Goal: Navigation & Orientation: Understand site structure

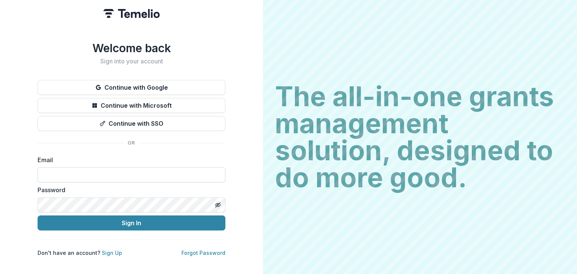
click at [107, 167] on input at bounding box center [132, 174] width 188 height 15
type input "**********"
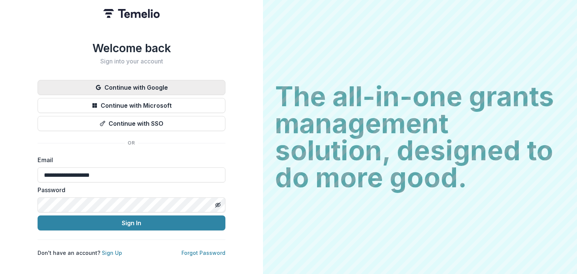
click at [133, 80] on button "Continue with Google" at bounding box center [132, 87] width 188 height 15
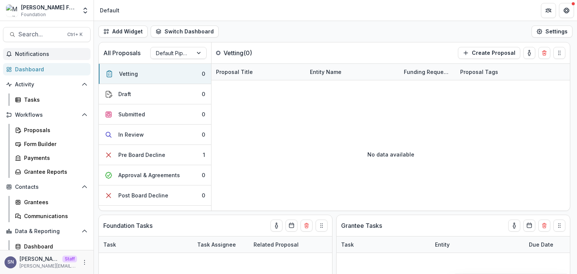
click at [32, 55] on span "Notifications" at bounding box center [51, 54] width 72 height 6
click at [33, 65] on link "Dashboard" at bounding box center [47, 69] width 88 height 12
click at [169, 27] on button "Switch Dashboard" at bounding box center [185, 32] width 68 height 12
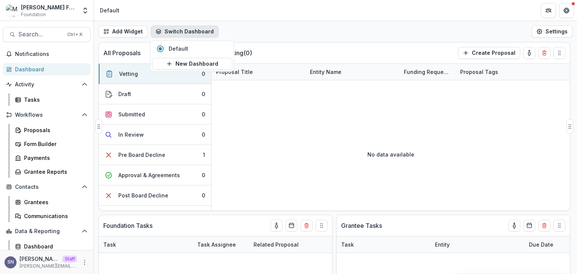
click at [437, 150] on div "No data available" at bounding box center [390, 154] width 358 height 113
click at [189, 51] on div "Default Pipeline" at bounding box center [172, 53] width 42 height 11
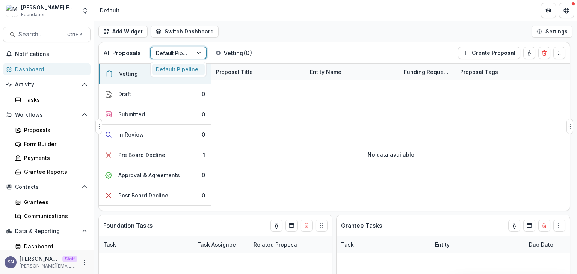
click at [189, 51] on div "Default Pipeline" at bounding box center [172, 53] width 42 height 11
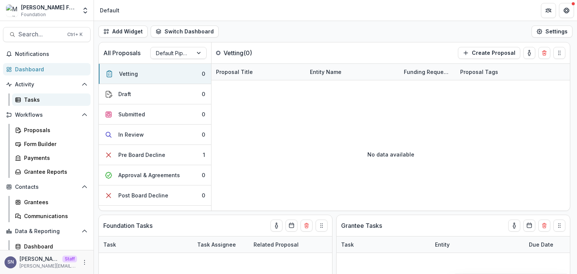
click at [29, 96] on div "Tasks" at bounding box center [54, 100] width 60 height 8
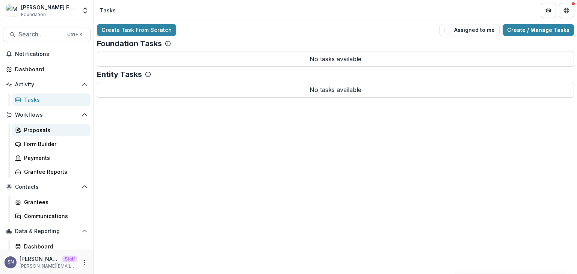
click at [23, 130] on link "Proposals" at bounding box center [51, 130] width 78 height 12
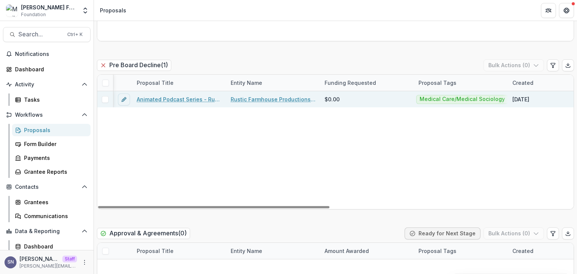
drag, startPoint x: 222, startPoint y: 205, endPoint x: 159, endPoint y: 98, distance: 123.9
click at [188, 207] on div at bounding box center [213, 207] width 231 height 2
click at [158, 98] on link "Animated Podcast Series - Rustic Farmhouse Productions LTD - 2025 - Grant Propo…" at bounding box center [179, 99] width 85 height 8
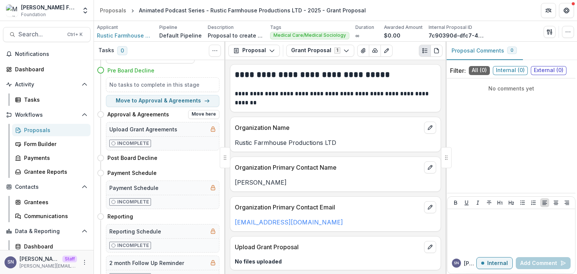
scroll to position [46, 0]
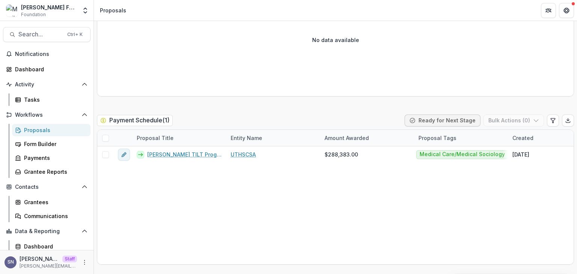
scroll to position [1164, 0]
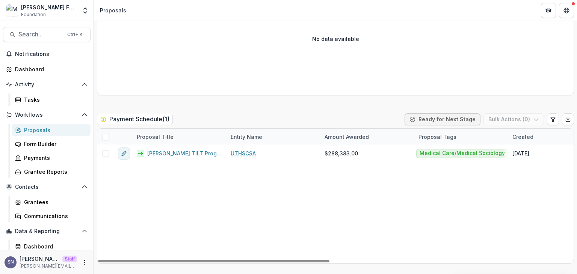
click at [202, 152] on link "Hoffman TILT Program -2023- Medical - 288383" at bounding box center [184, 153] width 74 height 8
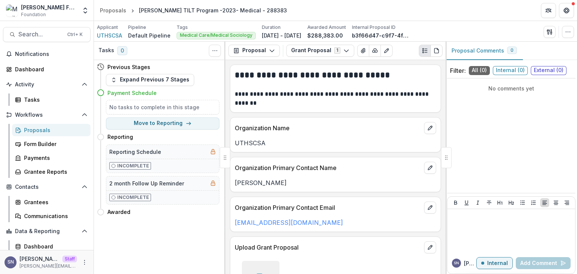
scroll to position [63, 0]
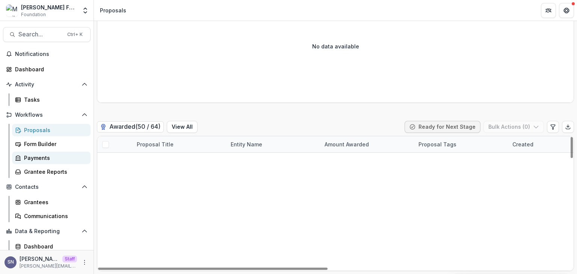
scroll to position [601, 0]
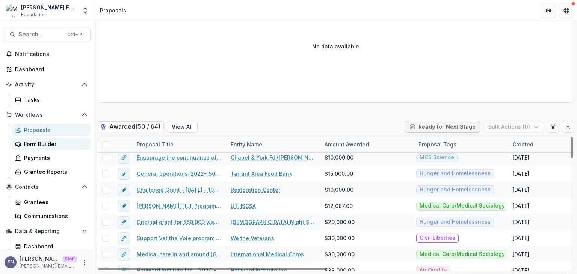
click at [50, 147] on div "Form Builder" at bounding box center [54, 144] width 60 height 8
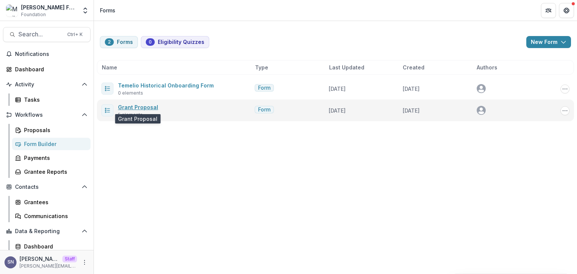
click at [126, 108] on link "Grant Proposal" at bounding box center [138, 107] width 40 height 6
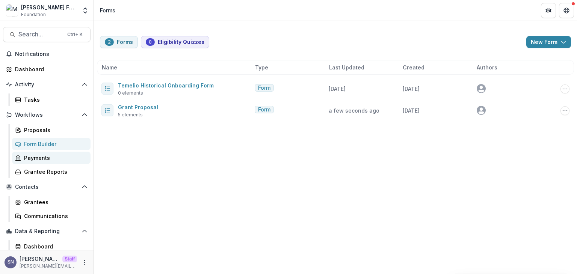
click at [39, 155] on div "Payments" at bounding box center [54, 158] width 60 height 8
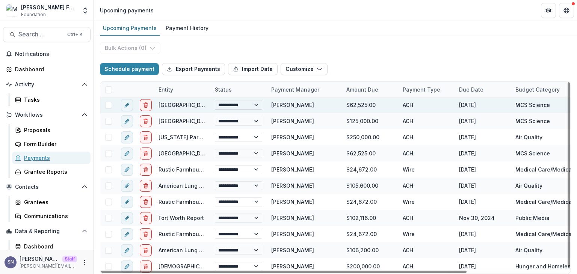
scroll to position [2, 0]
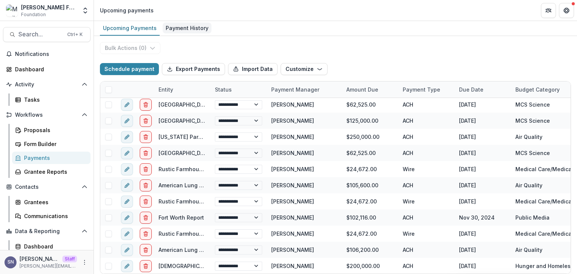
click at [189, 29] on div "Payment History" at bounding box center [187, 28] width 49 height 11
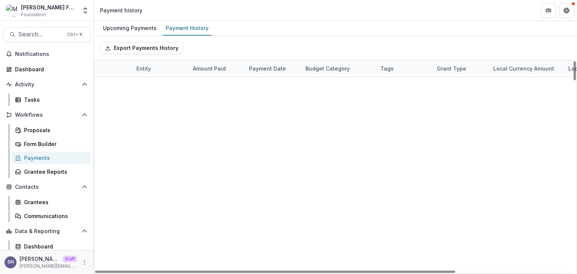
scroll to position [676, 0]
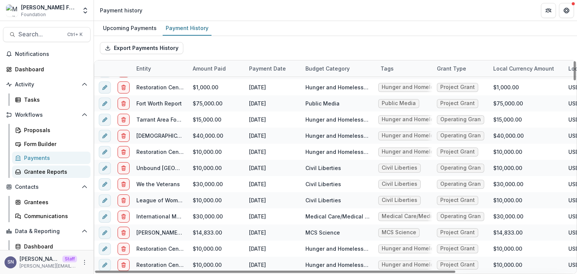
click at [29, 170] on div "Grantee Reports" at bounding box center [54, 172] width 60 height 8
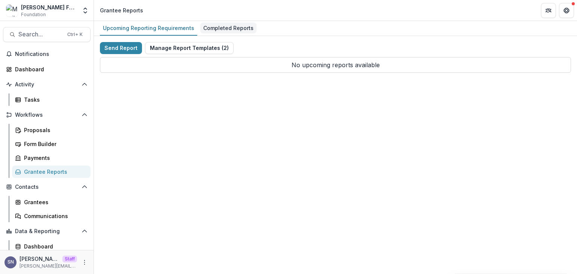
click at [210, 26] on div "Completed Reports" at bounding box center [228, 28] width 56 height 11
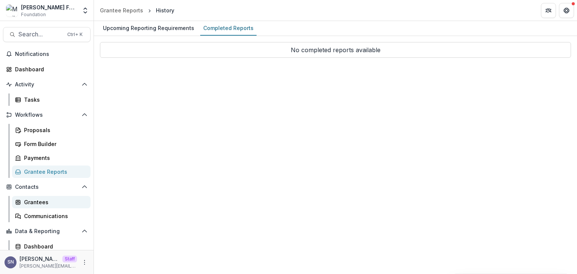
click at [24, 207] on link "Grantees" at bounding box center [51, 202] width 78 height 12
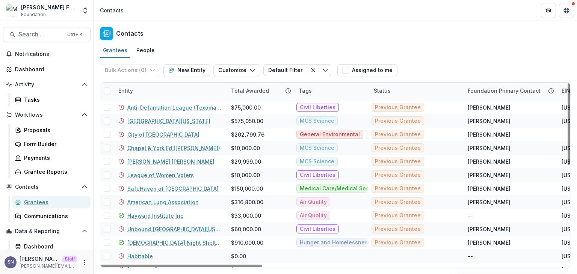
scroll to position [223, 0]
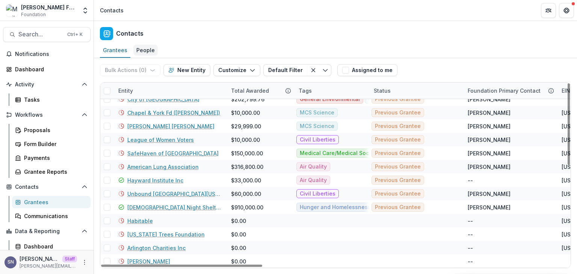
click at [146, 48] on div "People" at bounding box center [145, 50] width 24 height 11
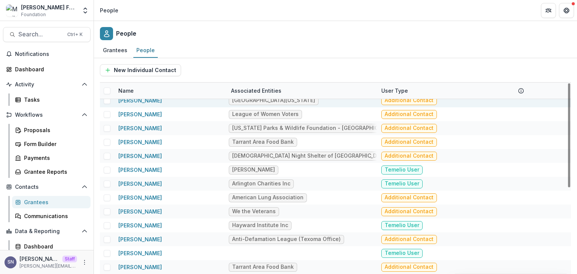
scroll to position [158, 0]
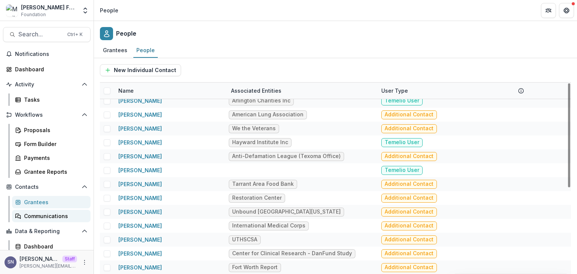
click at [47, 215] on div "Communications" at bounding box center [54, 216] width 60 height 8
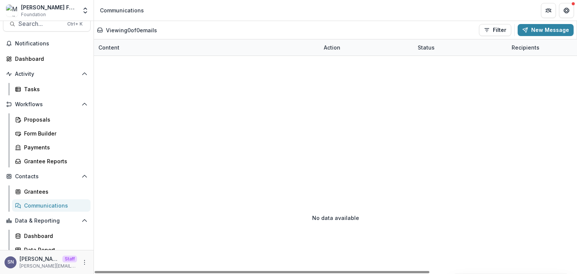
scroll to position [17, 0]
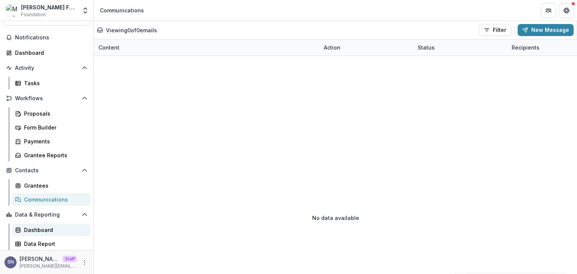
click at [40, 226] on div "Dashboard" at bounding box center [54, 230] width 60 height 8
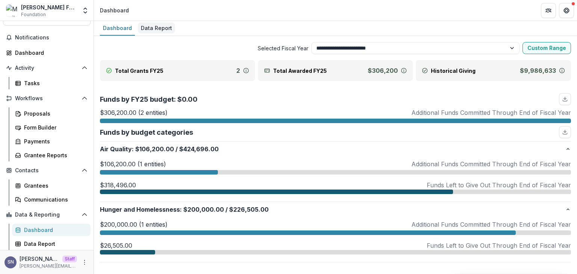
click at [147, 32] on div "Data Report" at bounding box center [156, 28] width 37 height 11
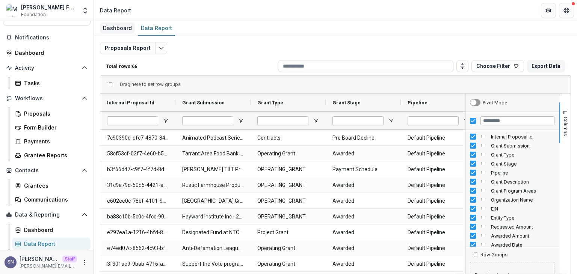
click at [128, 26] on div "Dashboard" at bounding box center [117, 28] width 35 height 11
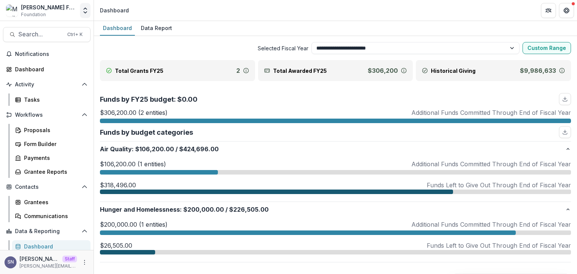
click at [81, 11] on button "Open entity switcher" at bounding box center [85, 10] width 11 height 15
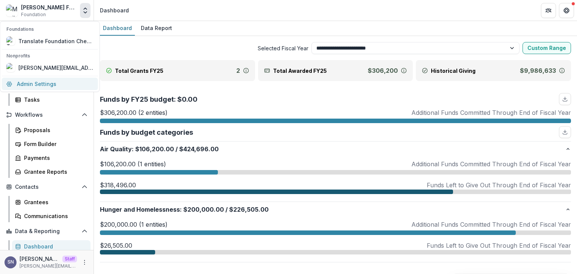
click at [58, 85] on link "Admin Settings" at bounding box center [50, 84] width 96 height 12
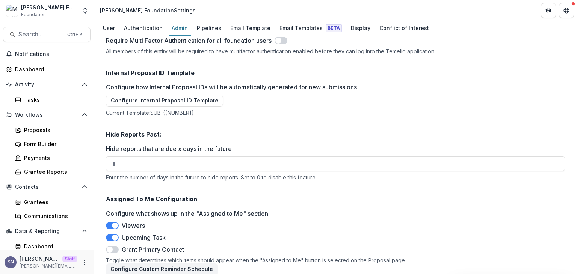
scroll to position [930, 0]
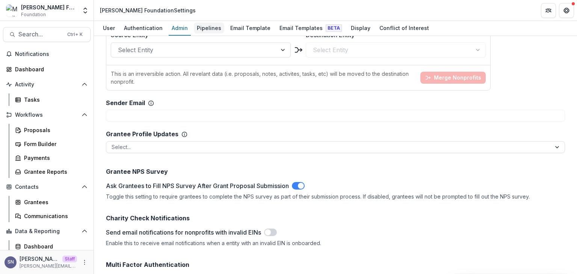
click at [208, 27] on div "Pipelines" at bounding box center [209, 28] width 30 height 11
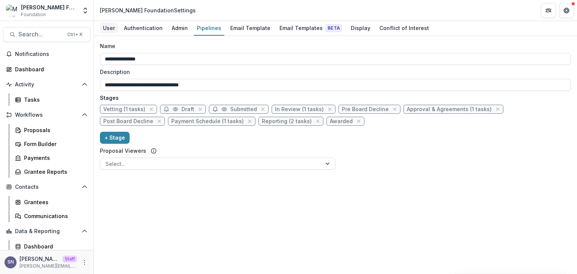
click at [102, 24] on div "User" at bounding box center [109, 28] width 18 height 11
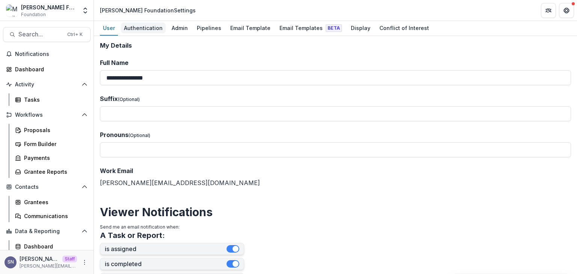
click at [144, 30] on div "Authentication" at bounding box center [143, 28] width 45 height 11
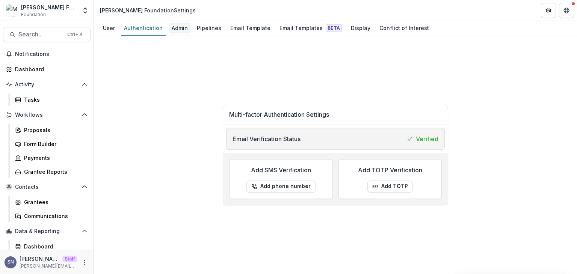
click at [179, 26] on div "Admin" at bounding box center [180, 28] width 22 height 11
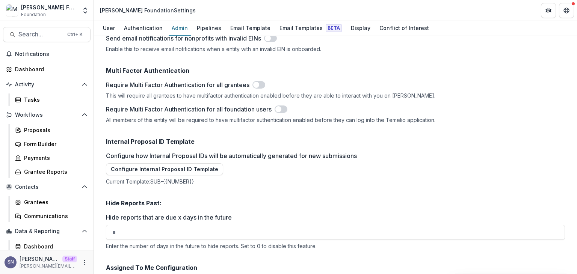
scroll to position [1193, 0]
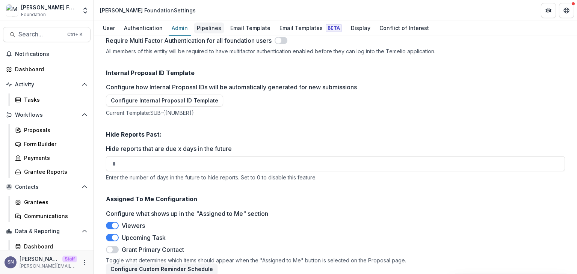
click at [214, 27] on div "Pipelines" at bounding box center [209, 28] width 30 height 11
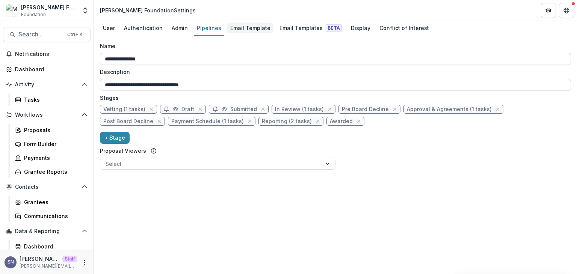
click at [238, 28] on div "Email Template" at bounding box center [250, 28] width 46 height 11
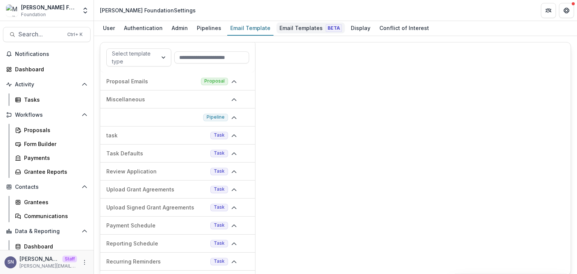
click at [290, 33] on div "Email Templates Beta" at bounding box center [310, 28] width 68 height 11
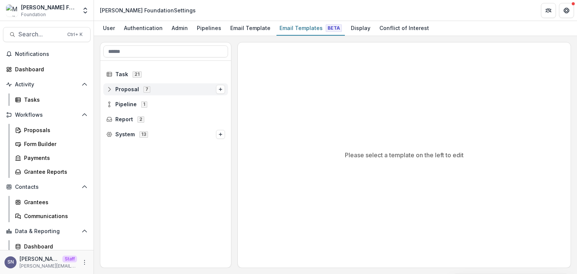
click at [109, 90] on icon at bounding box center [109, 89] width 6 height 6
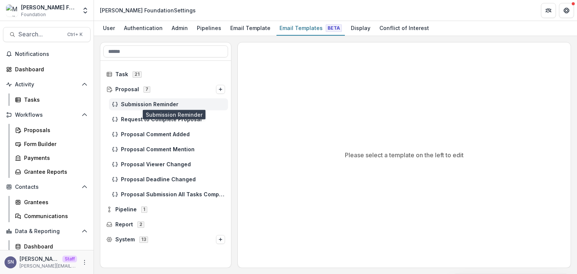
click at [125, 106] on span "Submission Reminder" at bounding box center [173, 104] width 104 height 6
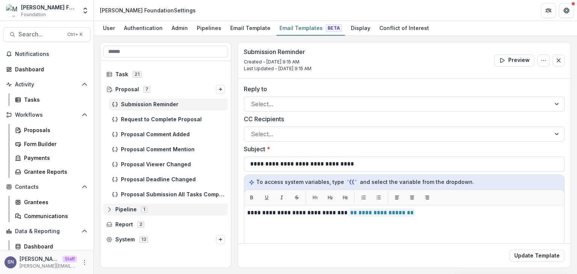
click at [109, 209] on line at bounding box center [109, 209] width 0 height 2
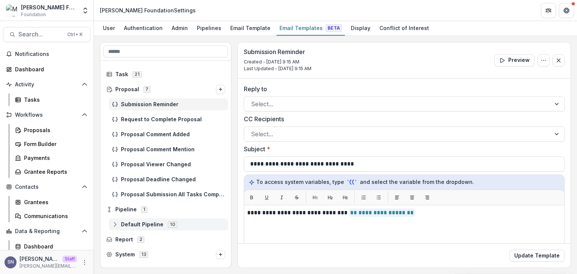
click at [114, 225] on icon at bounding box center [115, 225] width 6 height 6
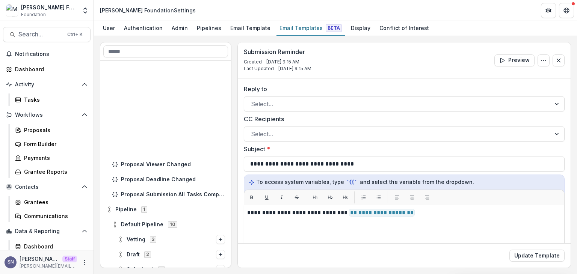
scroll to position [113, 0]
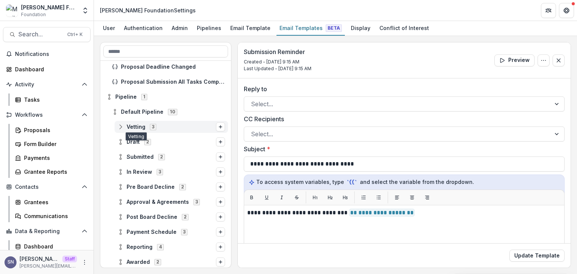
click at [141, 129] on span "Vetting" at bounding box center [136, 127] width 19 height 6
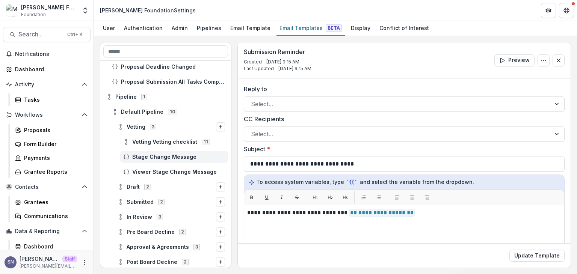
click at [144, 160] on div "Stage Change Message" at bounding box center [174, 157] width 108 height 12
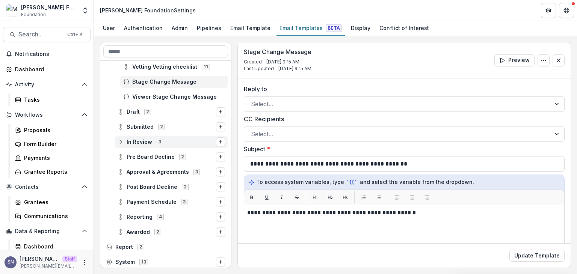
click at [122, 143] on icon at bounding box center [121, 142] width 6 height 6
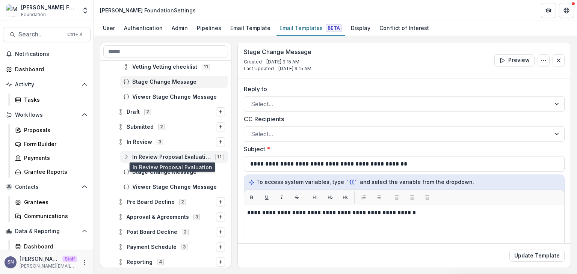
click at [144, 157] on span "In Review Proposal Evaluation" at bounding box center [171, 157] width 78 height 6
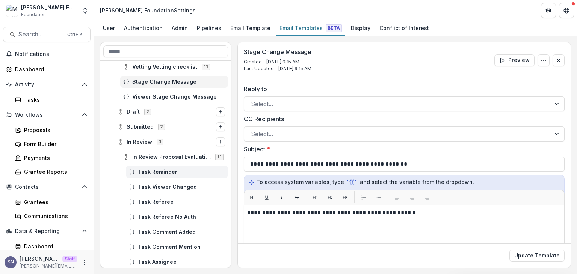
click at [146, 175] on div "Task Reminder" at bounding box center [177, 172] width 102 height 12
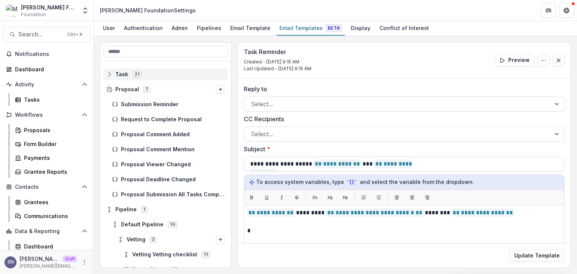
click at [109, 74] on line at bounding box center [109, 74] width 5 height 0
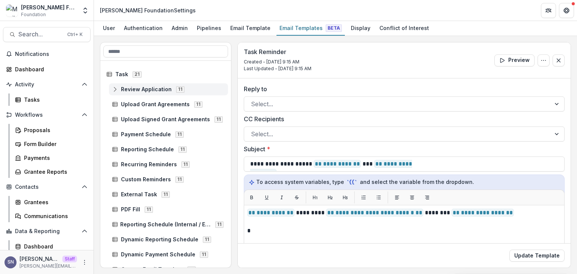
click at [117, 89] on icon at bounding box center [115, 89] width 6 height 6
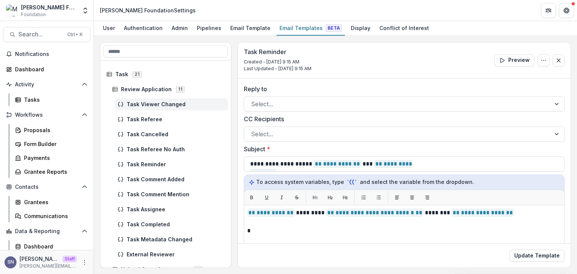
click at [150, 103] on span "Task Viewer Changed" at bounding box center [176, 104] width 98 height 6
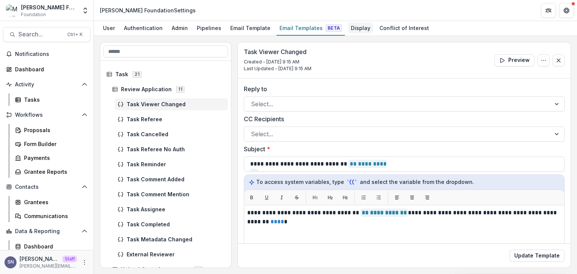
click at [348, 26] on div "Display" at bounding box center [361, 28] width 26 height 11
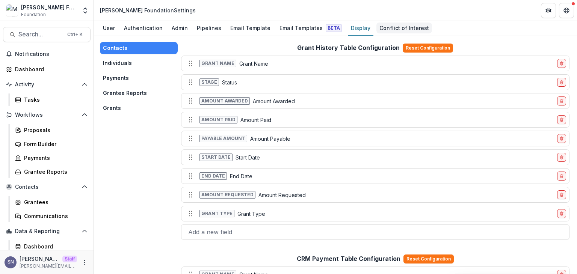
click at [380, 29] on div "Conflict of Interest" at bounding box center [404, 28] width 56 height 11
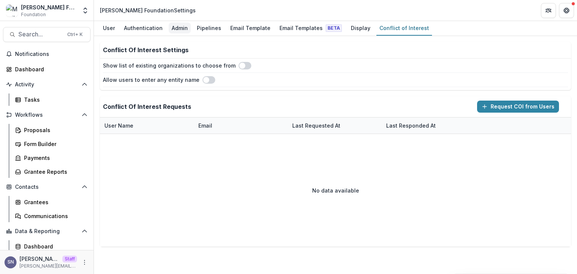
click at [178, 29] on div "Admin" at bounding box center [180, 28] width 22 height 11
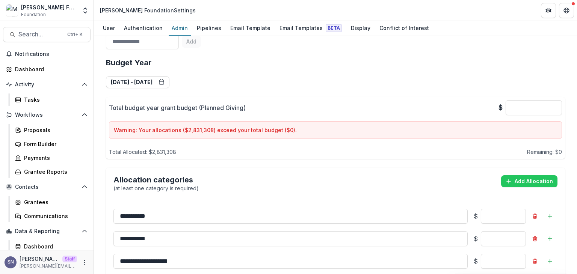
scroll to position [488, 0]
click at [86, 10] on icon "Open entity switcher" at bounding box center [85, 11] width 8 height 8
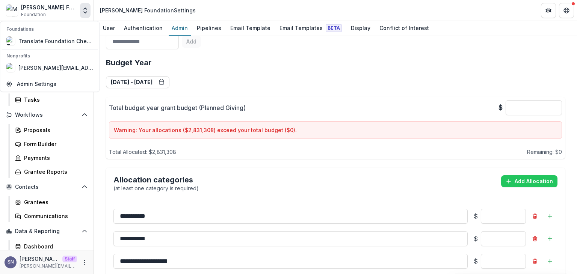
click at [232, 58] on h2 "Budget Year" at bounding box center [335, 62] width 459 height 9
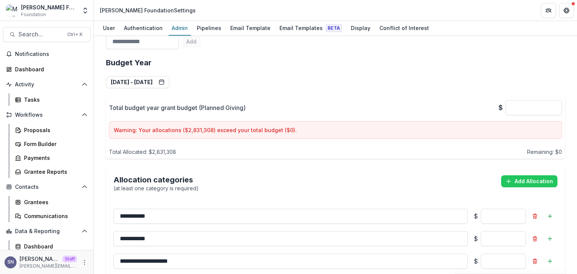
click at [23, 12] on span "Foundation" at bounding box center [33, 14] width 25 height 7
click at [25, 6] on div "Marilyn Brachman Hoffman Foundation" at bounding box center [49, 7] width 56 height 8
drag, startPoint x: 20, startPoint y: 6, endPoint x: 72, endPoint y: 11, distance: 52.7
click at [72, 11] on div "Marilyn Brachman Hoffman Foundation Foundation" at bounding box center [41, 10] width 71 height 15
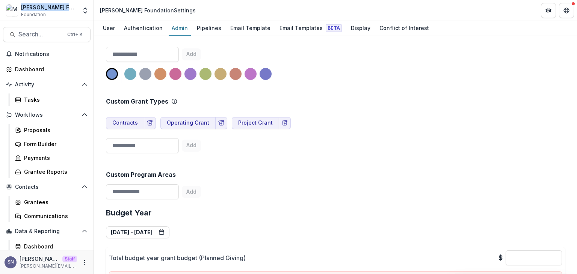
scroll to position [0, 0]
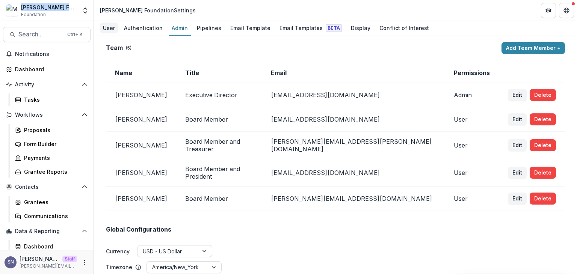
click at [107, 27] on div "User" at bounding box center [109, 28] width 18 height 11
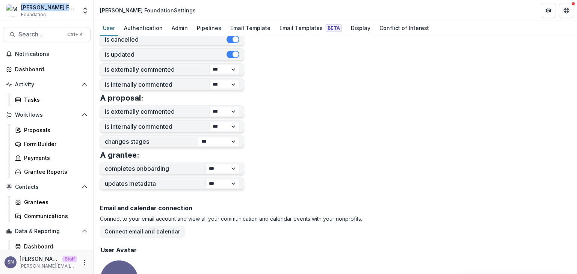
scroll to position [125, 0]
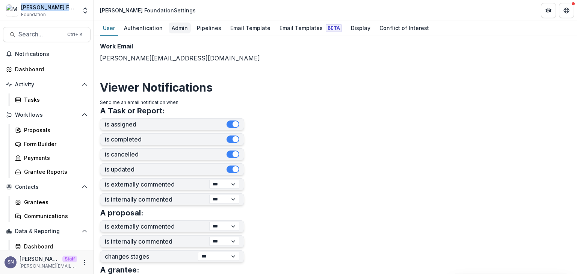
click at [175, 27] on div "Admin" at bounding box center [180, 28] width 22 height 11
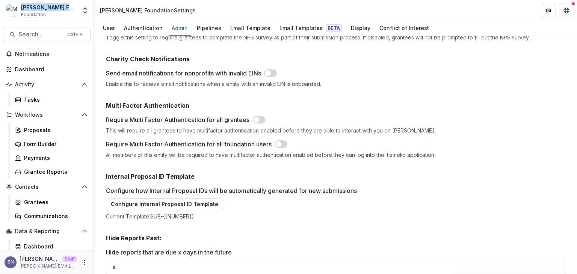
scroll to position [751, 0]
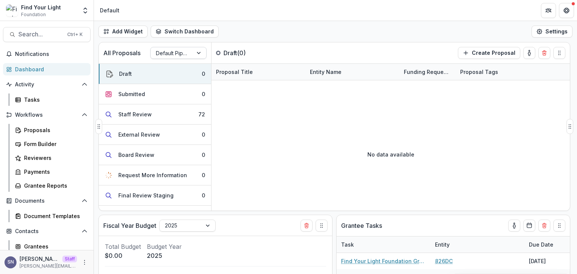
click at [188, 50] on div "Default Pipeline" at bounding box center [172, 53] width 42 height 11
click at [184, 36] on button "Switch Dashboard" at bounding box center [185, 32] width 68 height 12
click at [242, 23] on div "Add Widget Switch Dashboard Default New Dashboard Settings" at bounding box center [335, 31] width 483 height 21
click at [546, 36] on button "Settings" at bounding box center [551, 32] width 41 height 12
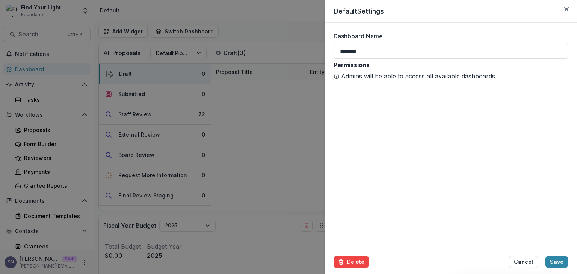
click at [263, 33] on div "Default Settings Dashboard Name ******* Permissions Admins will be able to acce…" at bounding box center [288, 137] width 577 height 274
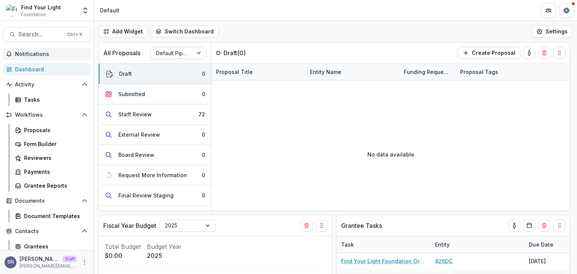
click at [35, 58] on button "Notifications" at bounding box center [47, 54] width 88 height 12
click at [33, 103] on div "Tasks" at bounding box center [54, 100] width 60 height 8
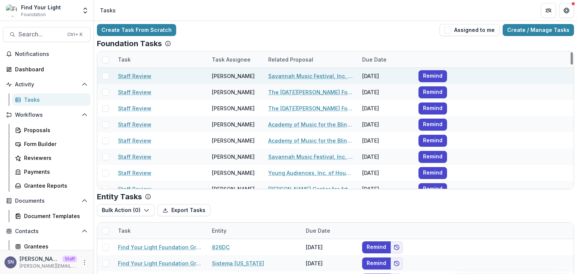
click at [135, 75] on link "Staff Review" at bounding box center [134, 76] width 33 height 8
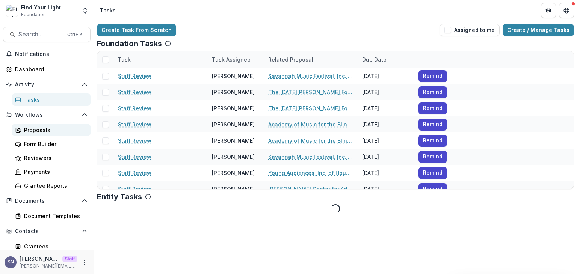
click at [30, 130] on div "Proposals" at bounding box center [54, 130] width 60 height 8
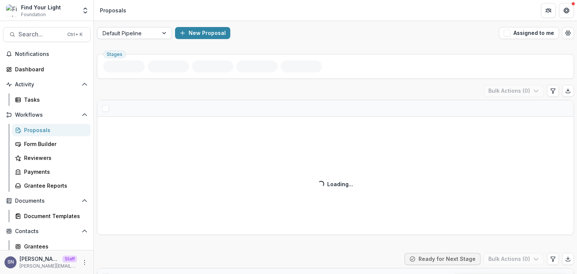
click at [146, 32] on div at bounding box center [128, 33] width 50 height 9
click at [269, 28] on div "New Proposal" at bounding box center [335, 33] width 321 height 12
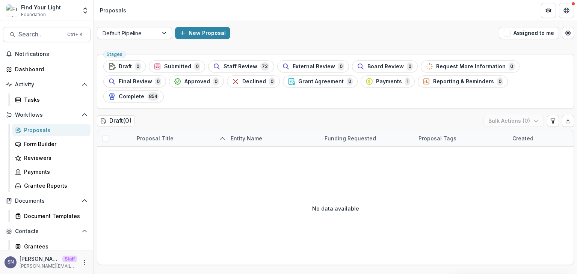
click at [259, 29] on div "New Proposal" at bounding box center [335, 33] width 321 height 12
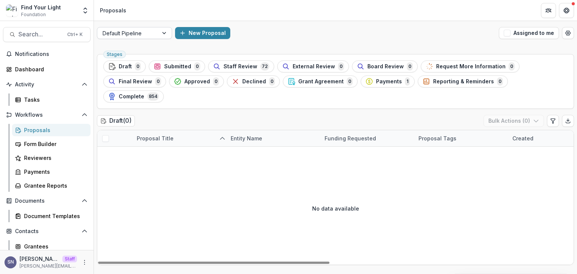
click at [147, 33] on div at bounding box center [128, 33] width 50 height 9
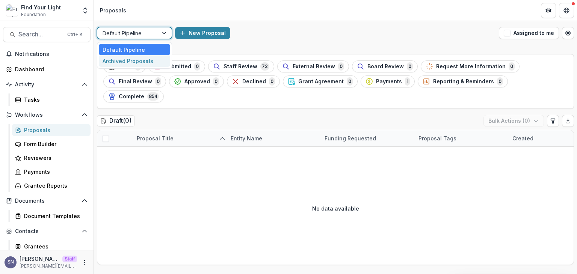
click at [139, 63] on div "Archived Proposals" at bounding box center [134, 61] width 71 height 12
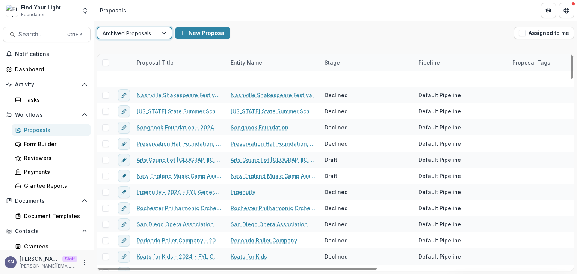
scroll to position [38, 0]
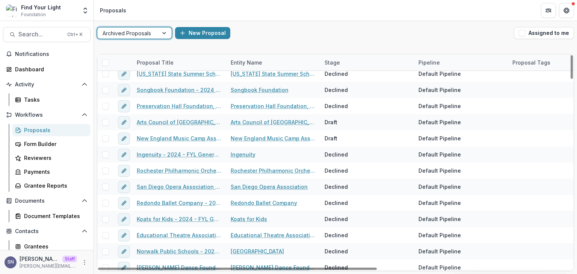
click at [142, 33] on div at bounding box center [128, 33] width 50 height 9
click at [139, 44] on div "Default Pipeline" at bounding box center [134, 50] width 71 height 12
click at [133, 50] on div "option Archived Proposals, selected. 2 results available. Use Up and Down to ch…" at bounding box center [335, 147] width 483 height 253
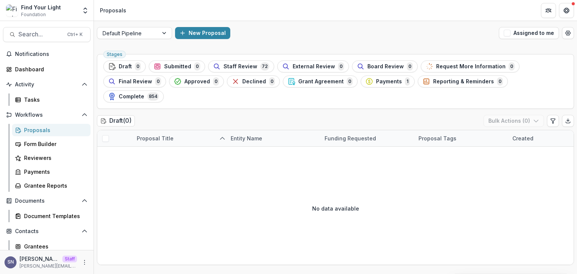
click at [239, 35] on div "New Proposal" at bounding box center [335, 33] width 321 height 12
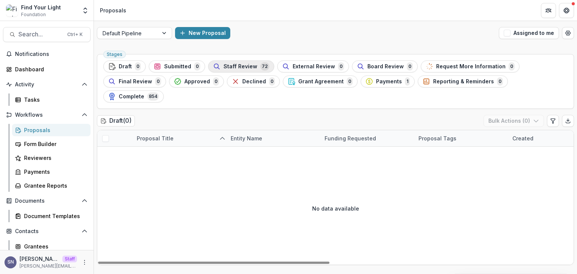
click at [263, 68] on span "72" at bounding box center [264, 66] width 9 height 8
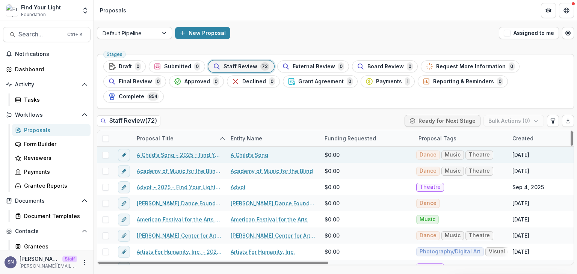
click at [195, 151] on link "A Child’s Song - 2025 - Find Your Light Foundation 25/26 RFP Grant Application" at bounding box center [179, 155] width 85 height 8
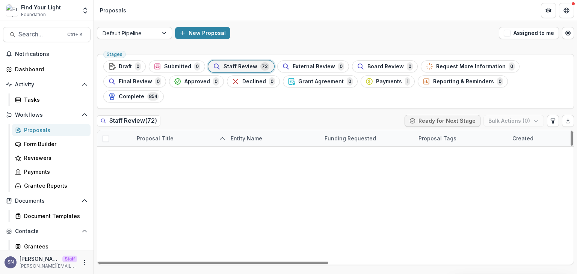
scroll to position [714, 0]
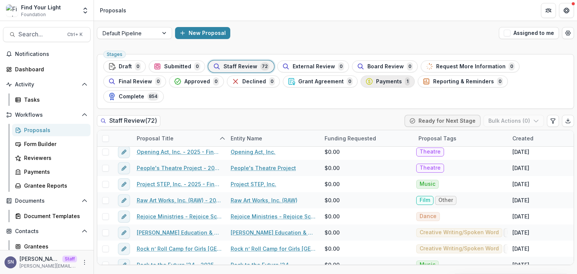
click at [384, 78] on span "Payments" at bounding box center [389, 81] width 26 height 6
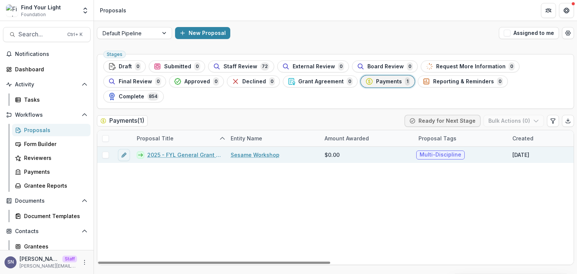
click at [179, 151] on link "2025 - FYL General Grant Application" at bounding box center [184, 155] width 74 height 8
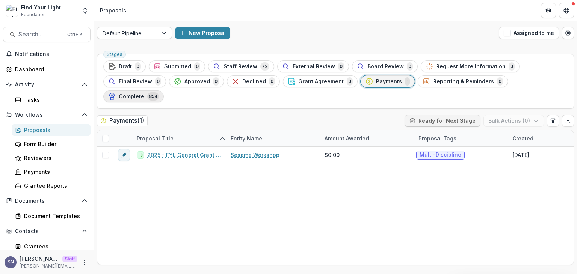
click at [144, 94] on span "Complete" at bounding box center [132, 97] width 26 height 6
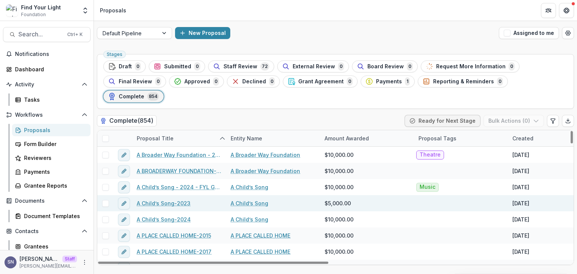
click at [183, 199] on link "A Child’s Song-2023" at bounding box center [164, 203] width 54 height 8
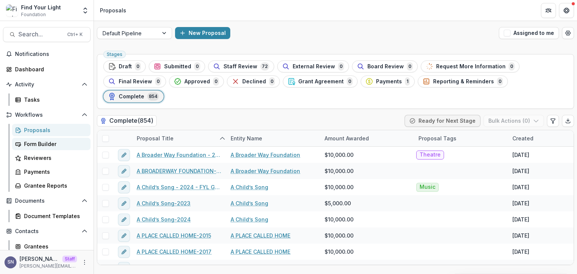
click at [54, 139] on link "Form Builder" at bounding box center [51, 144] width 78 height 12
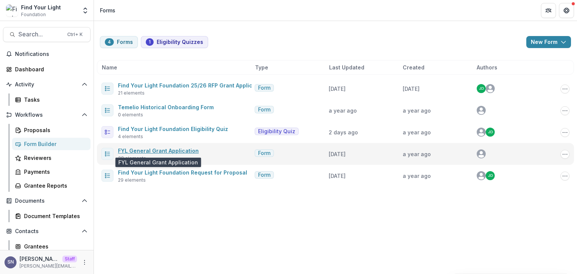
click at [144, 151] on link "FYL General Grant Application" at bounding box center [158, 151] width 81 height 6
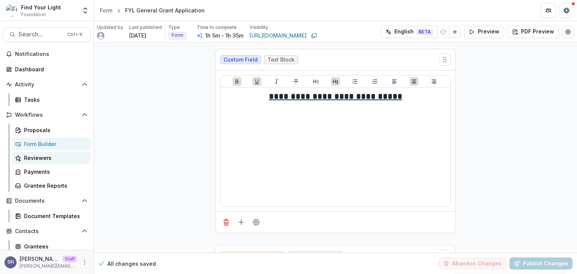
click at [41, 154] on div "Reviewers" at bounding box center [54, 158] width 60 height 8
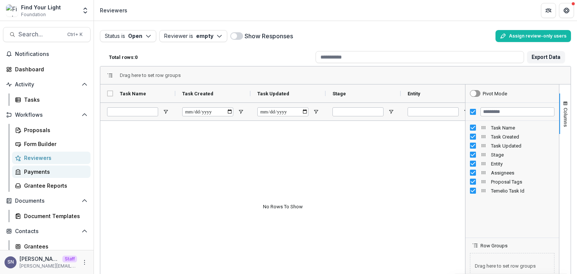
click at [54, 169] on div "Payments" at bounding box center [54, 172] width 60 height 8
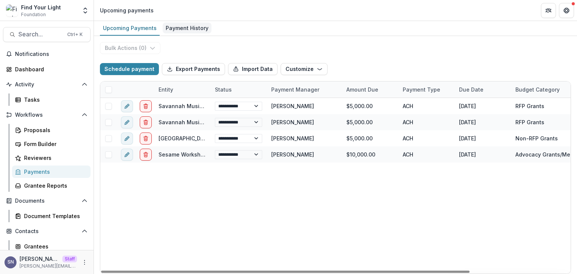
click at [177, 26] on div "Payment History" at bounding box center [187, 28] width 49 height 11
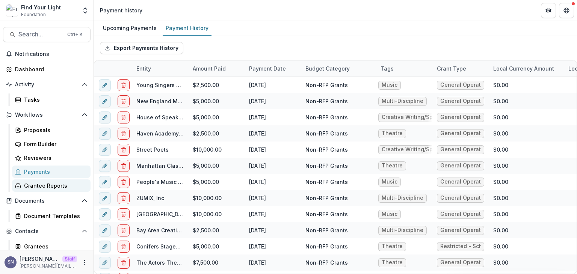
click at [37, 187] on div "Grantee Reports" at bounding box center [54, 186] width 60 height 8
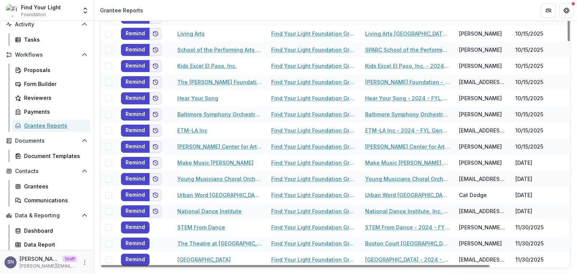
scroll to position [61, 0]
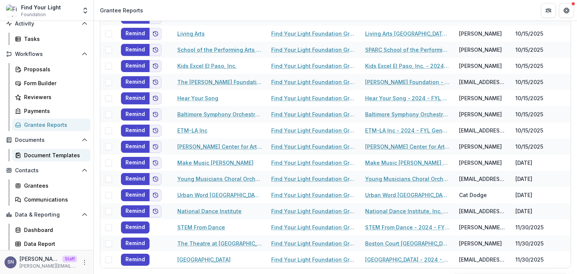
click at [48, 158] on div "Document Templates" at bounding box center [54, 155] width 60 height 8
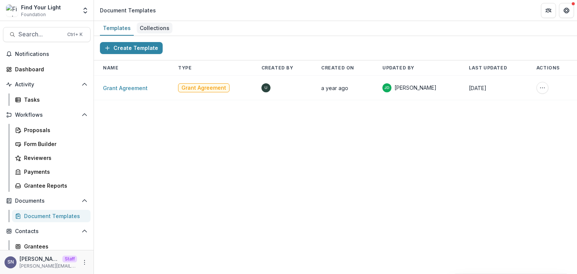
click at [144, 28] on div "Collections" at bounding box center [155, 28] width 36 height 11
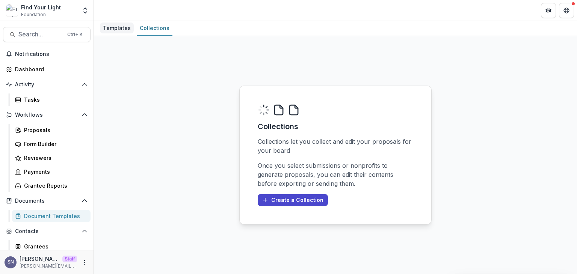
click at [103, 29] on div "Templates" at bounding box center [117, 28] width 34 height 11
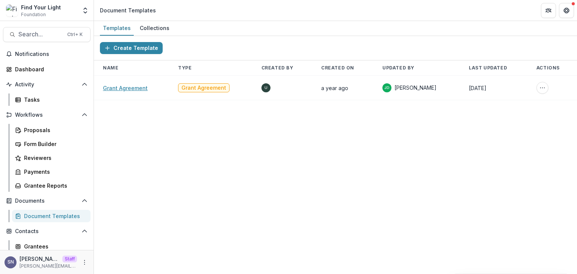
click at [128, 88] on link "Grant Agreement" at bounding box center [125, 88] width 45 height 6
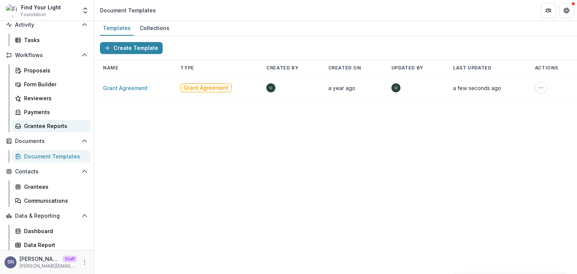
scroll to position [61, 0]
click at [30, 180] on link "Grantees" at bounding box center [51, 186] width 78 height 12
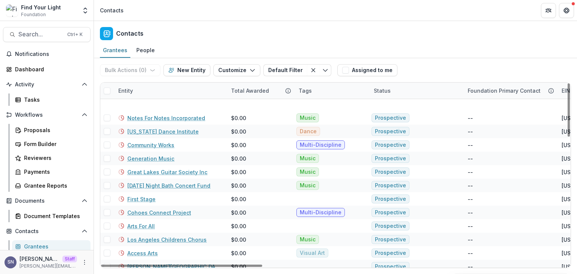
scroll to position [300, 0]
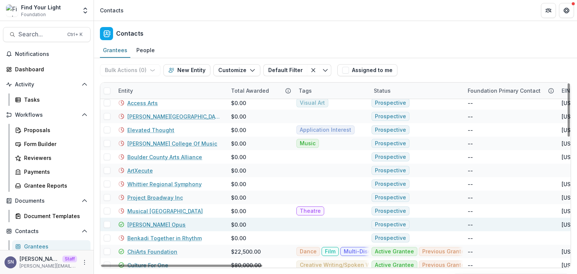
click at [143, 226] on link "Homer Opus" at bounding box center [156, 225] width 58 height 8
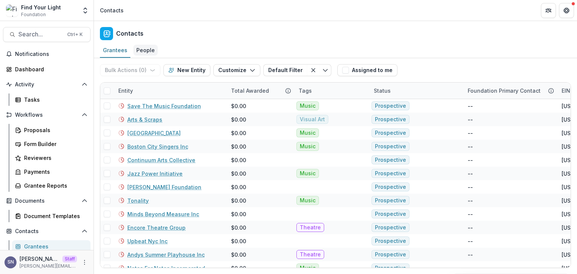
click at [146, 47] on div "People" at bounding box center [145, 50] width 24 height 11
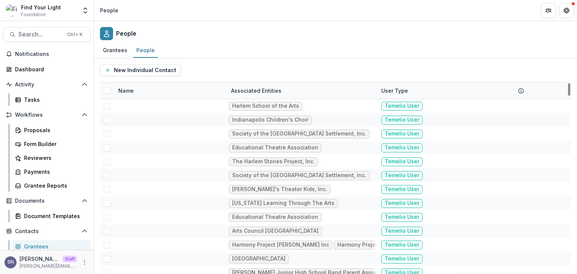
scroll to position [61, 0]
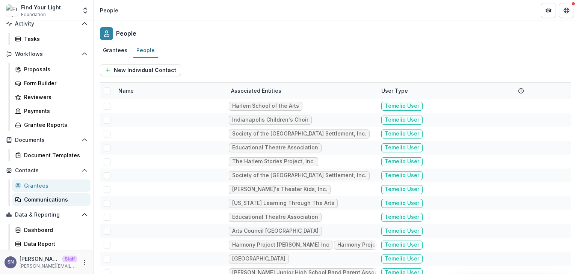
click at [44, 196] on div "Communications" at bounding box center [54, 200] width 60 height 8
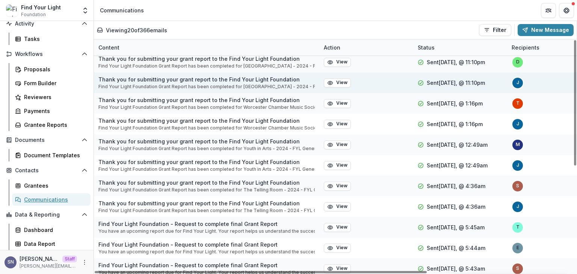
scroll to position [188, 0]
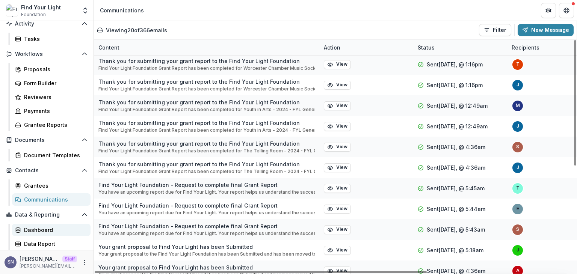
click at [40, 226] on div "Dashboard" at bounding box center [54, 230] width 60 height 8
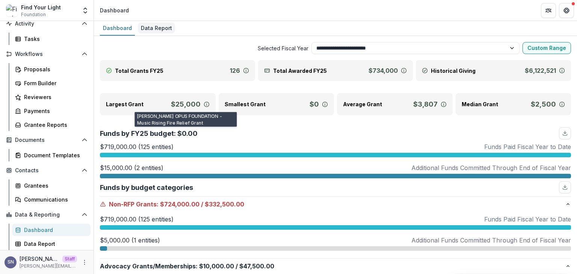
click at [153, 26] on div "Data Report" at bounding box center [156, 28] width 37 height 11
click at [152, 29] on div "Data Report" at bounding box center [156, 28] width 37 height 11
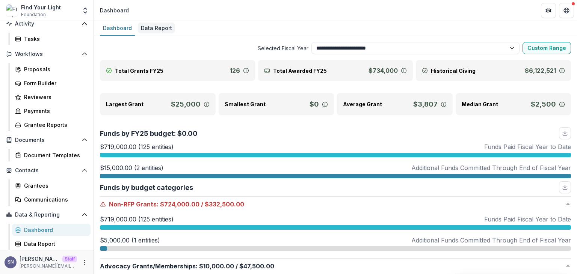
click at [156, 25] on div "Data Report" at bounding box center [156, 28] width 37 height 11
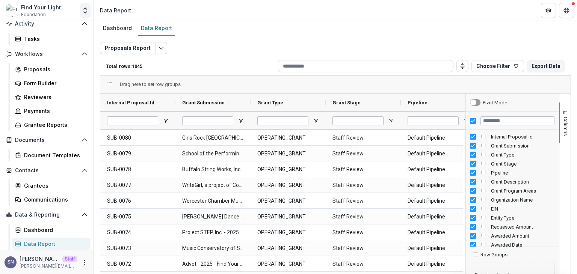
click at [84, 17] on button "Open entity switcher" at bounding box center [85, 10] width 11 height 15
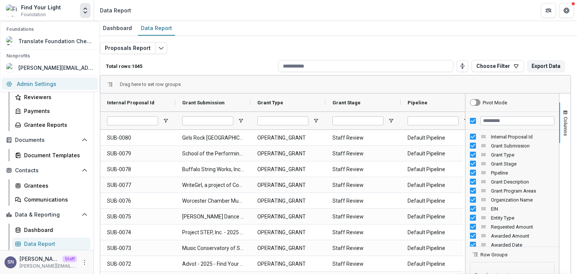
click at [50, 79] on link "Admin Settings" at bounding box center [50, 84] width 96 height 12
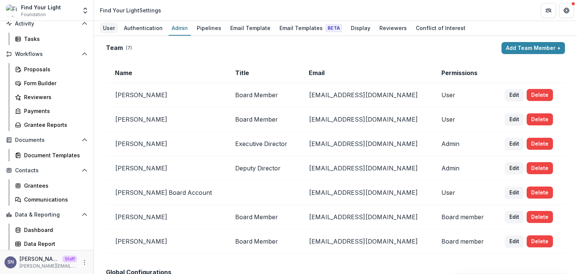
click at [116, 31] on div "User" at bounding box center [109, 28] width 18 height 11
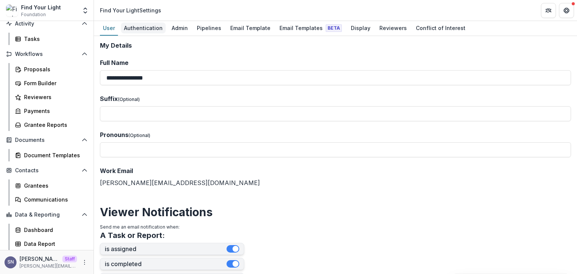
click at [131, 27] on div "Authentication" at bounding box center [143, 28] width 45 height 11
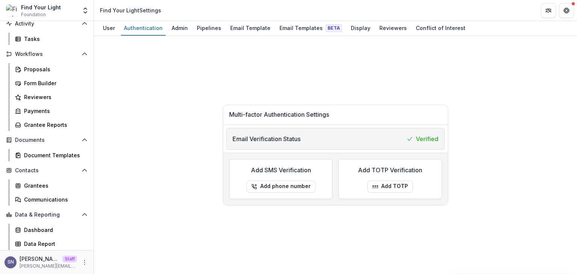
click at [165, 26] on div "User Authentication Admin Pipelines Email Template Email Templates Beta Display…" at bounding box center [335, 28] width 483 height 15
click at [169, 27] on div "Admin" at bounding box center [180, 28] width 22 height 11
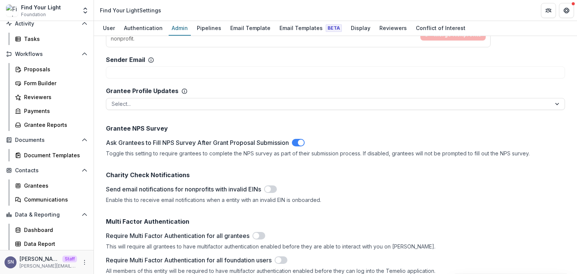
scroll to position [637, 0]
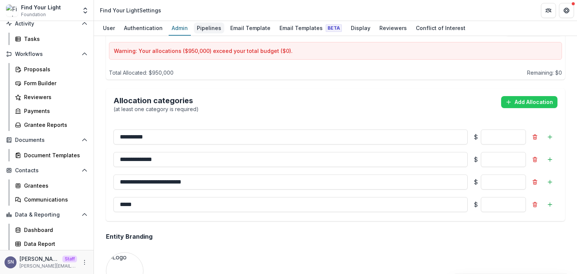
click at [206, 29] on div "Pipelines" at bounding box center [209, 28] width 30 height 11
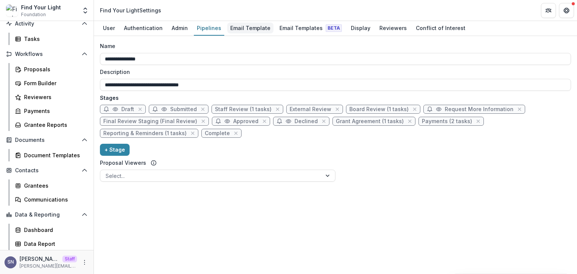
click at [255, 24] on div "Email Template" at bounding box center [250, 28] width 46 height 11
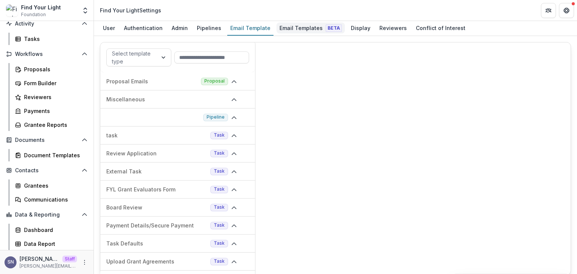
click at [296, 29] on div "Email Templates Beta" at bounding box center [310, 28] width 68 height 11
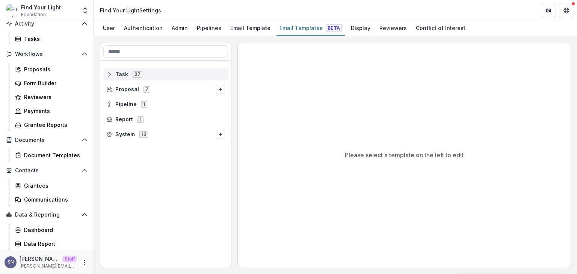
click at [107, 73] on rect at bounding box center [109, 74] width 5 height 4
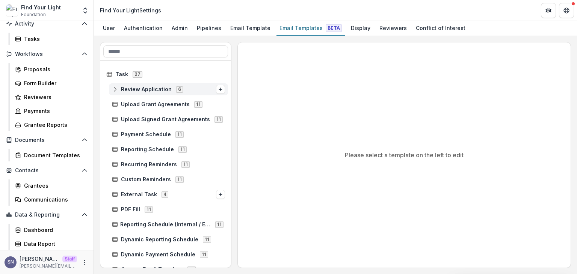
click at [117, 90] on line at bounding box center [115, 90] width 5 height 0
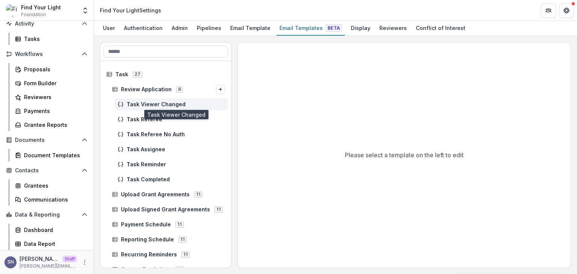
click at [149, 104] on span "Task Viewer Changed" at bounding box center [176, 104] width 98 height 6
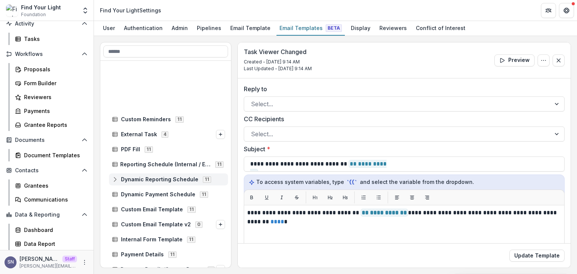
scroll to position [225, 0]
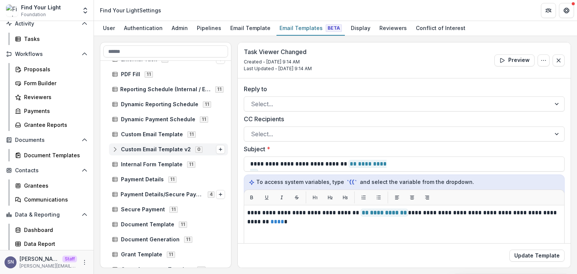
click at [114, 148] on icon at bounding box center [115, 149] width 6 height 6
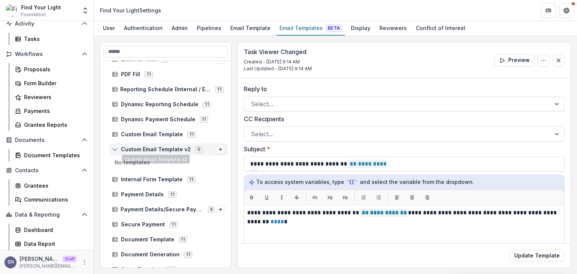
click at [116, 150] on icon at bounding box center [115, 149] width 6 height 6
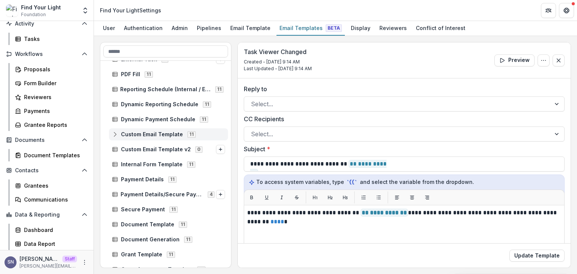
click at [117, 136] on rect at bounding box center [115, 134] width 5 height 4
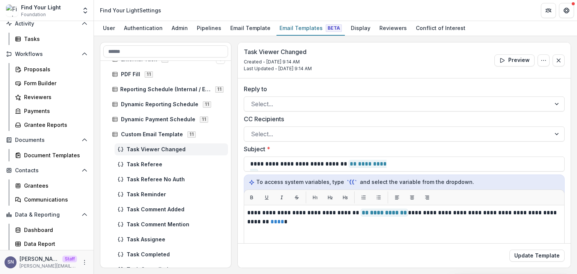
click at [146, 151] on span "Task Viewer Changed" at bounding box center [176, 149] width 98 height 6
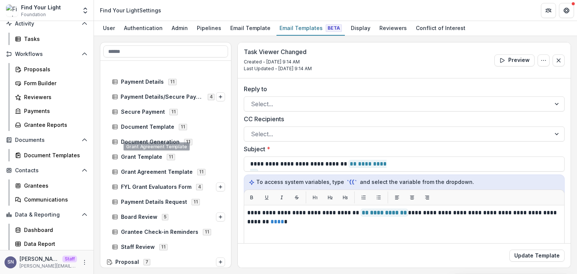
scroll to position [535, 0]
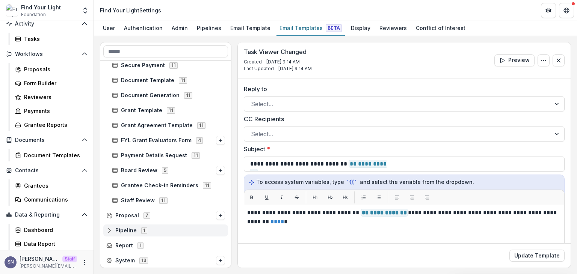
click at [112, 230] on span "Pipeline 1" at bounding box center [165, 230] width 119 height 6
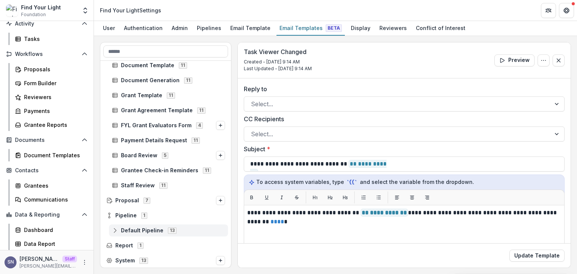
click at [114, 228] on icon at bounding box center [115, 231] width 6 height 6
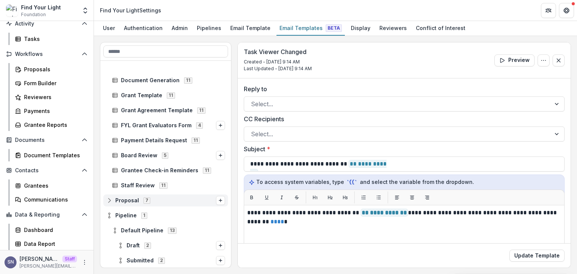
scroll to position [625, 0]
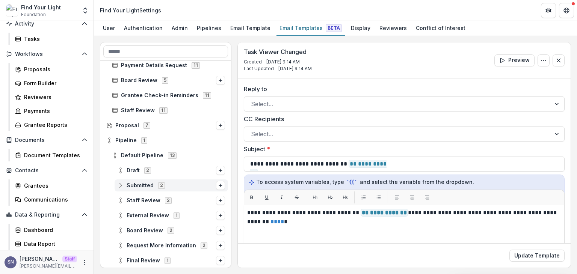
click at [120, 184] on circle at bounding box center [121, 184] width 2 height 2
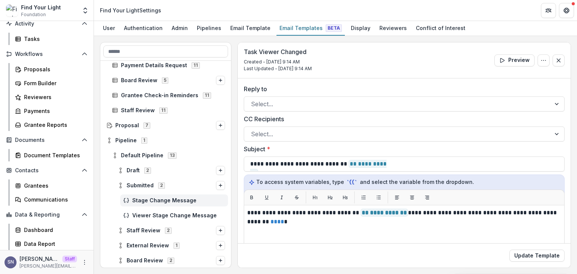
click at [155, 199] on span "Stage Change Message" at bounding box center [178, 201] width 93 height 6
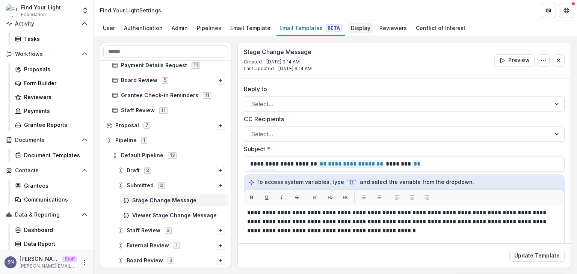
click at [353, 29] on div "Display" at bounding box center [361, 28] width 26 height 11
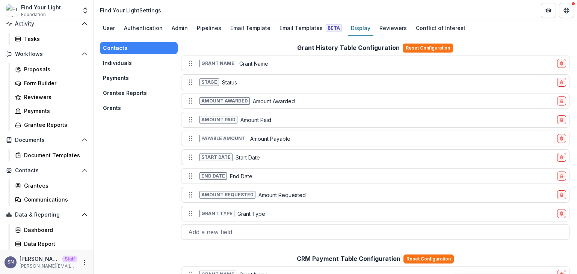
click at [115, 82] on button "Payments" at bounding box center [139, 78] width 78 height 12
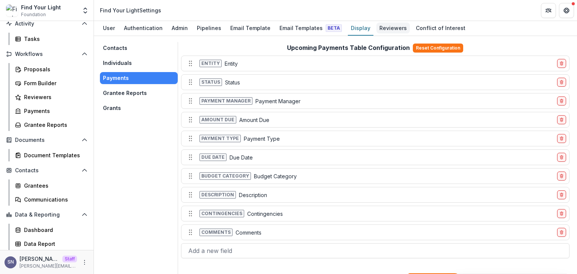
click at [385, 32] on div "Reviewers" at bounding box center [392, 28] width 33 height 11
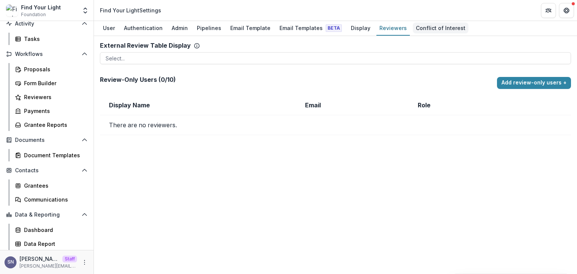
click at [427, 26] on div "Conflict of Interest" at bounding box center [441, 28] width 56 height 11
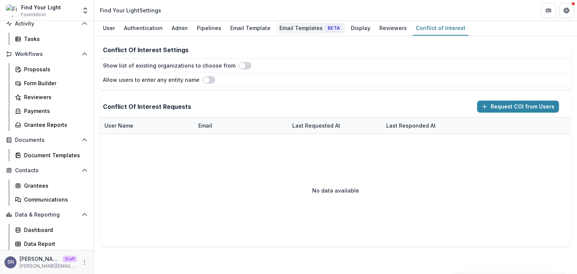
click at [327, 32] on div "Email Templates Beta" at bounding box center [310, 28] width 68 height 11
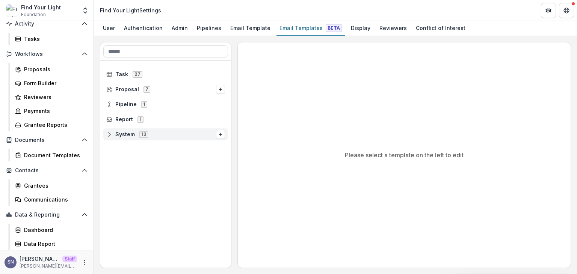
click at [110, 133] on icon at bounding box center [109, 134] width 6 height 6
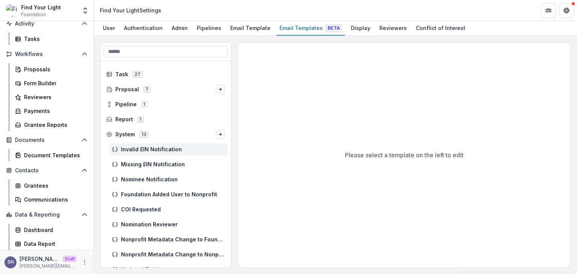
click at [132, 148] on span "Invalid EIN Notification" at bounding box center [173, 149] width 104 height 6
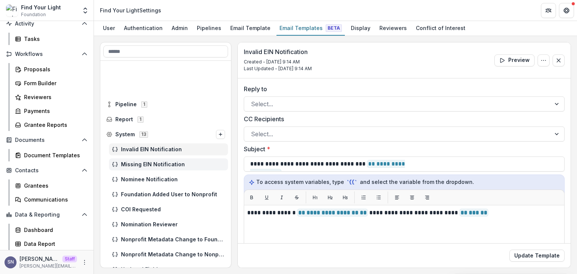
scroll to position [69, 0]
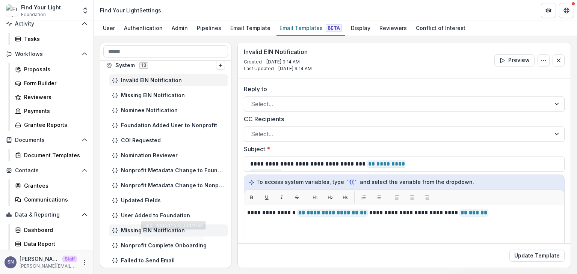
click at [135, 235] on div "Missing EIN Notification" at bounding box center [168, 231] width 119 height 12
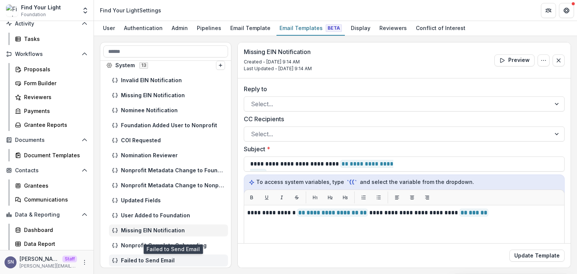
click at [144, 261] on span "Failed to Send Email" at bounding box center [173, 261] width 104 height 6
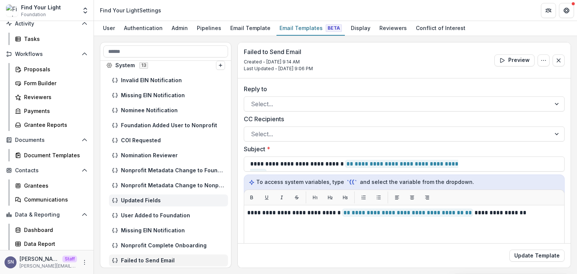
click at [135, 199] on span "Updated Fields" at bounding box center [173, 201] width 104 height 6
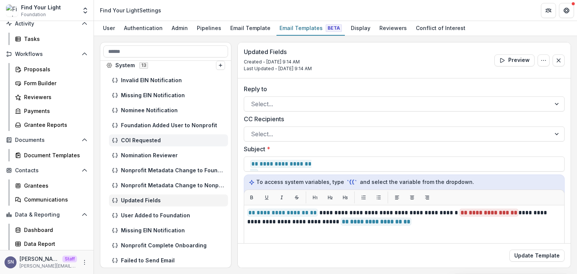
click at [144, 140] on span "COI Requested" at bounding box center [173, 140] width 104 height 6
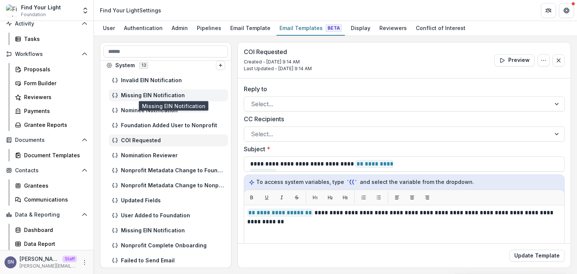
click at [156, 93] on span "Missing EIN Notification" at bounding box center [173, 95] width 104 height 6
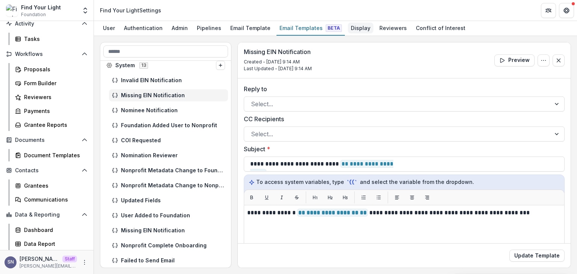
click at [351, 26] on div "Display" at bounding box center [361, 28] width 26 height 11
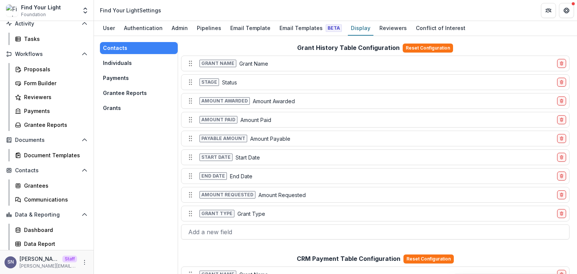
click at [124, 102] on button "Grants" at bounding box center [139, 108] width 78 height 12
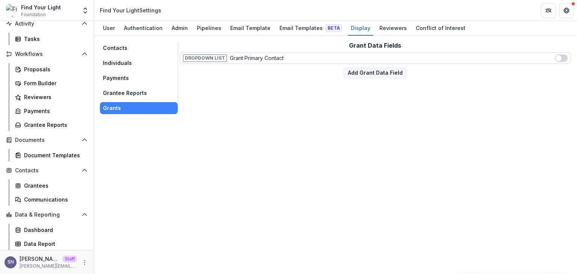
click at [117, 81] on button "Payments" at bounding box center [139, 78] width 78 height 12
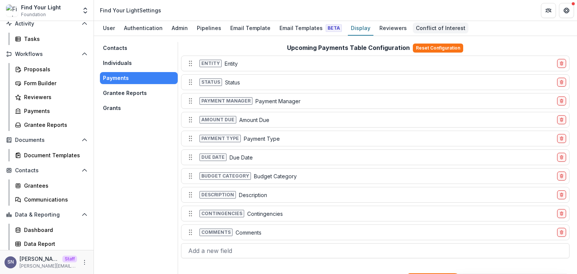
click at [418, 24] on div "Conflict of Interest" at bounding box center [441, 28] width 56 height 11
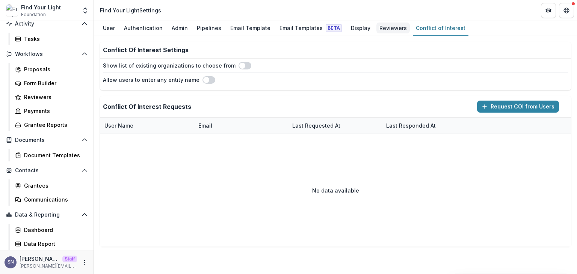
click at [376, 29] on div "Reviewers" at bounding box center [392, 28] width 33 height 11
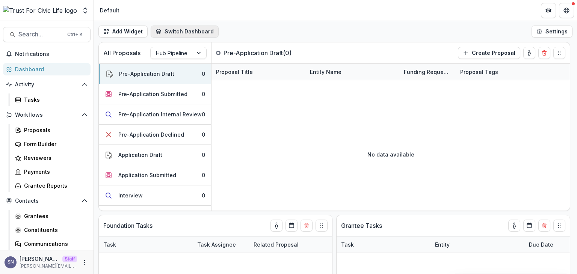
click at [171, 33] on button "Switch Dashboard" at bounding box center [185, 32] width 68 height 12
click at [353, 10] on header "Default" at bounding box center [335, 10] width 483 height 21
click at [26, 96] on div "Tasks" at bounding box center [54, 100] width 60 height 8
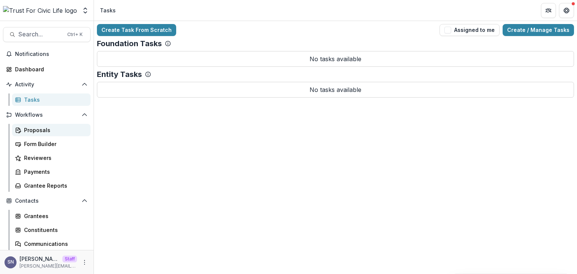
click at [42, 130] on div "Proposals" at bounding box center [54, 130] width 60 height 8
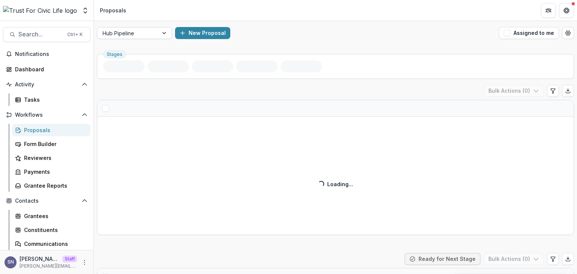
click at [151, 33] on div at bounding box center [128, 33] width 50 height 9
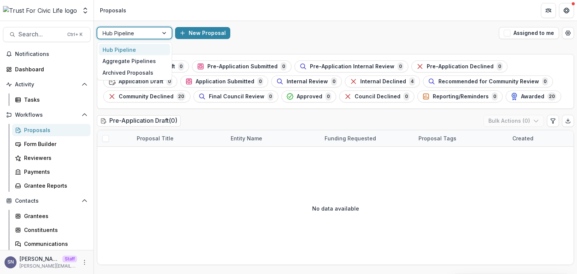
click at [303, 15] on header "Proposals" at bounding box center [335, 10] width 483 height 21
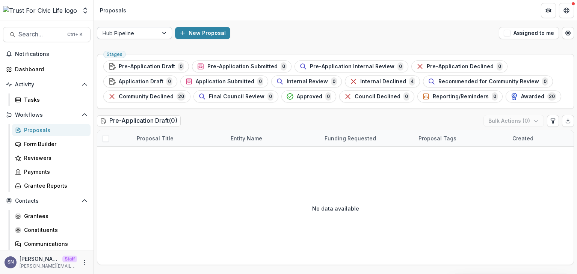
click at [134, 31] on div at bounding box center [128, 33] width 50 height 9
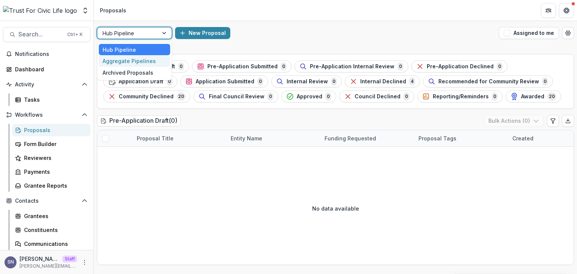
click at [128, 62] on div "Aggregate Pipelines" at bounding box center [134, 61] width 71 height 12
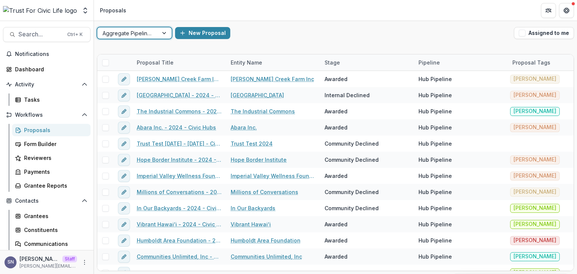
click at [144, 32] on div at bounding box center [128, 33] width 50 height 9
click at [130, 72] on div "Archived Proposals" at bounding box center [134, 73] width 71 height 12
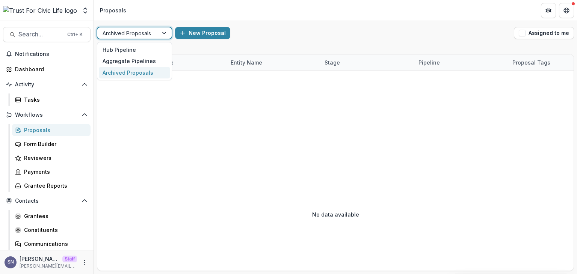
click at [144, 29] on div at bounding box center [128, 33] width 50 height 9
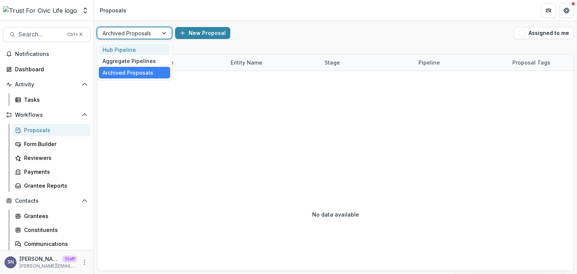
click at [128, 48] on div "Hub Pipeline" at bounding box center [134, 50] width 71 height 12
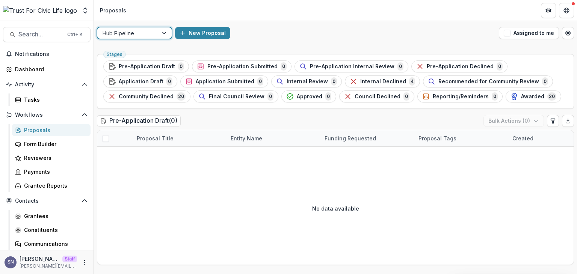
click at [261, 23] on div "option Hub Pipeline, selected. Hub Pipeline New Proposal Assigned to me" at bounding box center [335, 33] width 483 height 24
click at [513, 95] on circle "button" at bounding box center [514, 96] width 2 height 2
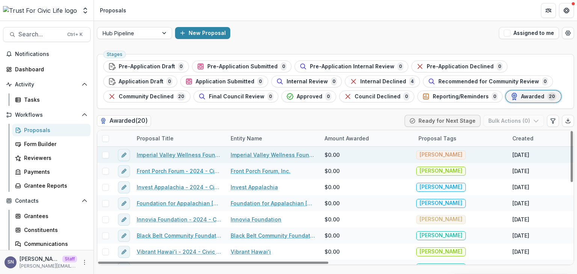
click at [155, 157] on link "Imperial Valley Wellness Foundation - 2024 - Civic Hubs" at bounding box center [179, 155] width 85 height 8
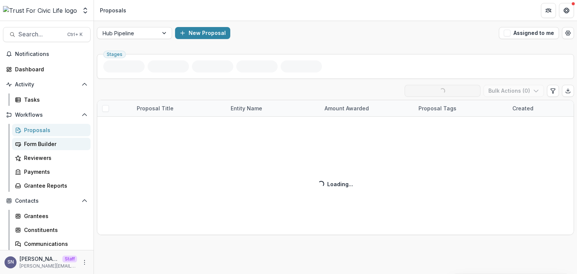
click at [30, 145] on div "Form Builder" at bounding box center [54, 144] width 60 height 8
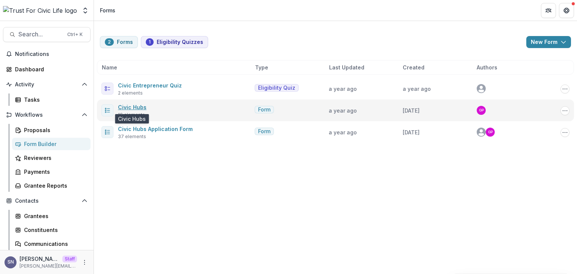
click at [129, 106] on link "Civic Hubs" at bounding box center [132, 107] width 29 height 6
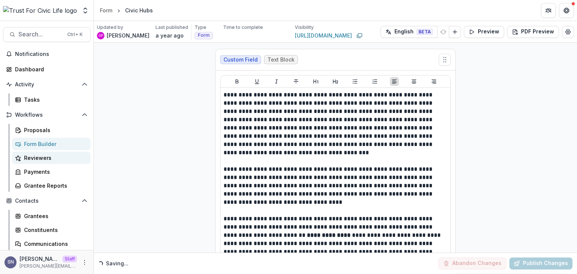
click at [51, 161] on div "Reviewers" at bounding box center [54, 158] width 60 height 8
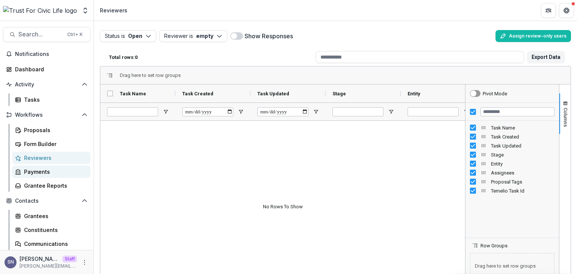
click at [46, 174] on div "Payments" at bounding box center [54, 172] width 60 height 8
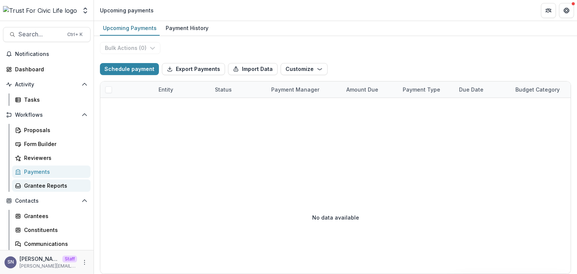
click at [41, 186] on div "Grantee Reports" at bounding box center [54, 186] width 60 height 8
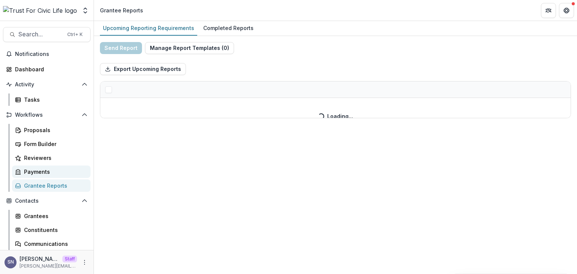
click at [45, 171] on div "Payments" at bounding box center [54, 172] width 60 height 8
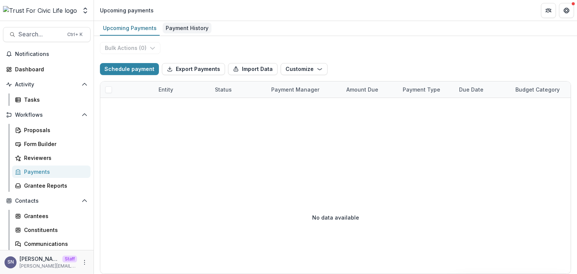
click at [192, 23] on div "Payment History" at bounding box center [187, 28] width 49 height 11
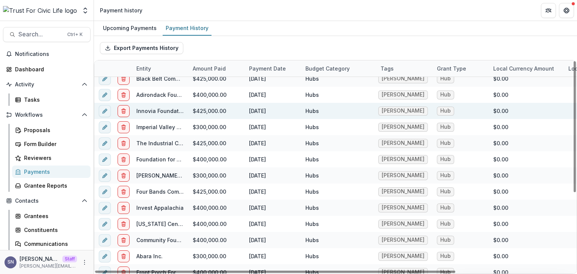
scroll to position [126, 0]
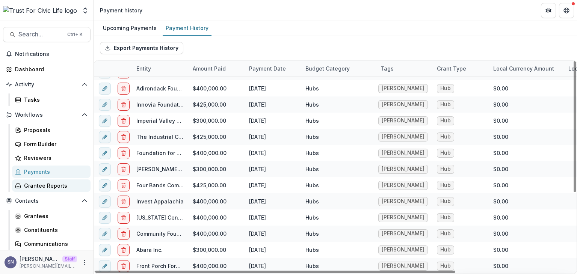
click at [41, 189] on div "Grantee Reports" at bounding box center [54, 186] width 60 height 8
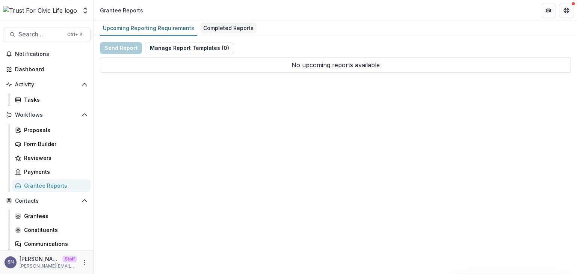
click at [216, 23] on div "Completed Reports" at bounding box center [228, 28] width 56 height 11
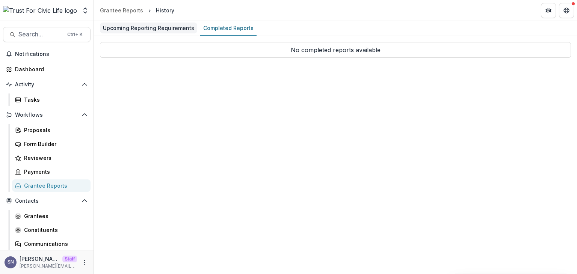
click at [161, 27] on div "Upcoming Reporting Requirements" at bounding box center [148, 28] width 97 height 11
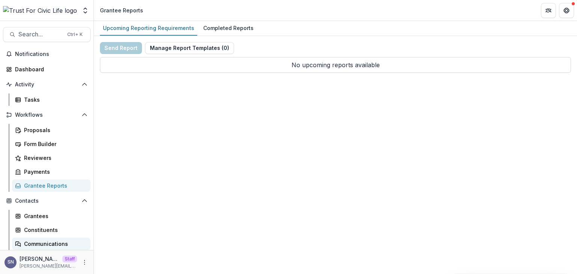
scroll to position [44, 0]
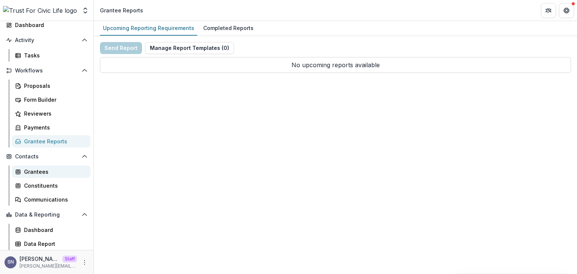
click at [42, 173] on div "Grantees" at bounding box center [54, 172] width 60 height 8
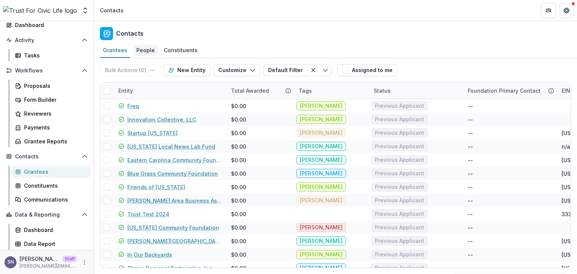
click at [136, 49] on div "People" at bounding box center [145, 50] width 24 height 11
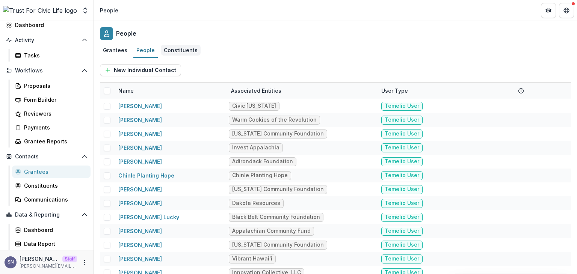
click at [180, 48] on div "Constituents" at bounding box center [181, 50] width 40 height 11
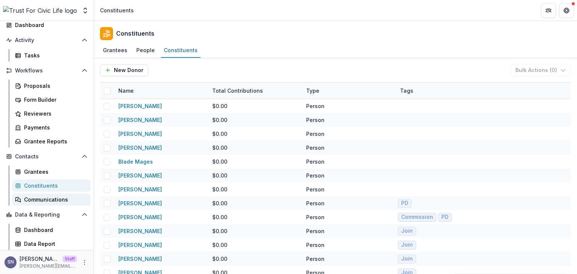
click at [41, 197] on div "Communications" at bounding box center [54, 200] width 60 height 8
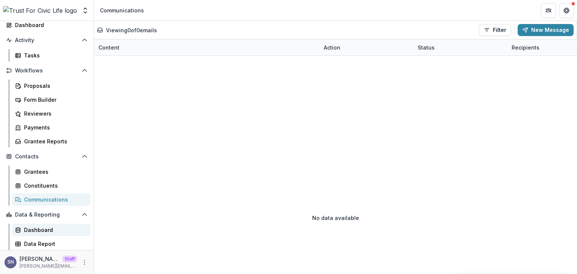
click at [42, 231] on div "Dashboard" at bounding box center [54, 230] width 60 height 8
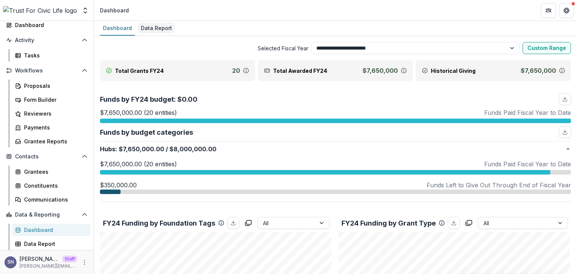
click at [148, 27] on div "Data Report" at bounding box center [156, 28] width 37 height 11
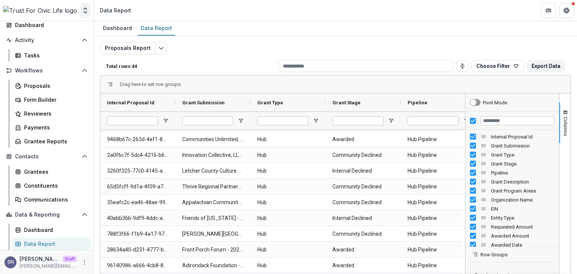
click at [83, 12] on icon "Open entity switcher" at bounding box center [85, 11] width 8 height 8
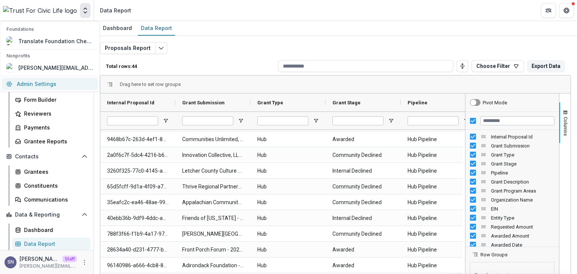
click at [51, 86] on link "Admin Settings" at bounding box center [50, 84] width 96 height 12
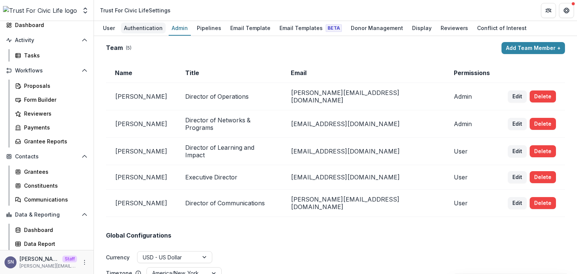
click at [148, 27] on div "Authentication" at bounding box center [143, 28] width 45 height 11
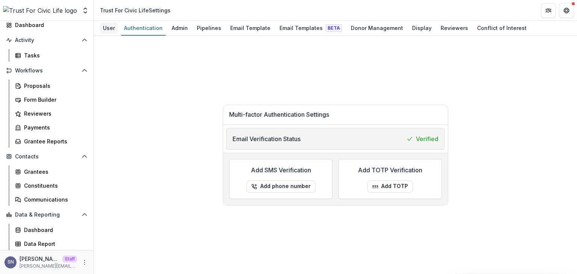
click at [115, 28] on div "User" at bounding box center [109, 28] width 18 height 11
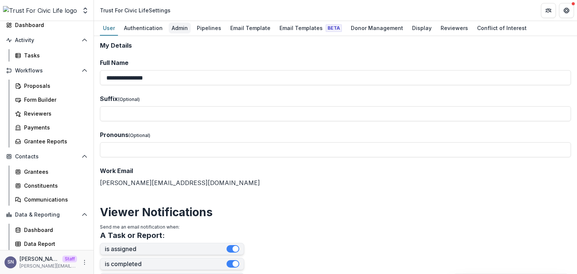
click at [179, 30] on div "Admin" at bounding box center [180, 28] width 22 height 11
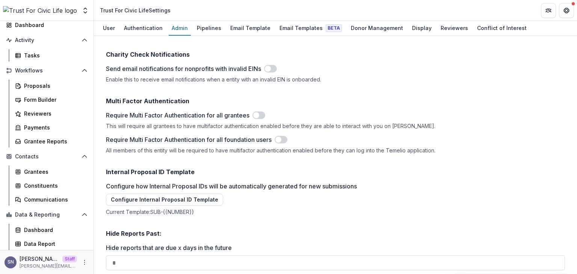
scroll to position [1107, 0]
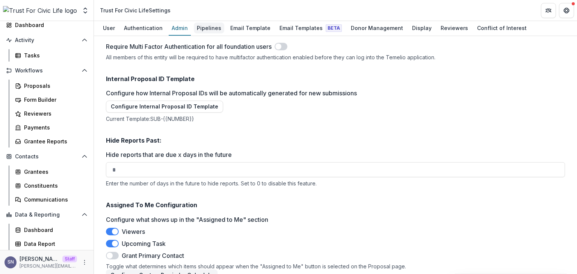
click at [203, 24] on div "Pipelines" at bounding box center [209, 28] width 30 height 11
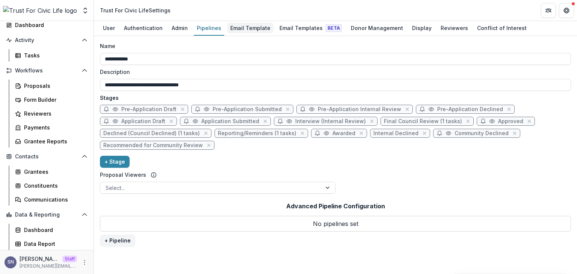
click at [235, 28] on div "Email Template" at bounding box center [250, 28] width 46 height 11
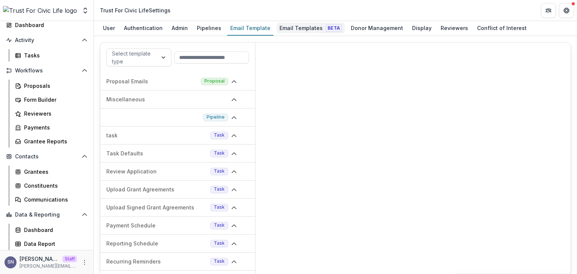
click at [284, 24] on div "Email Templates Beta" at bounding box center [310, 28] width 68 height 11
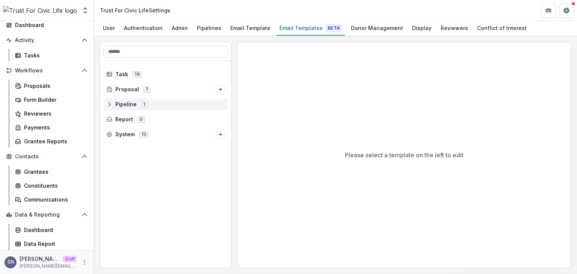
click at [107, 106] on icon at bounding box center [109, 104] width 6 height 6
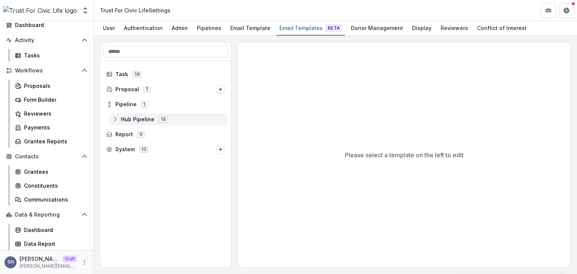
click at [113, 118] on icon at bounding box center [115, 119] width 6 height 6
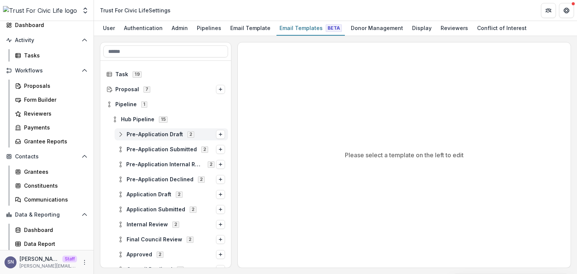
click at [119, 136] on icon at bounding box center [121, 134] width 6 height 6
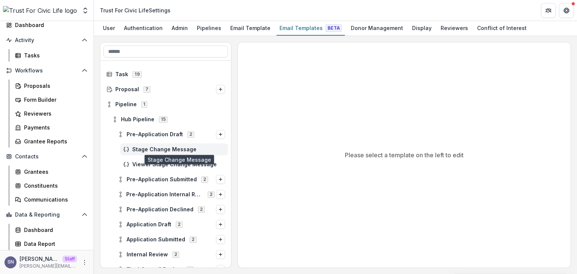
click at [139, 146] on span "Stage Change Message" at bounding box center [178, 149] width 93 height 6
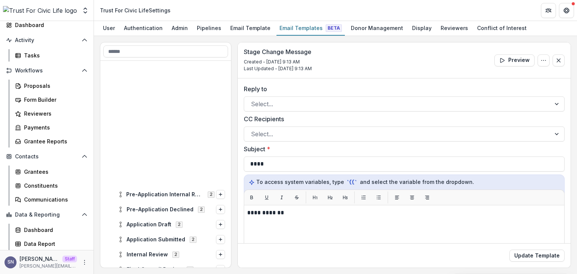
scroll to position [144, 0]
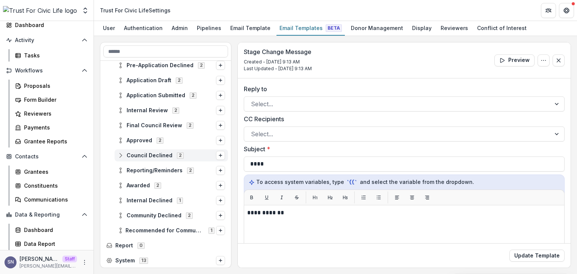
click at [122, 155] on icon at bounding box center [121, 155] width 6 height 6
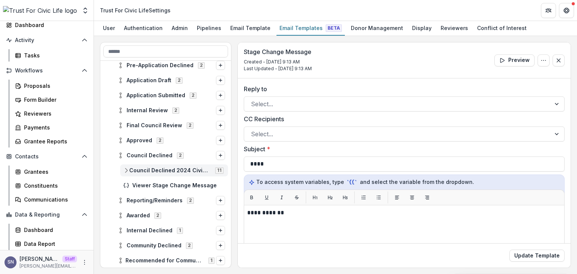
click at [146, 168] on span "Council Declined 2024 Civic Hub Portfolio Recommendation" at bounding box center [169, 170] width 81 height 6
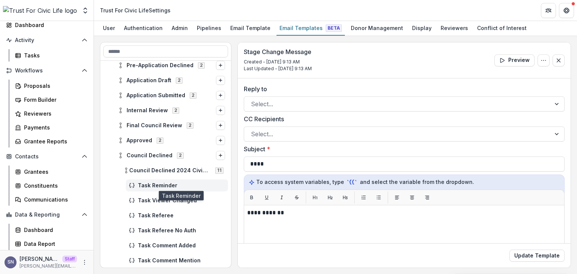
click at [164, 188] on span "Task Reminder" at bounding box center [181, 186] width 87 height 6
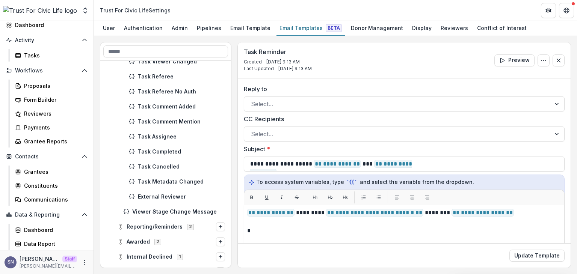
scroll to position [294, 0]
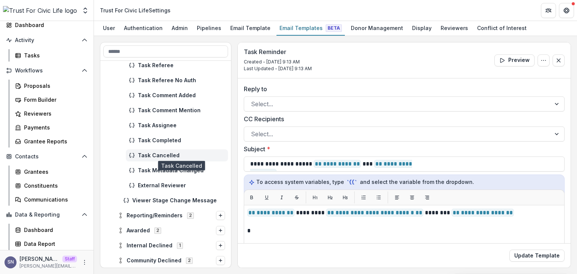
click at [157, 155] on span "Task Cancelled" at bounding box center [181, 155] width 87 height 6
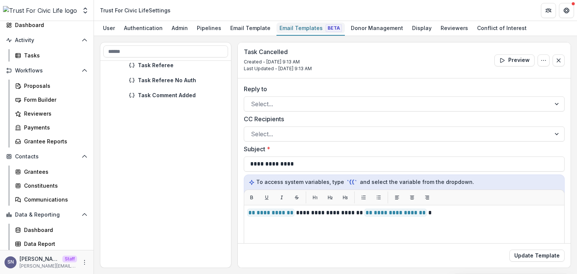
scroll to position [107, 0]
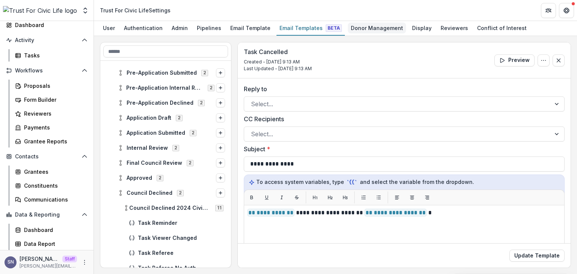
click at [353, 27] on div "Donor Management" at bounding box center [377, 28] width 58 height 11
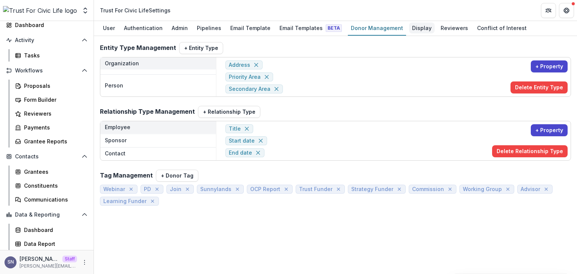
click at [416, 25] on div "Display" at bounding box center [422, 28] width 26 height 11
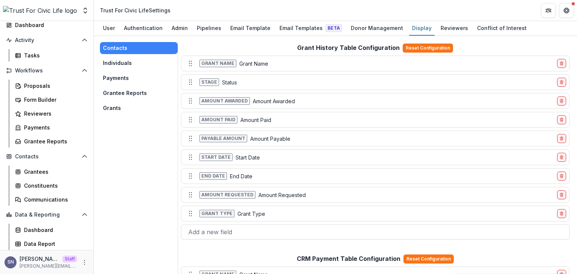
click at [111, 104] on button "Grants" at bounding box center [139, 108] width 78 height 12
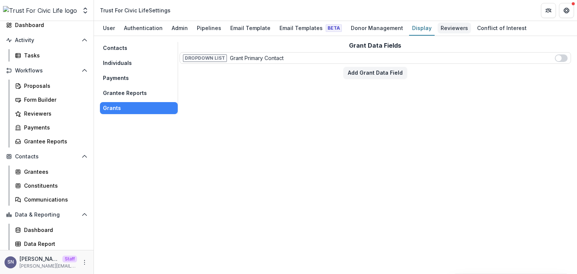
click at [438, 27] on div "Reviewers" at bounding box center [454, 28] width 33 height 11
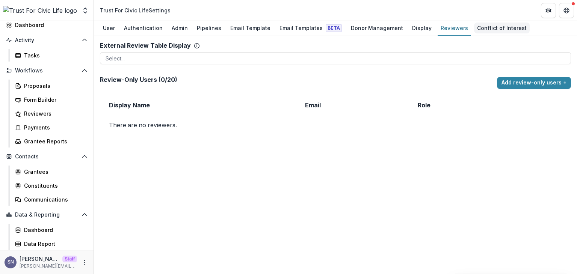
click at [474, 26] on div "Conflict of Interest" at bounding box center [502, 28] width 56 height 11
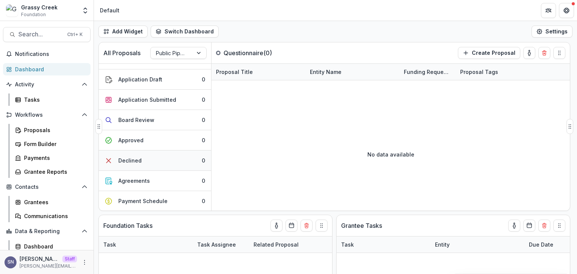
scroll to position [75, 0]
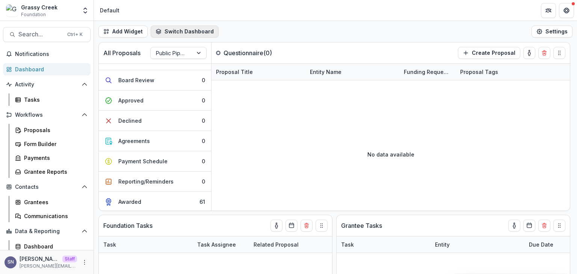
click at [173, 28] on button "Switch Dashboard" at bounding box center [185, 32] width 68 height 12
click at [298, 24] on div "Add Widget Switch Dashboard Default New Dashboard Settings" at bounding box center [335, 31] width 483 height 21
click at [26, 95] on link "Tasks" at bounding box center [51, 100] width 78 height 12
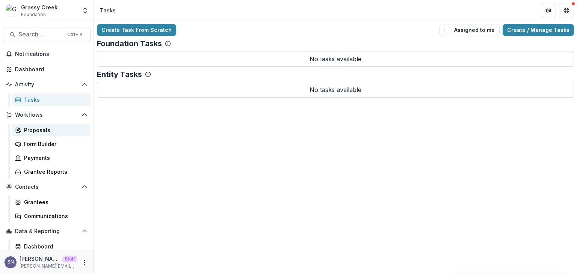
click at [30, 134] on link "Proposals" at bounding box center [51, 130] width 78 height 12
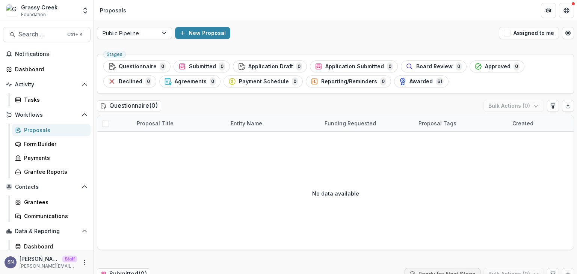
click at [424, 85] on div "Awarded 61" at bounding box center [421, 81] width 45 height 8
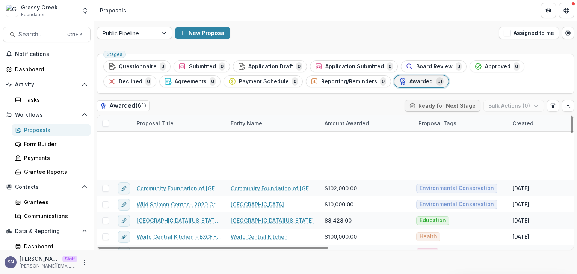
scroll to position [225, 0]
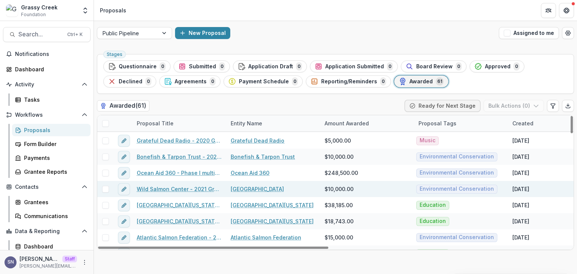
click at [174, 189] on link "Wild Salmon Center - 2021 Grant - 10000" at bounding box center [179, 189] width 85 height 8
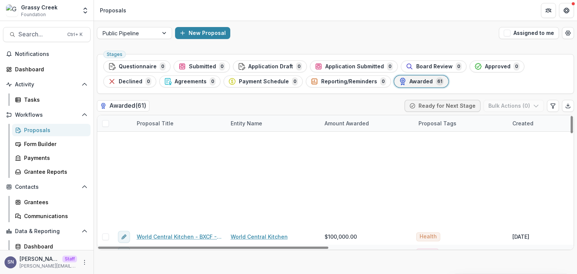
scroll to position [263, 0]
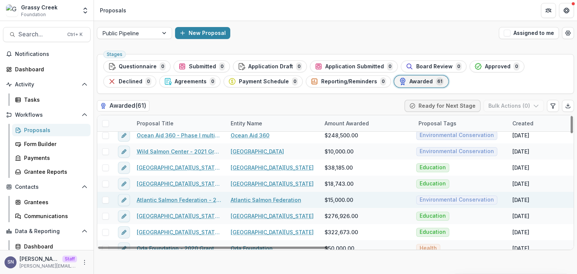
click at [161, 197] on link "Atlantic Salmon Federation - 2022 Grant - 15000" at bounding box center [179, 200] width 85 height 8
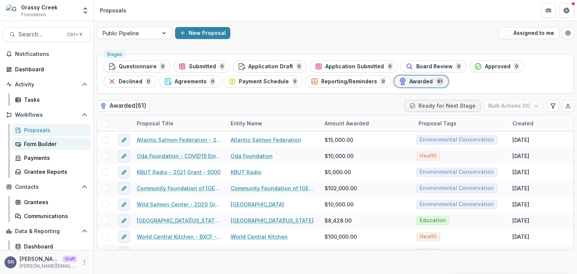
click at [44, 143] on div "Form Builder" at bounding box center [54, 144] width 60 height 8
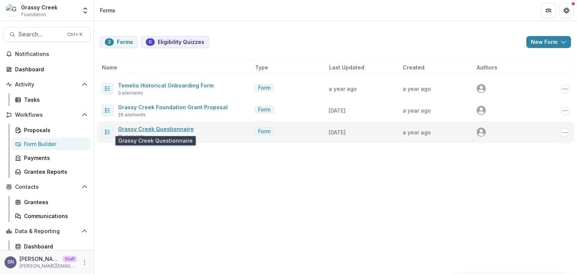
click at [137, 129] on link "Grassy Creek Questionnaire" at bounding box center [156, 129] width 76 height 6
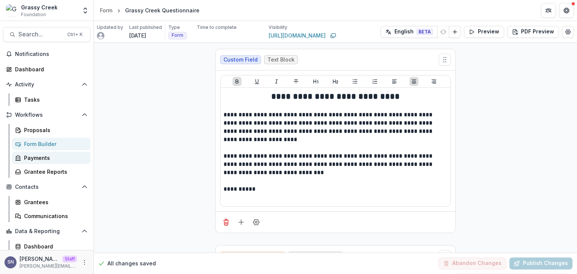
click at [36, 160] on div "Payments" at bounding box center [54, 158] width 60 height 8
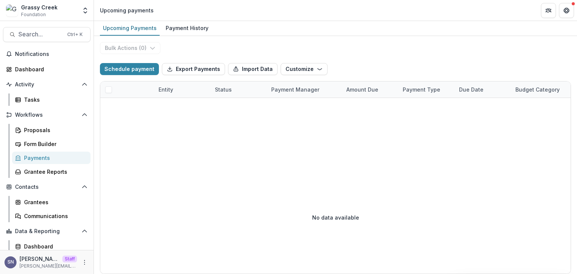
click at [170, 36] on div "Bulk Actions ( 0 ) Schedule payment Export Payments Import Data Customize New C…" at bounding box center [335, 155] width 483 height 238
click at [175, 30] on div "Payment History" at bounding box center [187, 28] width 49 height 11
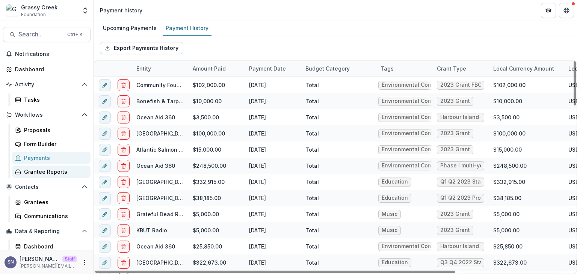
click at [51, 175] on div "Grantee Reports" at bounding box center [54, 172] width 60 height 8
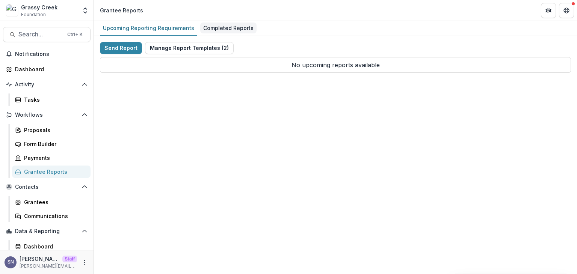
click at [225, 26] on div "Completed Reports" at bounding box center [228, 28] width 56 height 11
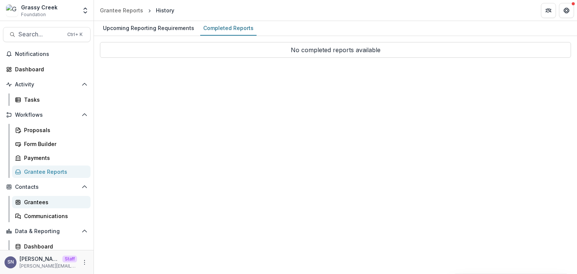
scroll to position [17, 0]
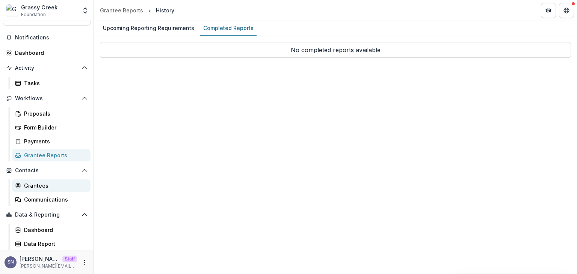
click at [42, 181] on link "Grantees" at bounding box center [51, 186] width 78 height 12
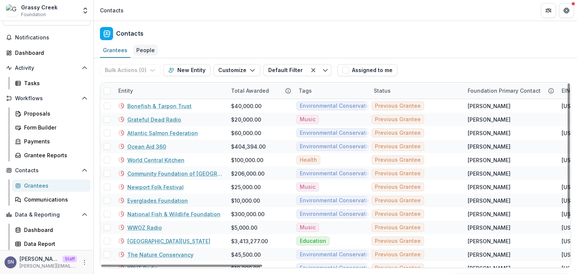
click at [147, 48] on div "People" at bounding box center [145, 50] width 24 height 11
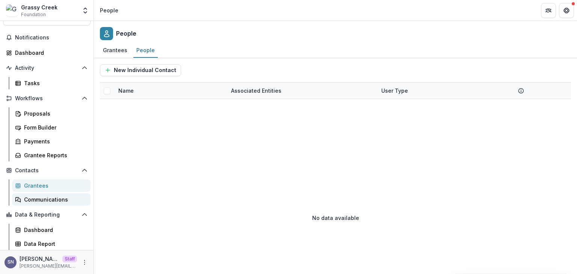
click at [39, 202] on div "Communications" at bounding box center [54, 200] width 60 height 8
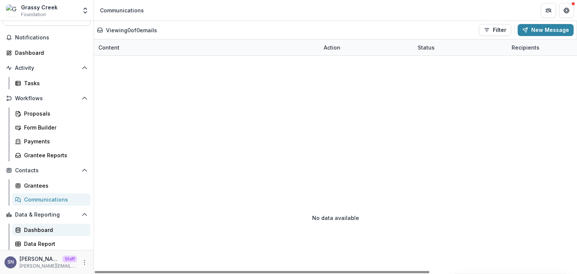
click at [44, 233] on div "Dashboard" at bounding box center [54, 230] width 60 height 8
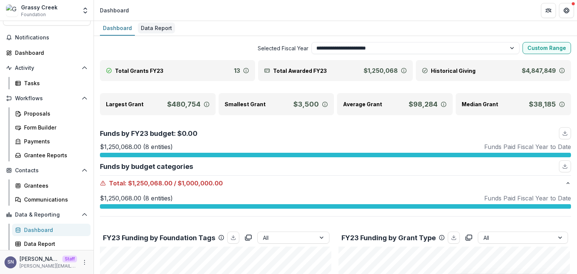
click at [155, 30] on div "Data Report" at bounding box center [156, 28] width 37 height 11
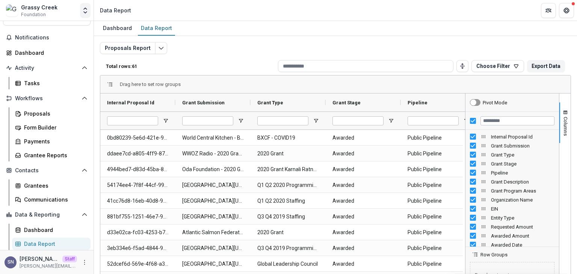
click at [86, 11] on icon "Open entity switcher" at bounding box center [85, 11] width 8 height 8
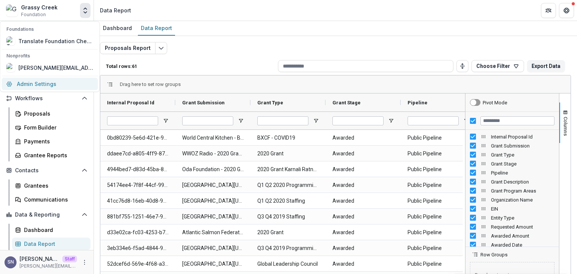
click at [57, 85] on link "Admin Settings" at bounding box center [50, 84] width 96 height 12
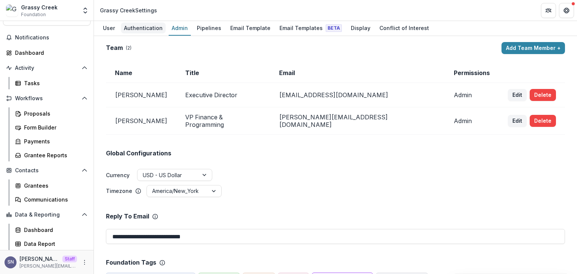
click at [133, 29] on div "Authentication" at bounding box center [143, 28] width 45 height 11
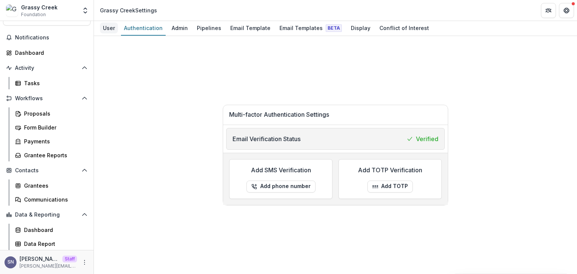
click at [115, 24] on div "User" at bounding box center [109, 28] width 18 height 11
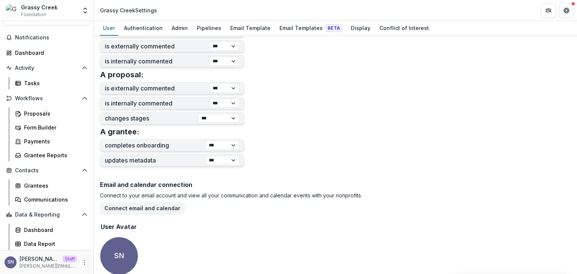
scroll to position [297, 0]
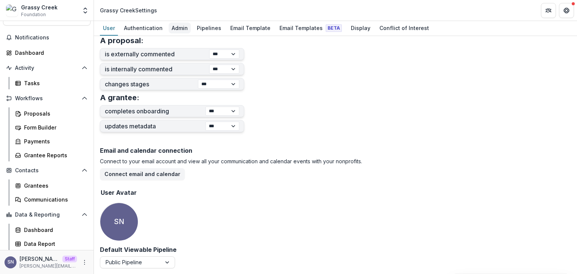
click at [172, 27] on div "Admin" at bounding box center [180, 28] width 22 height 11
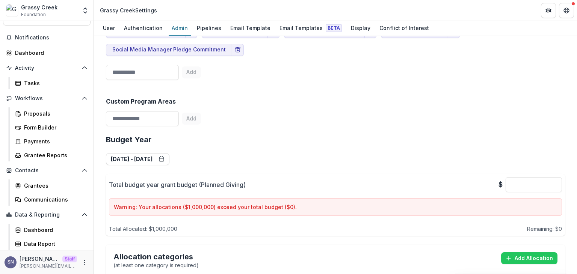
scroll to position [325, 0]
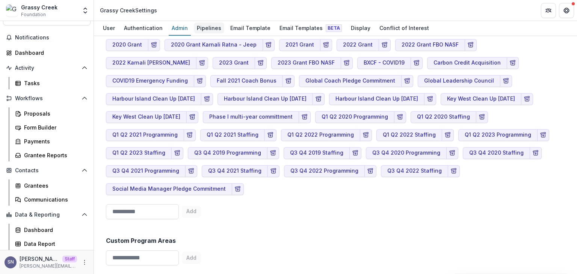
click at [203, 30] on div "Pipelines" at bounding box center [209, 28] width 30 height 11
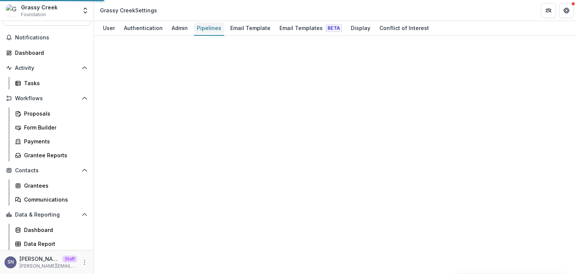
scroll to position [77, 0]
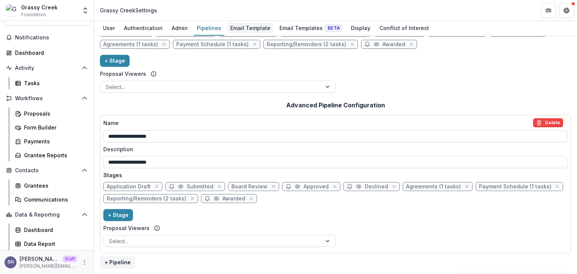
click at [245, 28] on div "Email Template" at bounding box center [250, 28] width 46 height 11
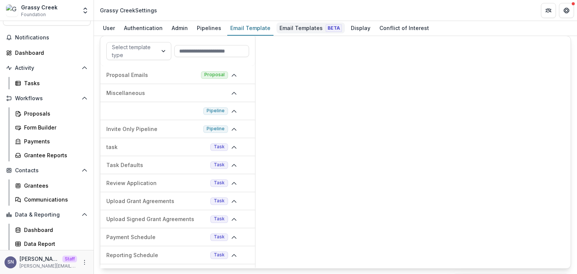
click at [287, 27] on div "Email Templates Beta" at bounding box center [310, 28] width 68 height 11
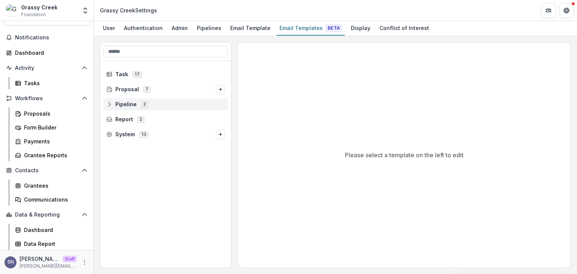
click at [110, 104] on icon at bounding box center [109, 104] width 6 height 6
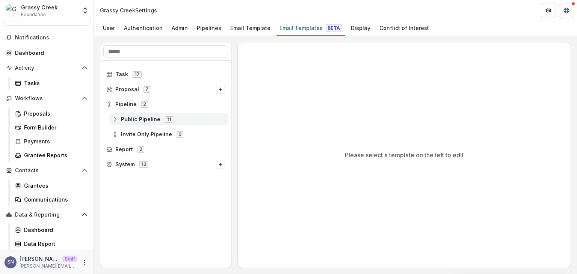
click at [113, 120] on icon at bounding box center [115, 119] width 6 height 6
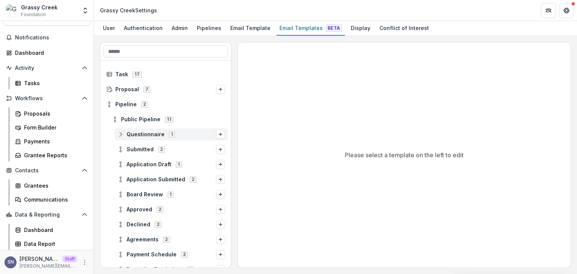
click at [123, 136] on icon at bounding box center [121, 134] width 6 height 6
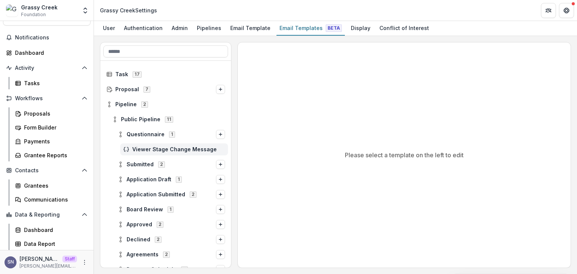
click at [139, 145] on div "Viewer Stage Change Message" at bounding box center [174, 149] width 108 height 12
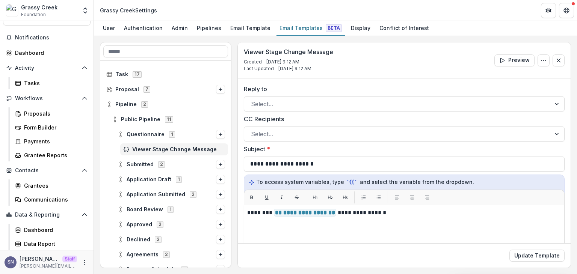
scroll to position [84, 0]
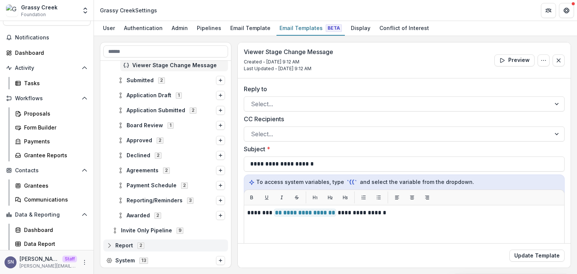
click at [107, 245] on icon at bounding box center [109, 246] width 6 height 6
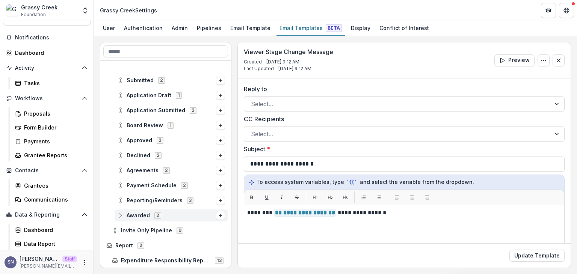
scroll to position [114, 0]
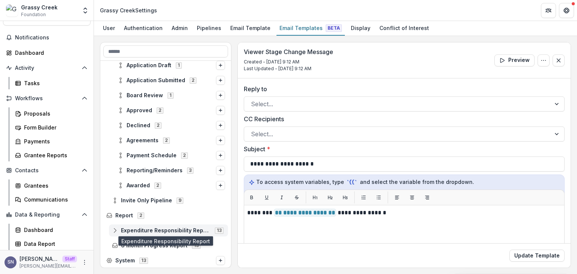
click at [143, 230] on span "Expenditure Responsibility Report" at bounding box center [165, 231] width 89 height 6
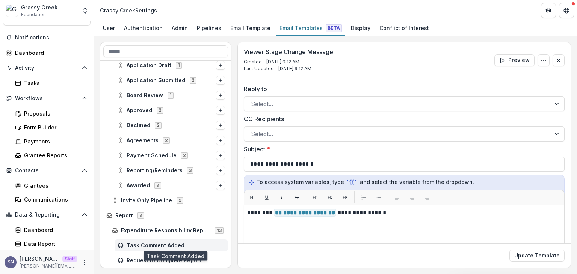
click at [134, 246] on span "Task Comment Added" at bounding box center [176, 246] width 98 height 6
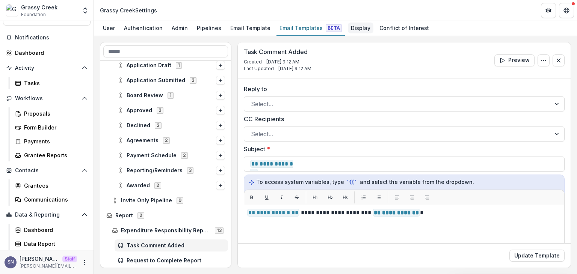
click at [348, 26] on div "Display" at bounding box center [361, 28] width 26 height 11
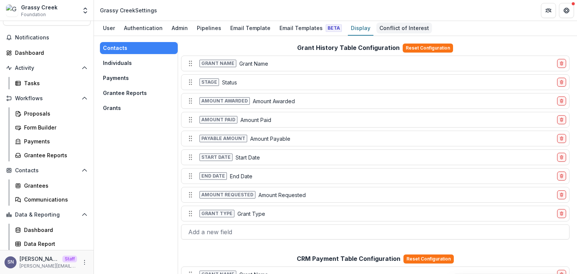
click at [388, 24] on div "Conflict of Interest" at bounding box center [404, 28] width 56 height 11
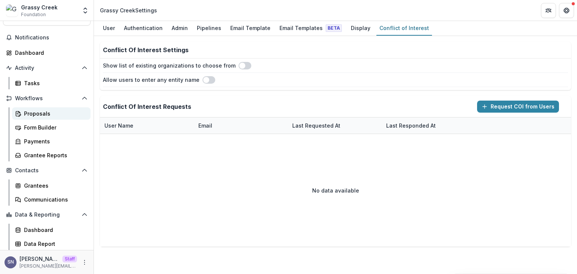
click at [47, 113] on div "Proposals" at bounding box center [54, 114] width 60 height 8
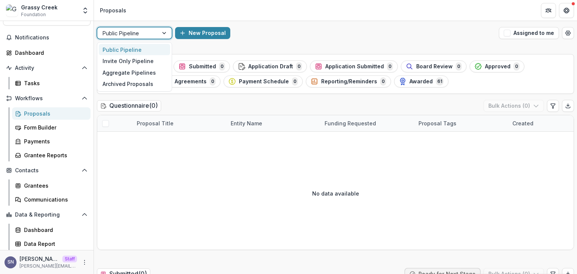
click at [141, 27] on div "Public Pipeline" at bounding box center [134, 33] width 75 height 12
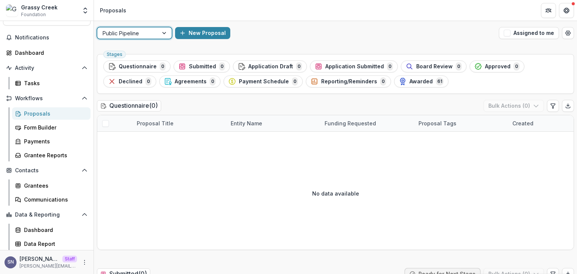
click at [139, 33] on div at bounding box center [128, 33] width 50 height 9
click at [138, 33] on div at bounding box center [128, 33] width 50 height 9
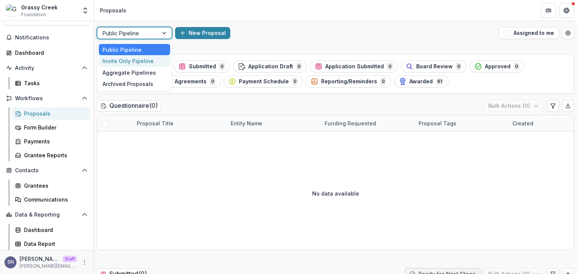
click at [125, 63] on div "Invite Only Pipeline" at bounding box center [134, 61] width 71 height 12
click at [125, 33] on div at bounding box center [128, 33] width 50 height 9
click at [115, 68] on div "Aggregate Pipelines" at bounding box center [134, 73] width 71 height 12
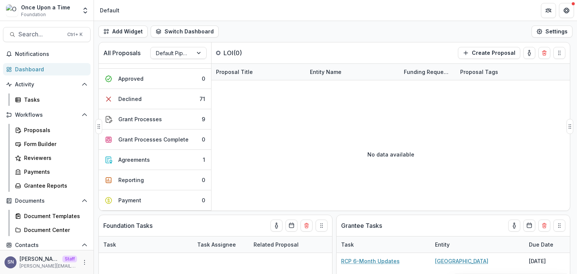
scroll to position [124, 0]
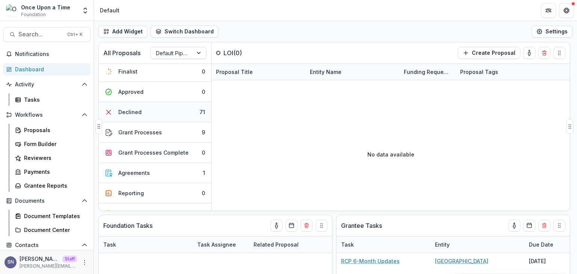
click at [153, 109] on button "Declined 71" at bounding box center [155, 112] width 112 height 20
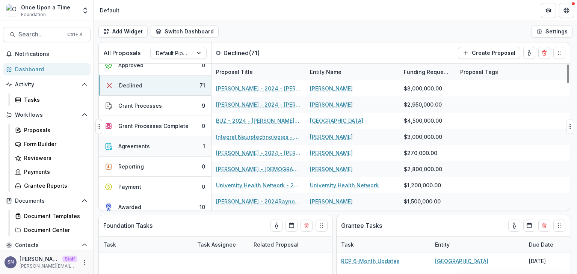
scroll to position [161, 0]
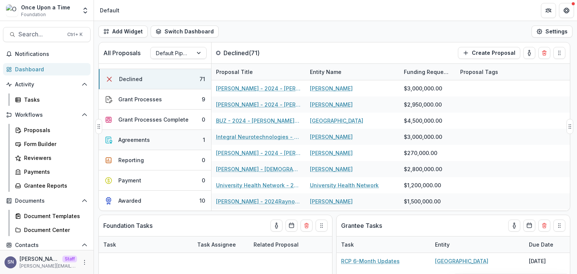
click at [162, 136] on button "Agreements 1" at bounding box center [155, 140] width 112 height 20
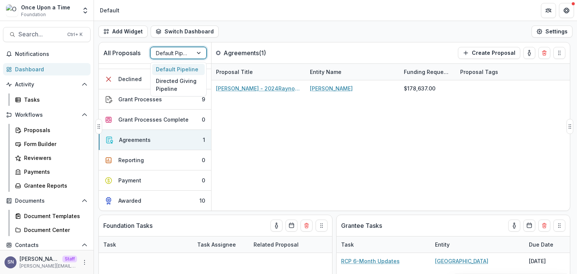
click at [173, 51] on div at bounding box center [172, 52] width 32 height 9
click at [179, 84] on div "Directed Giving Pipeline" at bounding box center [178, 85] width 53 height 20
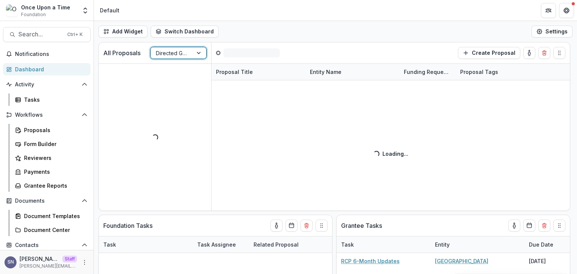
scroll to position [0, 0]
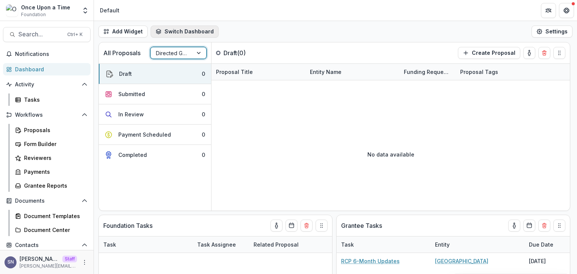
click at [197, 30] on button "Switch Dashboard" at bounding box center [185, 32] width 68 height 12
click at [328, 27] on div "Add Widget Switch Dashboard Default New Dashboard Settings" at bounding box center [335, 31] width 483 height 21
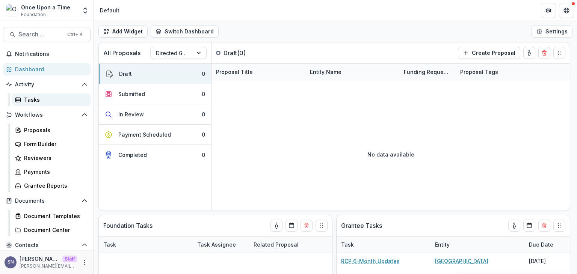
click at [36, 95] on link "Tasks" at bounding box center [51, 100] width 78 height 12
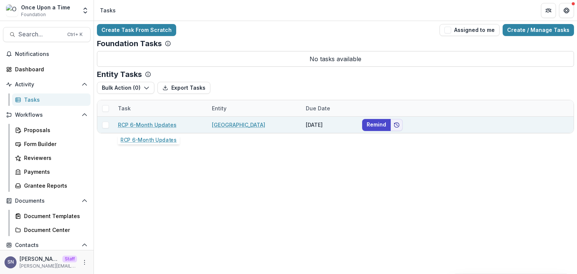
click at [150, 122] on link "RCP 6-Month Updates" at bounding box center [147, 125] width 59 height 8
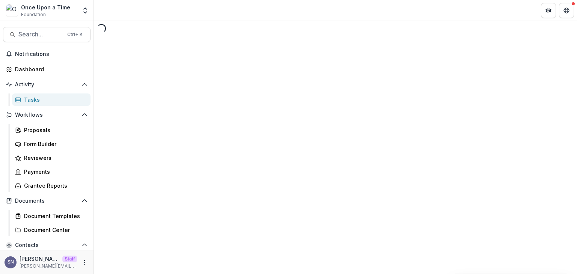
select select "********"
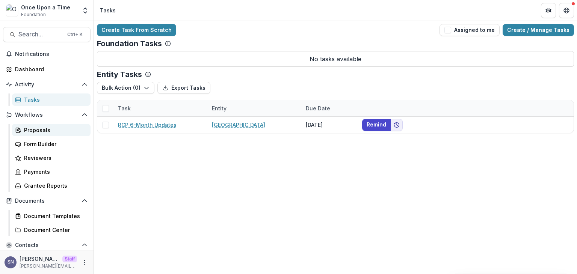
click at [29, 126] on div "Proposals" at bounding box center [54, 130] width 60 height 8
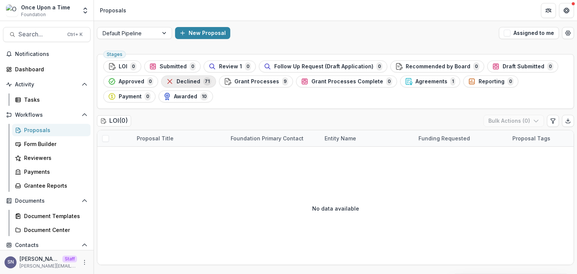
click at [181, 84] on span "Declined" at bounding box center [189, 81] width 24 height 6
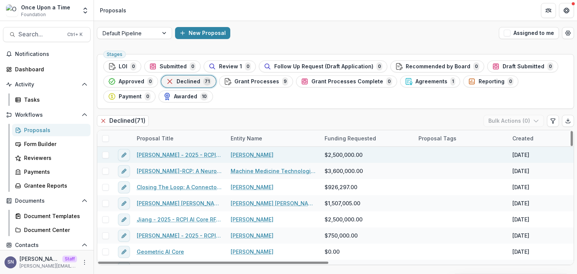
click at [164, 154] on link "[PERSON_NAME] - 2025 - RCPI AI Core RFA 2025" at bounding box center [179, 155] width 85 height 8
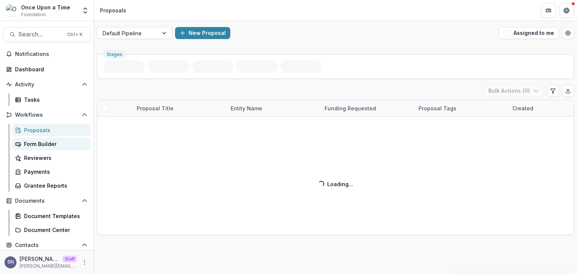
click at [54, 145] on div "Form Builder" at bounding box center [54, 144] width 60 height 8
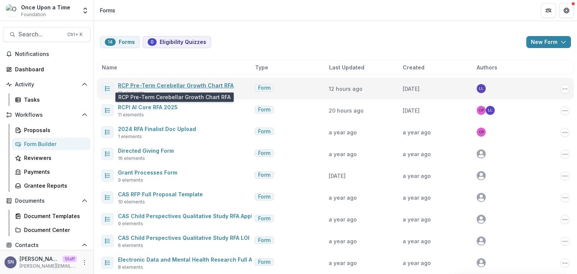
click at [132, 84] on link "RCP Pre-Term Cerebellar Growth Chart RFA" at bounding box center [176, 85] width 116 height 6
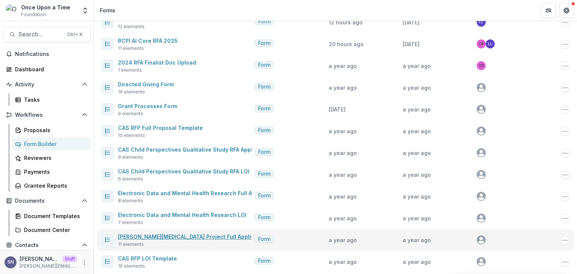
scroll to position [114, 0]
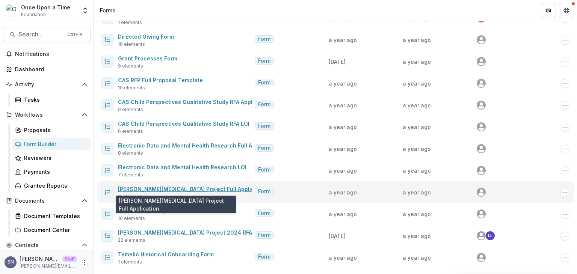
click at [168, 189] on link "[PERSON_NAME][MEDICAL_DATA] Project Full Application" at bounding box center [193, 189] width 150 height 6
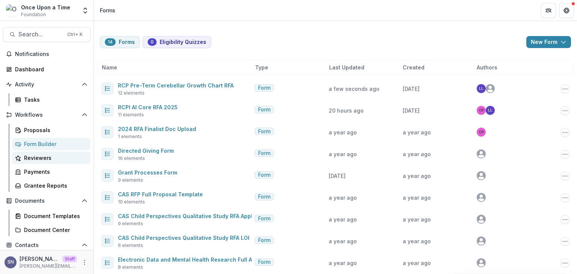
click at [49, 161] on div "Reviewers" at bounding box center [54, 158] width 60 height 8
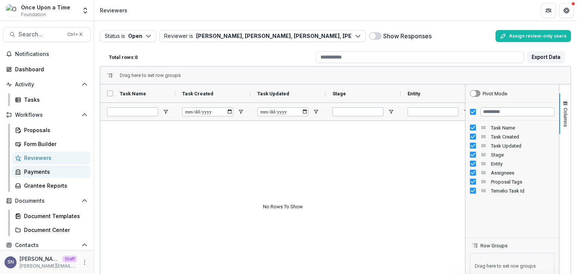
click at [39, 168] on div "Payments" at bounding box center [54, 172] width 60 height 8
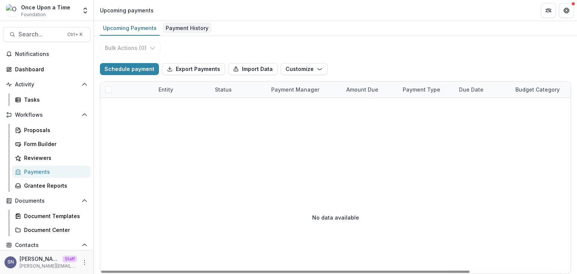
click at [180, 24] on div "Payment History" at bounding box center [187, 28] width 49 height 11
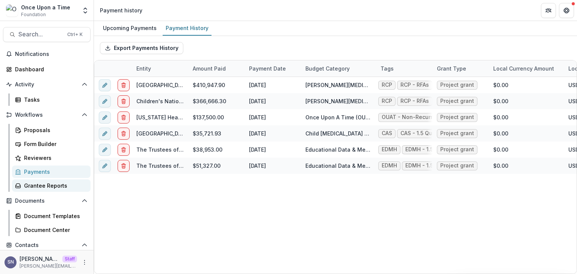
click at [45, 187] on div "Grantee Reports" at bounding box center [54, 186] width 60 height 8
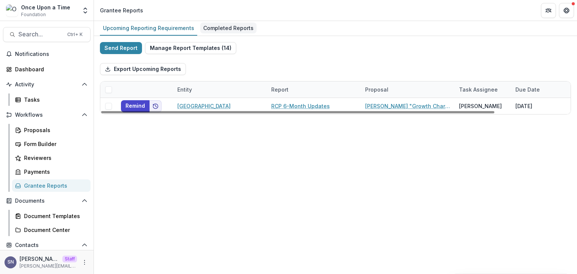
click at [202, 23] on div "Completed Reports" at bounding box center [228, 28] width 56 height 11
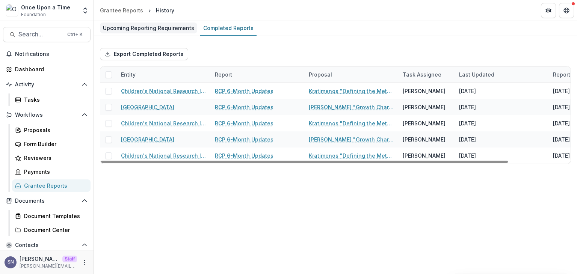
click at [155, 21] on link "Upcoming Reporting Requirements" at bounding box center [148, 28] width 97 height 15
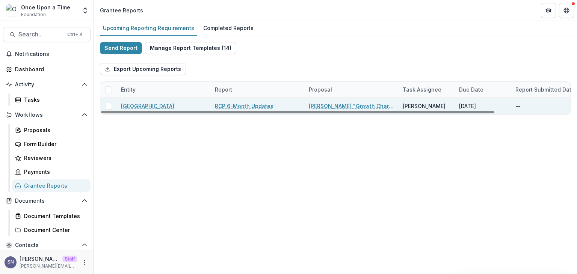
click at [174, 103] on link "[GEOGRAPHIC_DATA]" at bounding box center [147, 106] width 53 height 8
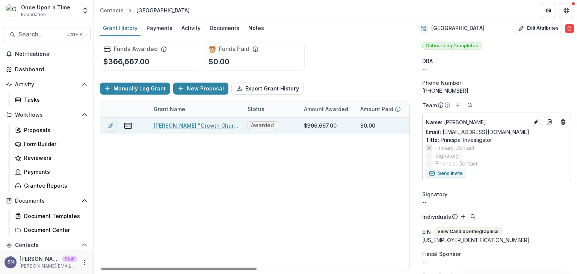
click at [182, 126] on link "[PERSON_NAME] "Growth Charts for the Human [MEDICAL_DATA]"" at bounding box center [196, 126] width 85 height 8
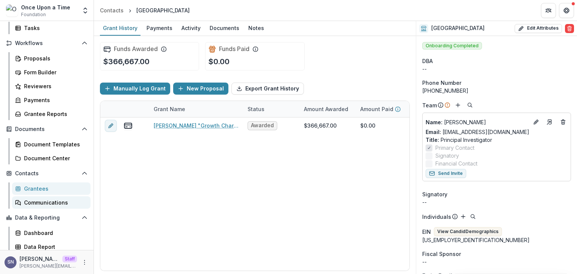
scroll to position [75, 0]
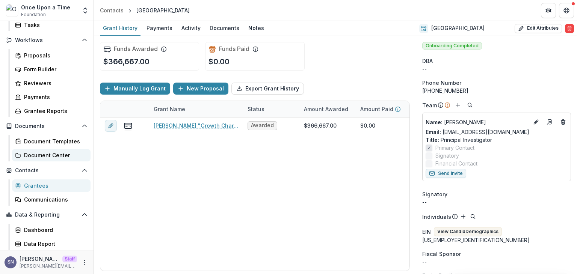
click at [52, 156] on div "Document Center" at bounding box center [54, 155] width 60 height 8
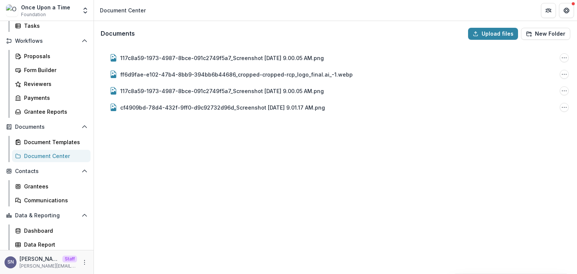
scroll to position [75, 0]
click at [34, 188] on div "Grantees" at bounding box center [54, 186] width 60 height 8
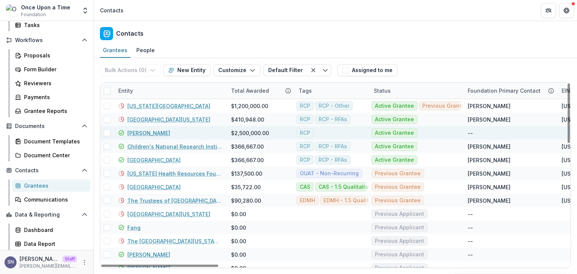
click at [152, 136] on link "[PERSON_NAME]" at bounding box center [148, 133] width 43 height 8
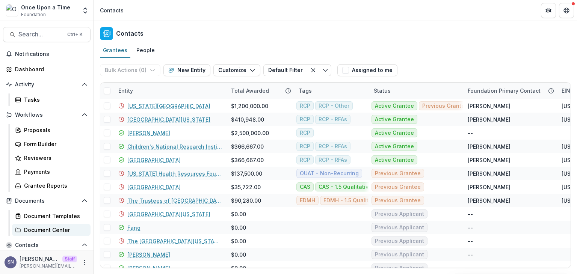
scroll to position [75, 0]
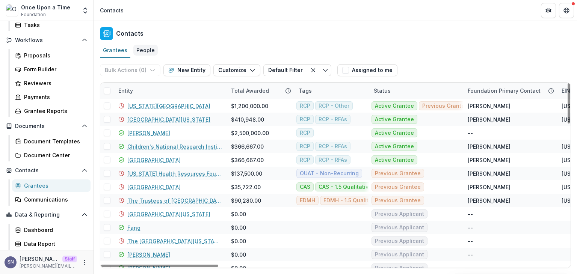
click at [134, 51] on div "People" at bounding box center [145, 50] width 24 height 11
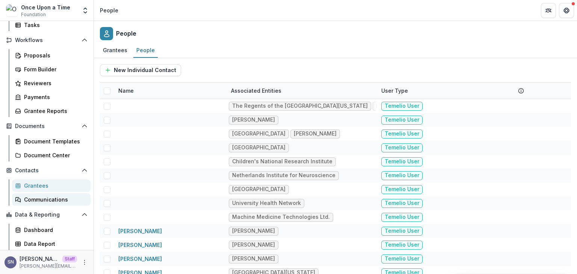
click at [41, 196] on div "Communications" at bounding box center [54, 200] width 60 height 8
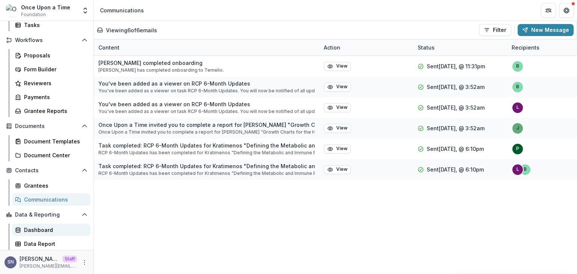
click at [37, 230] on div "Dashboard" at bounding box center [54, 230] width 60 height 8
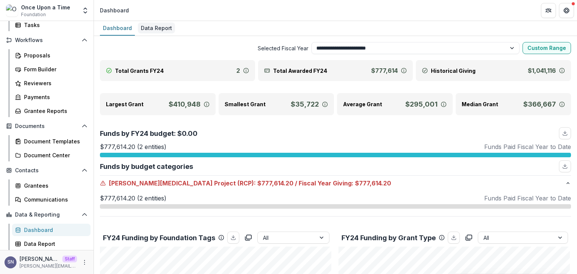
click at [158, 23] on div "Data Report" at bounding box center [156, 28] width 37 height 11
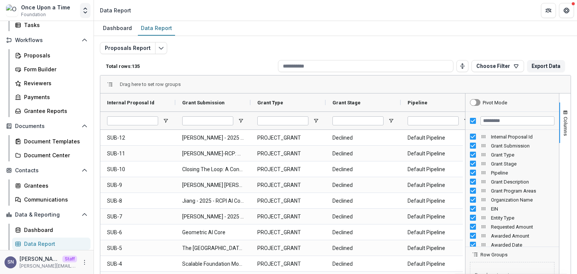
click at [84, 7] on icon "Open entity switcher" at bounding box center [85, 11] width 8 height 8
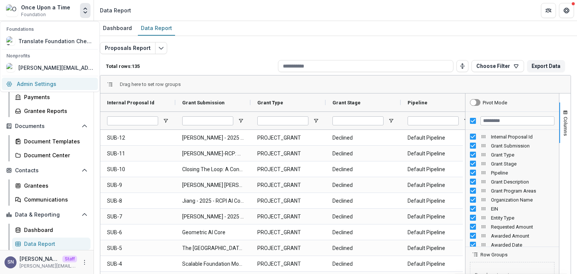
click at [62, 83] on link "Admin Settings" at bounding box center [50, 84] width 96 height 12
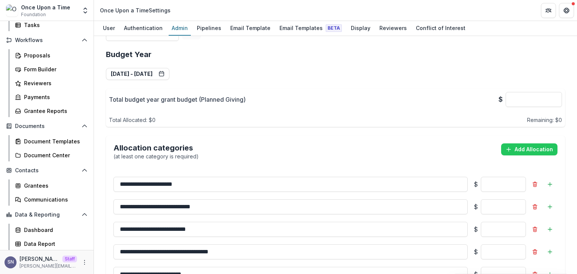
scroll to position [482, 0]
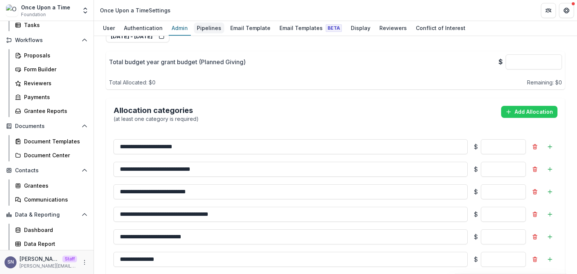
click at [211, 35] on link "Pipelines" at bounding box center [209, 28] width 30 height 15
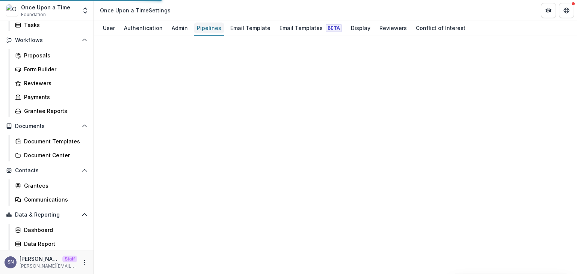
scroll to position [77, 0]
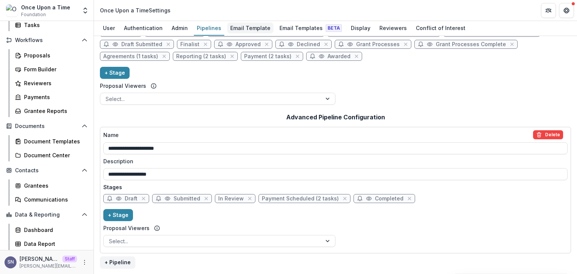
click at [249, 30] on div "Email Template" at bounding box center [250, 28] width 46 height 11
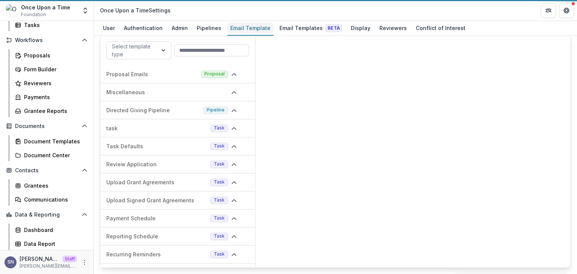
scroll to position [6, 0]
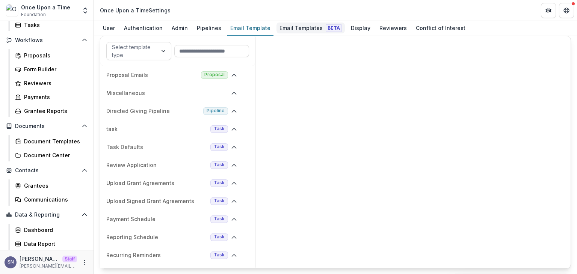
click at [315, 23] on div "Email Templates Beta" at bounding box center [310, 28] width 68 height 11
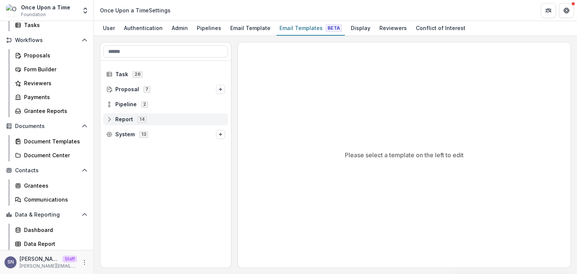
click at [107, 122] on span "Report 14" at bounding box center [165, 119] width 119 height 6
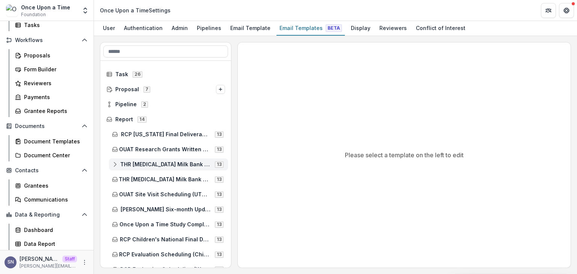
click at [116, 166] on icon at bounding box center [115, 164] width 6 height 6
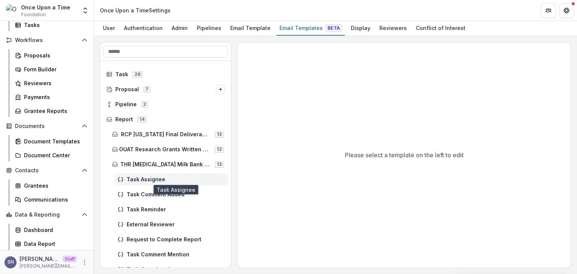
click at [139, 180] on span "Task Assignee" at bounding box center [176, 180] width 98 height 6
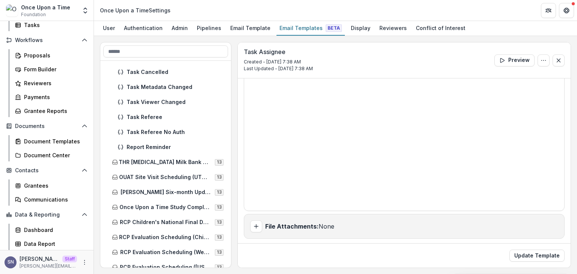
scroll to position [225, 0]
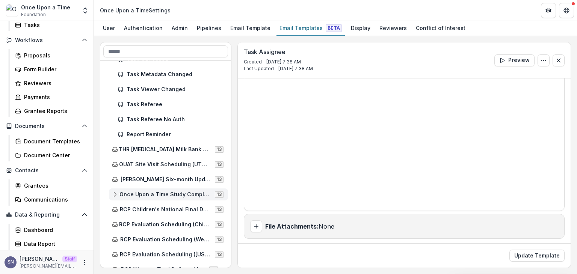
click at [111, 195] on div "Once Upon a Time Study Completion Update 13" at bounding box center [168, 195] width 119 height 12
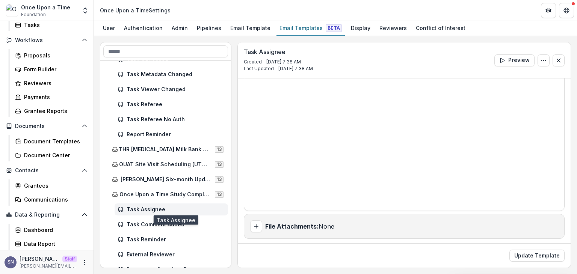
click at [140, 210] on span "Task Assignee" at bounding box center [176, 210] width 98 height 6
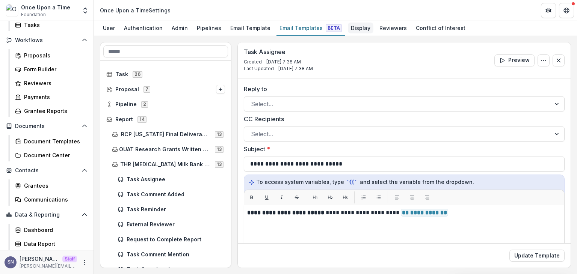
click at [352, 30] on div "Display" at bounding box center [361, 28] width 26 height 11
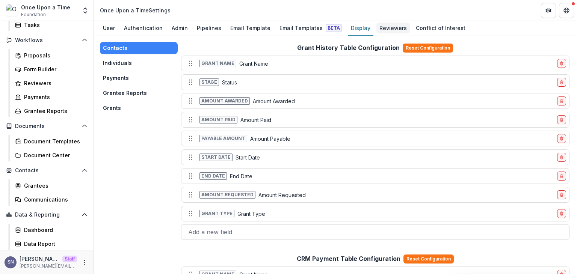
click at [388, 29] on div "Reviewers" at bounding box center [392, 28] width 33 height 11
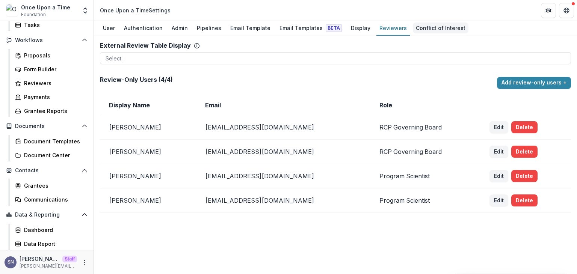
click at [417, 33] on link "Conflict of Interest" at bounding box center [441, 28] width 56 height 15
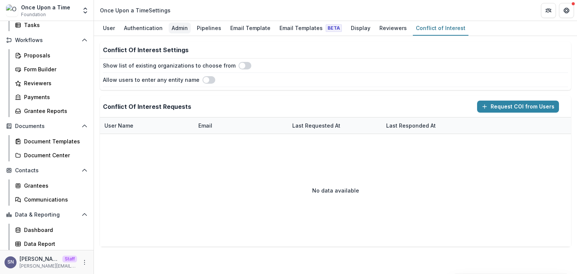
click at [180, 25] on div "Admin" at bounding box center [180, 28] width 22 height 11
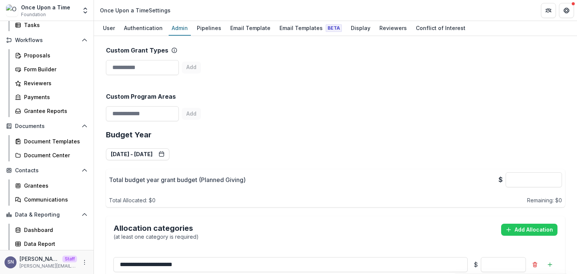
scroll to position [376, 0]
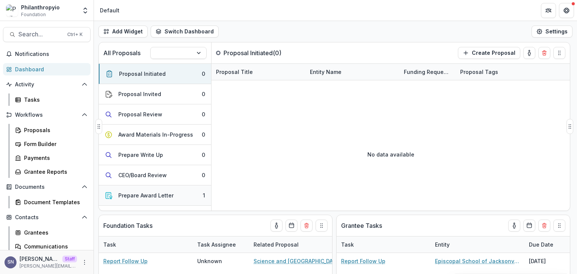
click at [152, 190] on button "Prepare Award Letter 1" at bounding box center [155, 196] width 112 height 20
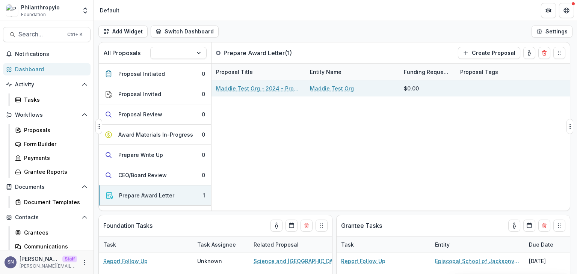
click at [265, 86] on link "Maddie Test Org - 2024 - Proposal Form" at bounding box center [258, 88] width 85 height 8
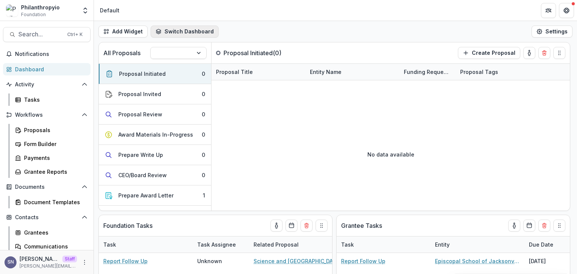
click at [178, 27] on button "Switch Dashboard" at bounding box center [185, 32] width 68 height 12
click at [403, 26] on div "Add Widget Switch Dashboard Default New Dashboard Settings" at bounding box center [335, 31] width 483 height 21
click at [176, 53] on div at bounding box center [172, 52] width 32 height 9
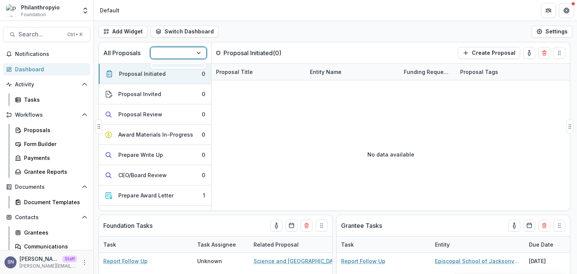
click at [253, 104] on div "No data available" at bounding box center [390, 154] width 358 height 113
click at [20, 98] on icon at bounding box center [18, 100] width 6 height 6
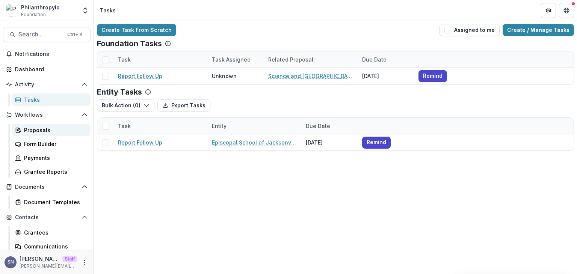
click at [32, 132] on div "Proposals" at bounding box center [54, 130] width 60 height 8
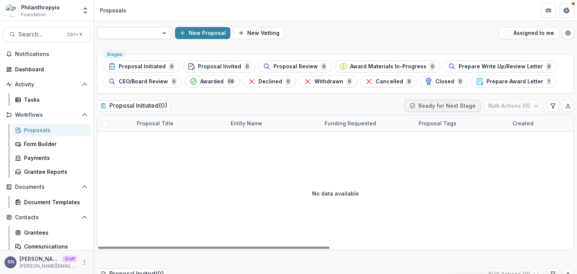
click at [132, 32] on div at bounding box center [128, 33] width 50 height 9
click at [131, 54] on div "Archived Proposals" at bounding box center [134, 53] width 71 height 12
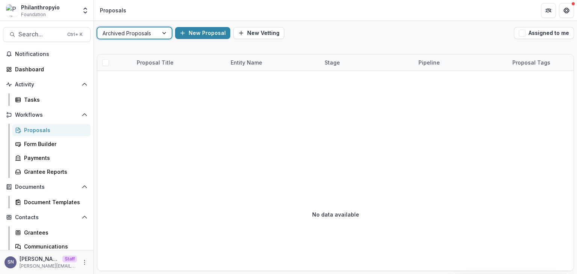
click at [129, 32] on div at bounding box center [128, 33] width 50 height 9
click at [131, 56] on div "Archived Proposals" at bounding box center [134, 53] width 71 height 12
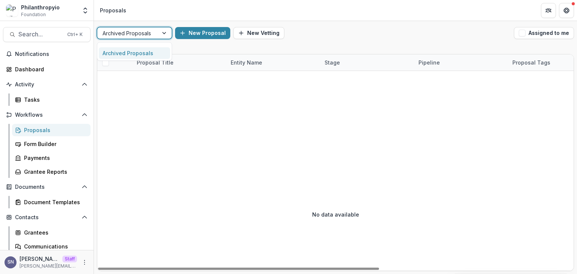
click at [135, 36] on div at bounding box center [128, 33] width 50 height 9
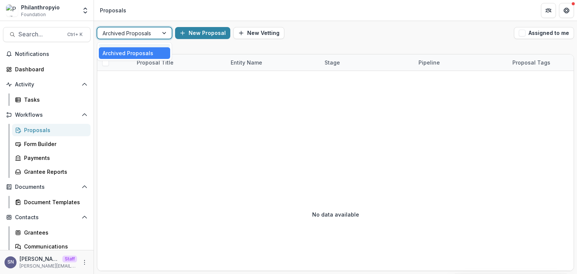
click at [128, 46] on div at bounding box center [134, 46] width 71 height 4
click at [135, 33] on div at bounding box center [128, 33] width 50 height 9
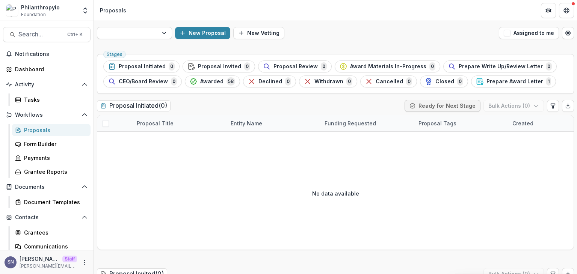
click at [334, 26] on div "New Proposal New Vetting Assigned to me" at bounding box center [335, 33] width 483 height 24
click at [132, 31] on div at bounding box center [128, 33] width 50 height 9
click at [137, 46] on div at bounding box center [134, 46] width 71 height 4
click at [134, 33] on div at bounding box center [128, 33] width 50 height 9
click at [136, 47] on div "Archived Proposals" at bounding box center [134, 53] width 71 height 12
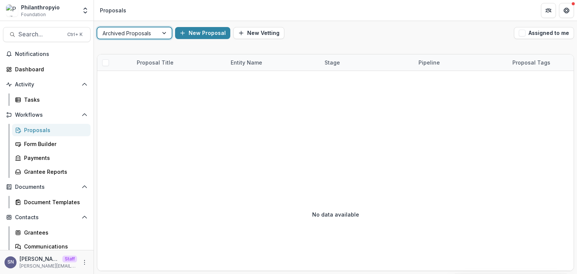
click at [144, 29] on div at bounding box center [128, 33] width 50 height 9
click at [141, 47] on div at bounding box center [134, 46] width 71 height 4
click at [141, 35] on div at bounding box center [128, 33] width 50 height 9
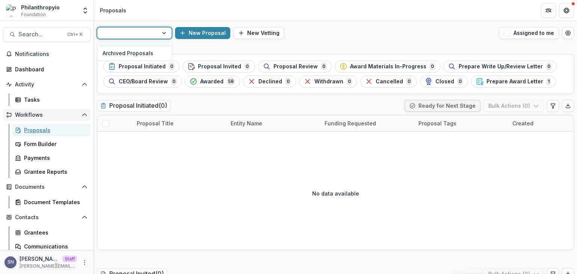
click at [45, 125] on link "Proposals" at bounding box center [51, 130] width 78 height 12
click at [38, 130] on div "Proposals" at bounding box center [54, 130] width 60 height 8
click at [128, 35] on div at bounding box center [128, 33] width 50 height 9
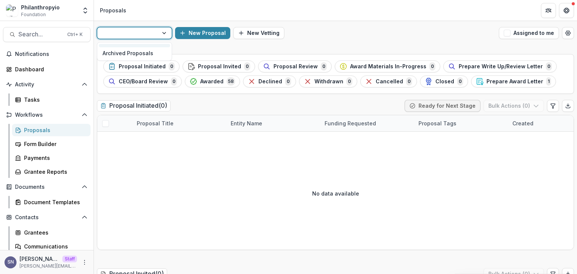
click at [128, 35] on div at bounding box center [128, 33] width 50 height 9
click at [151, 31] on div at bounding box center [128, 33] width 50 height 9
click at [250, 28] on div "New Proposal" at bounding box center [335, 33] width 321 height 12
click at [158, 30] on div at bounding box center [127, 33] width 61 height 11
click at [269, 26] on div "2 results available. Use Up and Down to choose options, press Enter to select t…" at bounding box center [335, 33] width 483 height 24
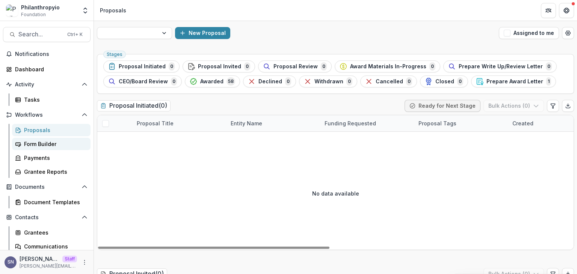
click at [44, 146] on div "Form Builder" at bounding box center [54, 144] width 60 height 8
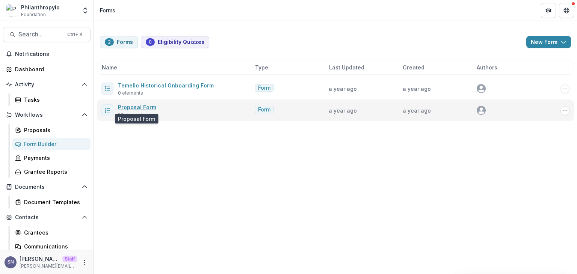
click at [134, 104] on link "Proposal Form" at bounding box center [137, 107] width 38 height 6
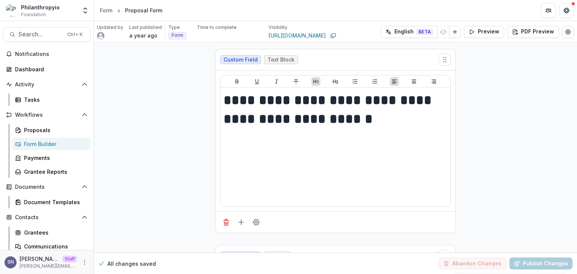
scroll to position [338, 0]
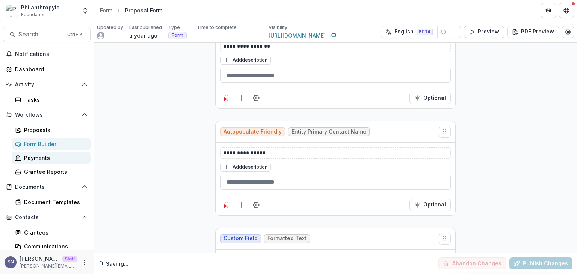
click at [35, 163] on link "Payments" at bounding box center [51, 158] width 78 height 12
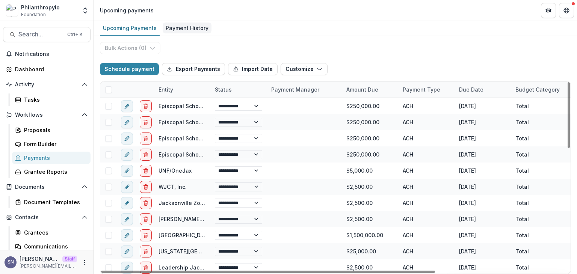
click at [187, 29] on div "Payment History" at bounding box center [187, 28] width 49 height 11
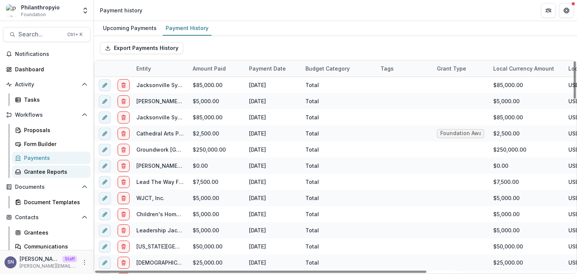
click at [53, 167] on link "Grantee Reports" at bounding box center [51, 172] width 78 height 12
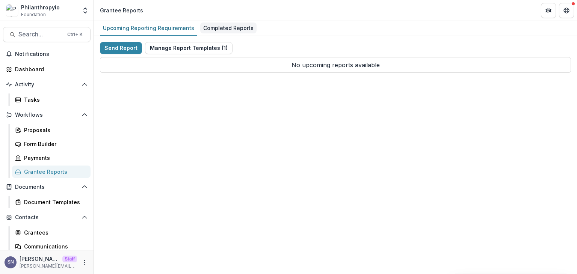
click at [216, 30] on div "Completed Reports" at bounding box center [228, 28] width 56 height 11
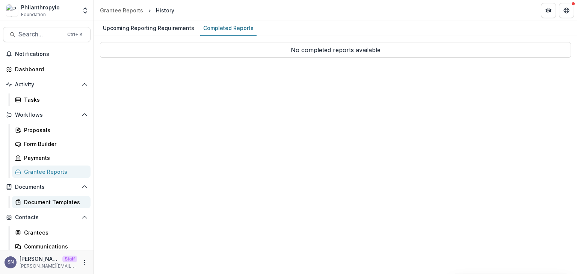
click at [41, 202] on div "Document Templates" at bounding box center [54, 202] width 60 height 8
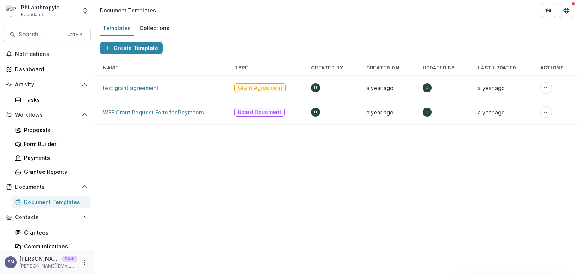
click at [133, 110] on link "WFF Grant Request Form for Payments" at bounding box center [153, 112] width 101 height 6
click at [32, 231] on div "Grantees" at bounding box center [54, 233] width 60 height 8
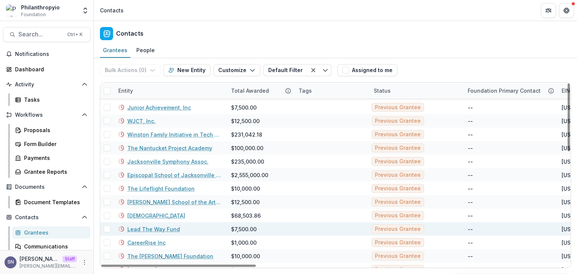
scroll to position [304, 0]
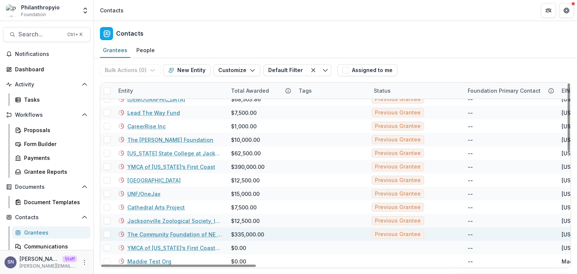
click at [149, 232] on link "The Community Foundation of NE Florida" at bounding box center [174, 235] width 95 height 8
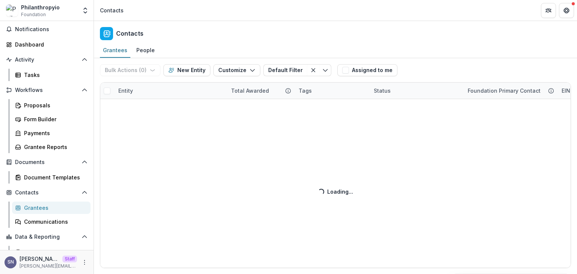
scroll to position [47, 0]
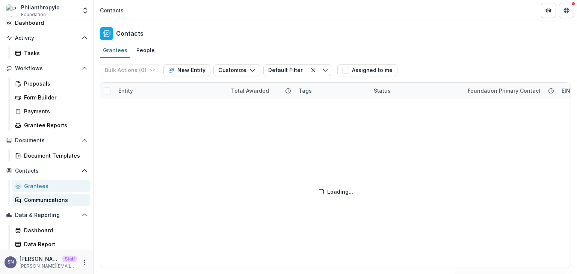
click at [46, 200] on div "Communications" at bounding box center [54, 200] width 60 height 8
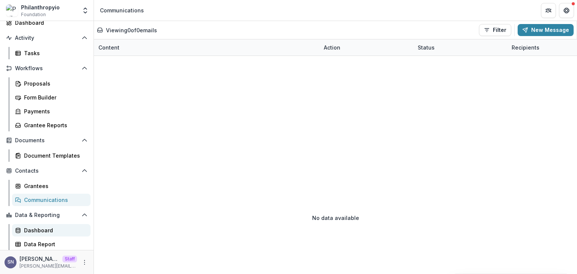
click at [56, 231] on div "Dashboard" at bounding box center [54, 230] width 60 height 8
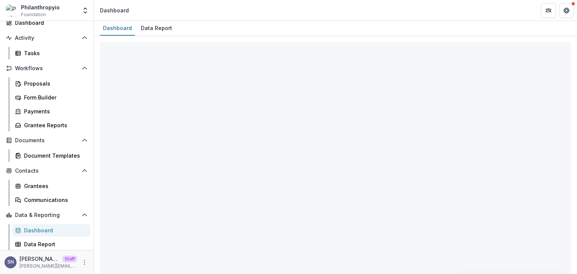
select select "**********"
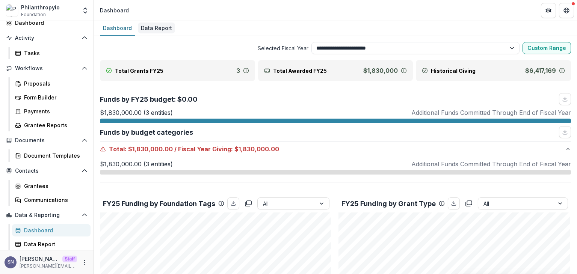
click at [155, 30] on div "Data Report" at bounding box center [156, 28] width 37 height 11
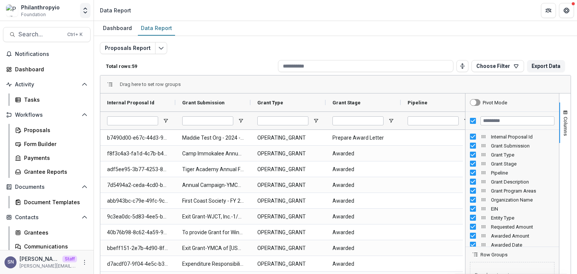
click at [85, 12] on polyline "Open entity switcher" at bounding box center [85, 13] width 3 height 2
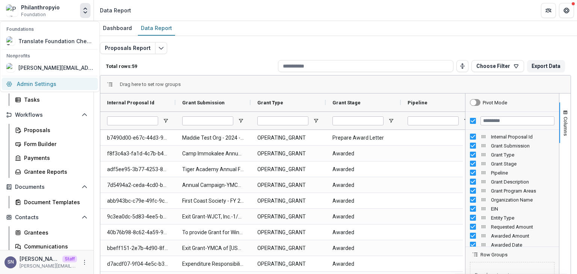
click at [40, 87] on link "Admin Settings" at bounding box center [50, 84] width 96 height 12
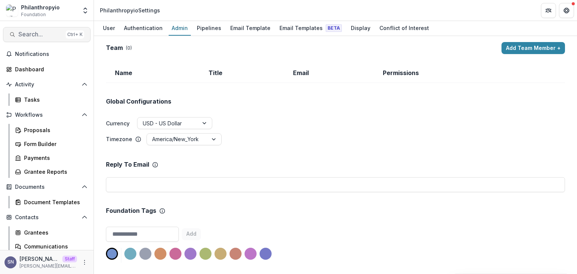
click at [88, 33] on button "Search... Ctrl + K" at bounding box center [47, 34] width 88 height 15
click at [110, 30] on div "Add Contact New Proposal New Board Document Template New Collection Get Help Us…" at bounding box center [288, 137] width 577 height 274
click at [110, 30] on div "User" at bounding box center [109, 28] width 18 height 11
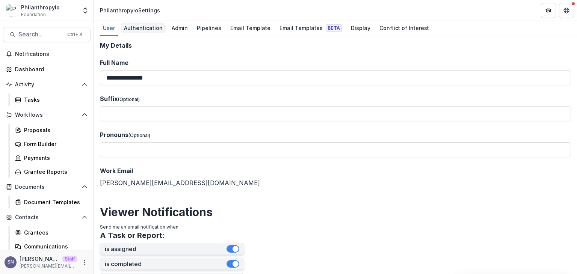
click at [137, 32] on div "Authentication" at bounding box center [143, 28] width 45 height 11
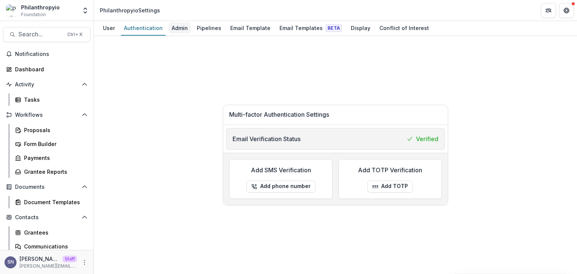
click at [178, 33] on div "Admin" at bounding box center [180, 28] width 22 height 11
click at [177, 25] on div "Admin" at bounding box center [180, 28] width 22 height 11
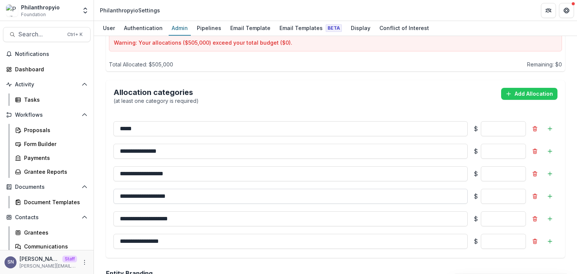
scroll to position [230, 0]
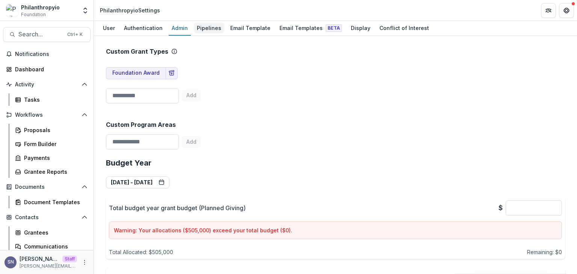
click at [207, 27] on div "Pipelines" at bounding box center [209, 28] width 30 height 11
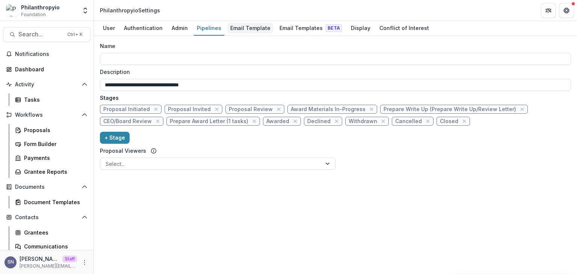
click at [242, 28] on div "Email Template" at bounding box center [250, 28] width 46 height 11
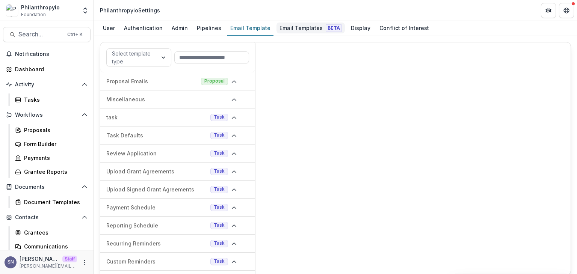
click at [300, 28] on div "Email Templates Beta" at bounding box center [310, 28] width 68 height 11
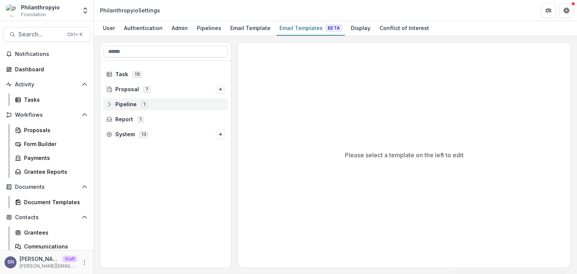
click at [107, 103] on icon at bounding box center [109, 104] width 6 height 6
click at [113, 119] on icon at bounding box center [115, 119] width 6 height 6
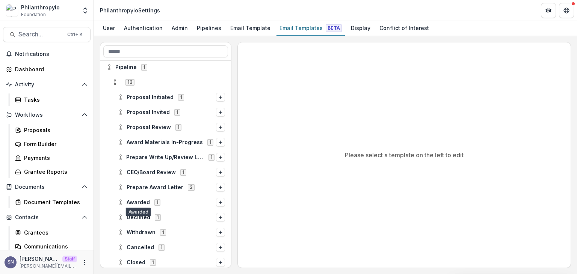
scroll to position [38, 0]
click at [122, 200] on icon at bounding box center [121, 202] width 6 height 6
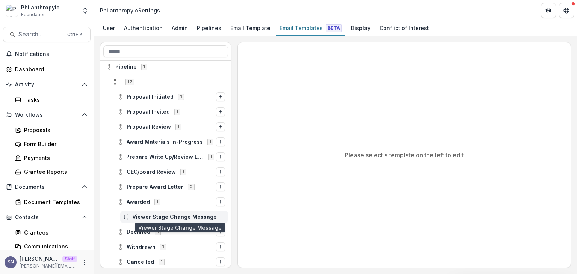
click at [133, 215] on span "Viewer Stage Change Message" at bounding box center [178, 217] width 93 height 6
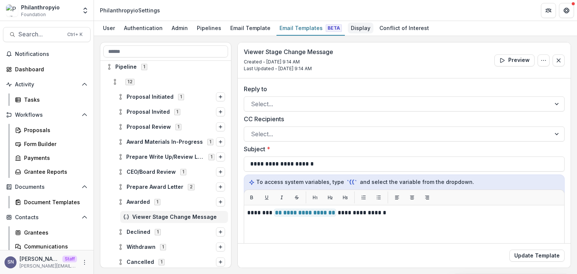
click at [357, 30] on div "Display" at bounding box center [361, 28] width 26 height 11
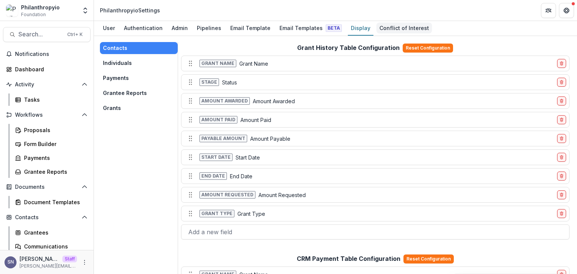
click at [399, 23] on div "Conflict of Interest" at bounding box center [404, 28] width 56 height 11
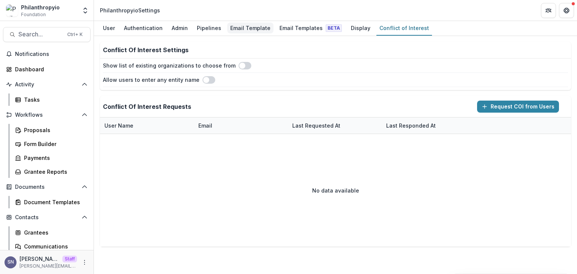
click at [231, 32] on div "Email Template" at bounding box center [250, 28] width 46 height 11
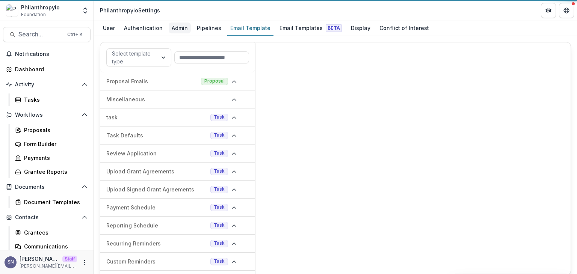
click at [177, 33] on div "Admin" at bounding box center [180, 28] width 22 height 11
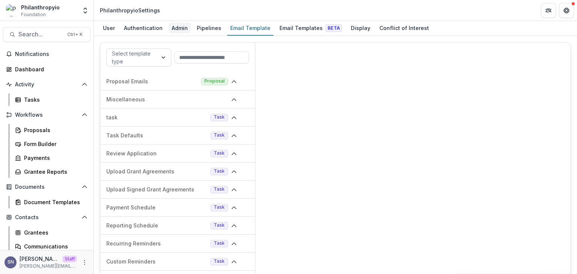
click at [177, 33] on div "Admin" at bounding box center [180, 28] width 22 height 11
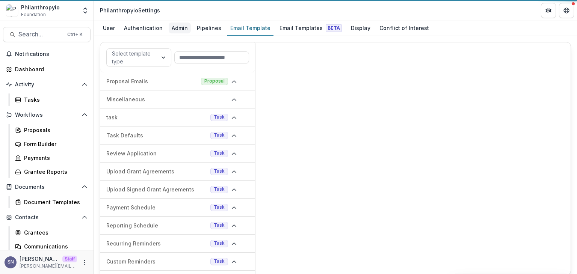
click at [177, 33] on div "Admin" at bounding box center [180, 28] width 22 height 11
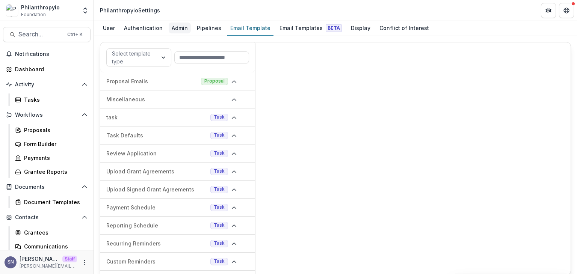
click at [177, 33] on div "Admin" at bounding box center [180, 28] width 22 height 11
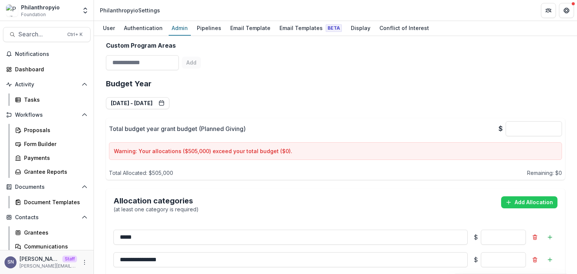
scroll to position [263, 0]
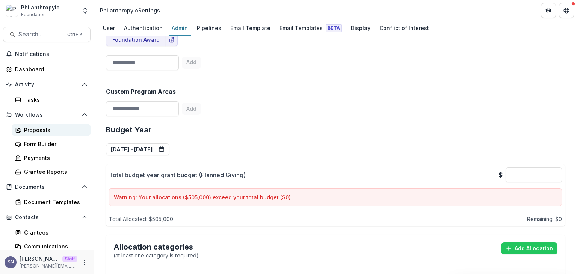
click at [37, 131] on div "Proposals" at bounding box center [54, 130] width 60 height 8
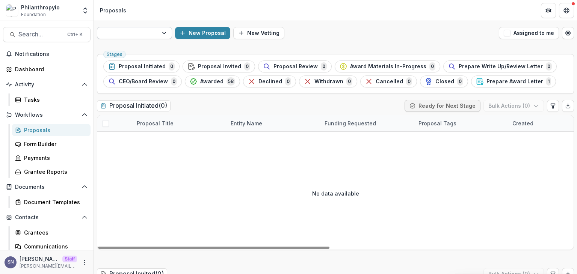
click at [131, 34] on div at bounding box center [128, 33] width 50 height 9
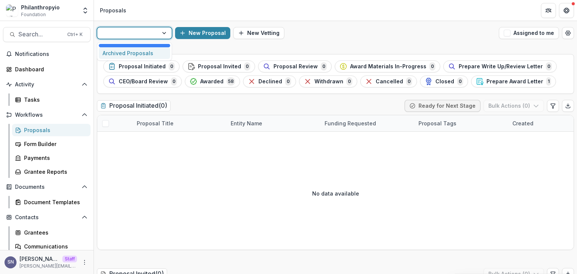
click at [37, 133] on div "Proposals" at bounding box center [54, 130] width 60 height 8
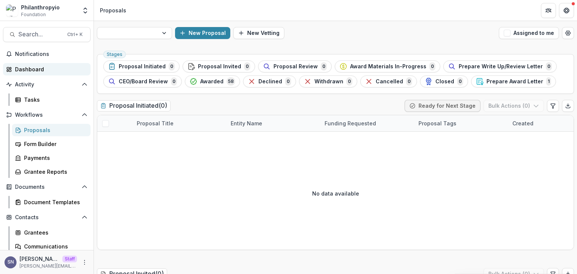
click at [33, 72] on div "Dashboard" at bounding box center [49, 69] width 69 height 8
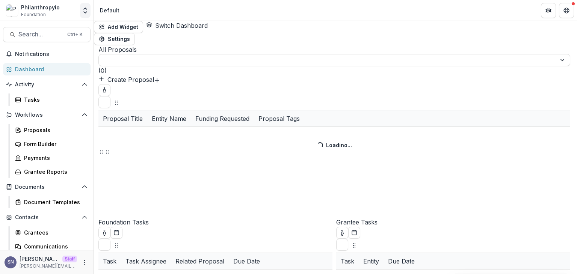
click at [85, 8] on icon "Open entity switcher" at bounding box center [85, 11] width 8 height 8
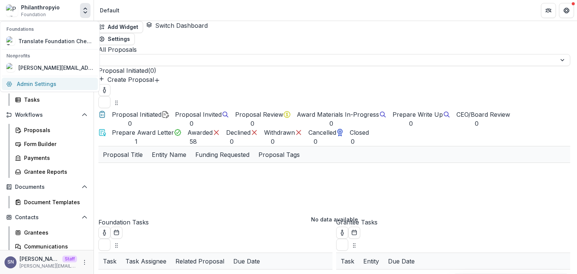
click at [32, 85] on link "Admin Settings" at bounding box center [50, 84] width 96 height 12
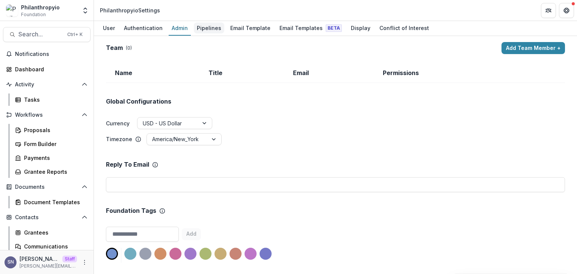
click at [197, 28] on div "Pipelines" at bounding box center [209, 28] width 30 height 11
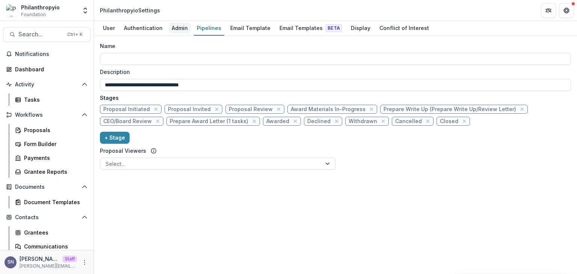
click at [180, 32] on div "Admin" at bounding box center [180, 28] width 22 height 11
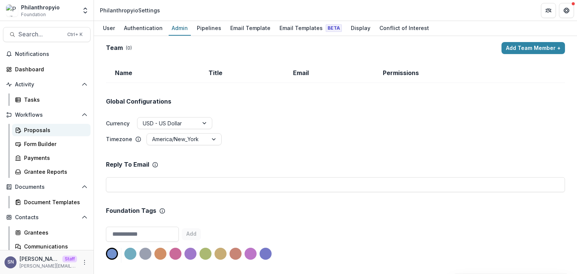
click at [36, 135] on link "Proposals" at bounding box center [51, 130] width 78 height 12
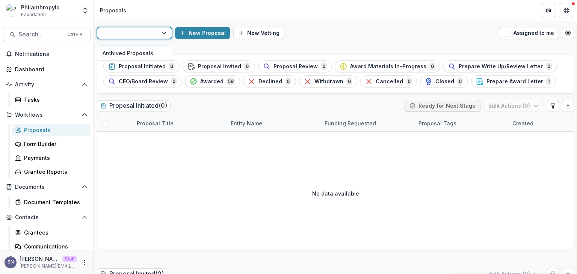
click at [153, 32] on div at bounding box center [127, 33] width 61 height 11
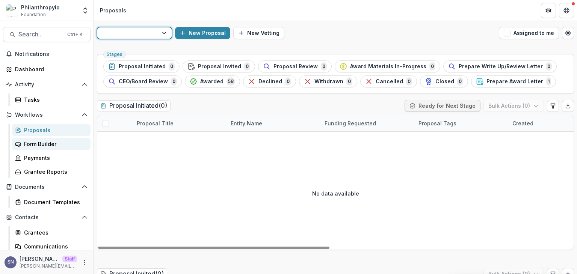
click at [195, 181] on div "No data available" at bounding box center [335, 193] width 476 height 113
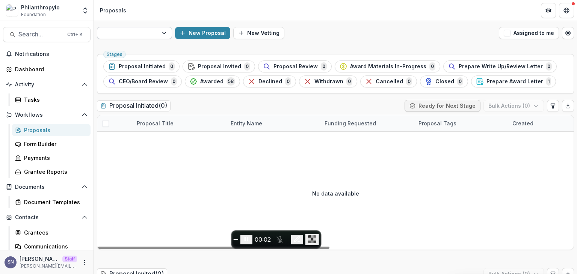
drag, startPoint x: 165, startPoint y: 39, endPoint x: 161, endPoint y: 36, distance: 4.1
click at [165, 39] on div at bounding box center [134, 33] width 75 height 12
click at [161, 36] on div at bounding box center [165, 32] width 14 height 11
click at [120, 29] on div at bounding box center [128, 33] width 50 height 9
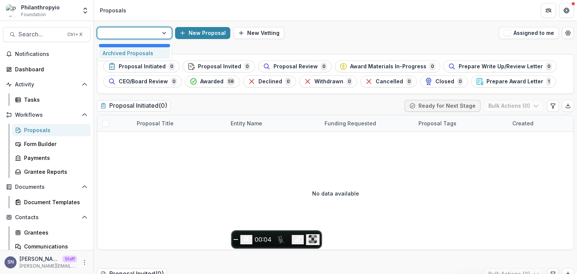
click at [121, 48] on div "Archived Proposals" at bounding box center [134, 53] width 71 height 12
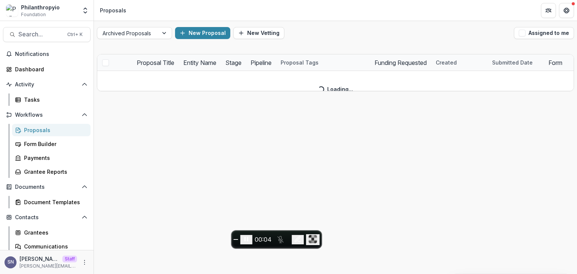
click at [121, 44] on div "Archived Proposals New Proposal New Vetting Assigned to me" at bounding box center [335, 33] width 483 height 24
click at [129, 32] on div at bounding box center [128, 33] width 50 height 9
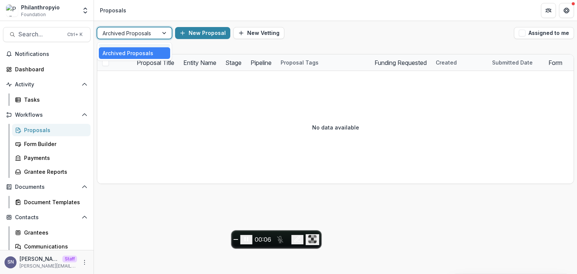
click at [124, 45] on div at bounding box center [134, 46] width 71 height 4
click at [89, 8] on button "Open entity switcher" at bounding box center [85, 10] width 11 height 15
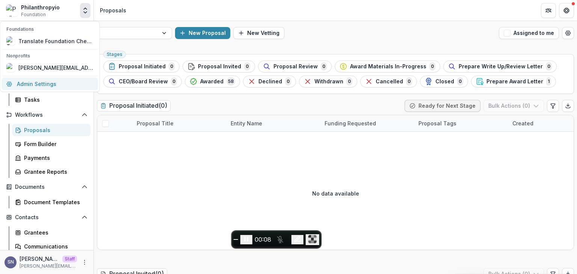
click at [58, 83] on link "Admin Settings" at bounding box center [50, 84] width 96 height 12
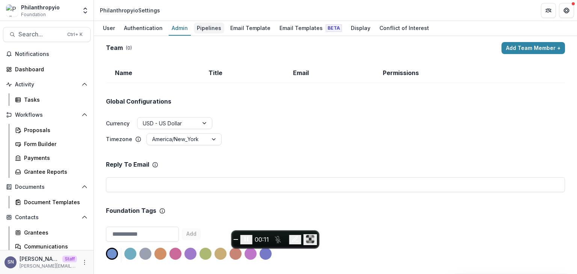
click at [213, 24] on div "Pipelines" at bounding box center [209, 28] width 30 height 11
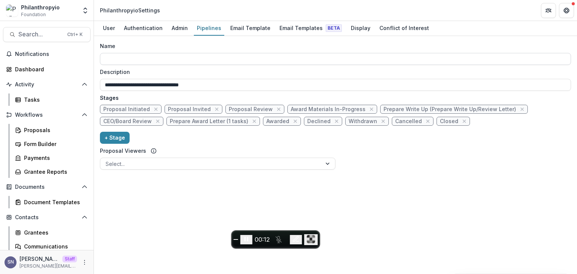
click at [122, 58] on input "Name" at bounding box center [335, 59] width 471 height 12
click at [229, 184] on div "**********" at bounding box center [335, 155] width 483 height 238
click at [162, 30] on div "Authentication" at bounding box center [143, 28] width 45 height 11
click at [178, 32] on div "Admin" at bounding box center [180, 28] width 22 height 11
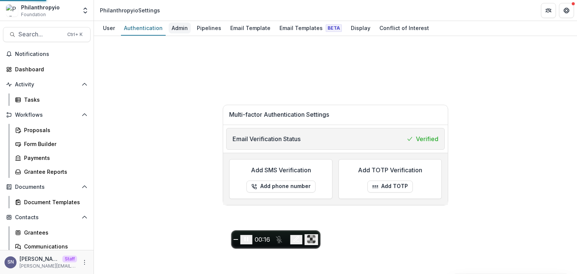
click at [178, 32] on div "Admin" at bounding box center [180, 28] width 22 height 11
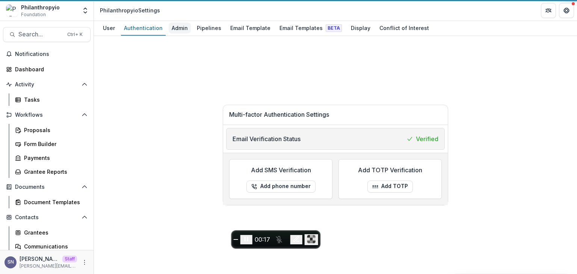
click at [178, 32] on div "Admin" at bounding box center [180, 28] width 22 height 11
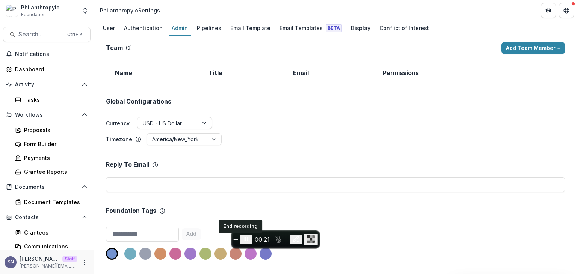
click at [238, 239] on button "End recording" at bounding box center [236, 239] width 5 height 1
click at [236, 240] on span "End recording" at bounding box center [236, 240] width 0 height 0
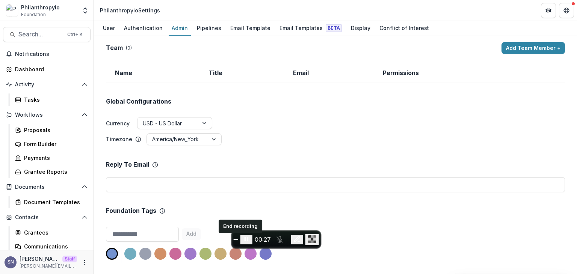
click at [236, 240] on span "End recording" at bounding box center [236, 240] width 0 height 0
click at [252, 241] on button "Pause recording" at bounding box center [246, 239] width 12 height 9
click at [248, 241] on icon "Pause recording" at bounding box center [246, 239] width 4 height 5
click at [236, 240] on span "End recording" at bounding box center [236, 240] width 0 height 0
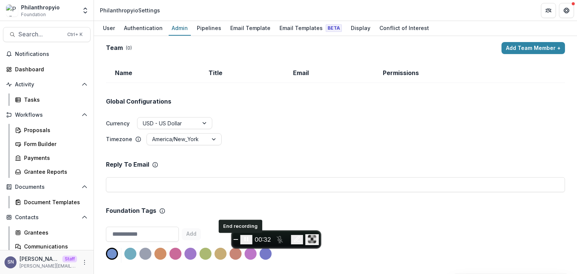
click at [236, 240] on span "End recording" at bounding box center [236, 240] width 0 height 0
click at [534, 112] on div "Global Configurations Currency USD - US Dollar Timezone America/New_York" at bounding box center [335, 114] width 459 height 63
click at [238, 240] on button "End recording" at bounding box center [236, 239] width 5 height 1
click at [236, 240] on span "End recording" at bounding box center [236, 240] width 0 height 0
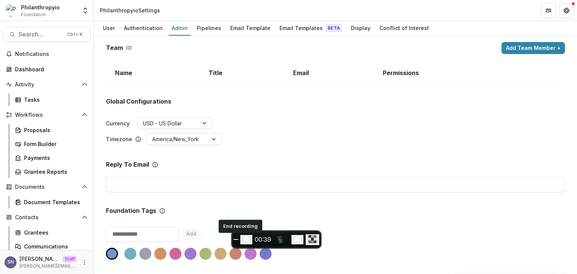
click at [236, 240] on span "End recording" at bounding box center [236, 240] width 0 height 0
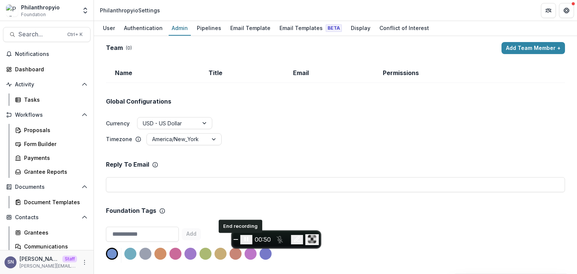
click at [236, 240] on span "End recording" at bounding box center [236, 240] width 0 height 0
click at [248, 239] on icon "Pause recording" at bounding box center [246, 239] width 4 height 5
click at [237, 240] on button "End recording" at bounding box center [236, 239] width 5 height 1
click at [236, 240] on span "End recording" at bounding box center [236, 240] width 0 height 0
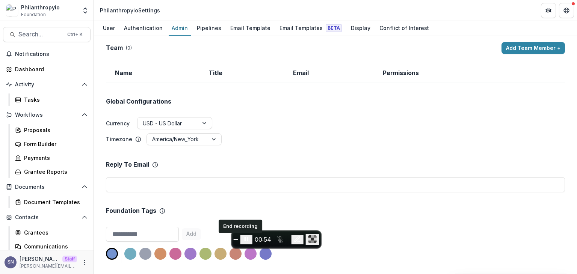
click at [236, 240] on span "End recording" at bounding box center [236, 240] width 0 height 0
click at [240, 239] on button "End recording" at bounding box center [237, 239] width 5 height 1
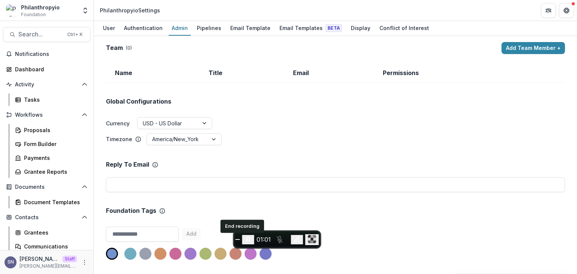
click at [240, 239] on button "End recording" at bounding box center [237, 239] width 5 height 1
click at [207, 23] on div "Pipelines" at bounding box center [209, 28] width 30 height 11
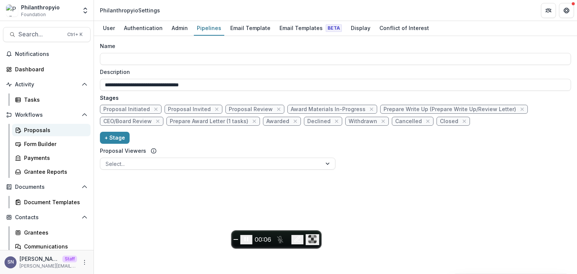
click at [36, 130] on div "Proposals" at bounding box center [54, 130] width 60 height 8
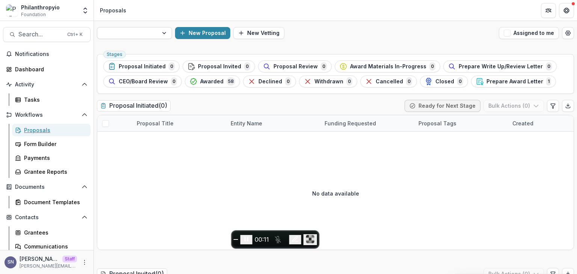
click at [137, 29] on div at bounding box center [128, 33] width 50 height 9
click at [158, 33] on div at bounding box center [127, 33] width 61 height 11
click at [238, 240] on button "End recording" at bounding box center [236, 239] width 5 height 1
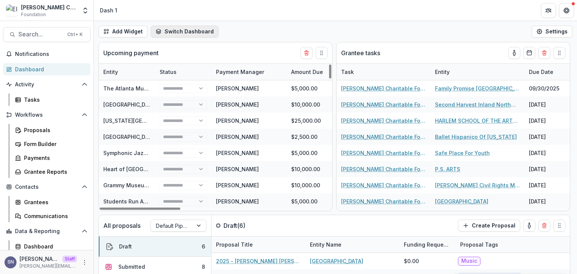
click at [189, 30] on button "Switch Dashboard" at bounding box center [185, 32] width 68 height 12
click at [279, 28] on div "Add Widget Switch Dashboard Dash 1 New Dashboard Settings" at bounding box center [335, 31] width 483 height 21
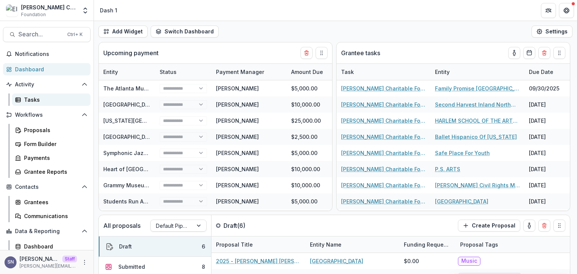
click at [29, 96] on div "Tasks" at bounding box center [54, 100] width 60 height 8
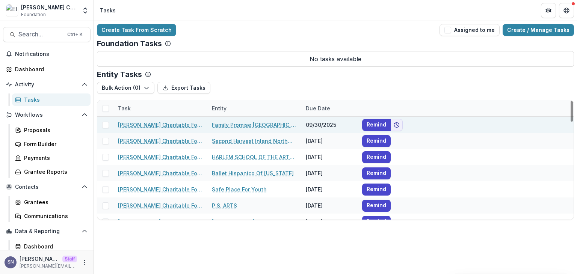
click at [132, 127] on link "[PERSON_NAME] Charitable Foundation Progress Report" at bounding box center [160, 125] width 85 height 8
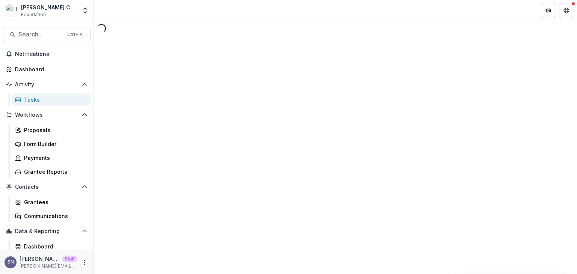
select select "********"
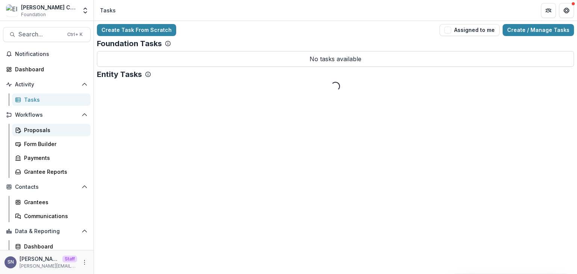
click at [44, 129] on div "Proposals" at bounding box center [54, 130] width 60 height 8
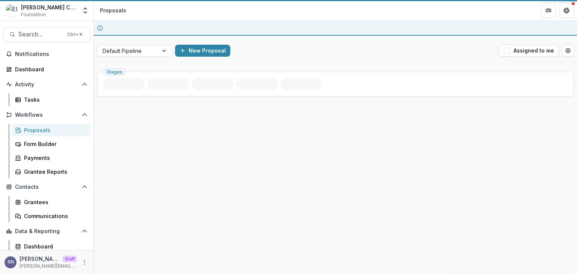
click at [44, 129] on div "Proposals" at bounding box center [54, 130] width 60 height 8
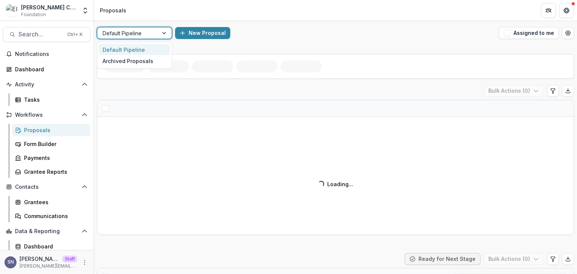
click at [116, 34] on div at bounding box center [128, 33] width 50 height 9
click at [271, 15] on header "Proposals" at bounding box center [335, 10] width 483 height 21
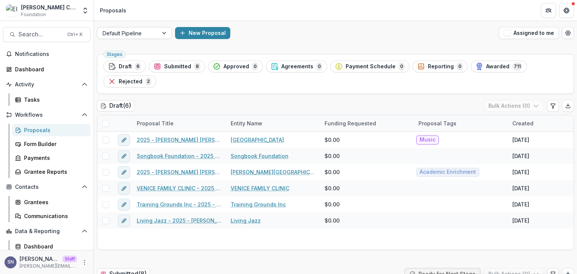
click at [137, 36] on div at bounding box center [128, 33] width 50 height 9
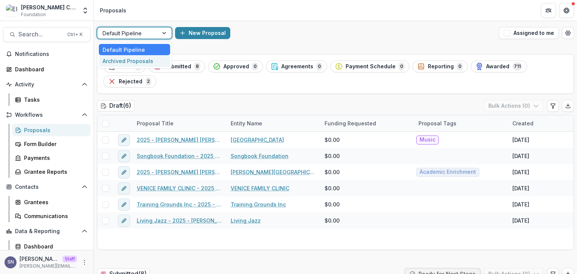
click at [128, 61] on div "Archived Proposals" at bounding box center [134, 61] width 71 height 12
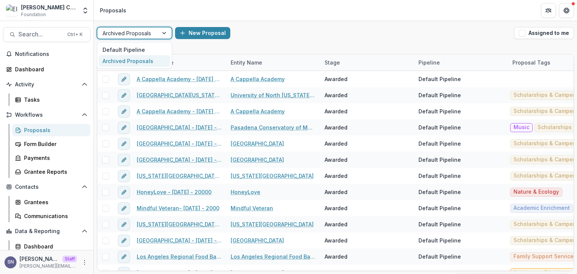
click at [141, 34] on div at bounding box center [128, 33] width 50 height 9
click at [129, 48] on div "Default Pipeline" at bounding box center [134, 50] width 71 height 12
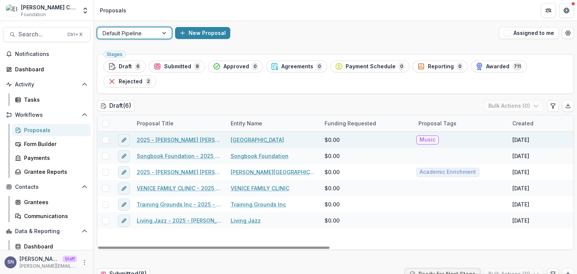
click at [183, 140] on link "2025 - [PERSON_NAME] [PERSON_NAME] Form" at bounding box center [179, 140] width 85 height 8
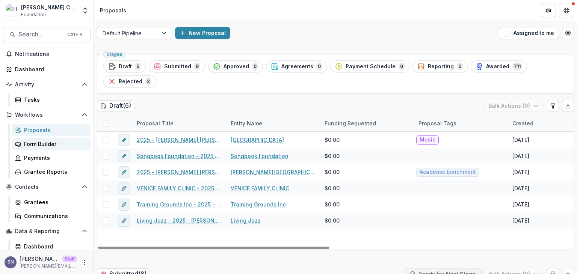
click at [59, 142] on div "Form Builder" at bounding box center [54, 144] width 60 height 8
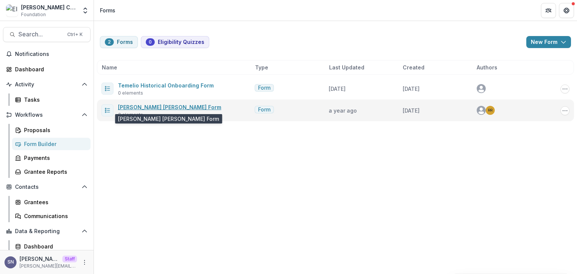
click at [158, 109] on link "[PERSON_NAME] [PERSON_NAME] Form" at bounding box center [169, 107] width 103 height 6
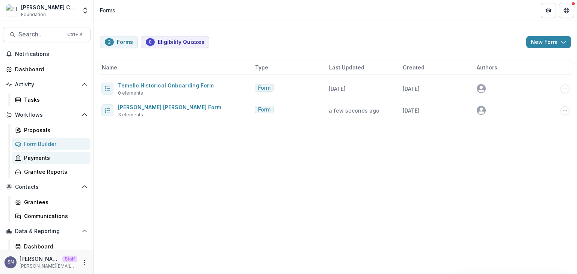
click at [35, 158] on div "Payments" at bounding box center [54, 158] width 60 height 8
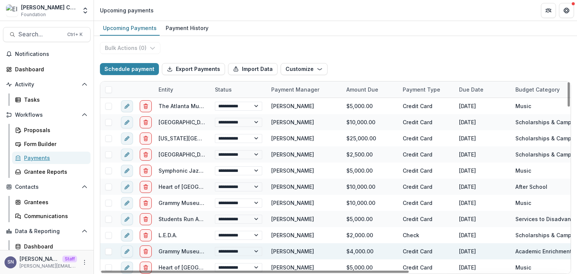
scroll to position [75, 0]
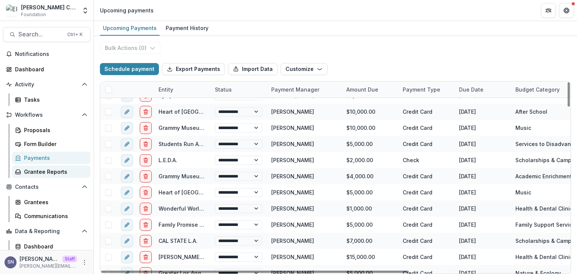
click at [55, 174] on div "Grantee Reports" at bounding box center [54, 172] width 60 height 8
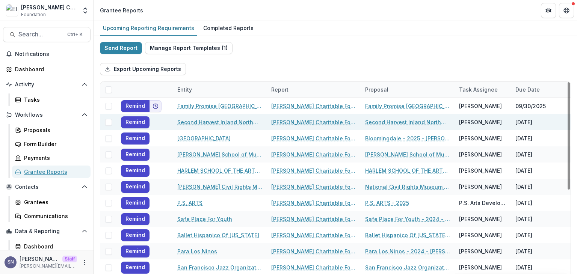
scroll to position [113, 0]
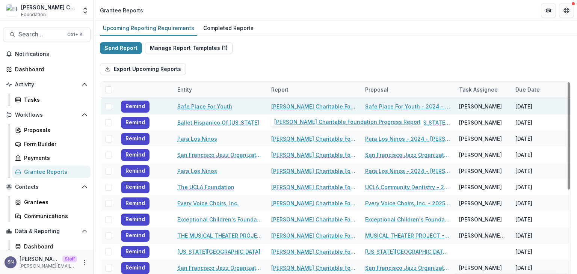
click at [328, 106] on link "[PERSON_NAME] Charitable Foundation Progress Report" at bounding box center [313, 107] width 85 height 8
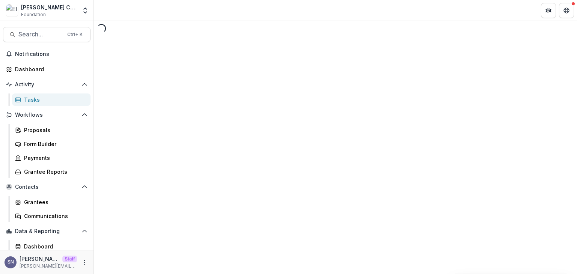
select select "********"
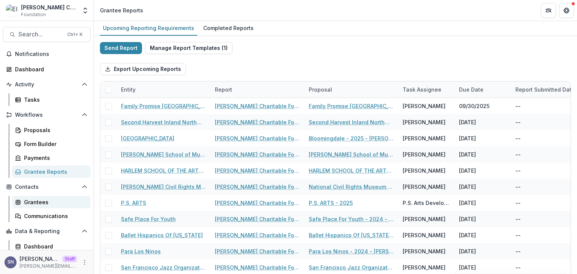
click at [44, 203] on div "Grantees" at bounding box center [54, 202] width 60 height 8
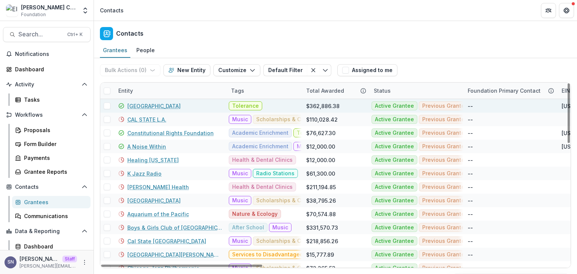
click at [157, 103] on link "[GEOGRAPHIC_DATA]" at bounding box center [153, 106] width 53 height 8
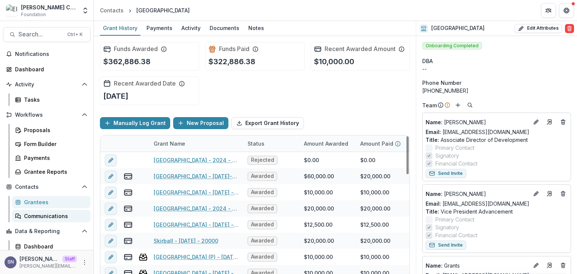
click at [35, 215] on div "Communications" at bounding box center [54, 216] width 60 height 8
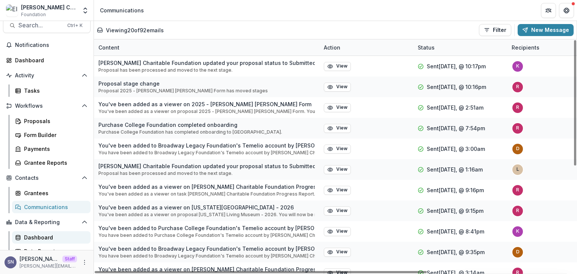
scroll to position [17, 0]
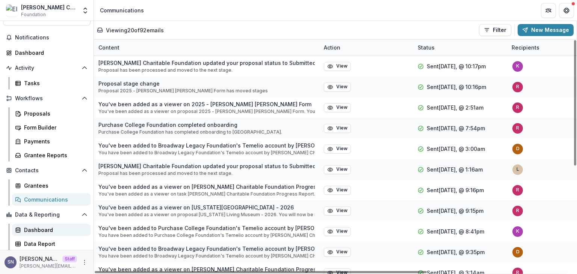
click at [39, 226] on link "Dashboard" at bounding box center [51, 230] width 78 height 12
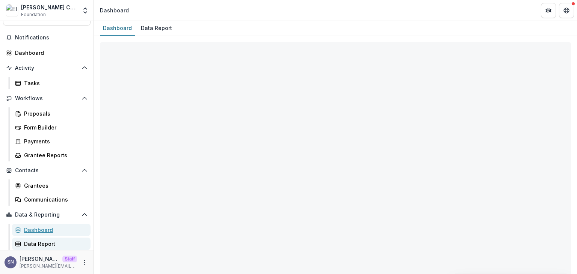
select select "**********"
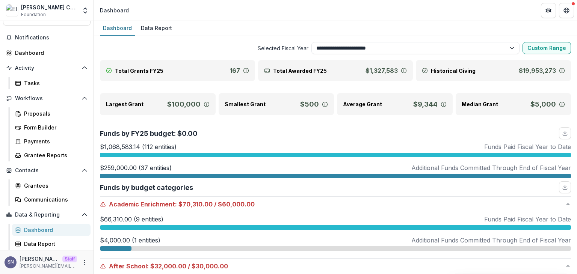
click at [163, 20] on header "Dashboard" at bounding box center [335, 10] width 483 height 21
click at [162, 23] on div "Data Report" at bounding box center [156, 28] width 37 height 11
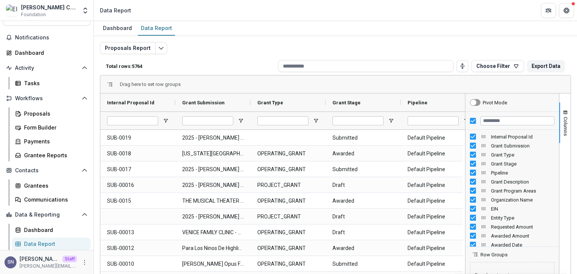
click at [91, 12] on div "[PERSON_NAME] Charitable Foundation Foundation Foundations Translate Foundation…" at bounding box center [47, 12] width 94 height 18
click at [87, 11] on icon "Open entity switcher" at bounding box center [85, 11] width 8 height 8
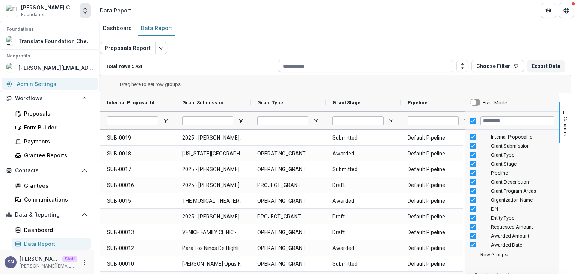
click at [35, 84] on link "Admin Settings" at bounding box center [50, 84] width 96 height 12
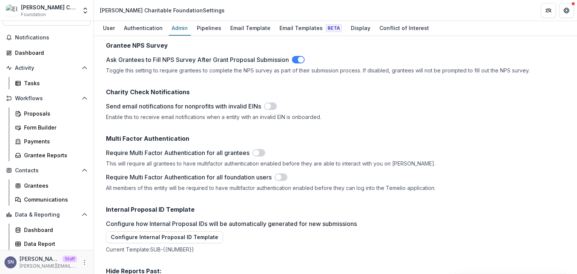
scroll to position [952, 0]
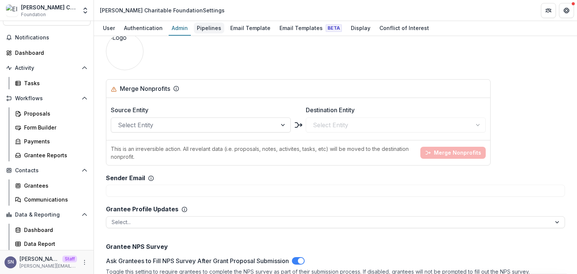
click at [202, 23] on div "Pipelines" at bounding box center [209, 28] width 30 height 11
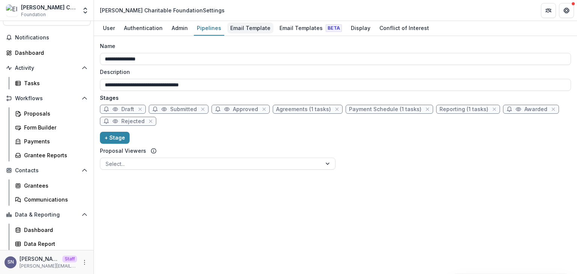
click at [234, 24] on div "Email Template" at bounding box center [250, 28] width 46 height 11
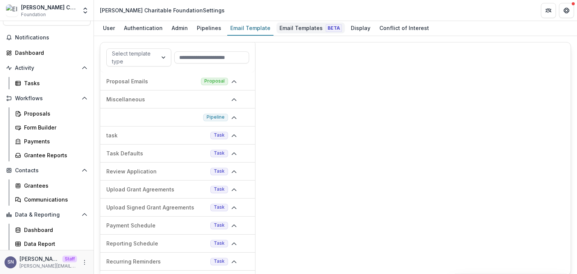
click at [299, 28] on div "Email Templates Beta" at bounding box center [310, 28] width 68 height 11
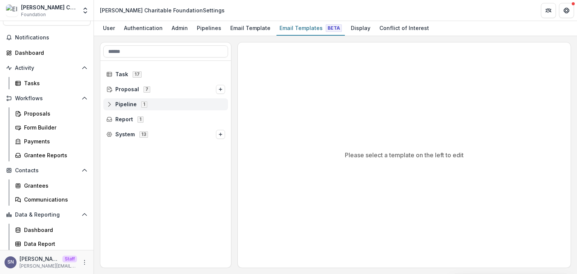
click at [109, 104] on line at bounding box center [109, 104] width 0 height 2
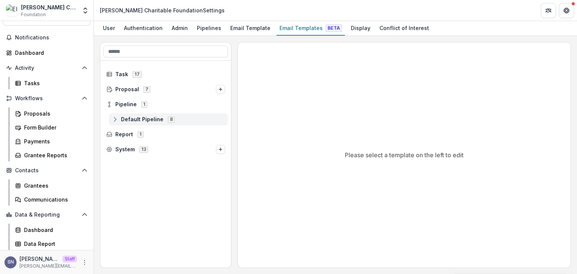
click at [114, 119] on icon at bounding box center [115, 119] width 6 height 6
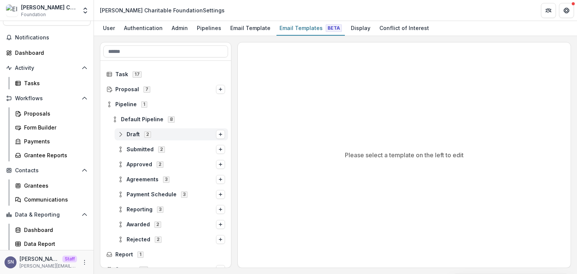
click at [121, 134] on line at bounding box center [121, 134] width 0 height 2
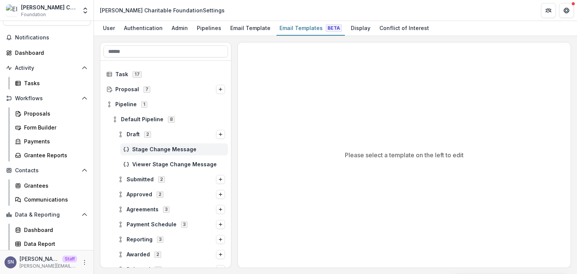
click at [138, 151] on span "Stage Change Message" at bounding box center [178, 149] width 93 height 6
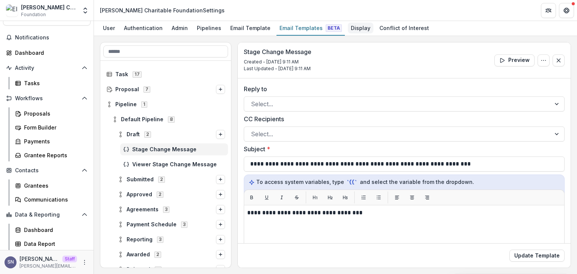
click at [354, 30] on div "Display" at bounding box center [361, 28] width 26 height 11
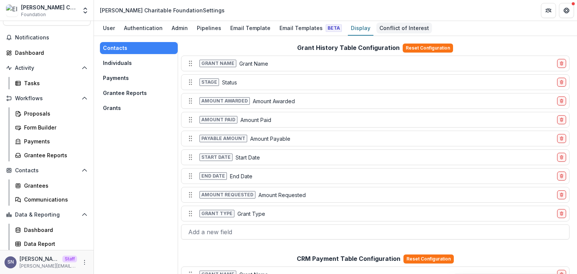
click at [403, 28] on div "Conflict of Interest" at bounding box center [404, 28] width 56 height 11
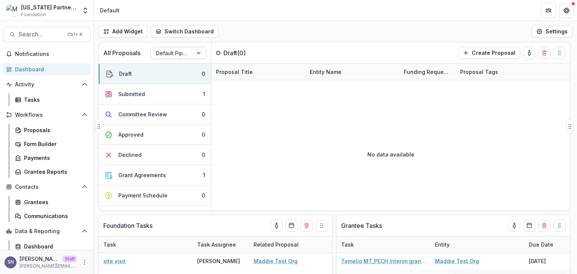
click at [167, 51] on div at bounding box center [172, 52] width 32 height 9
click at [174, 33] on button "Switch Dashboard" at bounding box center [185, 32] width 68 height 12
click at [327, 23] on div "Add Widget Switch Dashboard Default New Dashboard Settings" at bounding box center [335, 31] width 483 height 21
click at [44, 97] on div "Tasks" at bounding box center [54, 100] width 60 height 8
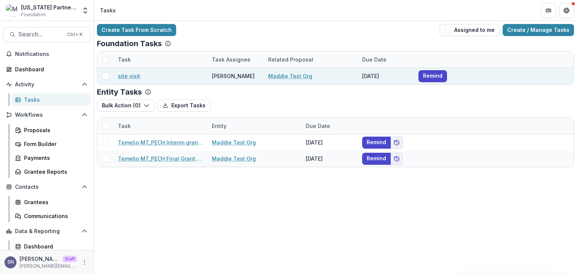
click at [124, 75] on link "site visit" at bounding box center [129, 76] width 22 height 8
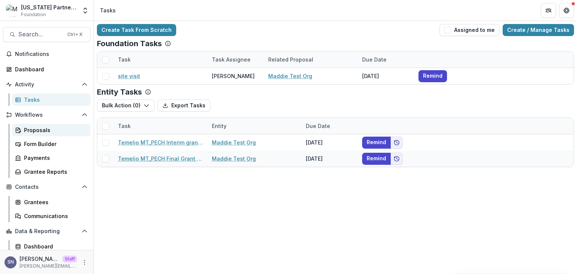
click at [36, 127] on div "Proposals" at bounding box center [54, 130] width 60 height 8
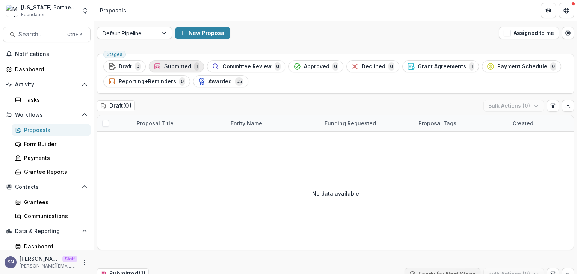
click at [163, 65] on div "Submitted 1" at bounding box center [176, 66] width 45 height 8
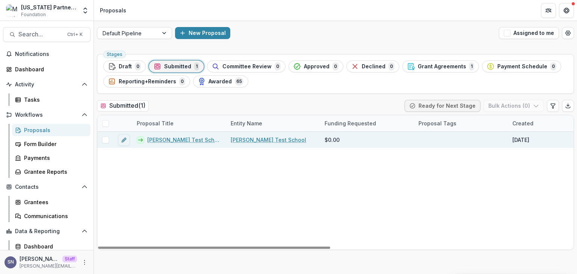
click at [163, 142] on link "KayAnn Test School - 2024 - GRANT APPLICATION FOR THE THE MONTANA PARTNERSHIP T…" at bounding box center [184, 140] width 74 height 8
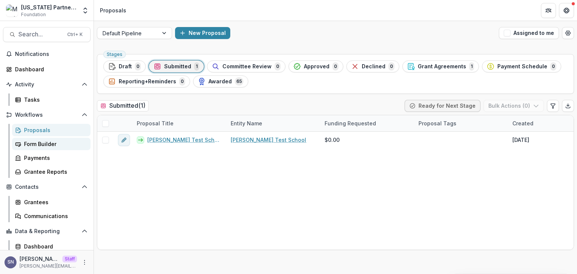
click at [50, 144] on div "Form Builder" at bounding box center [54, 144] width 60 height 8
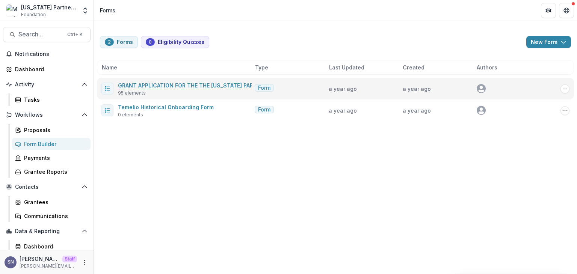
click at [135, 86] on link "GRANT APPLICATION FOR THE THE MONTANA PARTNERSHIP TO END CHILDHOOD HUNGER, INC.…" at bounding box center [275, 85] width 315 height 6
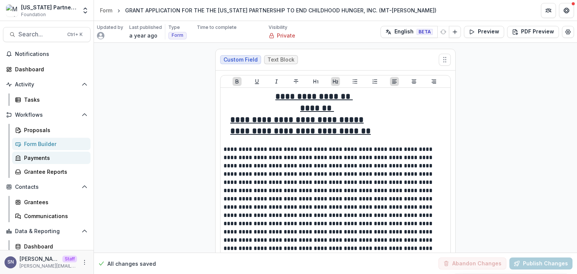
click at [48, 155] on div "Payments" at bounding box center [54, 158] width 60 height 8
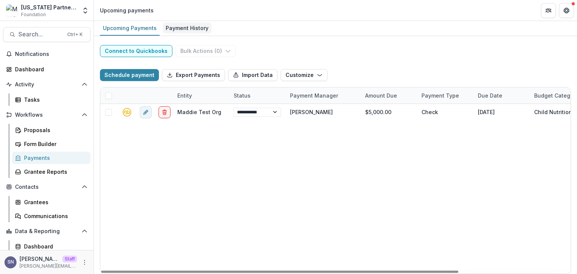
click at [201, 29] on div "Payment History" at bounding box center [187, 28] width 49 height 11
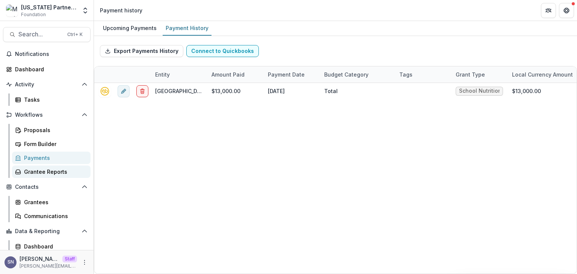
click at [53, 177] on link "Grantee Reports" at bounding box center [51, 172] width 78 height 12
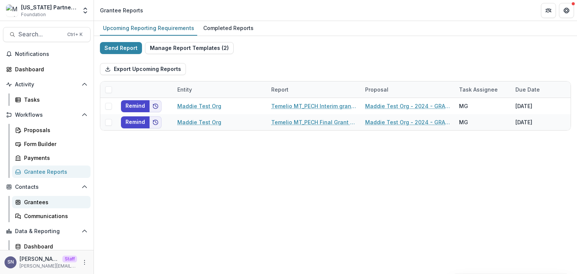
click at [44, 206] on link "Grantees" at bounding box center [51, 202] width 78 height 12
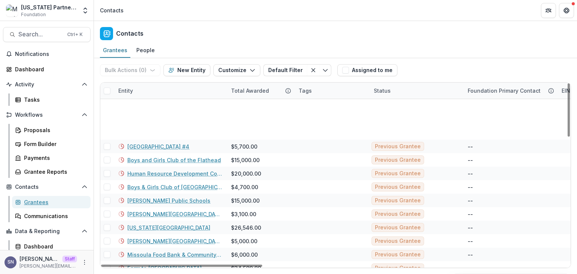
scroll to position [188, 0]
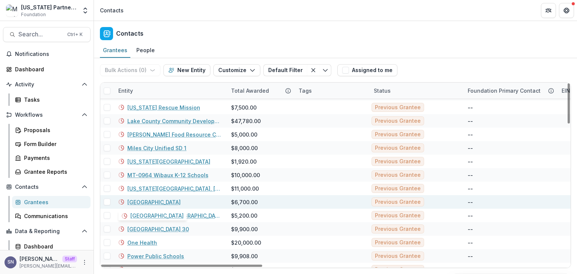
click at [152, 203] on link "Savage Public School" at bounding box center [153, 202] width 53 height 8
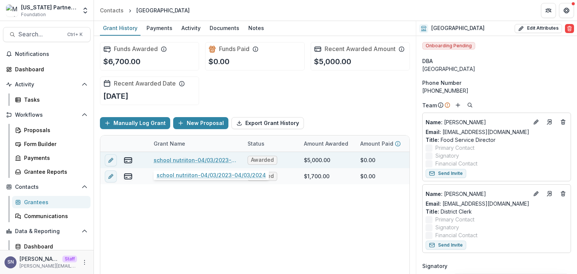
click at [186, 161] on link "school nutriiton-04/03/2023-04/03/2024" at bounding box center [196, 160] width 85 height 8
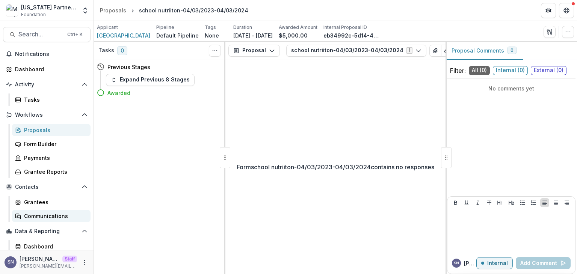
click at [36, 211] on link "Communications" at bounding box center [51, 216] width 78 height 12
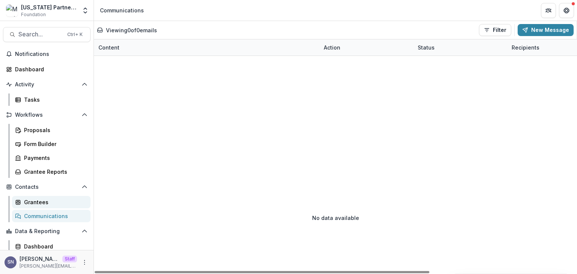
click at [44, 206] on div "Grantees" at bounding box center [54, 202] width 60 height 8
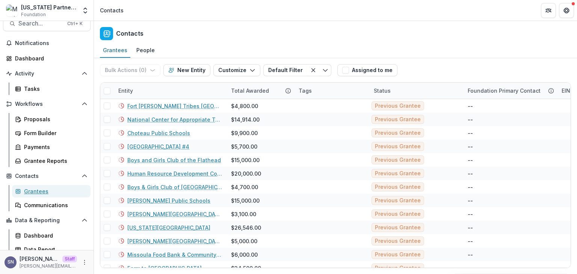
scroll to position [17, 0]
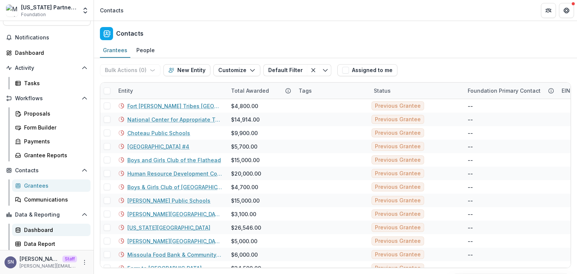
click at [34, 231] on div "Dashboard" at bounding box center [54, 230] width 60 height 8
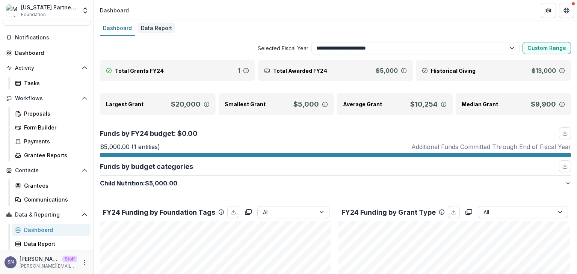
click at [159, 30] on div "Data Report" at bounding box center [156, 28] width 37 height 11
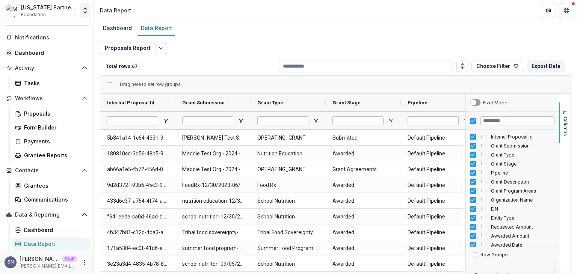
click at [88, 14] on button "Open entity switcher" at bounding box center [85, 10] width 11 height 15
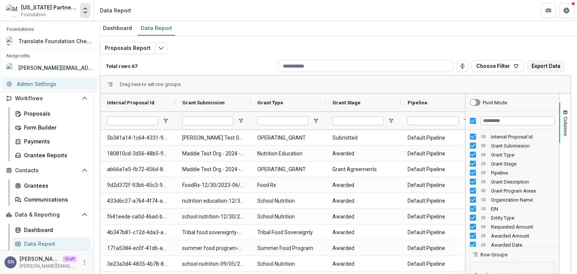
click at [54, 87] on link "Admin Settings" at bounding box center [50, 84] width 96 height 12
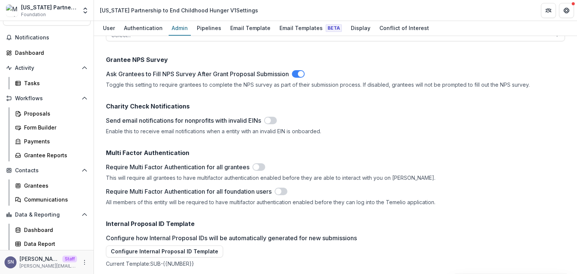
scroll to position [853, 0]
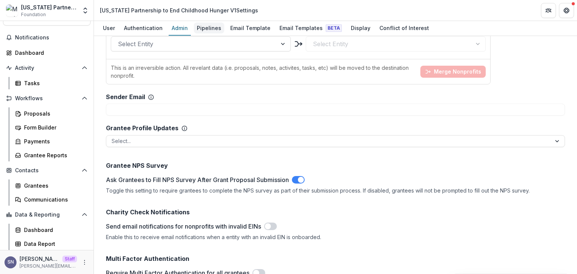
click at [202, 30] on div "Pipelines" at bounding box center [209, 28] width 30 height 11
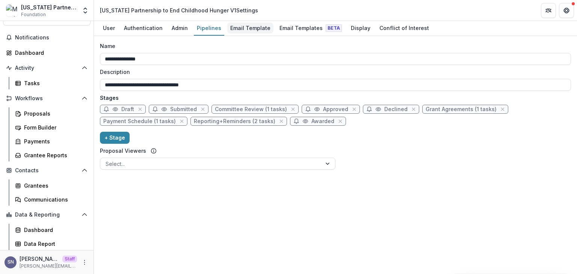
click at [234, 23] on div "Email Template" at bounding box center [250, 28] width 46 height 11
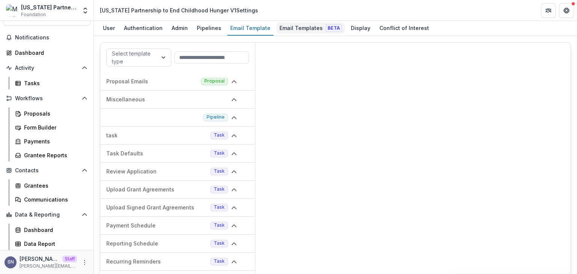
click at [301, 29] on div "Email Templates Beta" at bounding box center [310, 28] width 68 height 11
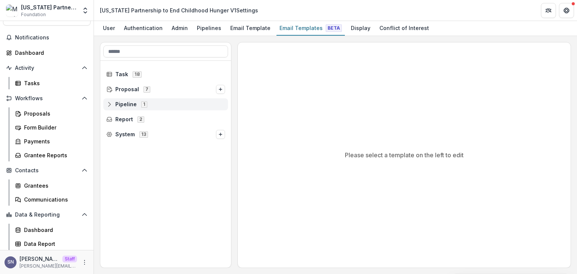
click at [111, 106] on icon at bounding box center [109, 104] width 6 height 6
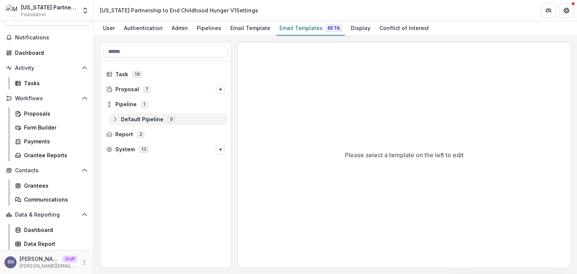
click at [112, 120] on icon at bounding box center [115, 119] width 6 height 6
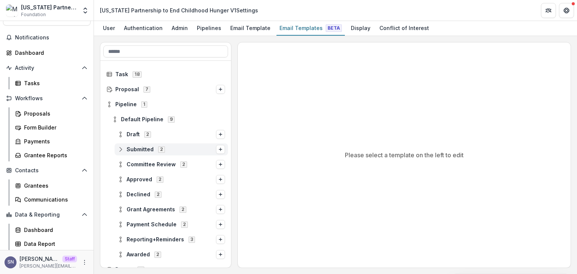
click at [119, 150] on icon at bounding box center [121, 149] width 6 height 6
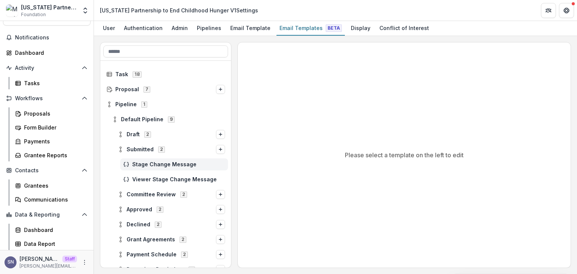
click at [125, 164] on icon at bounding box center [126, 164] width 6 height 6
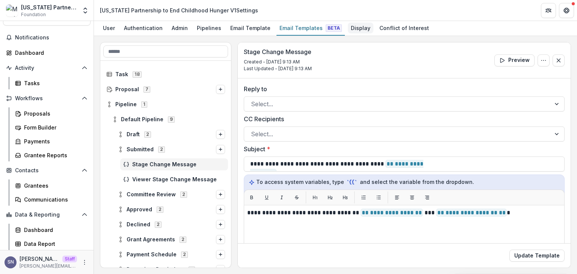
click at [349, 25] on div "Display" at bounding box center [361, 28] width 26 height 11
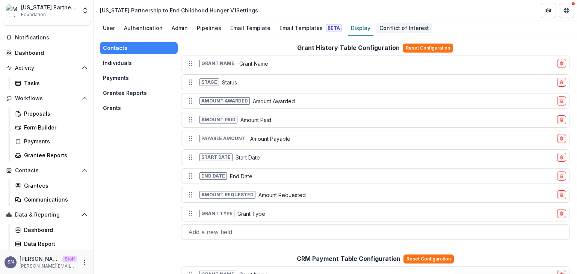
click at [396, 30] on div "Conflict of Interest" at bounding box center [404, 28] width 56 height 11
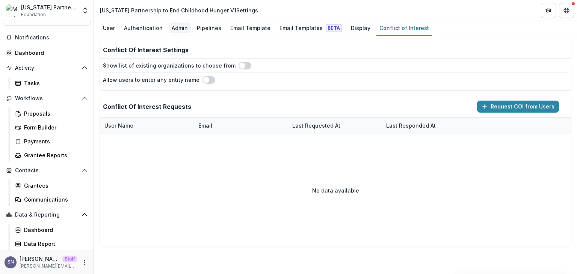
click at [175, 24] on div "Admin" at bounding box center [180, 28] width 22 height 11
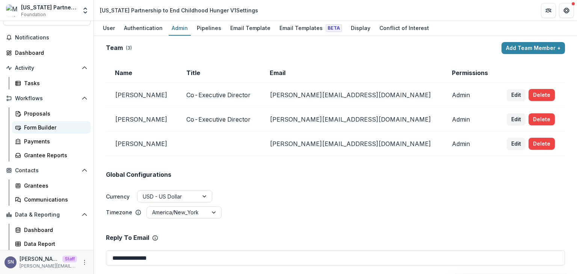
click at [22, 125] on link "Form Builder" at bounding box center [51, 127] width 78 height 12
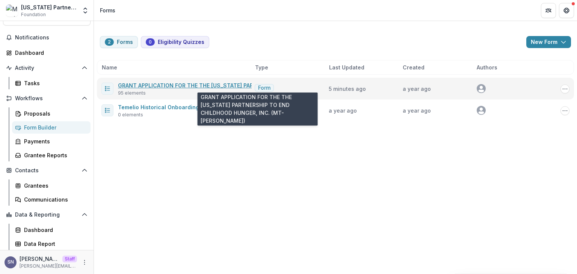
click at [125, 86] on link "GRANT APPLICATION FOR THE THE MONTANA PARTNERSHIP TO END CHILDHOOD HUNGER, INC.…" at bounding box center [275, 85] width 315 height 6
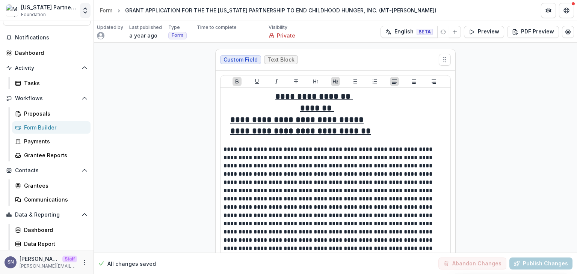
click at [86, 8] on icon "Open entity switcher" at bounding box center [85, 11] width 8 height 8
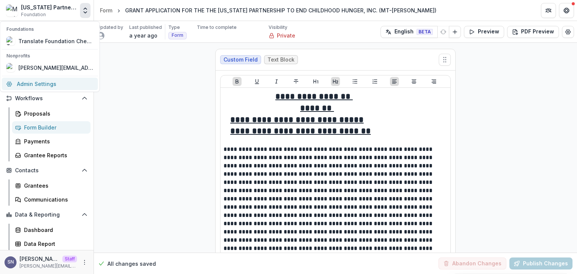
click at [47, 84] on link "Admin Settings" at bounding box center [50, 84] width 96 height 12
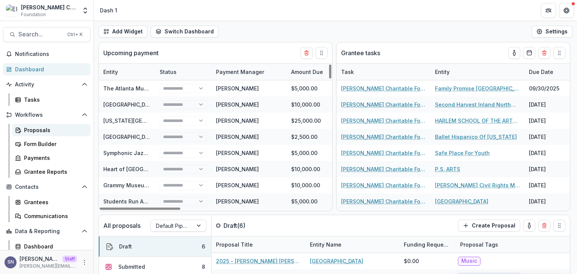
click at [20, 133] on link "Proposals" at bounding box center [51, 130] width 78 height 12
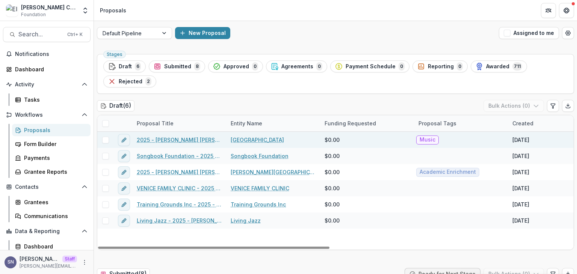
click at [179, 140] on link "2025 - [PERSON_NAME] [PERSON_NAME] Form" at bounding box center [179, 140] width 85 height 8
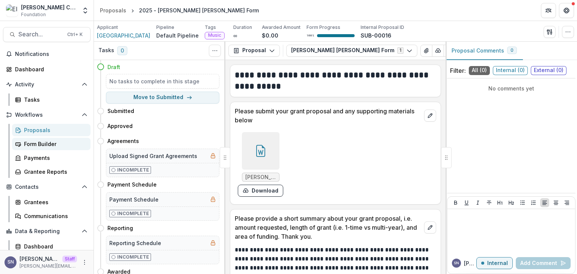
click at [37, 142] on div "Form Builder" at bounding box center [54, 144] width 60 height 8
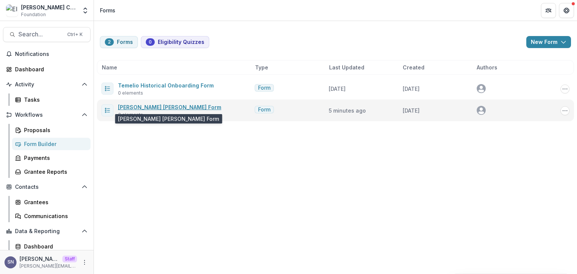
click at [147, 109] on link "[PERSON_NAME] [PERSON_NAME] Form" at bounding box center [169, 107] width 103 height 6
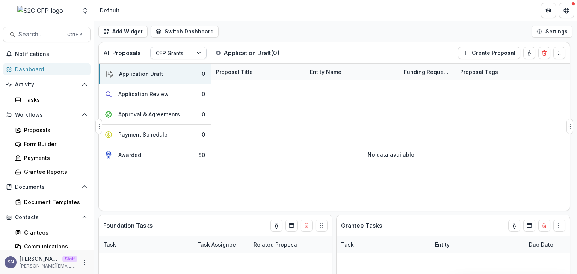
click at [171, 50] on div at bounding box center [172, 52] width 32 height 9
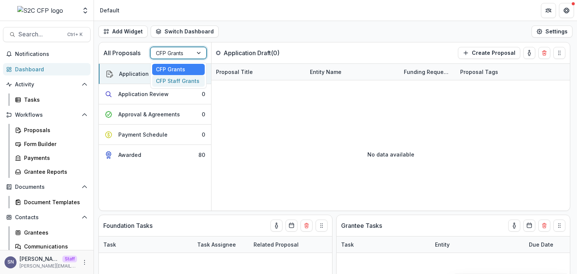
click at [176, 82] on div "CFP Staff Grants" at bounding box center [178, 81] width 53 height 12
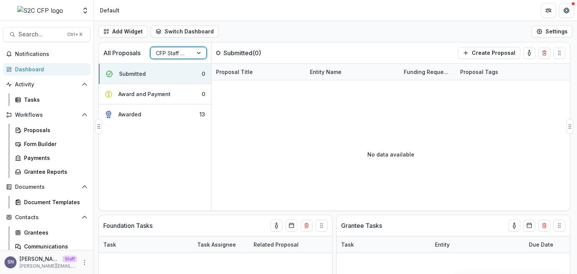
click at [173, 53] on div at bounding box center [172, 52] width 32 height 9
click at [167, 67] on div "CFP Grants" at bounding box center [178, 70] width 53 height 12
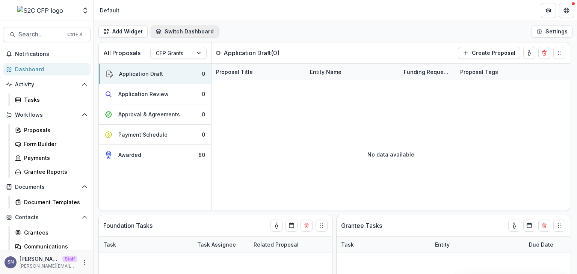
click at [175, 35] on button "Switch Dashboard" at bounding box center [185, 32] width 68 height 12
click at [28, 104] on link "Tasks" at bounding box center [51, 100] width 78 height 12
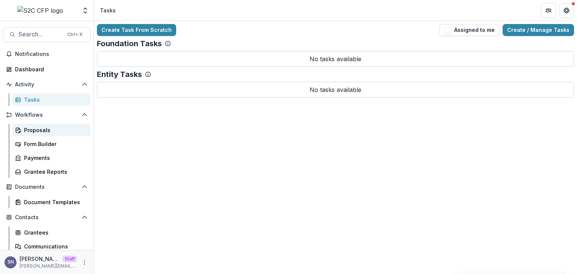
click at [35, 134] on link "Proposals" at bounding box center [51, 130] width 78 height 12
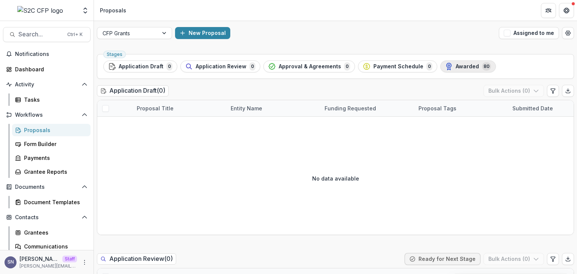
click at [456, 68] on span "Awarded" at bounding box center [467, 66] width 23 height 6
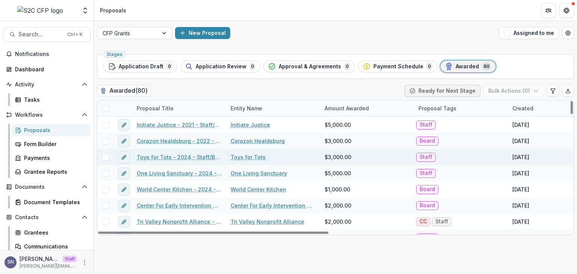
click at [154, 155] on link "Toys for Tots - 2024 - Staff/Board Grant Application Form" at bounding box center [179, 157] width 85 height 8
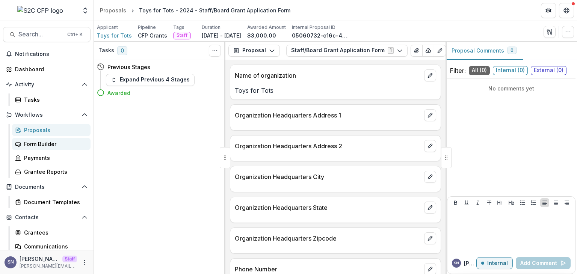
click at [34, 141] on div "Form Builder" at bounding box center [54, 144] width 60 height 8
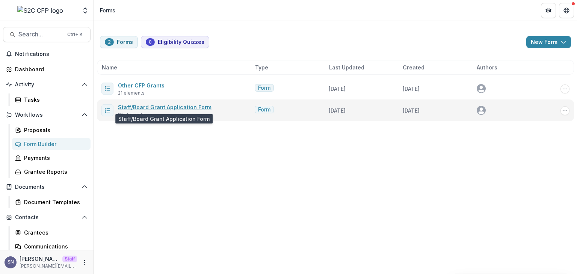
click at [134, 107] on link "Staff/Board Grant Application Form" at bounding box center [165, 107] width 94 height 6
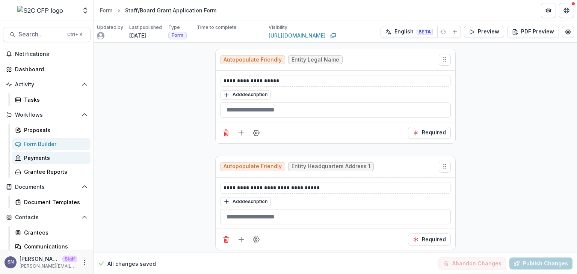
click at [38, 156] on div "Payments" at bounding box center [54, 158] width 60 height 8
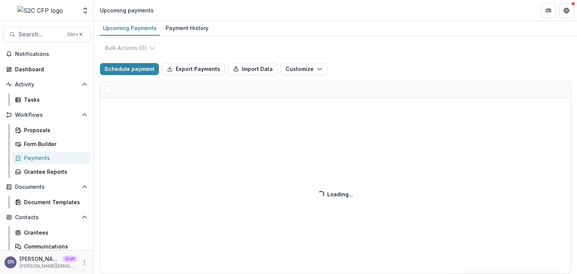
select select "******"
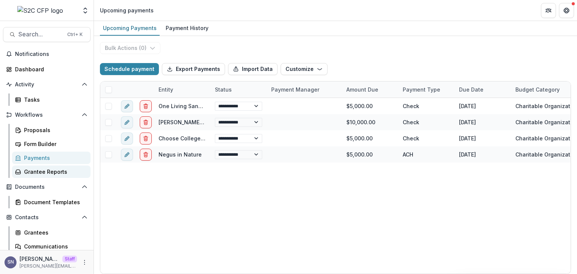
click at [39, 170] on div "Grantee Reports" at bounding box center [54, 172] width 60 height 8
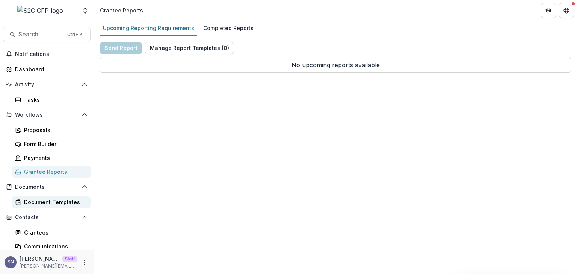
click at [35, 197] on link "Document Templates" at bounding box center [51, 202] width 78 height 12
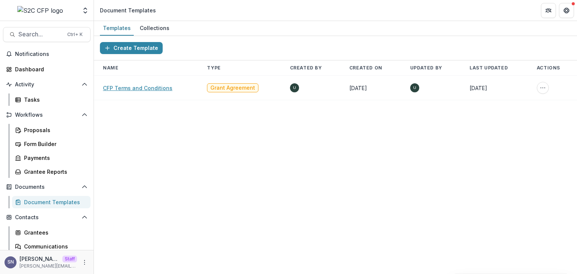
click at [143, 86] on link "CFP Terms and Conditions" at bounding box center [137, 88] width 69 height 6
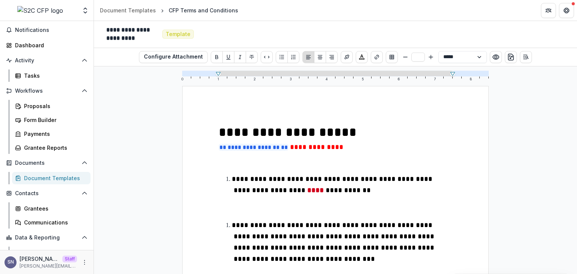
scroll to position [47, 0]
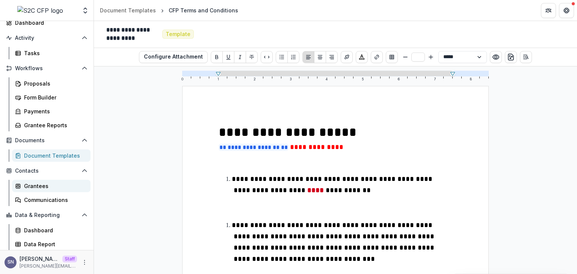
click at [43, 187] on div "Grantees" at bounding box center [54, 186] width 60 height 8
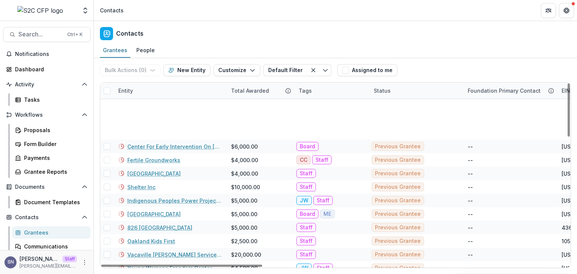
scroll to position [188, 0]
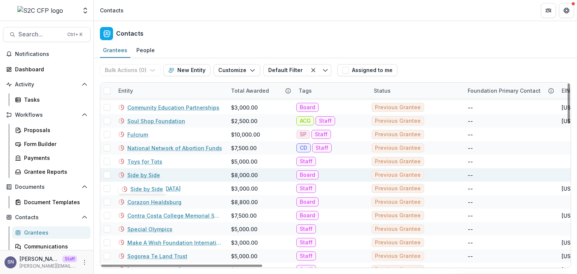
click at [149, 174] on link "Side by Side" at bounding box center [143, 175] width 33 height 8
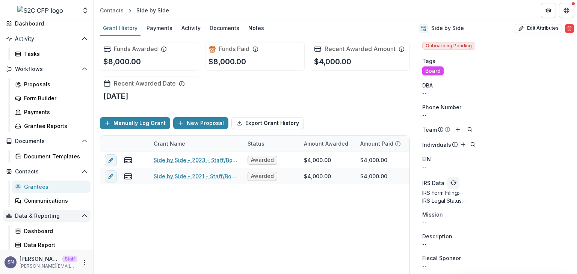
scroll to position [47, 0]
click at [57, 197] on div "Communications" at bounding box center [54, 200] width 60 height 8
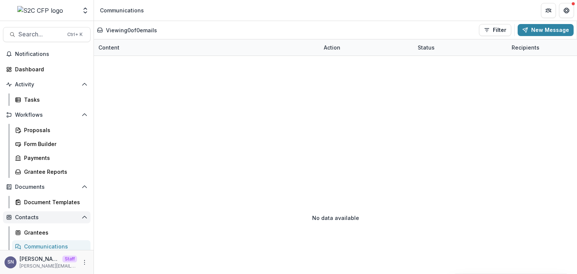
scroll to position [47, 0]
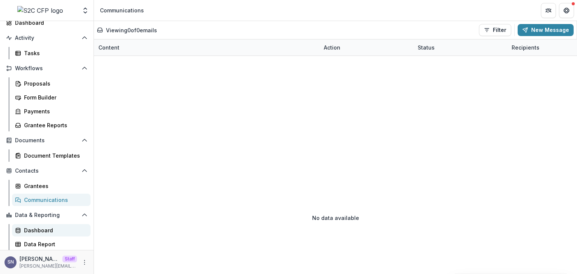
click at [49, 231] on div "Dashboard" at bounding box center [54, 230] width 60 height 8
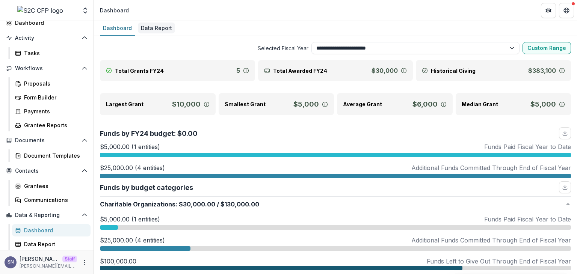
click at [163, 24] on div "Data Report" at bounding box center [156, 28] width 37 height 11
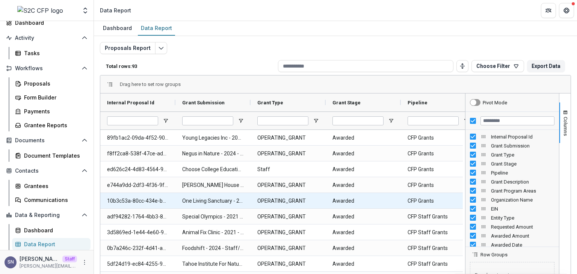
scroll to position [113, 0]
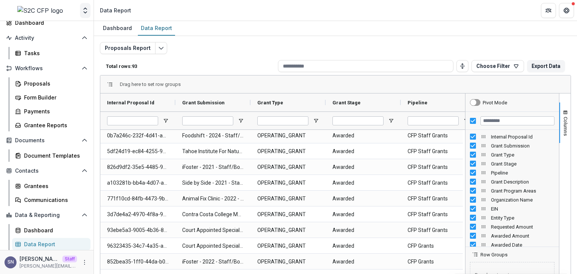
click at [82, 8] on icon "Open entity switcher" at bounding box center [85, 11] width 8 height 8
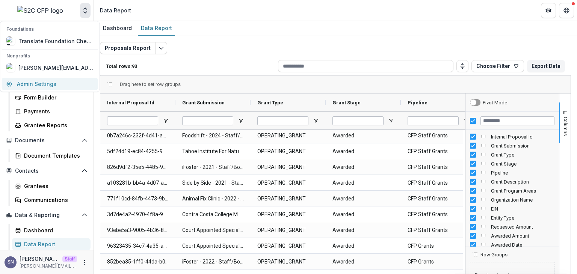
click at [45, 88] on link "Admin Settings" at bounding box center [50, 84] width 96 height 12
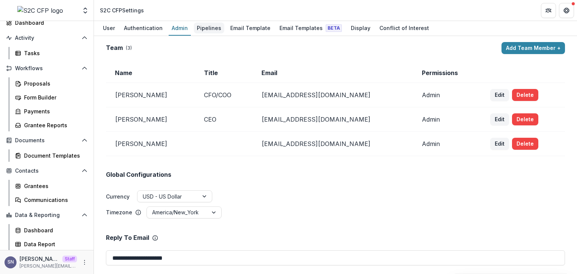
click at [213, 30] on div "Pipelines" at bounding box center [209, 28] width 30 height 11
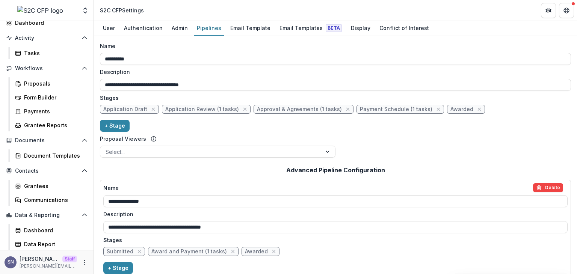
click at [242, 35] on div "User Authentication Admin Pipelines Email Template Email Templates Beta Display…" at bounding box center [335, 28] width 483 height 15
click at [243, 29] on div "Email Template" at bounding box center [250, 28] width 46 height 11
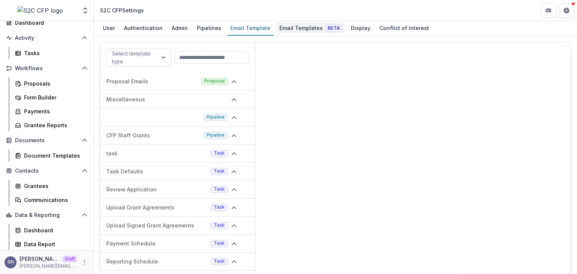
click at [298, 27] on div "Email Templates Beta" at bounding box center [310, 28] width 68 height 11
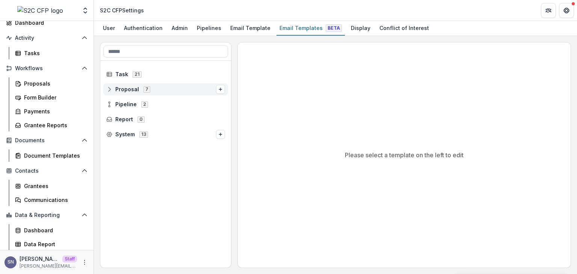
click at [110, 87] on icon at bounding box center [109, 89] width 4 height 5
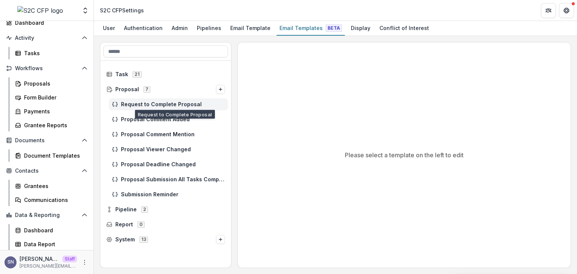
click at [127, 100] on div "Request to Complete Proposal" at bounding box center [168, 104] width 119 height 12
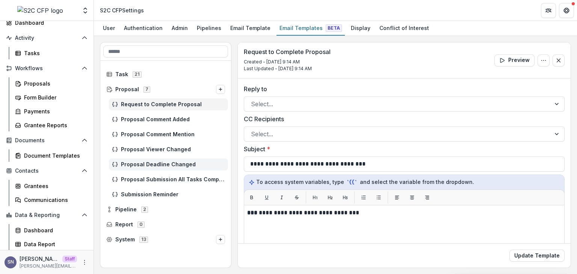
click at [109, 161] on div "Proposal Deadline Changed" at bounding box center [168, 164] width 119 height 12
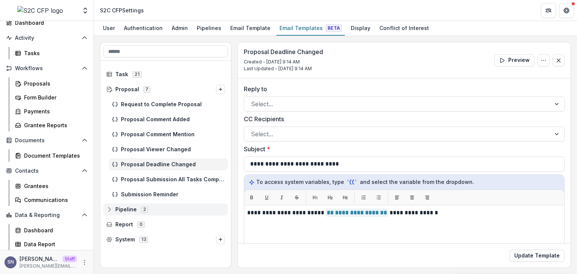
click at [109, 207] on icon at bounding box center [109, 210] width 6 height 6
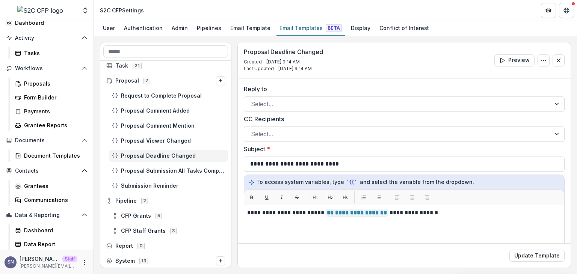
scroll to position [9, 0]
click at [108, 230] on div "CFP Staff Grants 3" at bounding box center [165, 231] width 125 height 12
click at [113, 231] on icon at bounding box center [115, 231] width 6 height 6
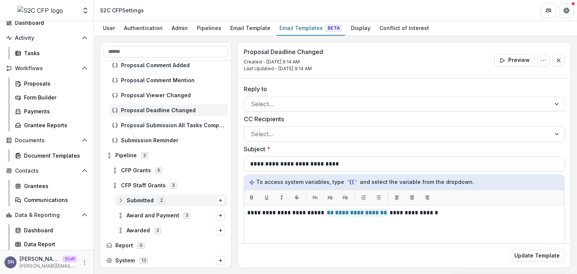
click at [115, 199] on div "Submitted 2" at bounding box center [171, 201] width 113 height 12
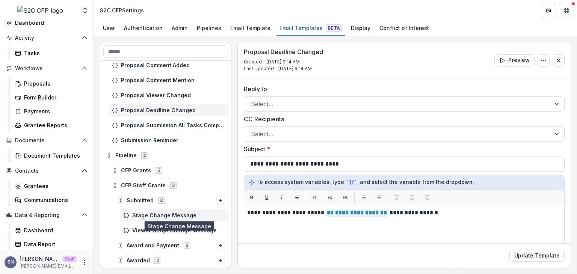
click at [149, 213] on span "Stage Change Message" at bounding box center [178, 216] width 93 height 6
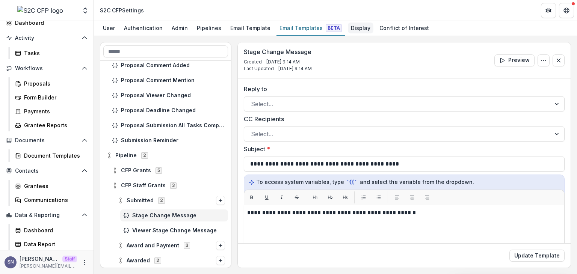
click at [348, 27] on div "Display" at bounding box center [361, 28] width 26 height 11
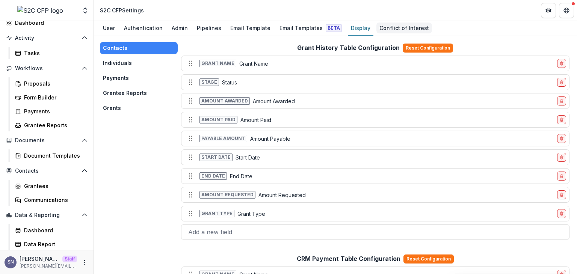
click at [386, 26] on div "Conflict of Interest" at bounding box center [404, 28] width 56 height 11
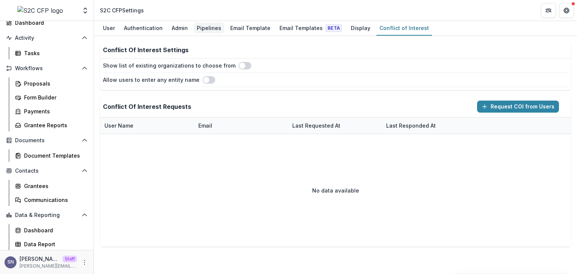
click at [208, 27] on div "Pipelines" at bounding box center [209, 28] width 30 height 11
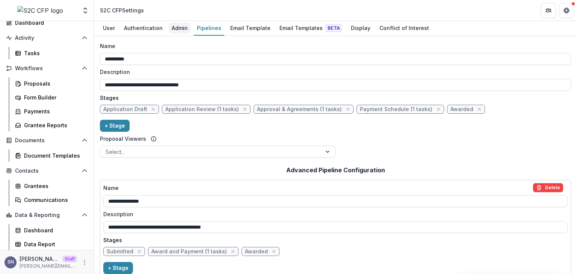
click at [178, 24] on div "Admin" at bounding box center [180, 28] width 22 height 11
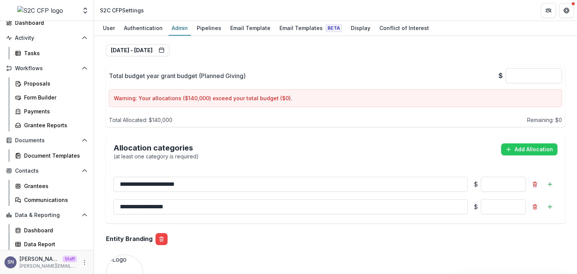
scroll to position [451, 0]
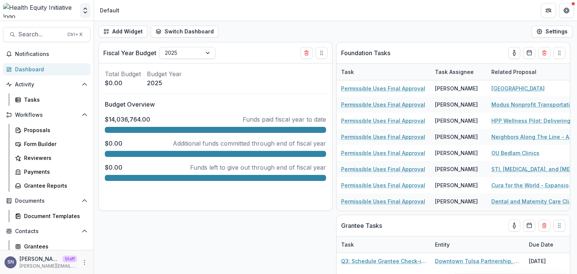
click at [81, 8] on icon "Open entity switcher" at bounding box center [85, 11] width 8 height 8
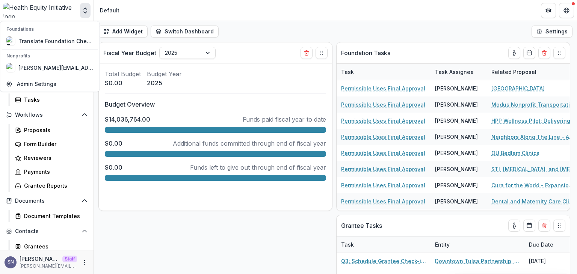
click at [89, 9] on button "Open entity switcher" at bounding box center [85, 10] width 11 height 15
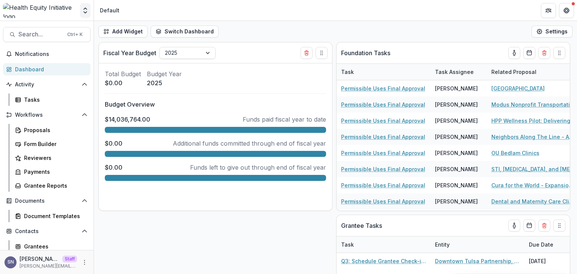
click at [81, 13] on button "Open entity switcher" at bounding box center [85, 10] width 11 height 15
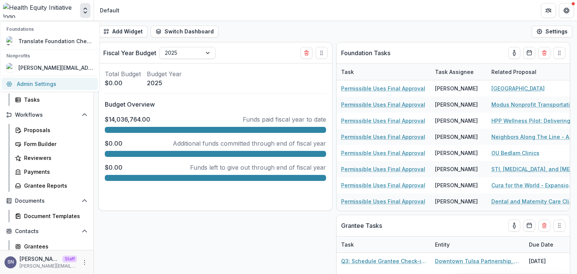
click at [53, 81] on link "Admin Settings" at bounding box center [50, 84] width 96 height 12
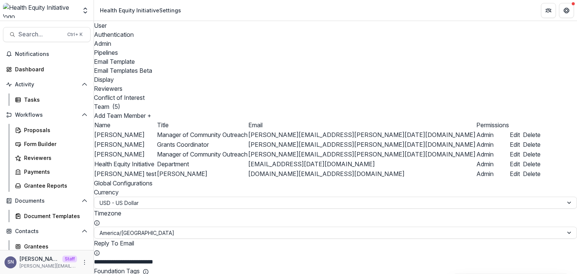
click at [212, 48] on div "Pipelines" at bounding box center [335, 52] width 483 height 9
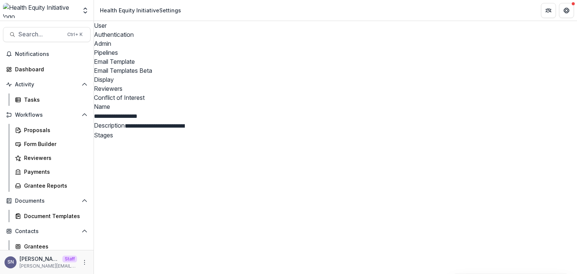
click at [235, 57] on div "Email Template" at bounding box center [335, 61] width 483 height 9
click at [214, 48] on div "Pipelines" at bounding box center [335, 52] width 483 height 9
click at [236, 57] on div "Email Template" at bounding box center [335, 61] width 483 height 9
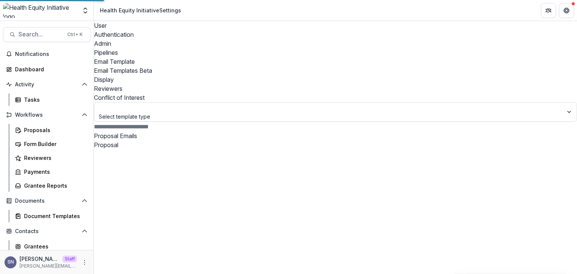
scroll to position [6, 0]
click at [309, 66] on div "Email Templates Beta" at bounding box center [335, 70] width 483 height 9
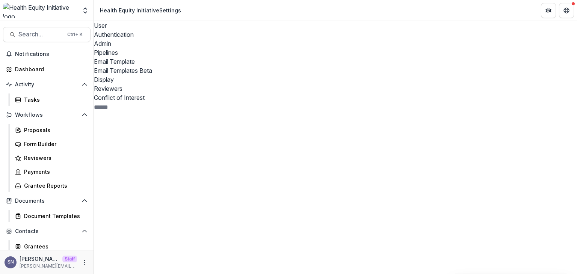
click at [156, 209] on span "Viewer Stage Change Message" at bounding box center [159, 213] width 85 height 8
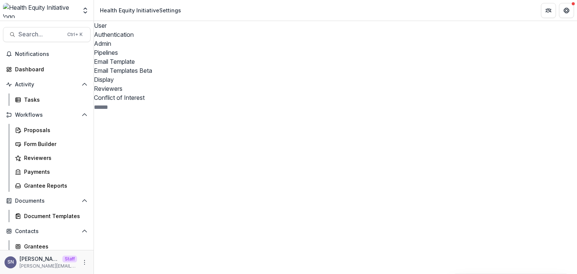
click at [155, 269] on span "Task Referee" at bounding box center [140, 273] width 36 height 8
click at [358, 75] on div "Display" at bounding box center [335, 79] width 483 height 9
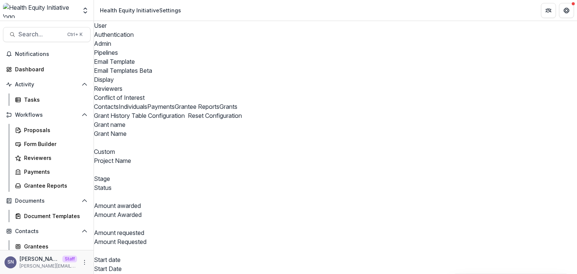
click at [382, 84] on div "Reviewers" at bounding box center [335, 88] width 483 height 9
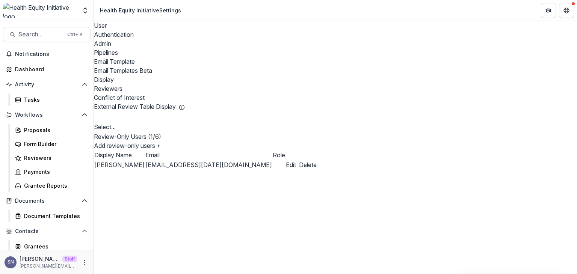
click at [413, 93] on div "Conflict of Interest" at bounding box center [335, 97] width 483 height 9
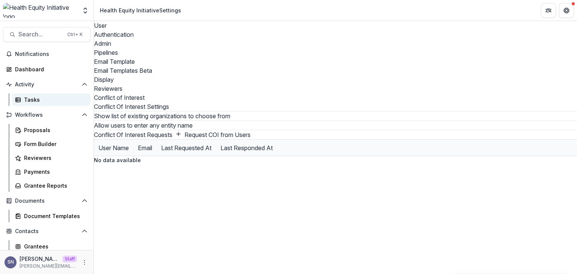
click at [36, 94] on link "Tasks" at bounding box center [51, 100] width 78 height 12
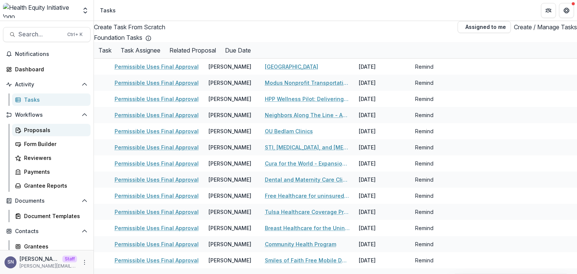
click at [50, 128] on div "Proposals" at bounding box center [54, 130] width 60 height 8
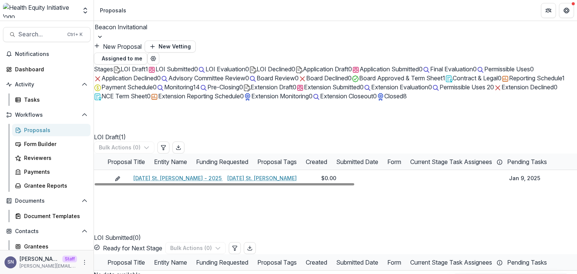
click at [134, 68] on span "LOI Draft" at bounding box center [133, 69] width 25 height 8
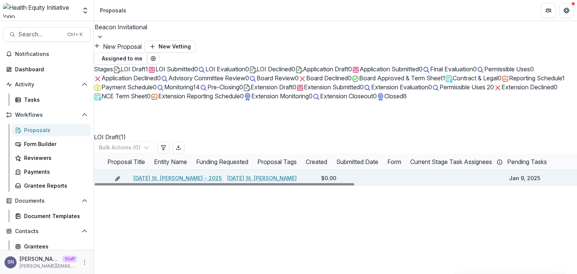
click at [174, 182] on link "Ascension St. John - 2025 - Beacon Invitational Grant LOI" at bounding box center [227, 178] width 189 height 8
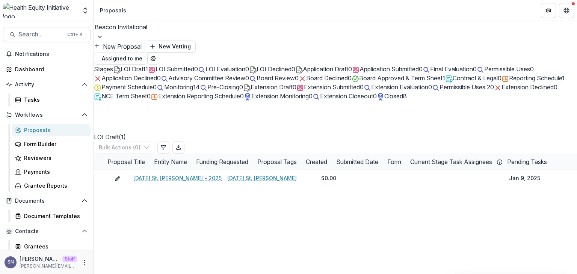
click at [164, 91] on span "Monitoring" at bounding box center [178, 87] width 29 height 8
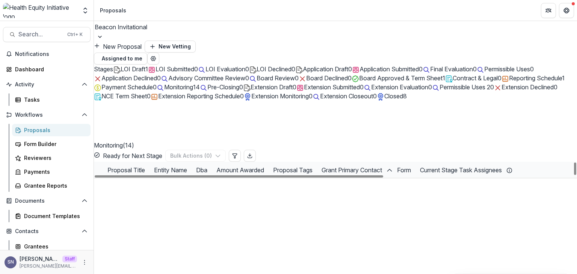
click at [152, 190] on link "HOPE Starts Here" at bounding box center [155, 187] width 45 height 8
click at [150, 32] on div at bounding box center [335, 27] width 481 height 11
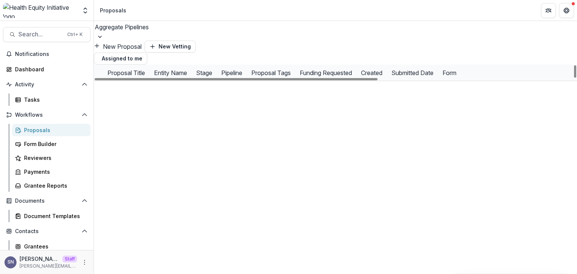
scroll to position [113, 0]
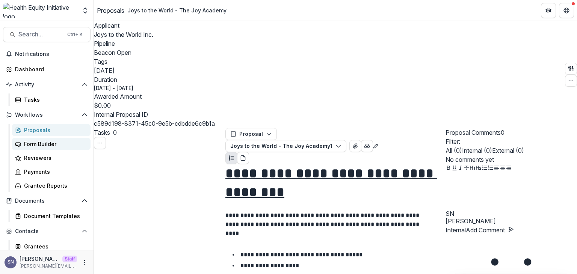
click at [51, 143] on div "Form Builder" at bounding box center [54, 144] width 60 height 8
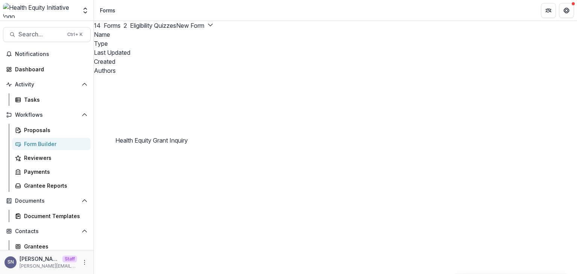
click at [40, 146] on div "Form Builder" at bounding box center [54, 144] width 60 height 8
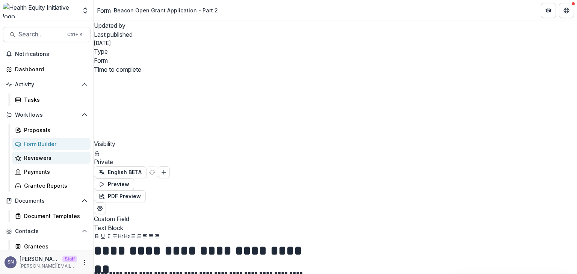
click at [39, 163] on link "Reviewers" at bounding box center [51, 158] width 78 height 12
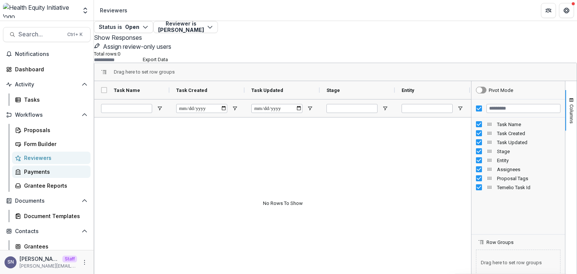
click at [52, 175] on div "Payments" at bounding box center [54, 172] width 60 height 8
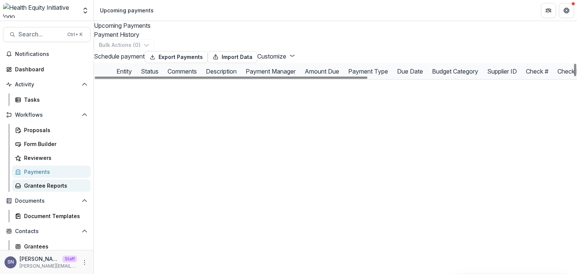
click at [51, 190] on link "Grantee Reports" at bounding box center [51, 186] width 78 height 12
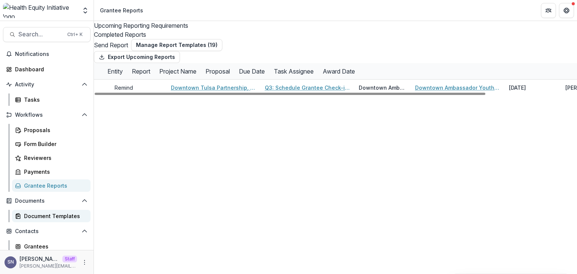
click at [41, 213] on div "Document Templates" at bounding box center [54, 216] width 60 height 8
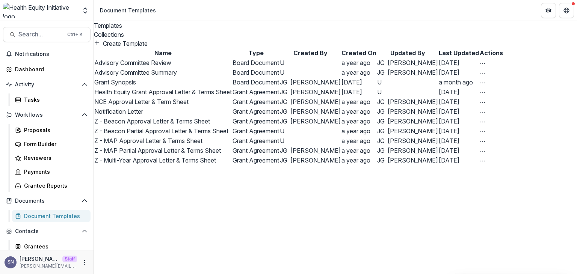
click at [144, 96] on link "Health Equity Grant Approval Letter & Terms Sheet" at bounding box center [162, 92] width 137 height 8
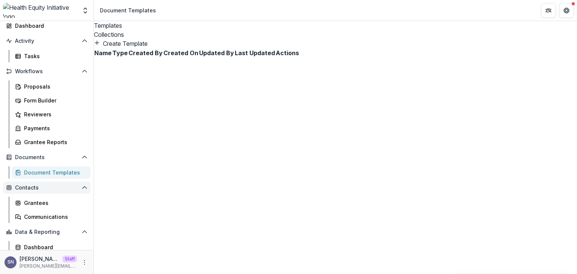
scroll to position [61, 0]
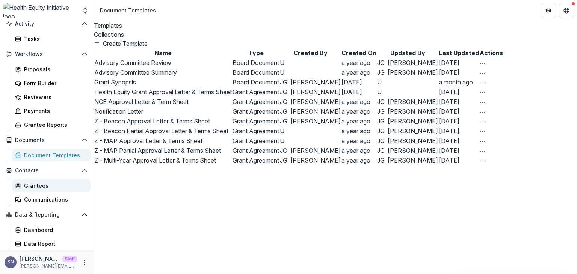
click at [26, 189] on div "Grantees" at bounding box center [54, 186] width 60 height 8
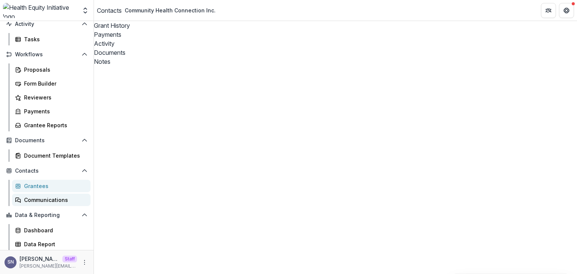
scroll to position [61, 0]
click at [57, 196] on div "Communications" at bounding box center [54, 200] width 60 height 8
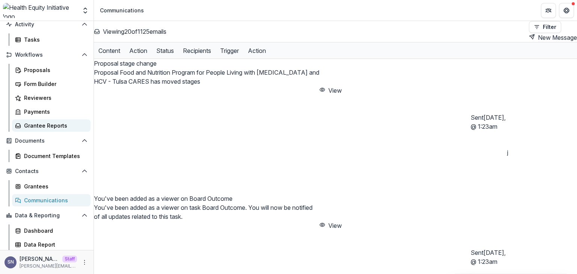
scroll to position [61, 0]
click at [33, 228] on div "Dashboard" at bounding box center [54, 230] width 60 height 8
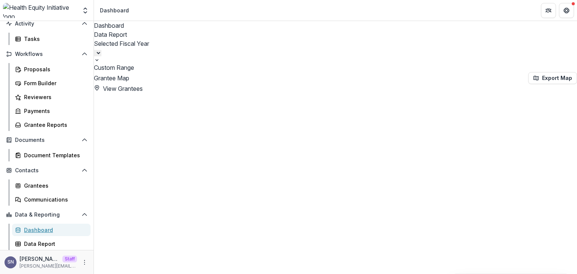
select select "**********"
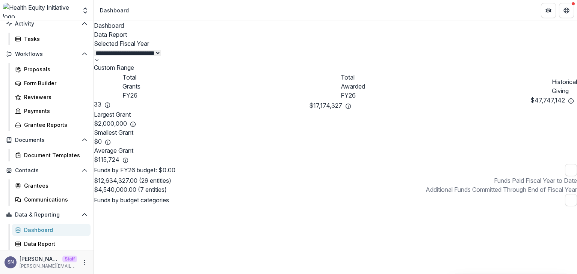
click at [142, 30] on div "Data Report" at bounding box center [335, 34] width 483 height 9
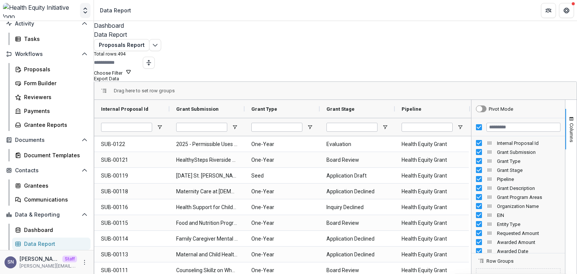
click at [86, 14] on icon "Open entity switcher" at bounding box center [85, 11] width 8 height 8
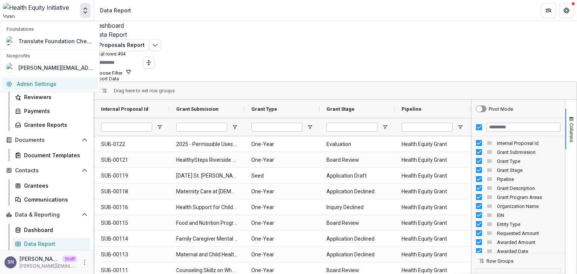
click at [41, 78] on link "Admin Settings" at bounding box center [50, 84] width 96 height 12
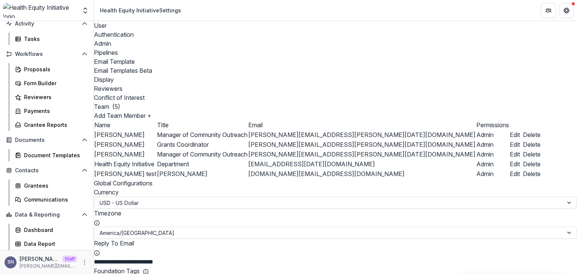
scroll to position [1184, 0]
click at [211, 48] on div "Pipelines" at bounding box center [335, 52] width 483 height 9
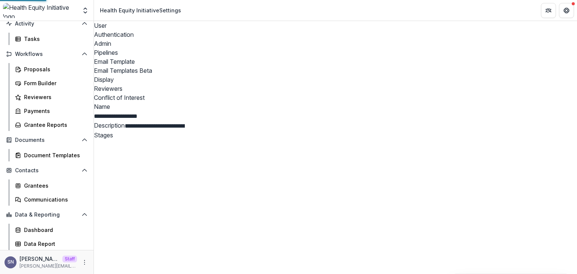
scroll to position [682, 0]
click at [243, 57] on div "Email Template" at bounding box center [335, 61] width 483 height 9
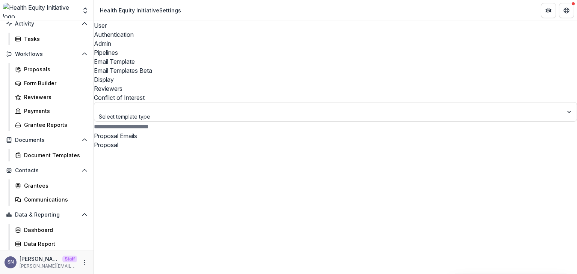
click at [290, 66] on div "Email Templates Beta" at bounding box center [335, 70] width 483 height 9
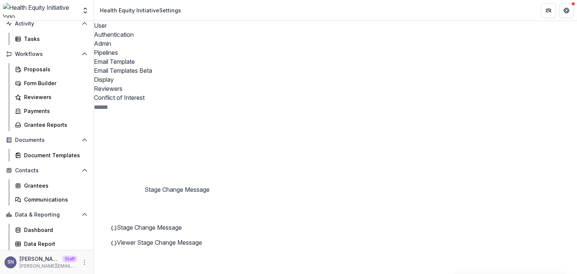
click at [149, 224] on span "Stage Change Message" at bounding box center [149, 228] width 65 height 8
click at [352, 75] on link "Display" at bounding box center [335, 79] width 483 height 9
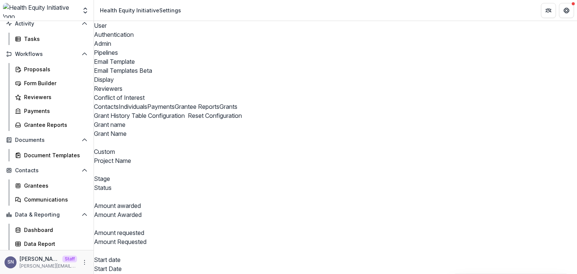
click at [379, 84] on div "Reviewers" at bounding box center [335, 88] width 483 height 9
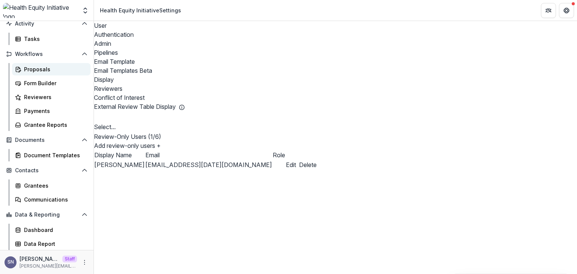
click at [39, 69] on div "Proposals" at bounding box center [54, 69] width 60 height 8
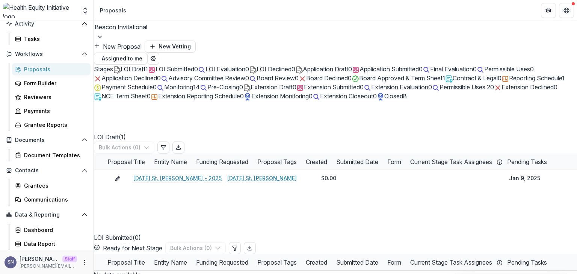
click at [115, 32] on div at bounding box center [335, 27] width 481 height 11
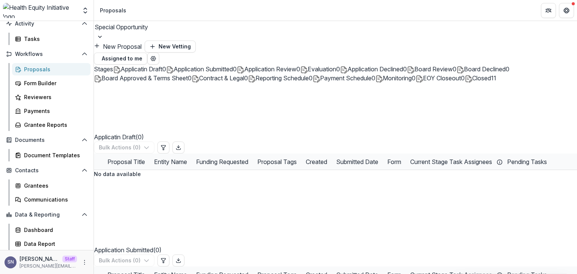
click at [472, 82] on span "Closed" at bounding box center [481, 78] width 19 height 8
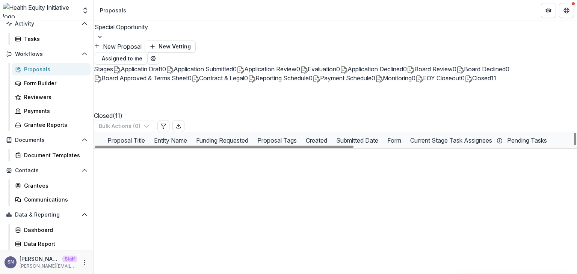
click at [155, 159] on div "Capacity Building 2023" at bounding box center [176, 157] width 94 height 16
click at [158, 154] on link "Capacity Building 2023" at bounding box center [163, 157] width 61 height 8
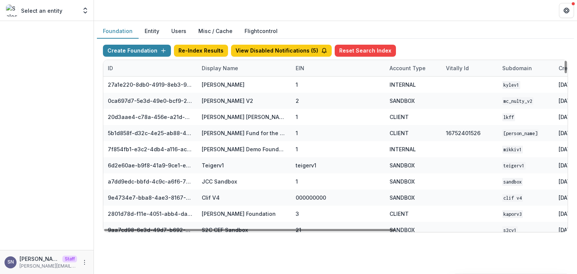
click at [211, 69] on div "Display Name" at bounding box center [219, 68] width 45 height 8
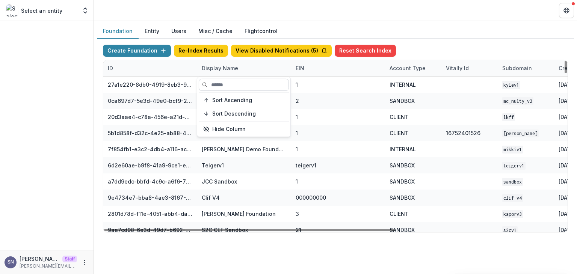
click at [216, 84] on input at bounding box center [244, 85] width 90 height 12
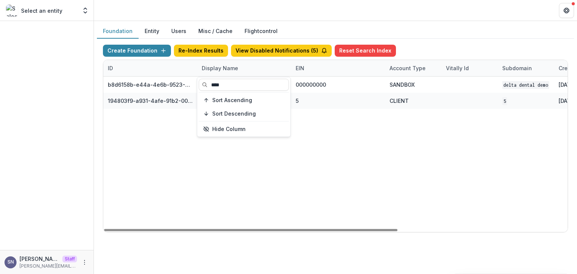
type input "****"
click at [184, 146] on div "b8d6158b-e44a-4e6b-9523-731bbbd4a617 Delta Dental DEMO 000000000 SANDBOX Delta …" at bounding box center [469, 154] width 732 height 155
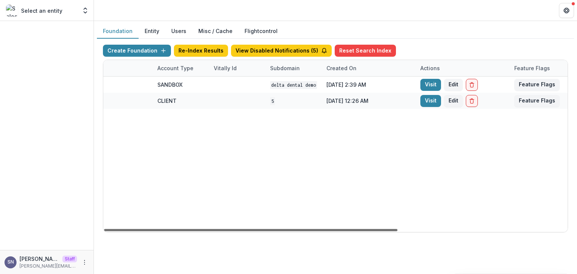
scroll to position [0, 238]
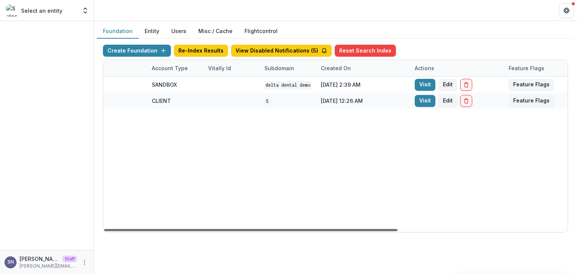
drag, startPoint x: 235, startPoint y: 229, endPoint x: 386, endPoint y: 226, distance: 150.3
click at [386, 229] on div at bounding box center [250, 230] width 293 height 2
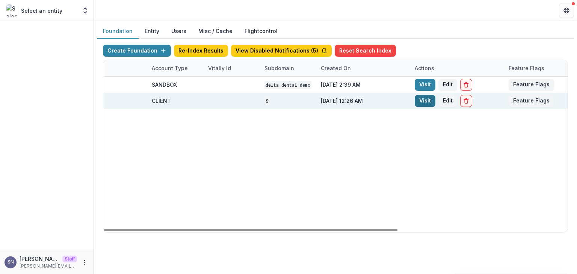
click at [422, 97] on link "Visit" at bounding box center [425, 101] width 21 height 12
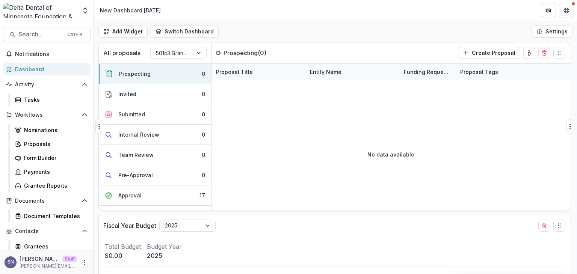
click at [283, 121] on div "No data available" at bounding box center [390, 154] width 358 height 113
click at [31, 106] on div "Notifications Dashboard Activity Tasks Workflows Nominations Proposals Form Bui…" at bounding box center [47, 193] width 94 height 291
click at [31, 97] on div "Tasks" at bounding box center [54, 100] width 60 height 8
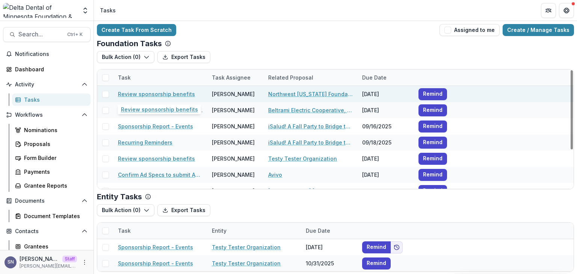
click at [162, 94] on link "Review sponsorship benefits" at bounding box center [156, 94] width 77 height 8
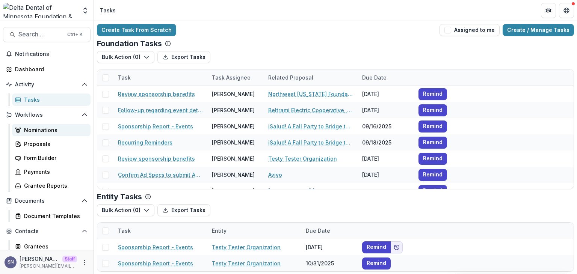
click at [45, 131] on div "Nominations" at bounding box center [54, 130] width 60 height 8
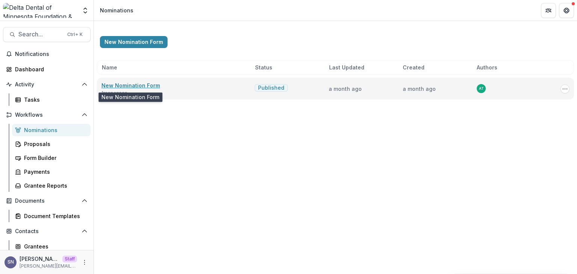
click at [139, 86] on link "New Nomination Form" at bounding box center [130, 85] width 59 height 6
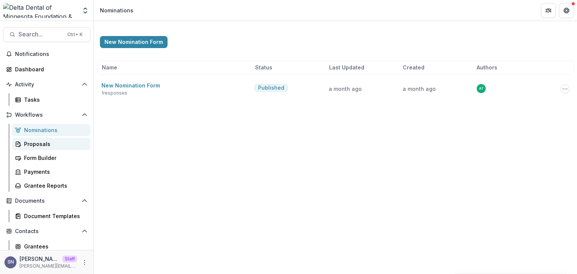
click at [33, 146] on div "Proposals" at bounding box center [54, 144] width 60 height 8
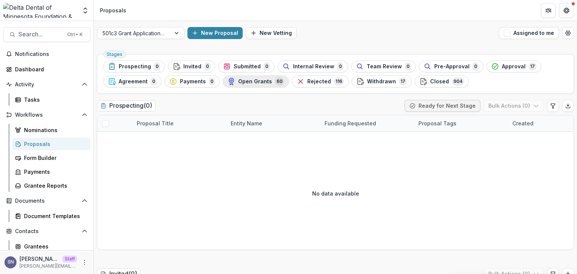
click at [259, 83] on span "Open Grants" at bounding box center [255, 81] width 34 height 6
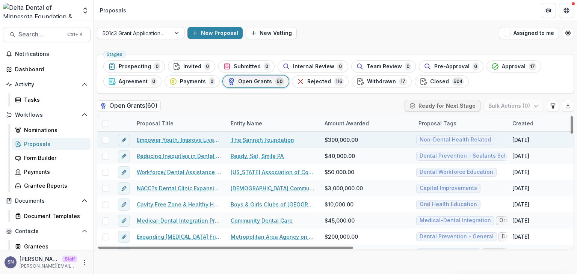
click at [138, 142] on link "Empower Youth, Improve Lives, and Unite Communities" at bounding box center [179, 140] width 85 height 8
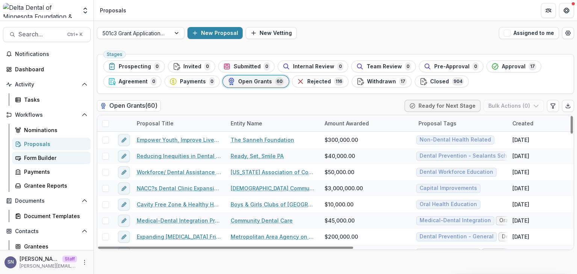
click at [41, 155] on div "Form Builder" at bounding box center [54, 158] width 60 height 8
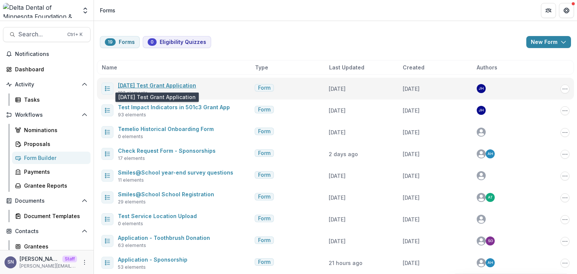
click at [157, 87] on link "9-22-25 Test Grant Application" at bounding box center [157, 85] width 78 height 6
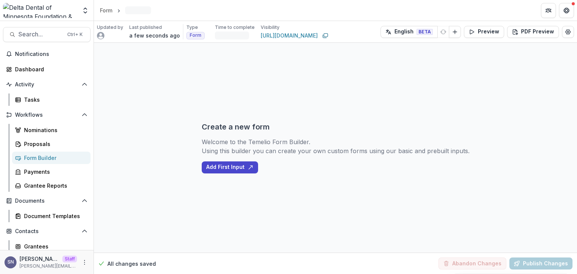
select select "**********"
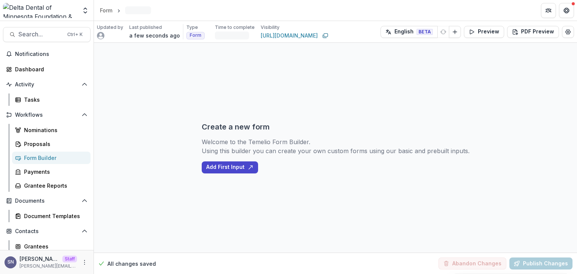
select select "**********"
select select "********"
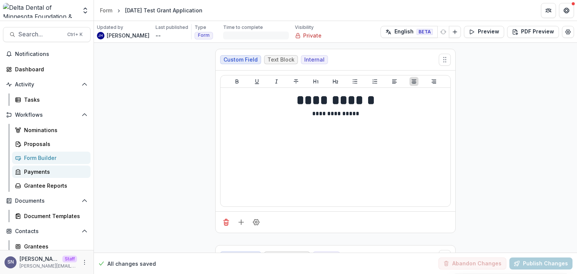
click at [32, 175] on div "Payments" at bounding box center [54, 172] width 60 height 8
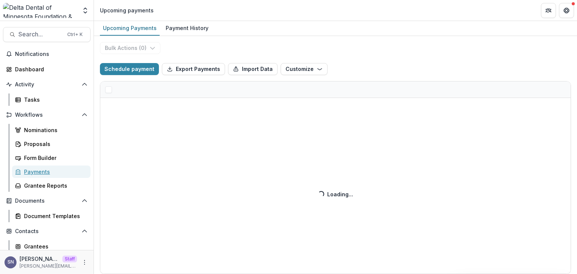
select select "******"
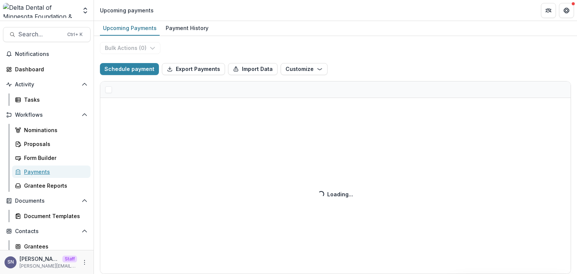
select select "******"
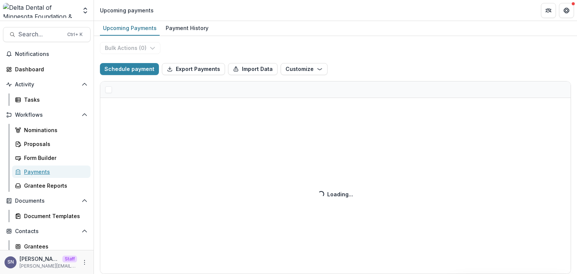
select select "******"
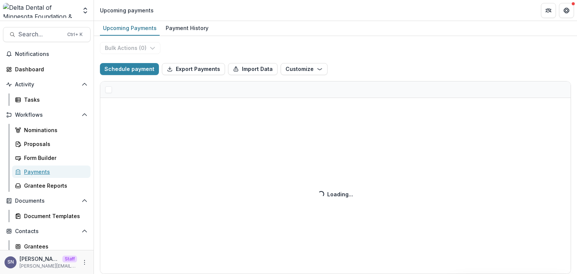
select select "******"
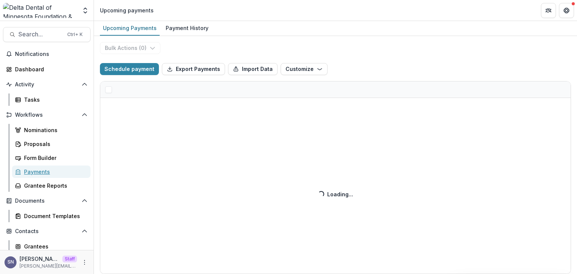
select select "******"
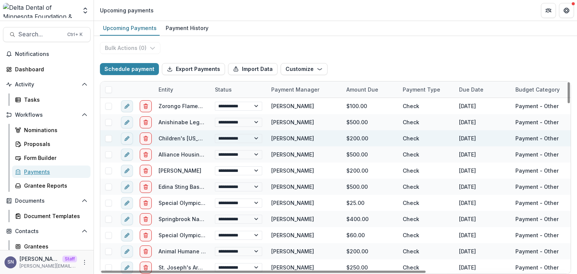
select select "******"
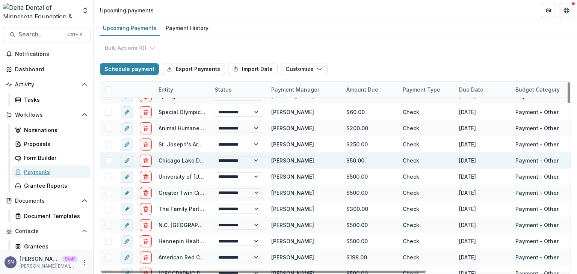
select select "******"
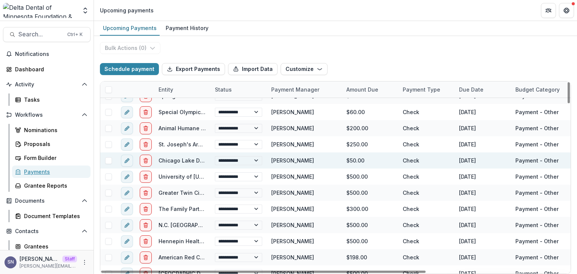
select select "******"
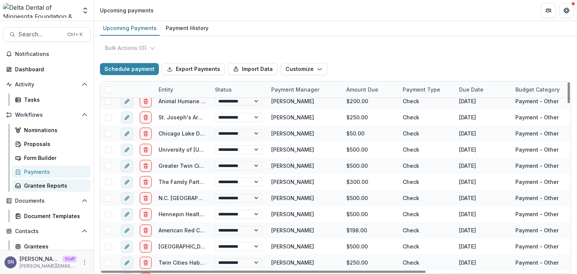
click at [39, 185] on div "Grantee Reports" at bounding box center [54, 186] width 60 height 8
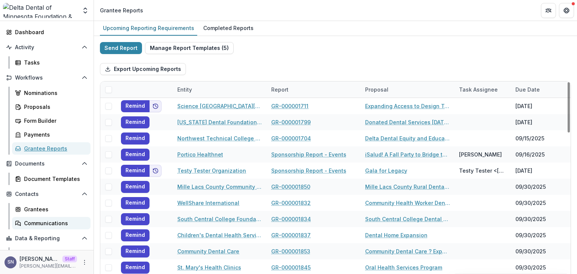
scroll to position [75, 0]
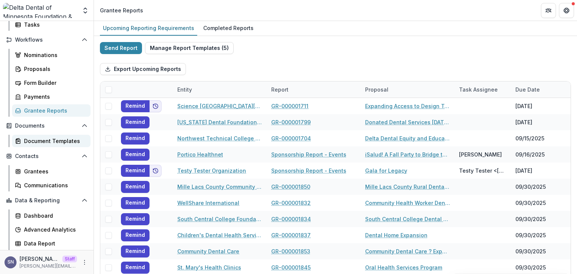
click at [49, 145] on link "Document Templates" at bounding box center [51, 141] width 78 height 12
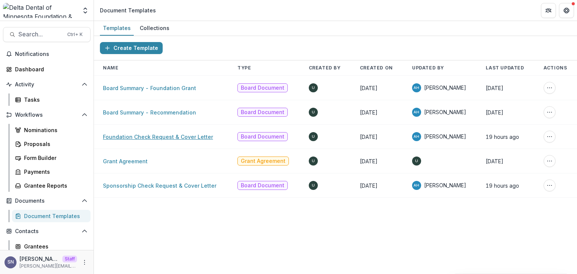
click at [143, 138] on link "Foundation Check Request & Cover Letter" at bounding box center [158, 137] width 110 height 6
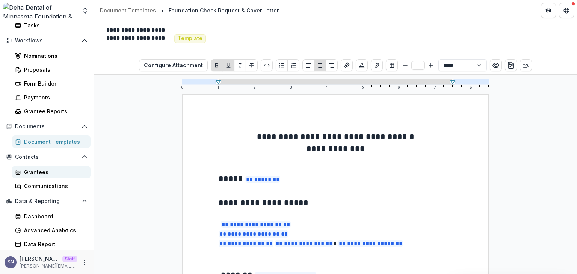
scroll to position [75, 0]
click at [39, 167] on link "Grantees" at bounding box center [51, 171] width 78 height 12
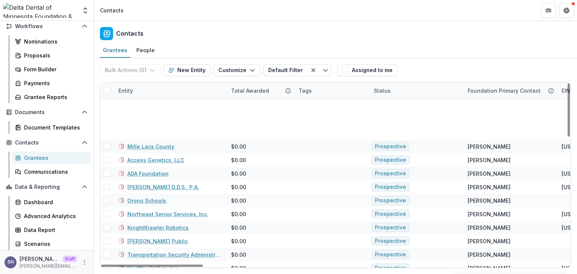
scroll to position [188, 0]
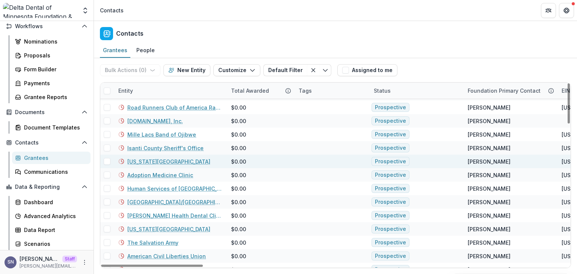
click at [150, 163] on link "Minnesota Children's Museum Rochester" at bounding box center [168, 162] width 83 height 8
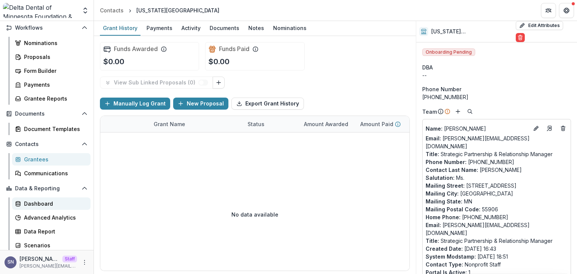
scroll to position [89, 0]
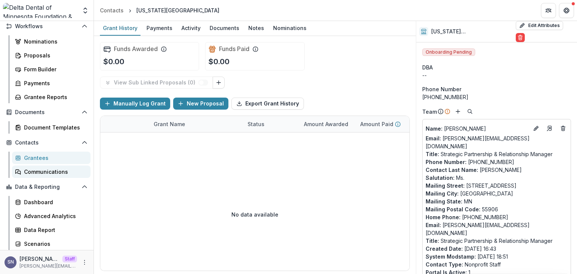
click at [51, 175] on div "Communications" at bounding box center [54, 172] width 60 height 8
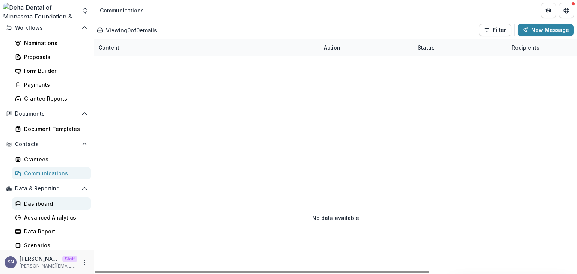
scroll to position [89, 0]
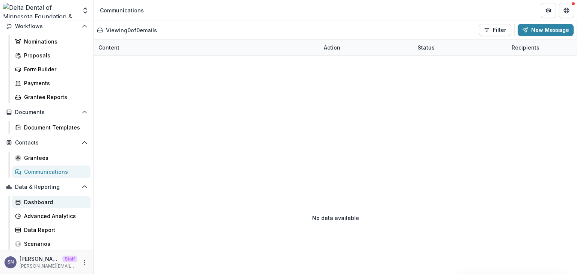
click at [42, 197] on link "Dashboard" at bounding box center [51, 202] width 78 height 12
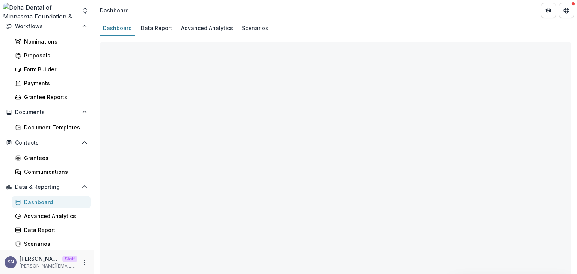
select select "**********"
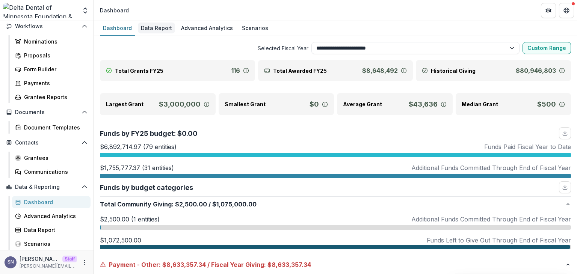
click at [144, 24] on div "Data Report" at bounding box center [156, 28] width 37 height 11
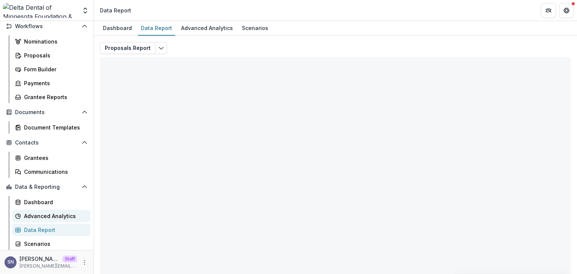
click at [44, 217] on div "Advanced Analytics" at bounding box center [54, 216] width 60 height 8
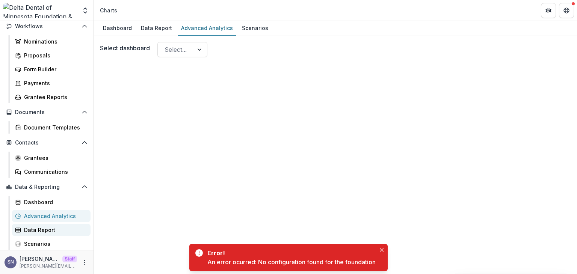
click at [39, 232] on div "Data Report" at bounding box center [54, 230] width 60 height 8
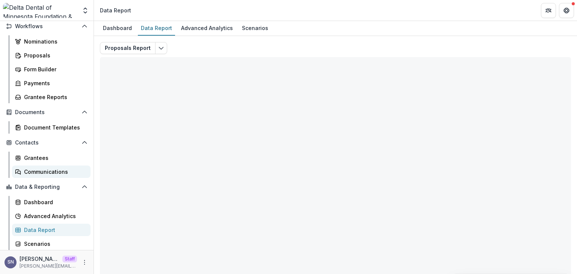
click at [35, 172] on div "Communications" at bounding box center [54, 172] width 60 height 8
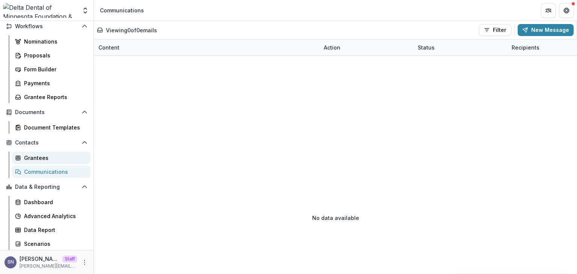
click at [37, 159] on div "Grantees" at bounding box center [54, 158] width 60 height 8
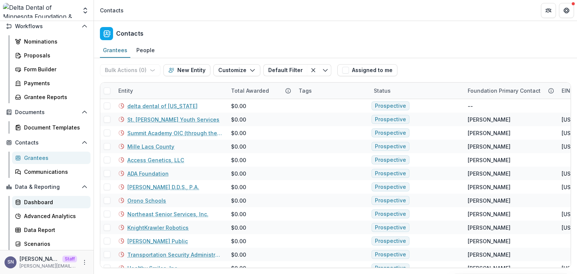
click at [47, 202] on div "Dashboard" at bounding box center [54, 202] width 60 height 8
select select "**********"
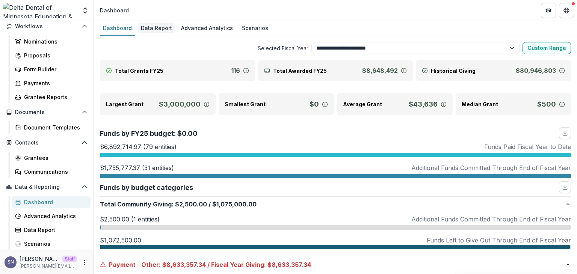
click at [157, 33] on link "Data Report" at bounding box center [156, 28] width 37 height 15
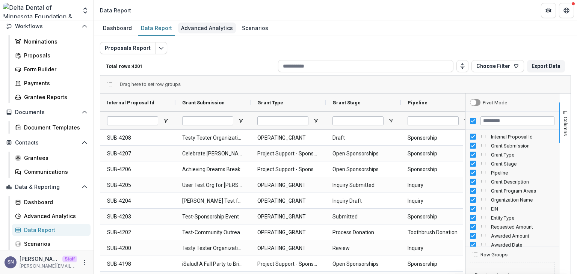
click at [197, 23] on div "Advanced Analytics" at bounding box center [207, 28] width 58 height 11
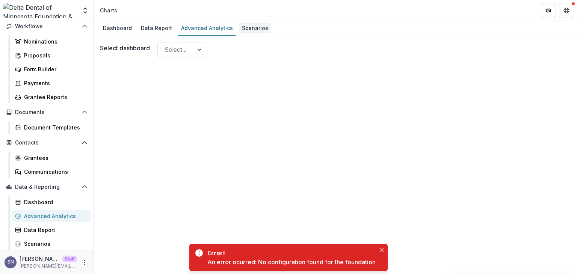
click at [240, 28] on div "Scenarios" at bounding box center [255, 28] width 32 height 11
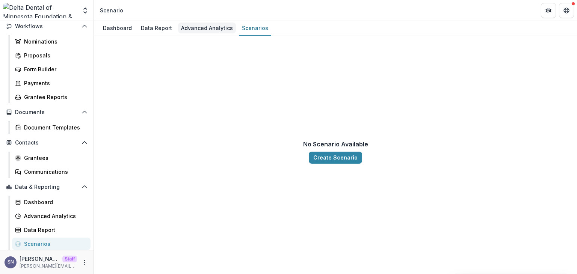
click at [208, 25] on div "Advanced Analytics" at bounding box center [207, 28] width 58 height 11
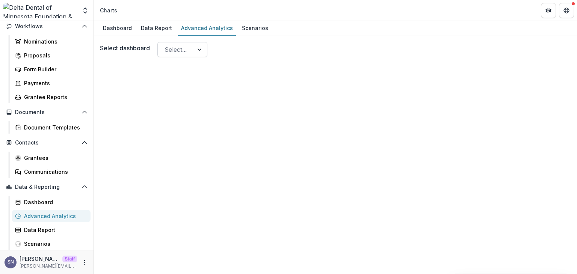
click at [163, 50] on div "Select..." at bounding box center [176, 50] width 36 height 12
click at [226, 50] on div "Select dashboard Use Up and Down to choose options, press Enter to select the c…" at bounding box center [335, 49] width 471 height 15
click at [165, 23] on div "Data Report" at bounding box center [156, 28] width 37 height 11
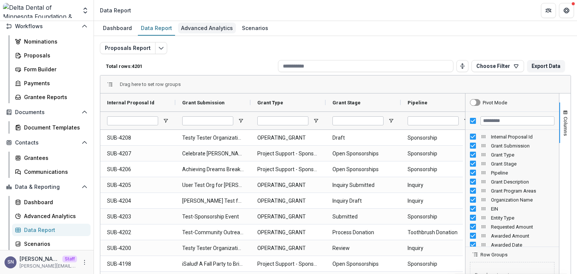
click at [201, 24] on div "Advanced Analytics" at bounding box center [207, 28] width 58 height 11
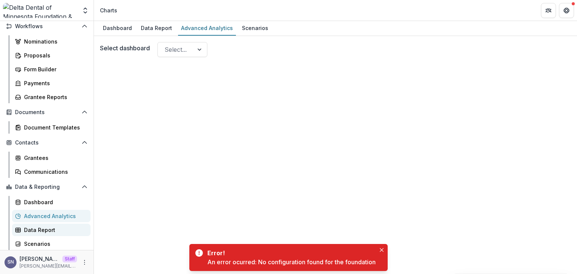
click at [45, 229] on div "Data Report" at bounding box center [54, 230] width 60 height 8
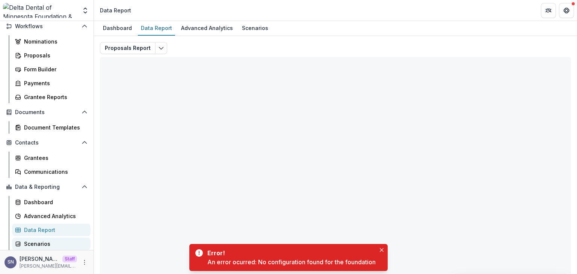
click at [42, 243] on div "Scenarios" at bounding box center [54, 244] width 60 height 8
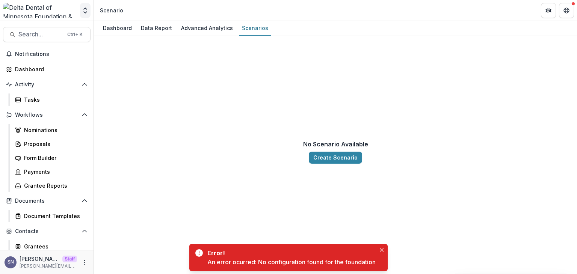
click at [87, 9] on polyline "Open entity switcher" at bounding box center [85, 9] width 3 height 2
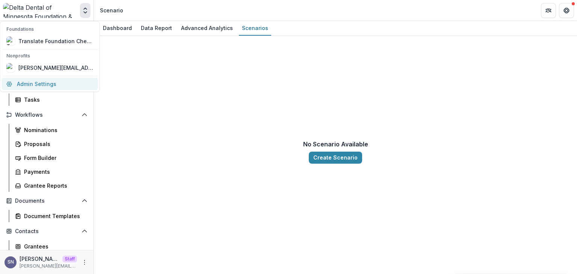
click at [44, 84] on link "Admin Settings" at bounding box center [50, 84] width 96 height 12
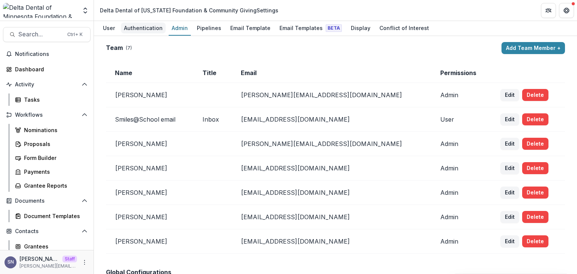
click at [143, 27] on div "Authentication" at bounding box center [143, 28] width 45 height 11
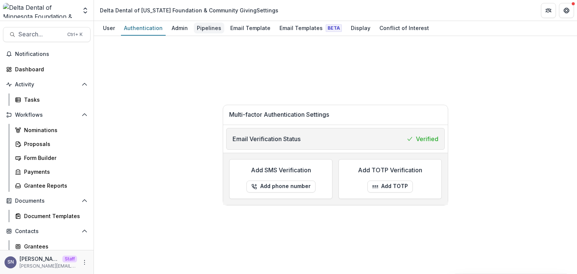
click at [198, 23] on div "Pipelines" at bounding box center [209, 28] width 30 height 11
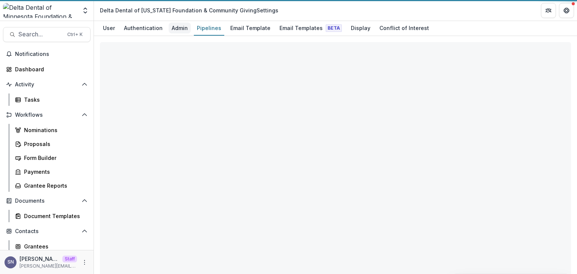
click at [180, 28] on div "Admin" at bounding box center [180, 28] width 22 height 11
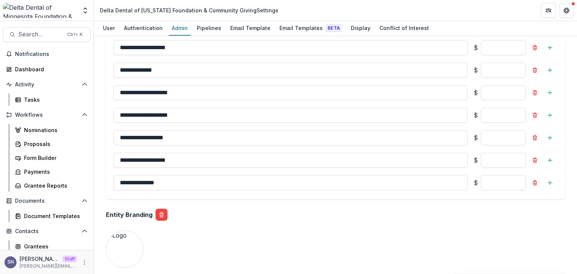
scroll to position [939, 0]
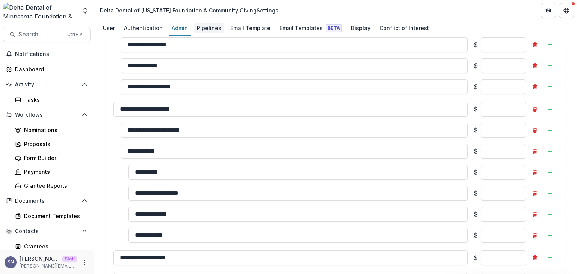
click at [204, 26] on div "Pipelines" at bounding box center [209, 28] width 30 height 11
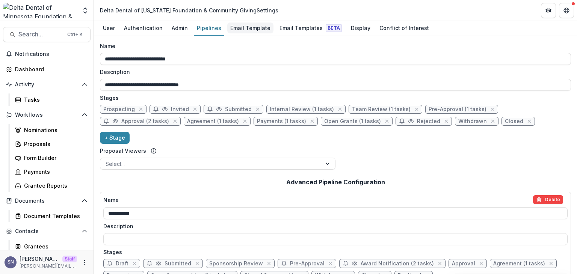
click at [252, 30] on div "Email Template" at bounding box center [250, 28] width 46 height 11
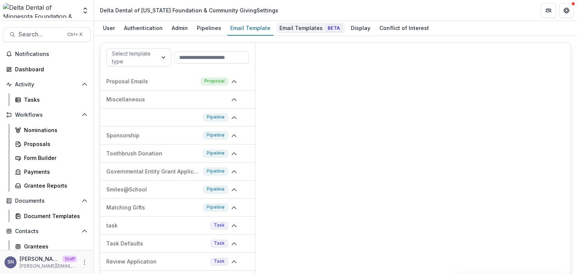
click at [287, 24] on div "Email Templates Beta" at bounding box center [310, 28] width 68 height 11
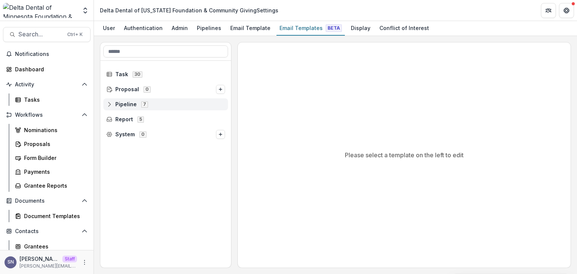
click at [111, 104] on icon at bounding box center [109, 104] width 6 height 6
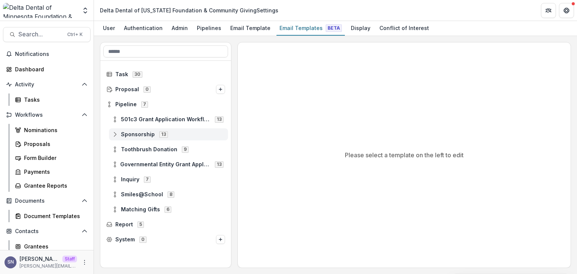
click at [115, 133] on icon at bounding box center [115, 134] width 6 height 6
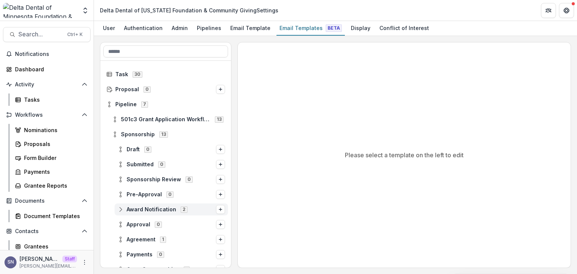
click at [122, 211] on icon at bounding box center [121, 210] width 6 height 6
click at [145, 220] on div "Award Notification Dynamic Reporting Schedule 0" at bounding box center [174, 225] width 108 height 12
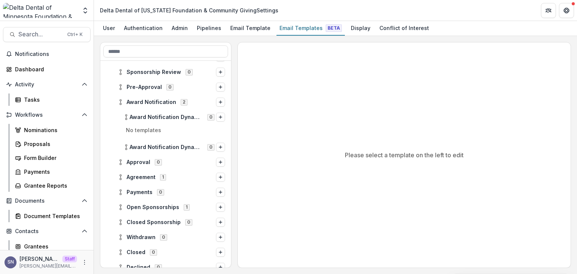
scroll to position [113, 0]
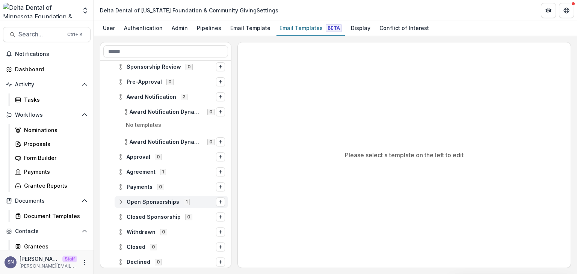
click at [119, 201] on icon at bounding box center [121, 202] width 6 height 6
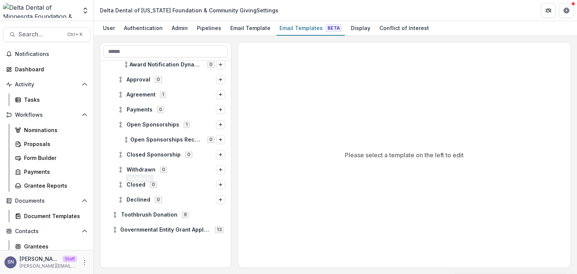
scroll to position [234, 0]
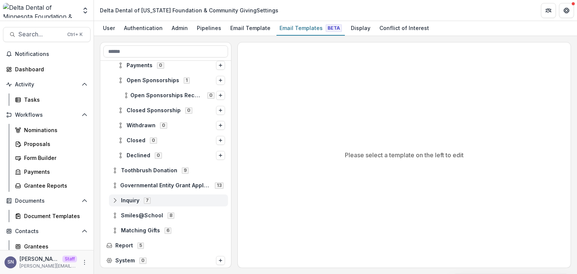
click at [116, 199] on icon at bounding box center [115, 201] width 6 height 6
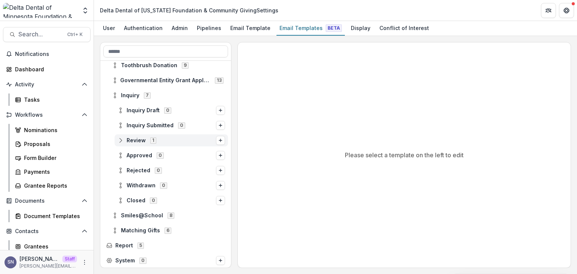
click at [122, 141] on icon at bounding box center [121, 140] width 6 height 6
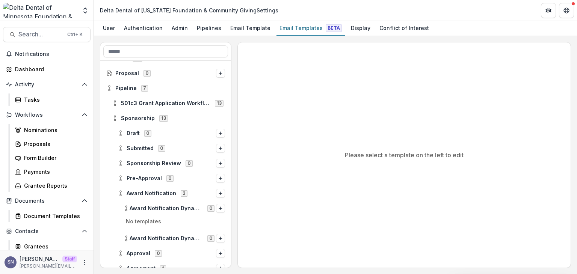
scroll to position [0, 0]
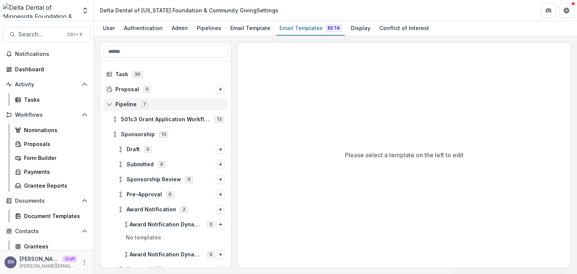
click at [110, 106] on circle at bounding box center [110, 107] width 2 height 2
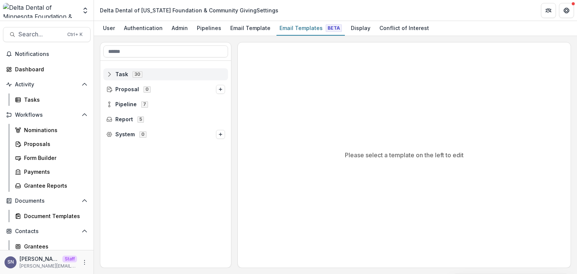
click at [110, 69] on div "Task 30" at bounding box center [165, 74] width 125 height 12
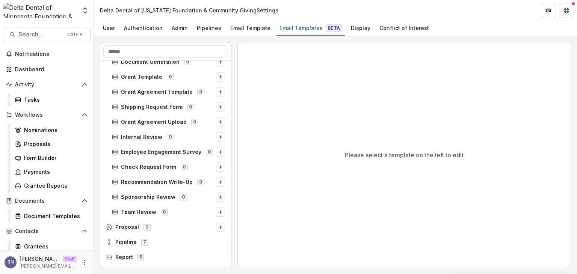
scroll to position [324, 0]
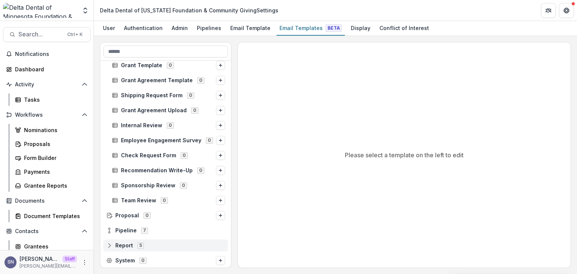
click at [113, 246] on span "Report 5" at bounding box center [165, 245] width 119 height 6
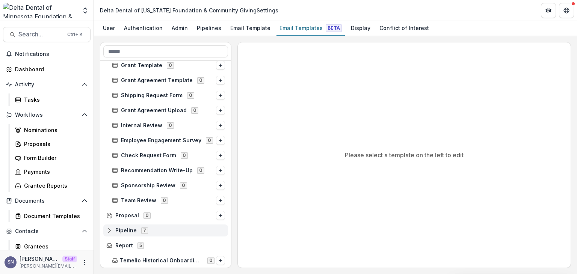
scroll to position [400, 0]
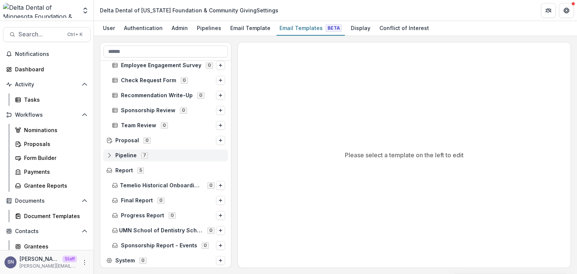
click at [109, 152] on span "Pipeline 7" at bounding box center [165, 155] width 119 height 6
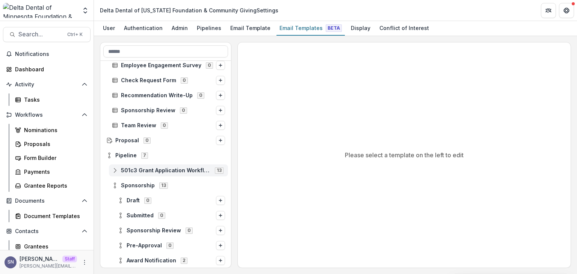
click at [113, 170] on icon at bounding box center [115, 170] width 6 height 6
click at [118, 229] on icon at bounding box center [121, 231] width 6 height 6
click at [352, 30] on div "Display" at bounding box center [361, 28] width 26 height 11
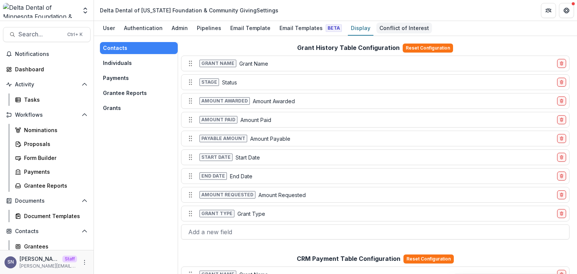
click at [385, 26] on div "Conflict of Interest" at bounding box center [404, 28] width 56 height 11
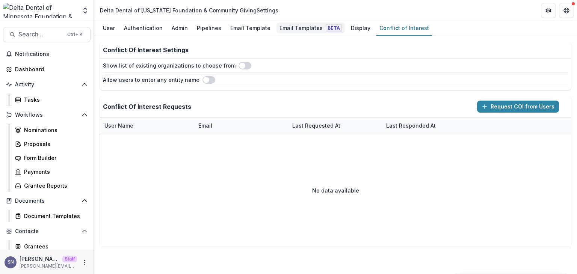
click at [326, 29] on span "Beta" at bounding box center [334, 28] width 16 height 8
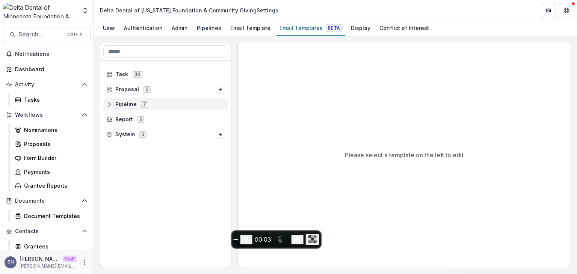
click at [109, 103] on circle at bounding box center [110, 103] width 2 height 2
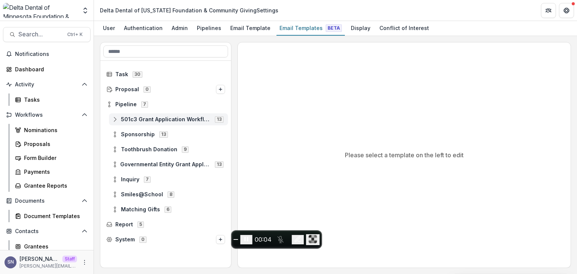
click at [116, 118] on icon at bounding box center [115, 119] width 6 height 6
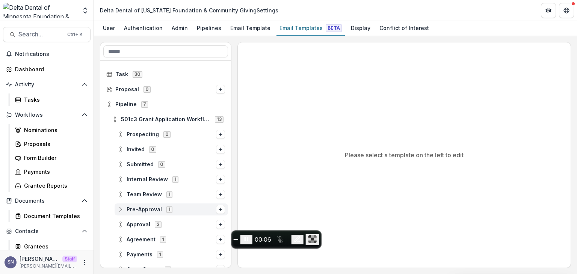
click at [118, 209] on icon at bounding box center [121, 210] width 6 height 6
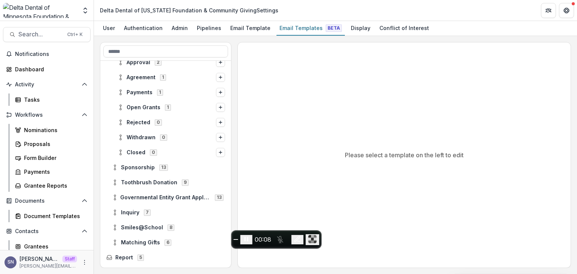
scroll to position [189, 0]
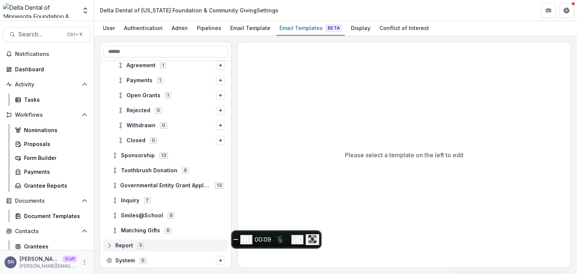
click at [110, 247] on icon at bounding box center [109, 247] width 5 height 2
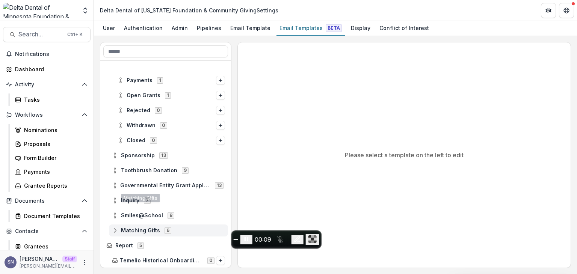
scroll to position [264, 0]
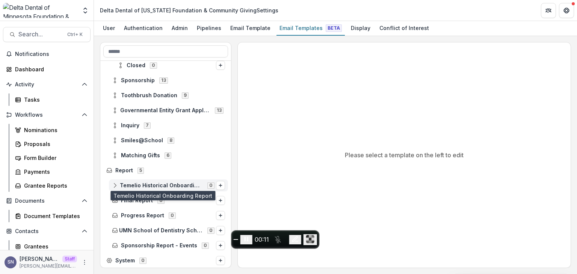
click at [160, 187] on span "Temelio Historical Onboarding Report" at bounding box center [161, 186] width 83 height 6
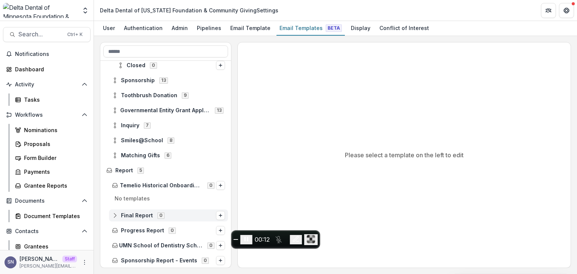
click at [125, 215] on span "Final Report" at bounding box center [137, 216] width 32 height 6
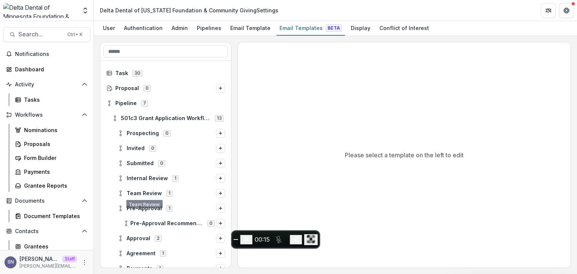
scroll to position [0, 0]
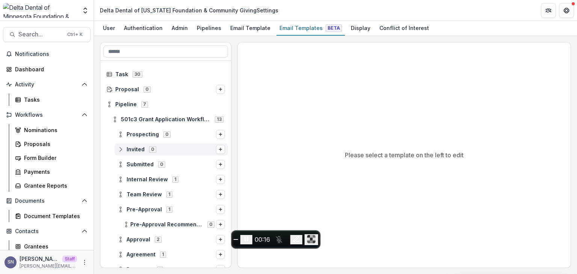
click at [123, 148] on icon at bounding box center [121, 149] width 6 height 6
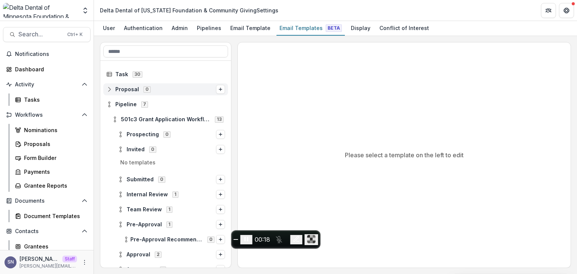
click at [110, 94] on div "Proposal 0" at bounding box center [165, 89] width 125 height 12
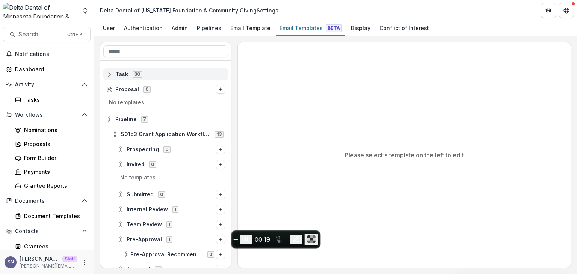
click at [111, 72] on icon at bounding box center [109, 74] width 6 height 6
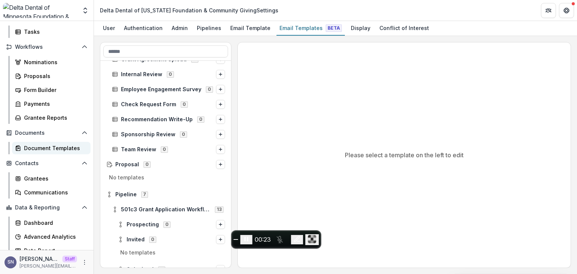
scroll to position [89, 0]
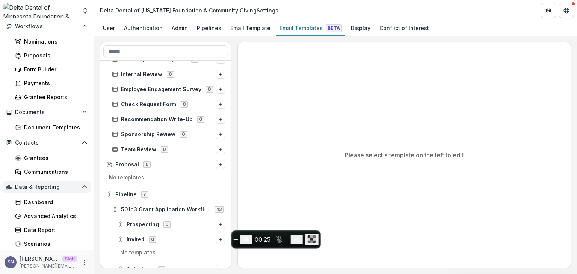
click at [36, 191] on button "Data & Reporting" at bounding box center [47, 187] width 88 height 12
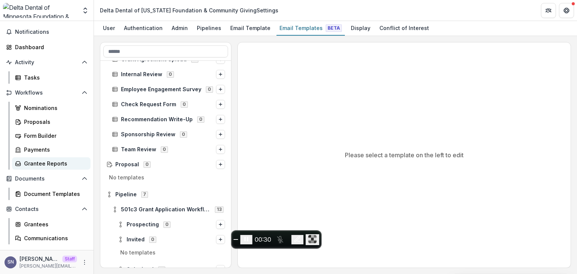
scroll to position [35, 0]
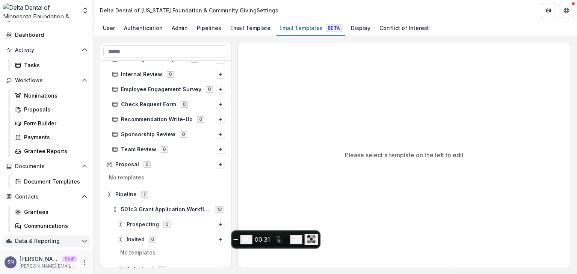
click at [42, 240] on span "Data & Reporting" at bounding box center [46, 241] width 63 height 6
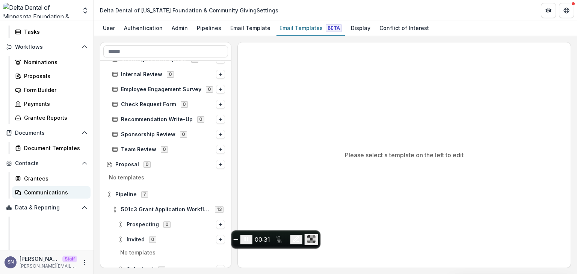
scroll to position [89, 0]
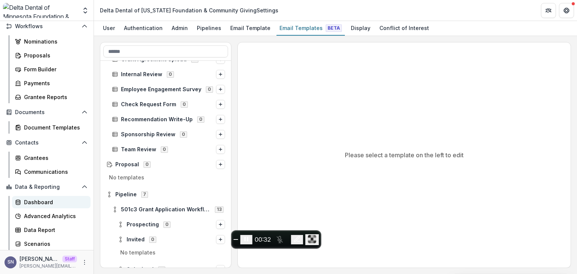
click at [39, 208] on link "Dashboard" at bounding box center [51, 202] width 78 height 12
select select "**********"
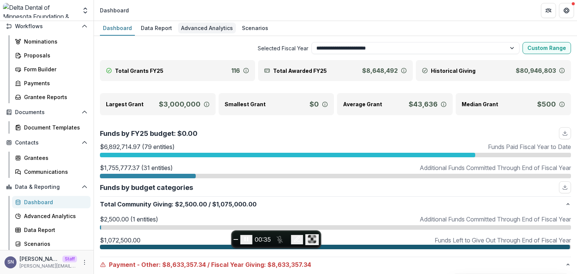
click at [194, 31] on div "Advanced Analytics" at bounding box center [207, 28] width 58 height 11
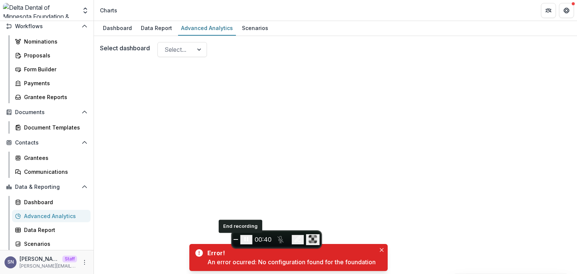
click at [236, 240] on span "End recording" at bounding box center [236, 240] width 0 height 0
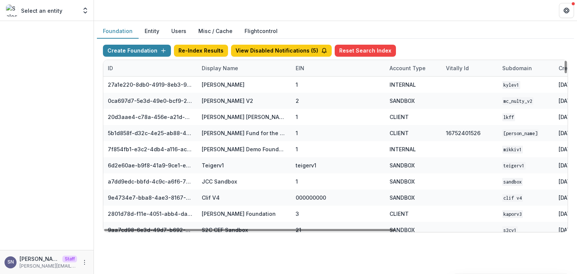
click at [229, 65] on div "Display Name" at bounding box center [219, 68] width 45 height 8
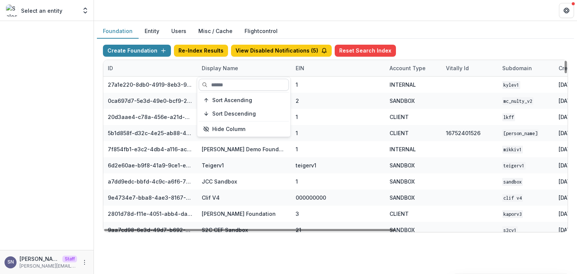
click at [220, 85] on input at bounding box center [244, 85] width 90 height 12
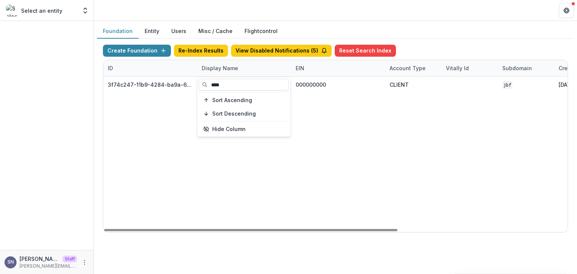
type input "****"
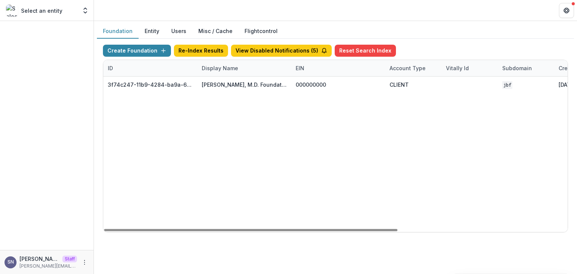
click at [212, 174] on div "3f74c247-11b9-4284-ba9a-654aab62c50b [PERSON_NAME], M.D. Foundation 000000000 C…" at bounding box center [469, 154] width 732 height 155
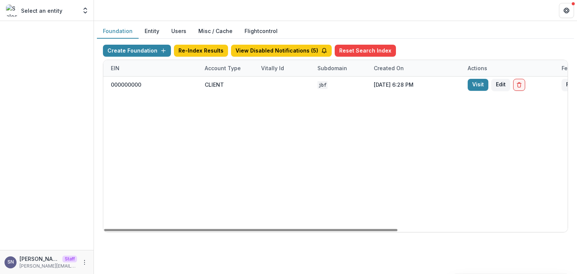
drag, startPoint x: 247, startPoint y: 228, endPoint x: 380, endPoint y: 213, distance: 134.2
click at [365, 230] on div at bounding box center [250, 230] width 293 height 2
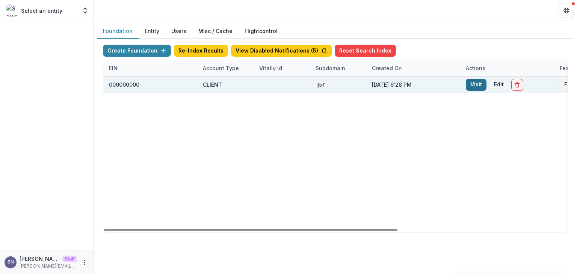
click at [474, 84] on link "Visit" at bounding box center [476, 85] width 21 height 12
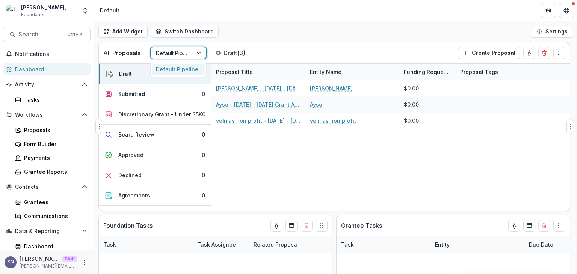
click at [186, 51] on div at bounding box center [172, 52] width 32 height 9
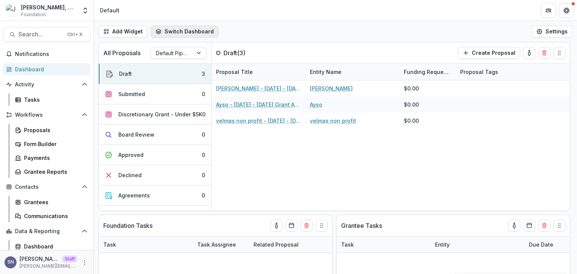
click at [182, 32] on button "Switch Dashboard" at bounding box center [185, 32] width 68 height 12
click at [275, 25] on div "Add Widget Switch Dashboard Default New Dashboard Settings" at bounding box center [335, 31] width 483 height 21
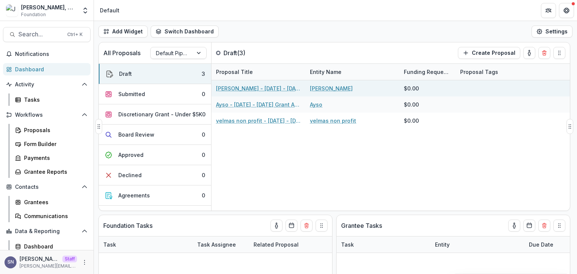
click at [265, 89] on link "[PERSON_NAME] - [DATE] - [DATE] Grant Application" at bounding box center [258, 88] width 85 height 8
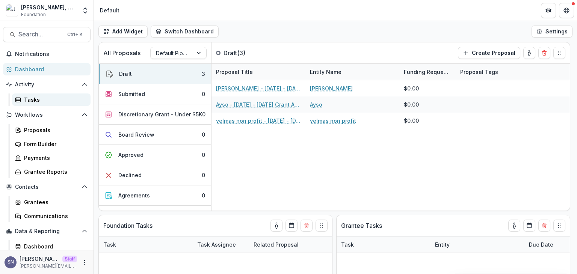
click at [37, 101] on div "Tasks" at bounding box center [54, 100] width 60 height 8
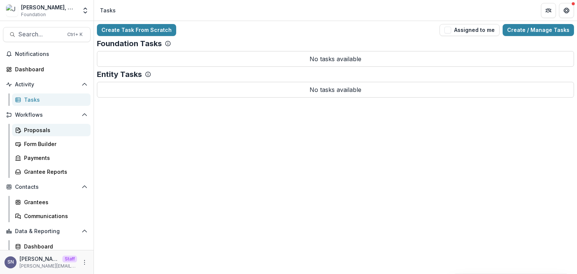
click at [24, 127] on div "Proposals" at bounding box center [54, 130] width 60 height 8
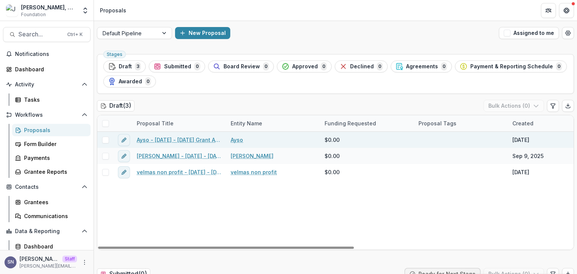
click at [163, 143] on div "Ayso - [DATE] - [DATE] Grant Application" at bounding box center [179, 140] width 94 height 16
click at [165, 141] on link "Ayso - [DATE] - [DATE] Grant Application" at bounding box center [179, 140] width 85 height 8
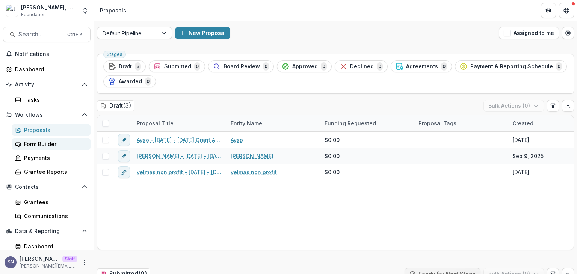
click at [57, 143] on div "Form Builder" at bounding box center [54, 144] width 60 height 8
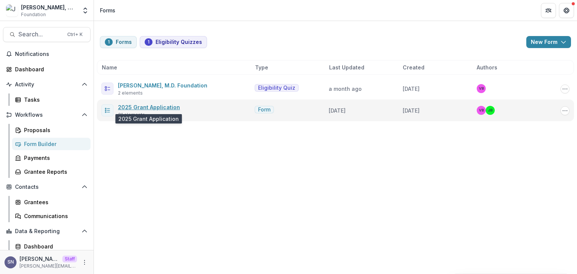
click at [138, 109] on link "2025 Grant Application" at bounding box center [149, 107] width 62 height 6
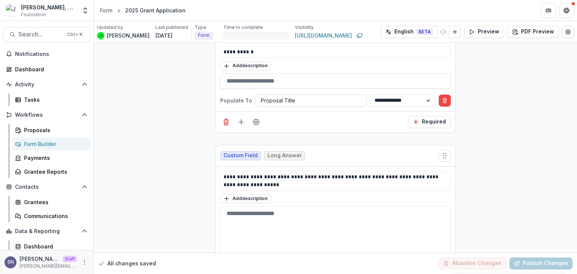
scroll to position [413, 0]
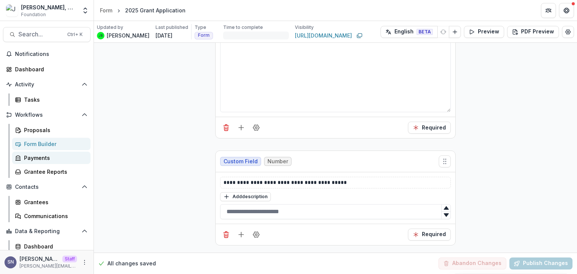
click at [41, 154] on div "Payments" at bounding box center [54, 158] width 60 height 8
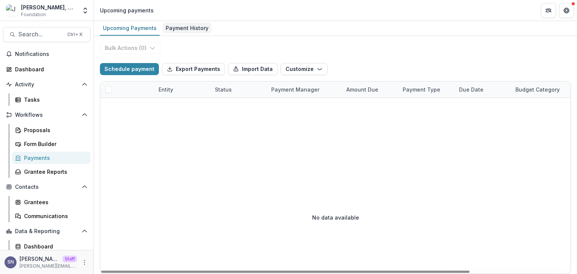
click at [171, 25] on div "Payment History" at bounding box center [187, 28] width 49 height 11
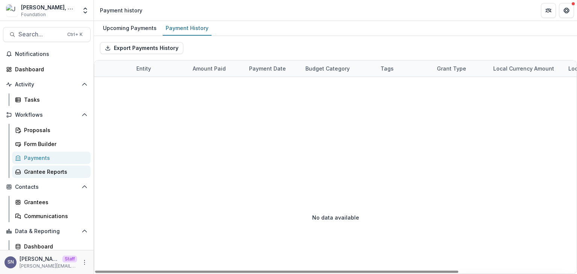
click at [49, 173] on div "Grantee Reports" at bounding box center [54, 172] width 60 height 8
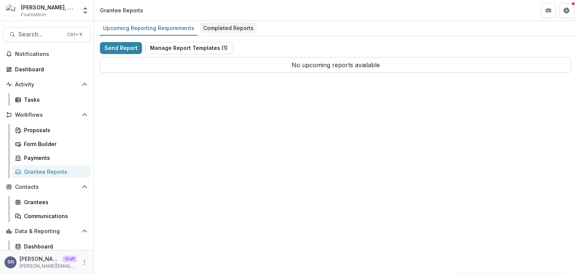
click at [211, 29] on div "Completed Reports" at bounding box center [228, 28] width 56 height 11
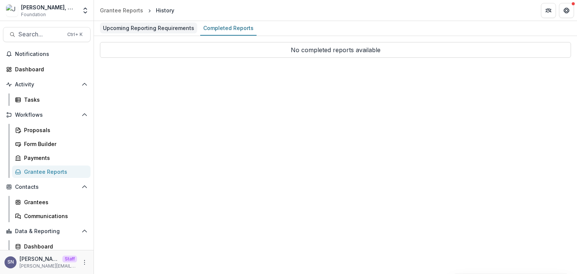
click at [166, 30] on div "Upcoming Reporting Requirements" at bounding box center [148, 28] width 97 height 11
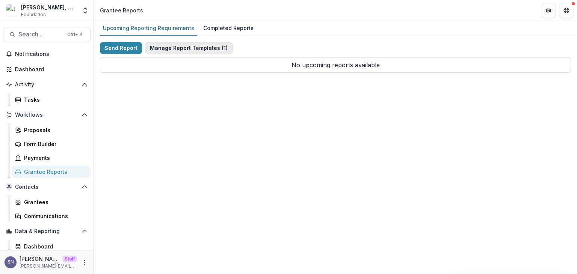
click at [205, 50] on button "Manage Report Templates ( 1 )" at bounding box center [189, 48] width 88 height 12
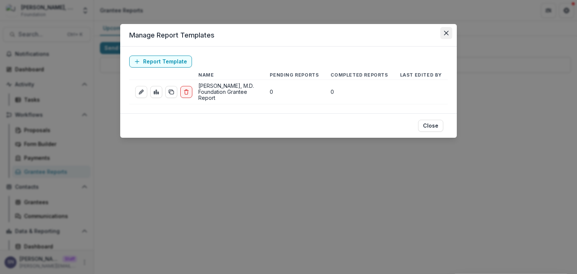
click at [442, 32] on button "Close" at bounding box center [446, 33] width 12 height 12
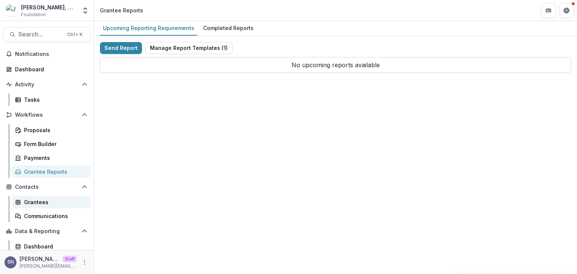
click at [37, 206] on div "Grantees" at bounding box center [54, 202] width 60 height 8
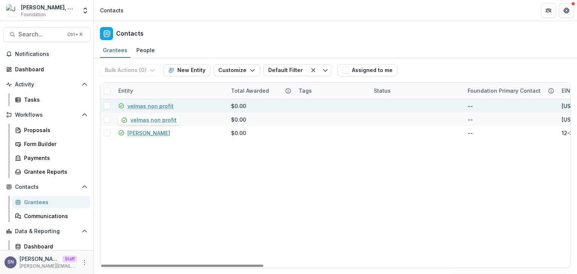
click at [151, 106] on link "velmas non profit" at bounding box center [150, 106] width 46 height 8
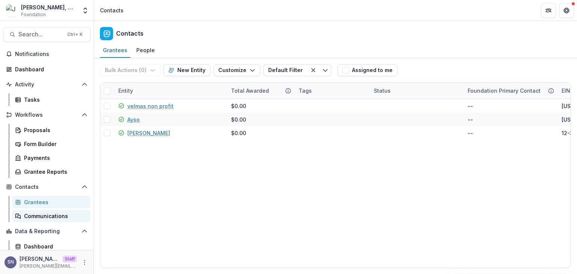
click at [50, 216] on div "Communications" at bounding box center [54, 216] width 60 height 8
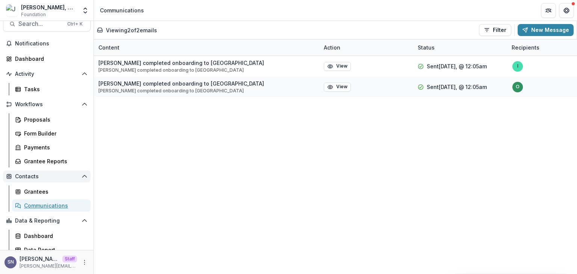
scroll to position [17, 0]
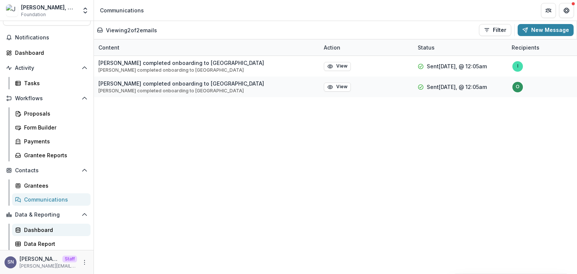
click at [42, 231] on div "Dashboard" at bounding box center [54, 230] width 60 height 8
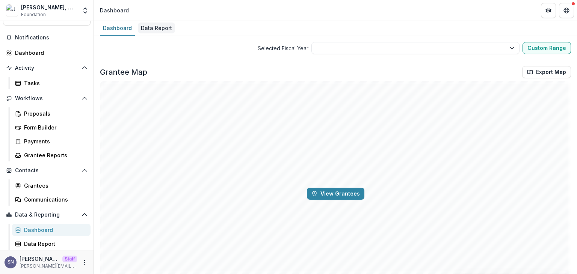
click at [146, 30] on div "Data Report" at bounding box center [156, 28] width 37 height 11
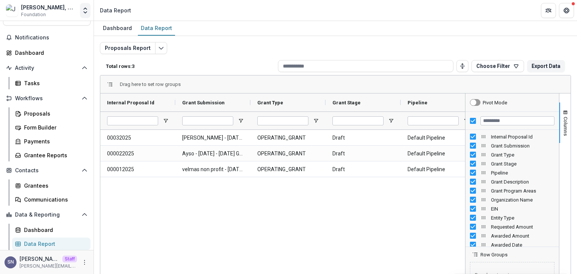
click at [82, 4] on button "Open entity switcher" at bounding box center [85, 10] width 11 height 15
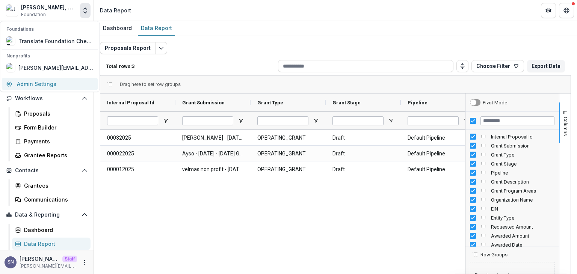
click at [48, 84] on link "Admin Settings" at bounding box center [50, 84] width 96 height 12
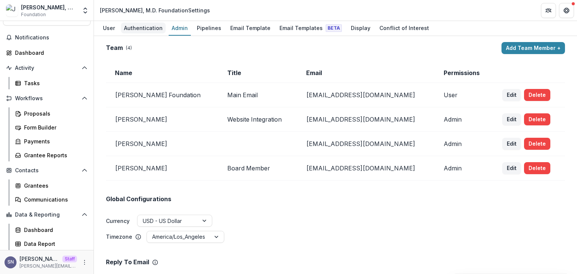
click at [134, 31] on div "Authentication" at bounding box center [143, 28] width 45 height 11
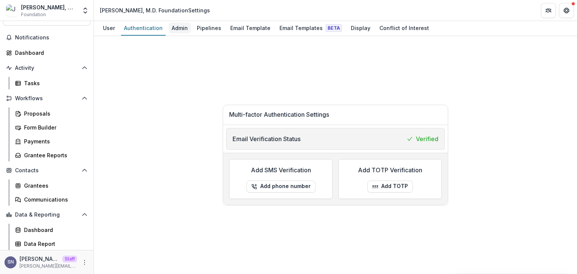
click at [169, 26] on div "Admin" at bounding box center [180, 28] width 22 height 11
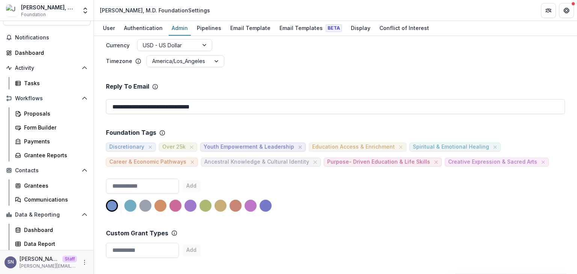
scroll to position [67, 0]
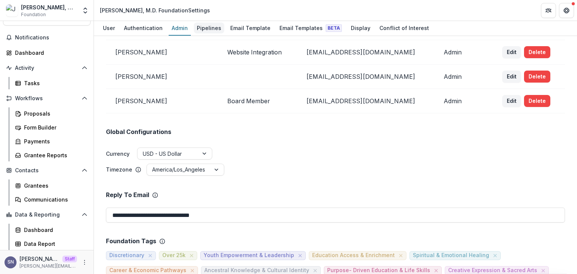
click at [211, 27] on div "Pipelines" at bounding box center [209, 28] width 30 height 11
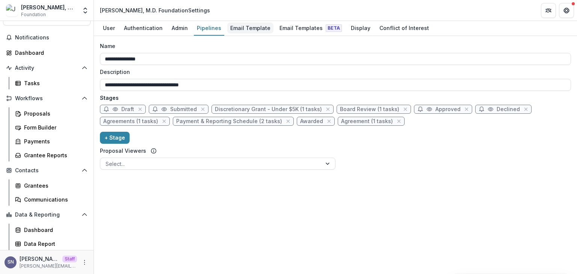
click at [238, 30] on div "Email Template" at bounding box center [250, 28] width 46 height 11
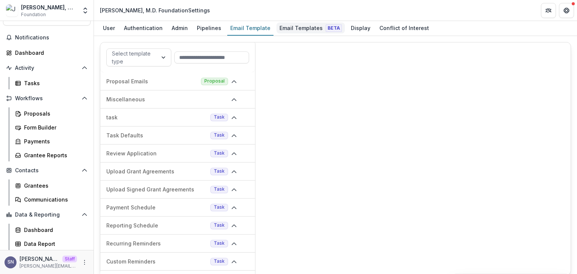
click at [287, 23] on div "Email Templates Beta" at bounding box center [310, 28] width 68 height 11
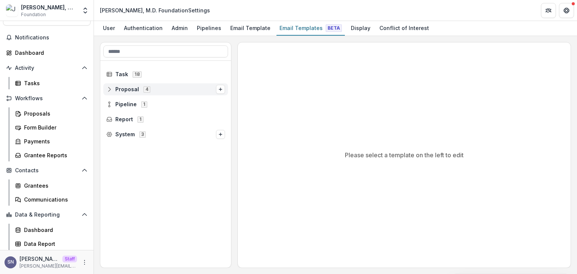
click at [112, 87] on icon at bounding box center [109, 89] width 6 height 6
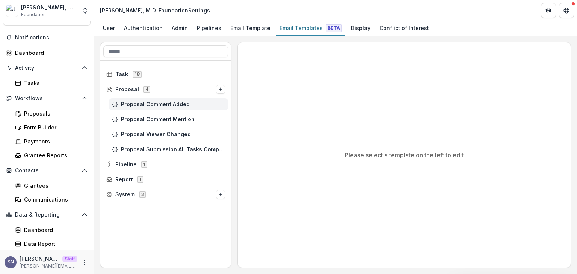
click at [117, 103] on icon at bounding box center [115, 104] width 6 height 6
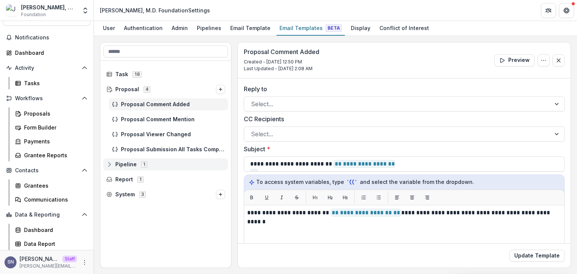
click at [108, 164] on icon at bounding box center [109, 164] width 6 height 6
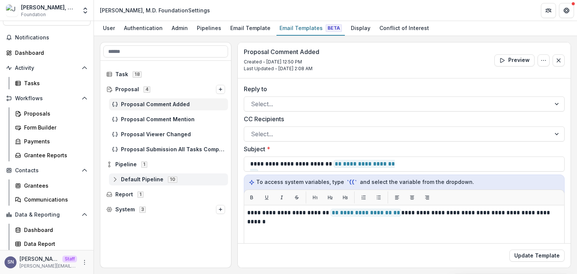
click at [137, 175] on div "Default Pipeline 10" at bounding box center [168, 180] width 119 height 12
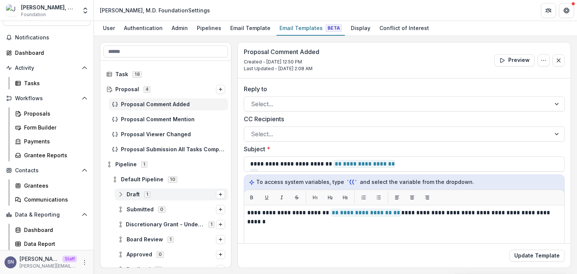
click at [122, 196] on icon at bounding box center [121, 195] width 6 height 6
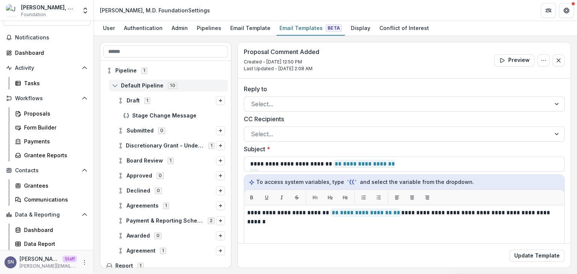
scroll to position [113, 0]
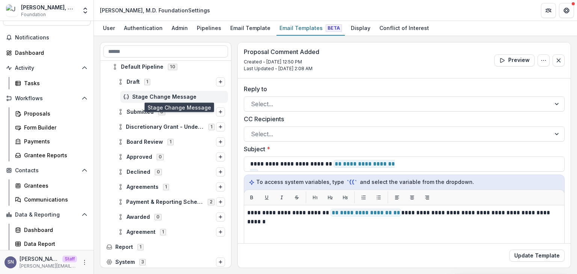
click at [150, 95] on span "Stage Change Message" at bounding box center [178, 97] width 93 height 6
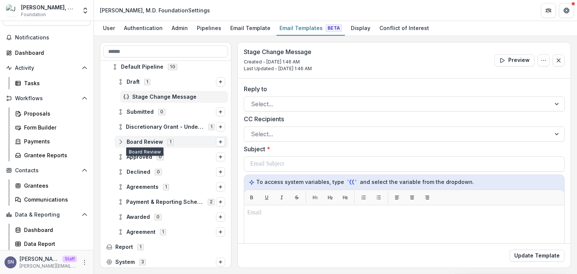
click at [124, 142] on span "Board Review 1" at bounding box center [167, 142] width 98 height 6
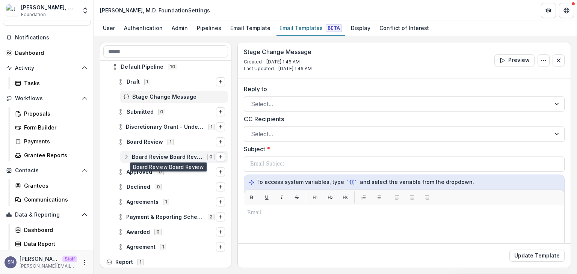
click at [155, 154] on span "Board Review Board Review" at bounding box center [167, 157] width 71 height 6
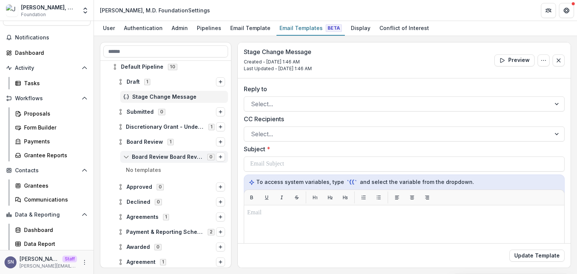
click at [155, 154] on span "Board Review Board Review" at bounding box center [167, 157] width 71 height 6
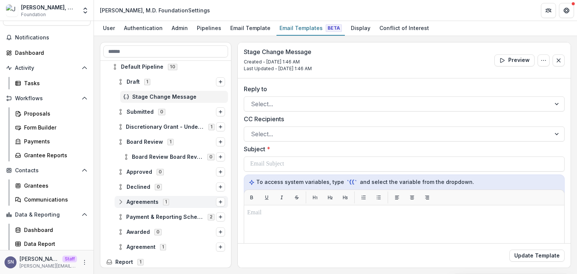
click at [121, 203] on icon at bounding box center [121, 202] width 6 height 6
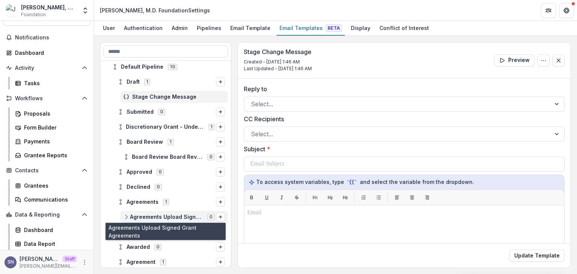
click at [161, 217] on span "Agreements Upload Signed Grant Agreements" at bounding box center [166, 217] width 73 height 6
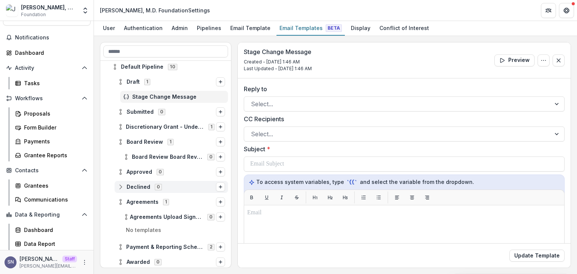
scroll to position [159, 0]
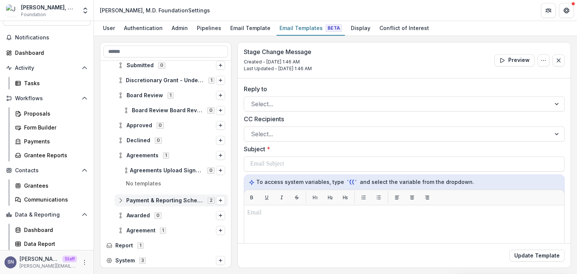
click at [121, 199] on circle at bounding box center [121, 199] width 2 height 2
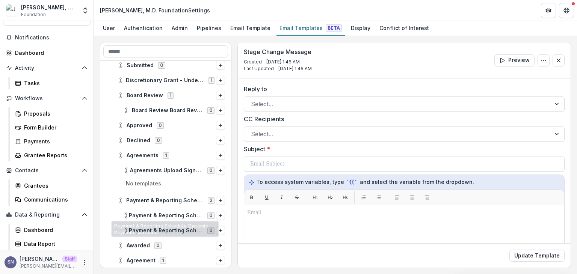
scroll to position [189, 0]
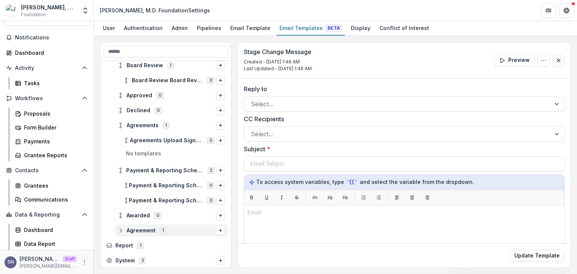
click at [122, 229] on icon at bounding box center [121, 231] width 6 height 6
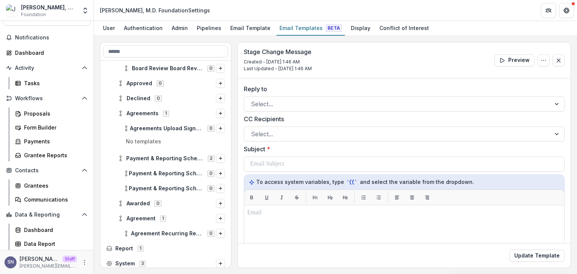
scroll to position [204, 0]
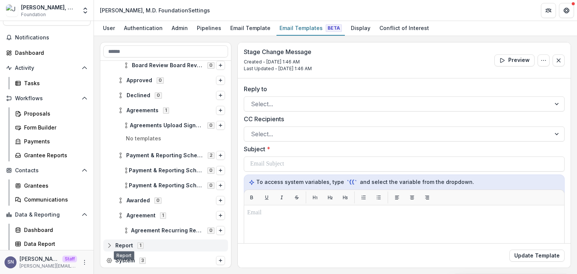
click at [107, 243] on icon at bounding box center [109, 246] width 6 height 6
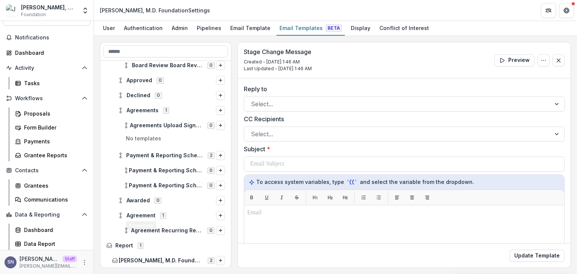
scroll to position [219, 0]
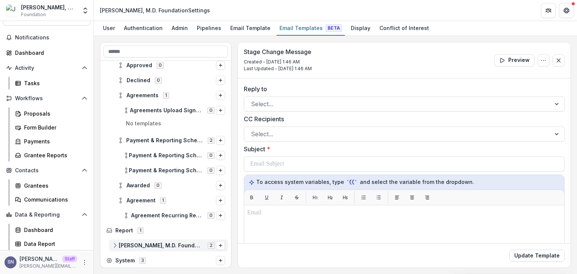
click at [118, 244] on icon at bounding box center [115, 246] width 6 height 6
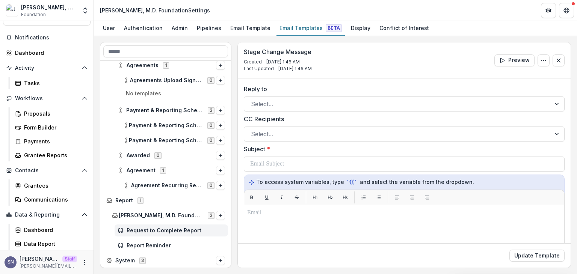
click at [153, 229] on span "Request to Complete Report" at bounding box center [176, 231] width 98 height 6
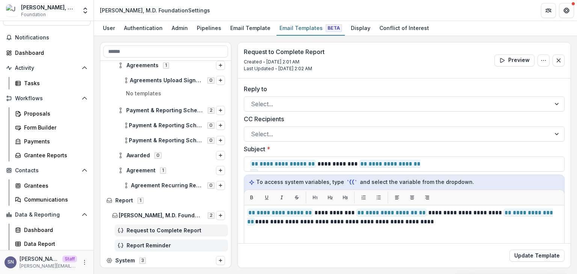
click at [154, 241] on div "Report Reminder" at bounding box center [171, 246] width 113 height 12
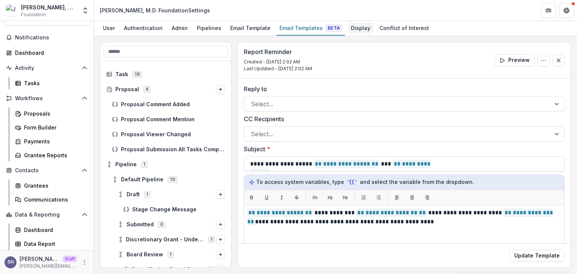
click at [357, 31] on div "Display" at bounding box center [361, 28] width 26 height 11
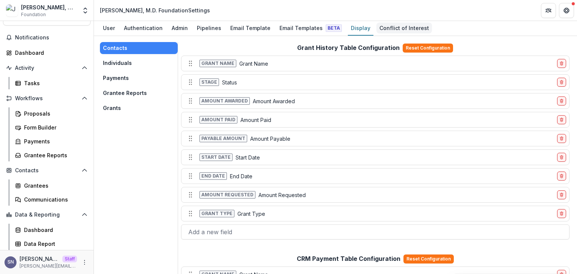
click at [385, 30] on div "Conflict of Interest" at bounding box center [404, 28] width 56 height 11
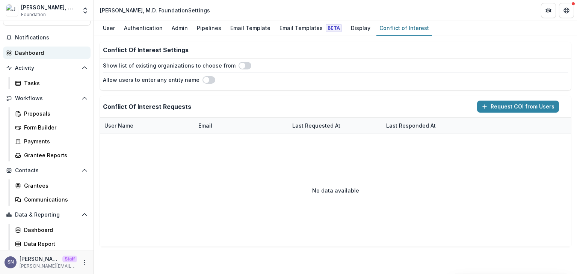
click at [39, 50] on div "Dashboard" at bounding box center [49, 53] width 69 height 8
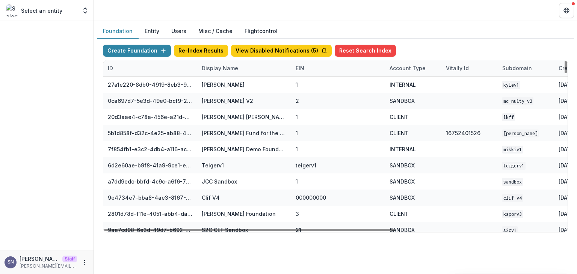
click at [209, 72] on div "Display Name" at bounding box center [244, 68] width 94 height 16
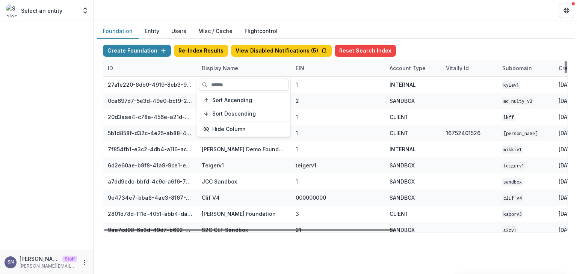
click at [224, 86] on input at bounding box center [244, 85] width 90 height 12
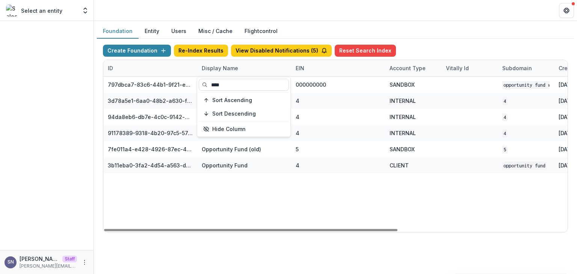
type input "****"
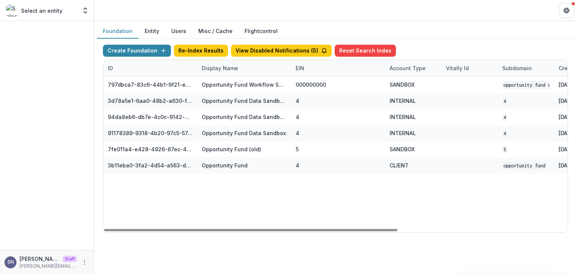
click at [191, 188] on div "797dbca7-83c6-44b1-9f21-ee3637c7698d Opportunity Fund Workflow Sandbox 00000000…" at bounding box center [469, 154] width 732 height 155
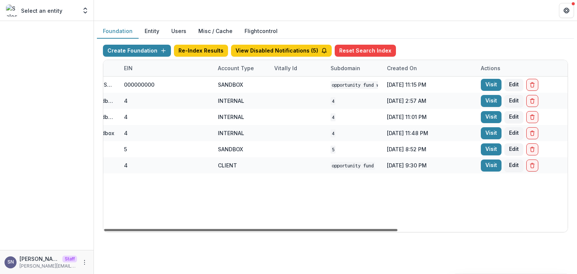
scroll to position [0, 218]
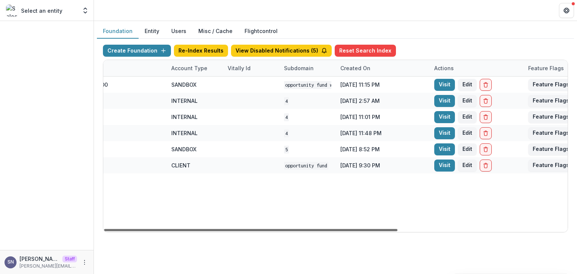
drag, startPoint x: 385, startPoint y: 230, endPoint x: 523, endPoint y: 222, distance: 138.1
click at [397, 229] on div at bounding box center [250, 230] width 293 height 2
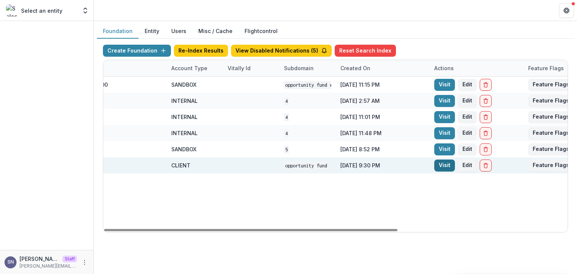
click at [448, 166] on link "Visit" at bounding box center [444, 166] width 21 height 12
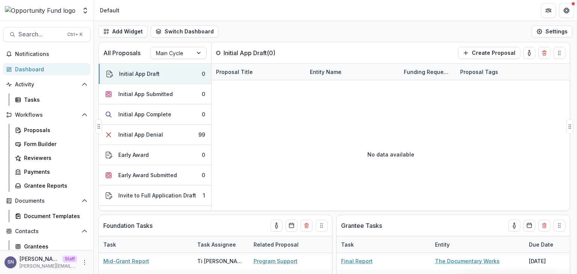
click at [263, 120] on div "No data available" at bounding box center [390, 154] width 358 height 113
click at [192, 32] on button "Switch Dashboard" at bounding box center [185, 32] width 68 height 12
click at [274, 17] on header "Default" at bounding box center [335, 10] width 483 height 21
click at [39, 101] on div "Tasks" at bounding box center [54, 100] width 60 height 8
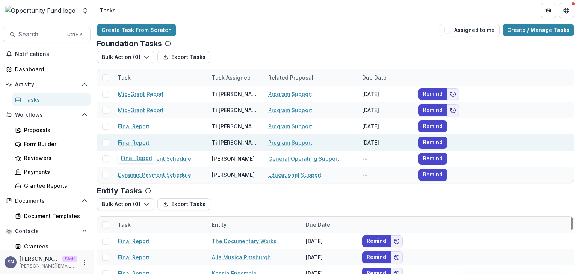
click at [137, 145] on link "Final Report" at bounding box center [134, 143] width 32 height 8
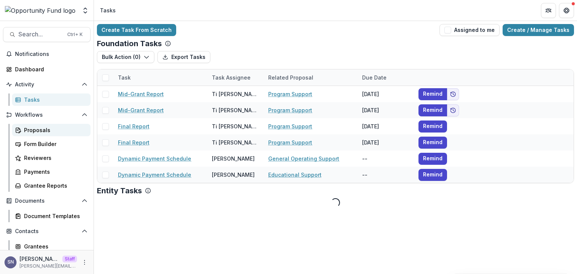
click at [35, 131] on div "Proposals" at bounding box center [54, 130] width 60 height 8
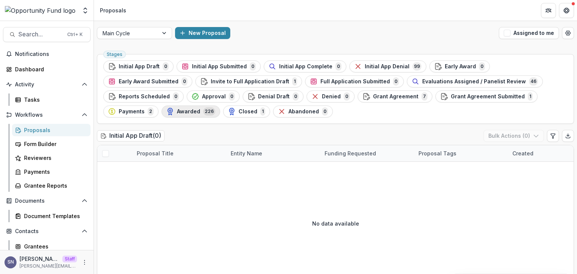
click at [206, 115] on span "226" at bounding box center [209, 111] width 12 height 8
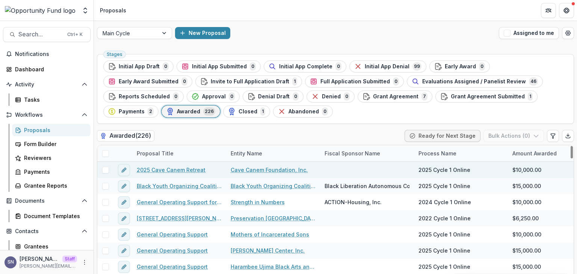
click at [170, 167] on link "2025 Cave Canem Retreat" at bounding box center [171, 170] width 69 height 8
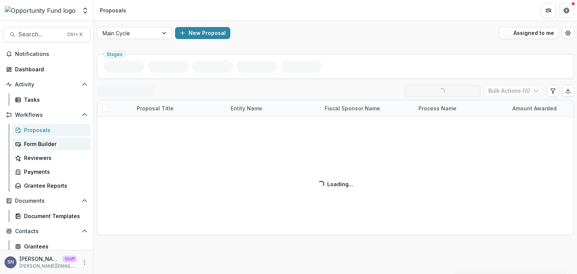
click at [35, 147] on div "Form Builder" at bounding box center [54, 144] width 60 height 8
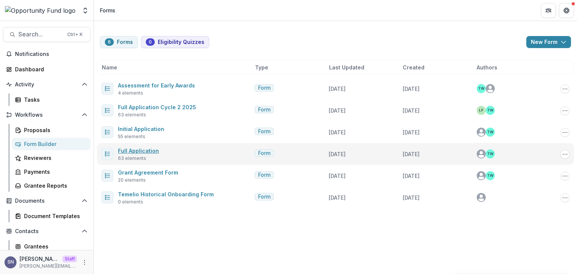
click at [136, 151] on link "Full Application" at bounding box center [138, 151] width 41 height 6
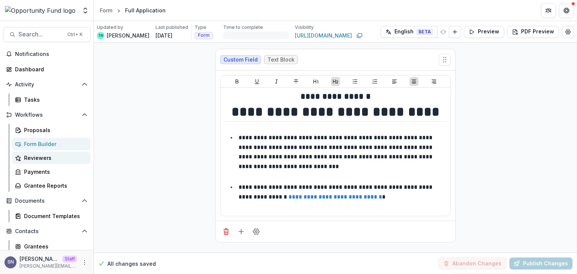
click at [30, 152] on link "Reviewers" at bounding box center [51, 158] width 78 height 12
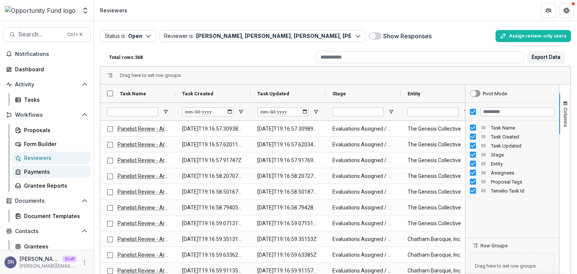
click at [24, 172] on div "Payments" at bounding box center [54, 172] width 60 height 8
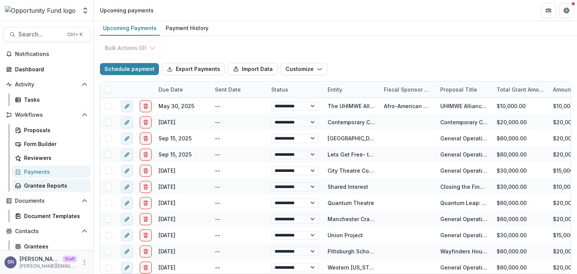
click at [40, 184] on div "Grantee Reports" at bounding box center [54, 186] width 60 height 8
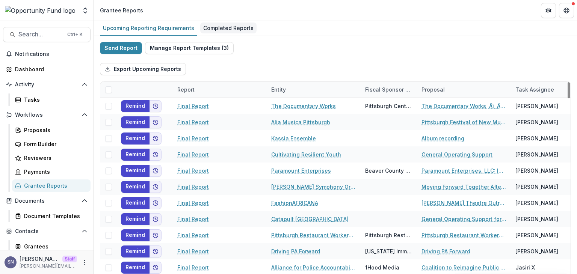
click at [210, 29] on div "Completed Reports" at bounding box center [228, 28] width 56 height 11
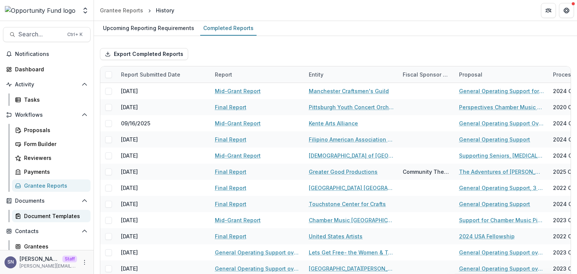
click at [31, 213] on div "Document Templates" at bounding box center [54, 216] width 60 height 8
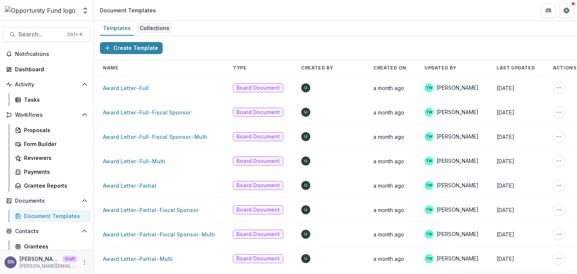
click at [152, 27] on div "Collections" at bounding box center [155, 28] width 36 height 11
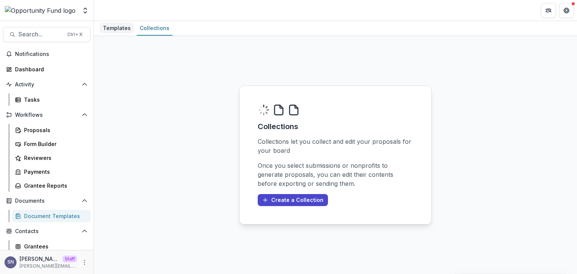
click at [113, 30] on div "Templates" at bounding box center [117, 28] width 34 height 11
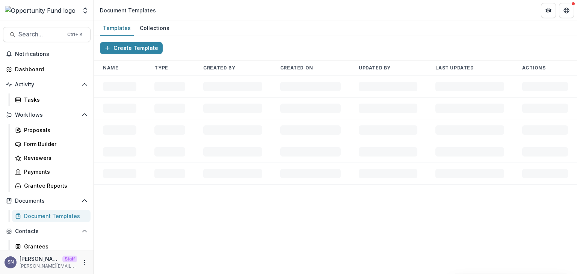
scroll to position [61, 0]
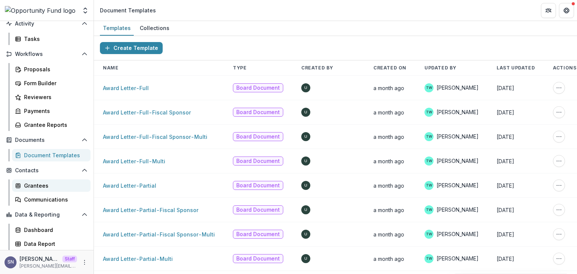
click at [48, 184] on div "Grantees" at bounding box center [54, 186] width 60 height 8
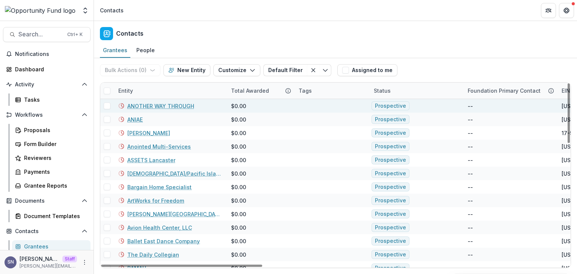
click at [141, 107] on link "ANOTHER WAY THROUGH" at bounding box center [160, 106] width 67 height 8
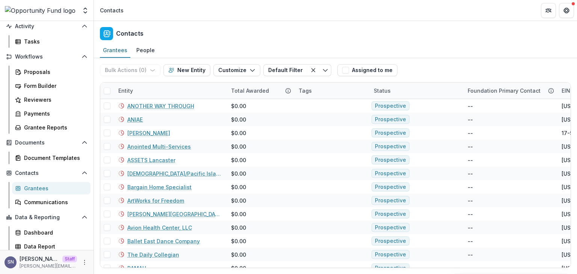
scroll to position [61, 0]
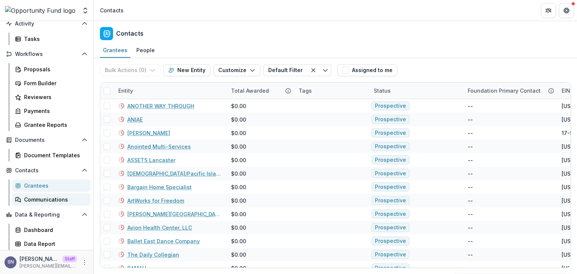
click at [53, 198] on div "Communications" at bounding box center [54, 200] width 60 height 8
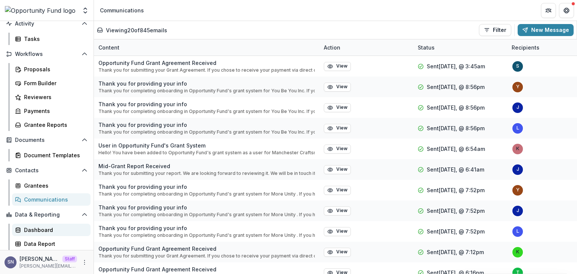
click at [39, 227] on div "Dashboard" at bounding box center [54, 230] width 60 height 8
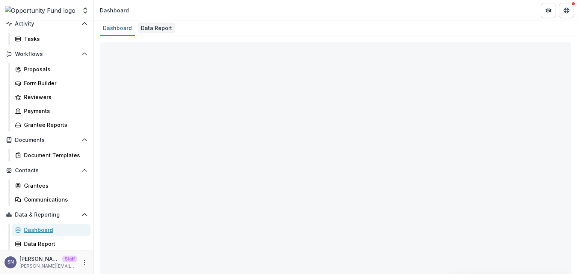
select select "**********"
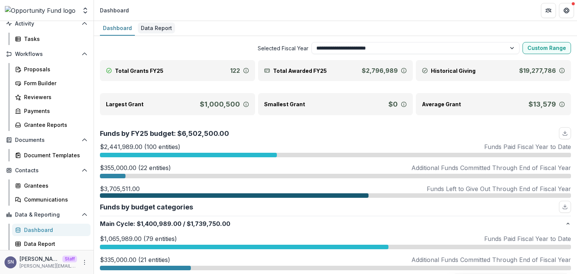
click at [146, 27] on div "Data Report" at bounding box center [156, 28] width 37 height 11
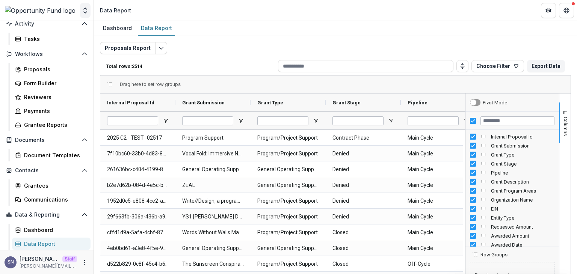
click at [83, 10] on icon "Open entity switcher" at bounding box center [85, 11] width 8 height 8
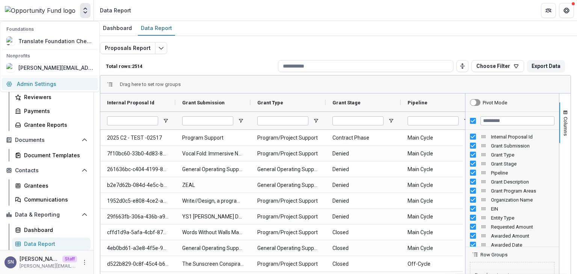
click at [45, 88] on link "Admin Settings" at bounding box center [50, 84] width 96 height 12
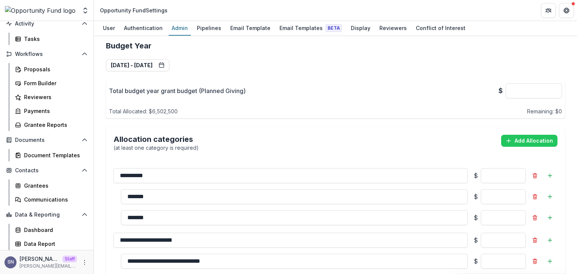
scroll to position [451, 0]
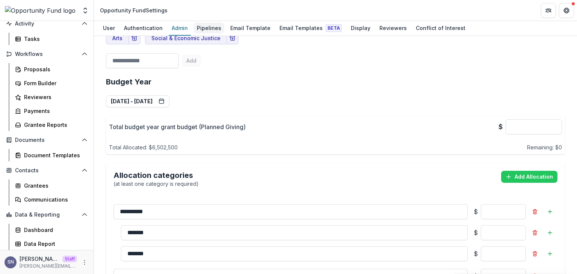
click at [199, 26] on div "Pipelines" at bounding box center [209, 28] width 30 height 11
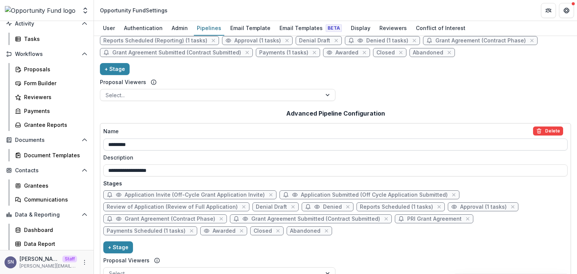
scroll to position [125, 0]
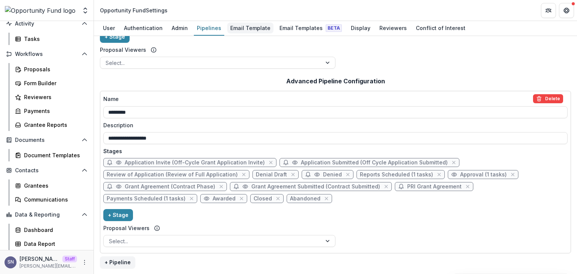
click at [246, 33] on div "Email Template" at bounding box center [250, 28] width 46 height 11
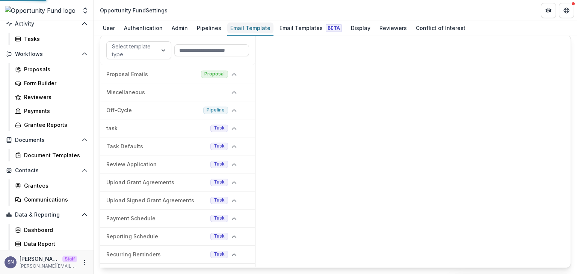
scroll to position [6, 0]
click at [287, 28] on div "Email Templates Beta" at bounding box center [310, 28] width 68 height 11
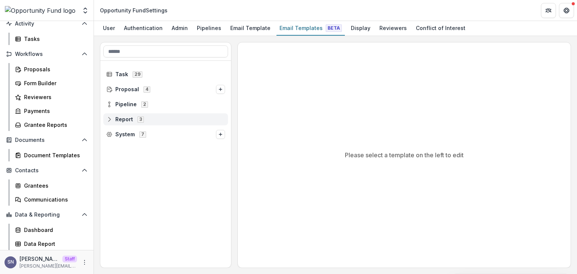
click at [111, 117] on icon at bounding box center [109, 118] width 5 height 2
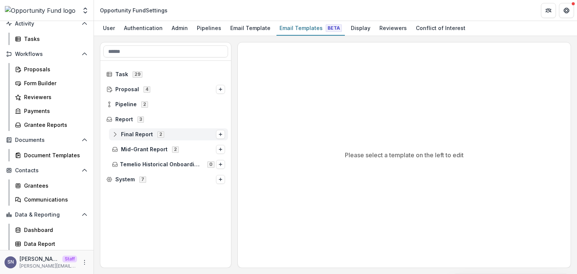
click at [116, 136] on icon at bounding box center [115, 134] width 6 height 6
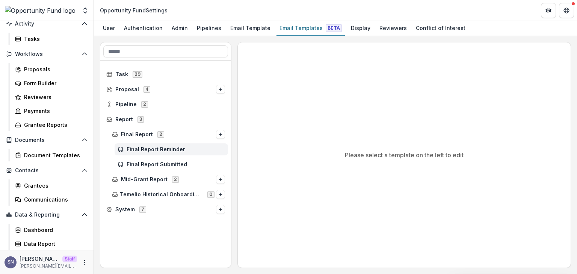
click at [138, 148] on span "Final Report Reminder" at bounding box center [176, 149] width 98 height 6
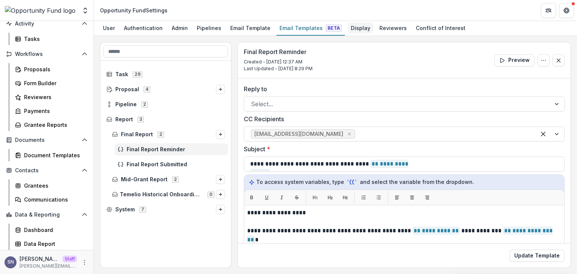
click at [348, 27] on div "Display" at bounding box center [361, 28] width 26 height 11
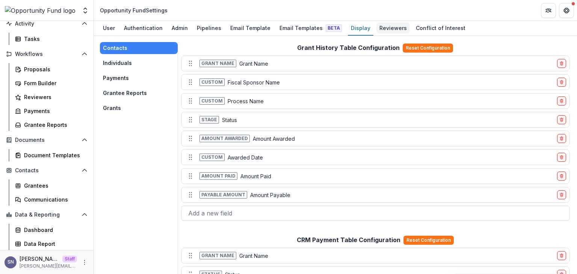
click at [384, 26] on div "Reviewers" at bounding box center [392, 28] width 33 height 11
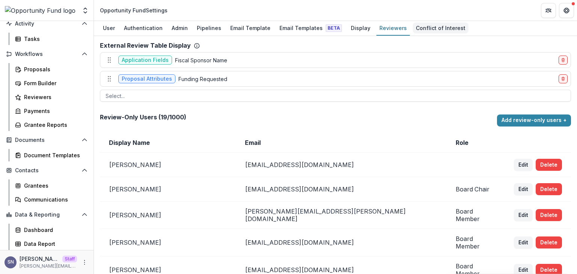
click at [421, 26] on div "Conflict of Interest" at bounding box center [441, 28] width 56 height 11
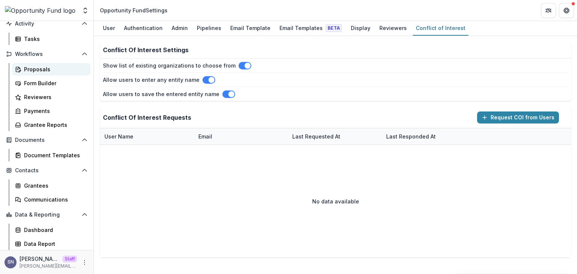
click at [35, 72] on div "Proposals" at bounding box center [54, 69] width 60 height 8
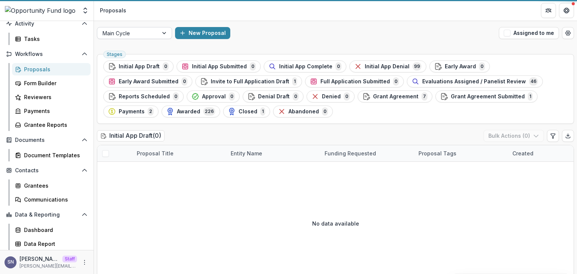
click at [141, 29] on div at bounding box center [128, 33] width 50 height 9
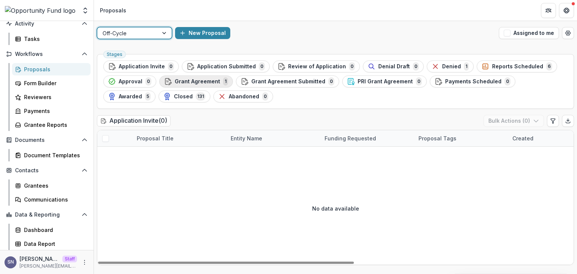
click at [216, 81] on span "Grant Agreement" at bounding box center [197, 81] width 45 height 6
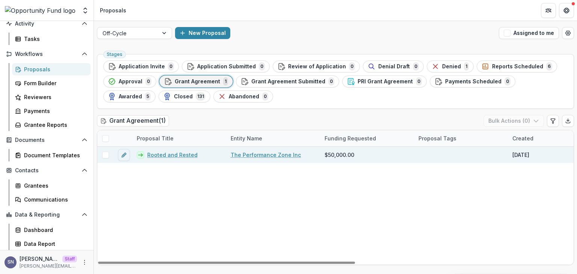
click at [167, 153] on link "Rooted and Rested" at bounding box center [172, 155] width 50 height 8
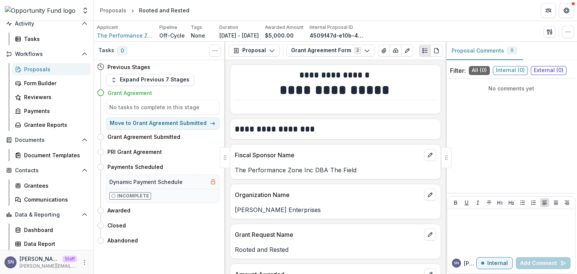
click at [43, 68] on div "Proposals" at bounding box center [54, 69] width 60 height 8
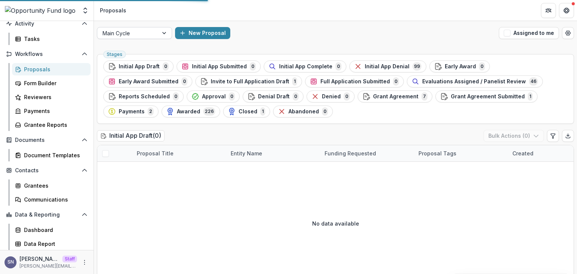
click at [128, 30] on div at bounding box center [128, 33] width 50 height 9
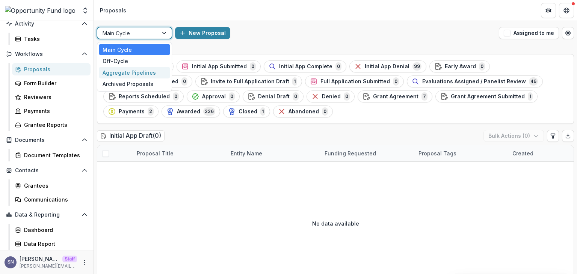
click at [122, 68] on div "Aggregate Pipelines" at bounding box center [134, 73] width 71 height 12
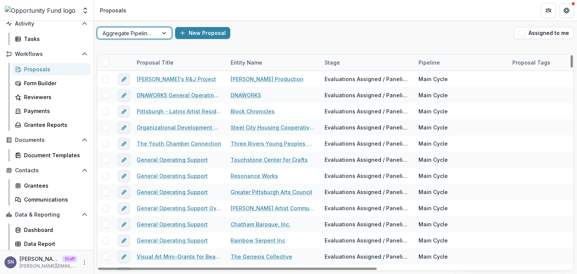
click at [124, 36] on div at bounding box center [128, 33] width 50 height 9
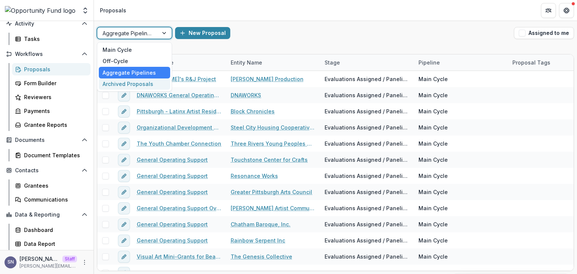
click at [127, 78] on div "Archived Proposals" at bounding box center [134, 84] width 71 height 12
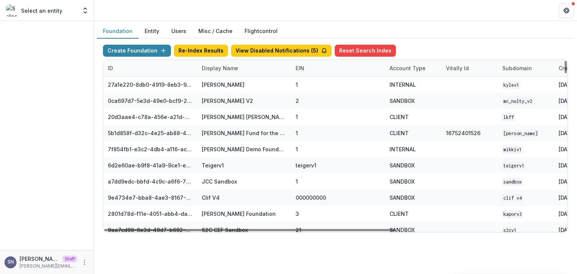
click at [215, 67] on div "Display Name" at bounding box center [219, 68] width 45 height 8
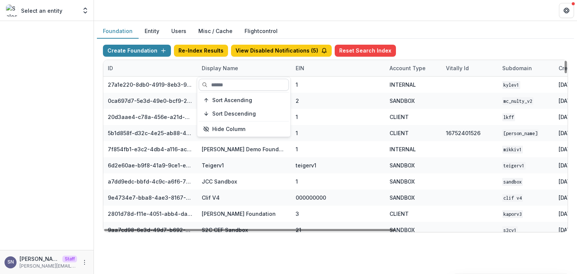
click at [212, 83] on input at bounding box center [244, 85] width 90 height 12
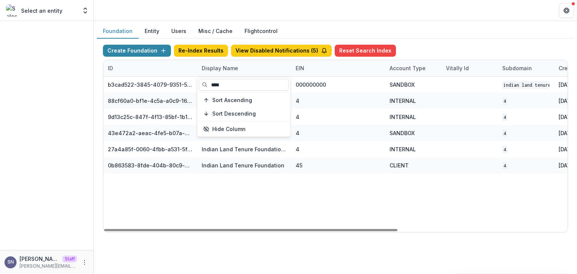
type input "****"
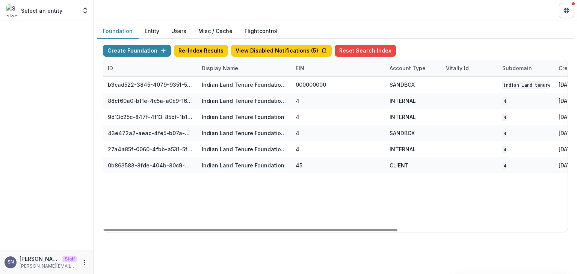
click at [254, 199] on div "b3cad522-3845-4079-9351-540cc1cc8c51 Indian Land Tenure Foundation Workflow San…" at bounding box center [469, 154] width 732 height 155
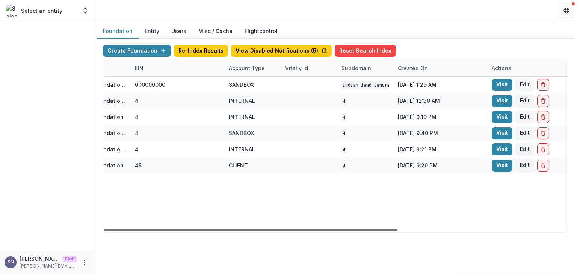
scroll to position [0, 178]
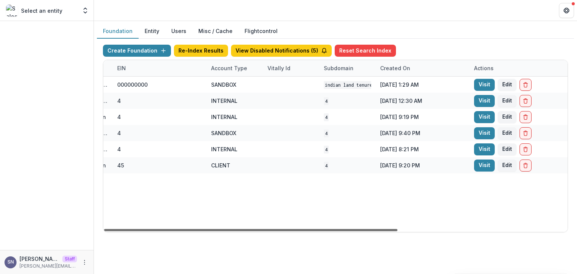
drag, startPoint x: 309, startPoint y: 230, endPoint x: 422, endPoint y: 232, distance: 112.7
click at [397, 231] on div at bounding box center [250, 230] width 293 height 2
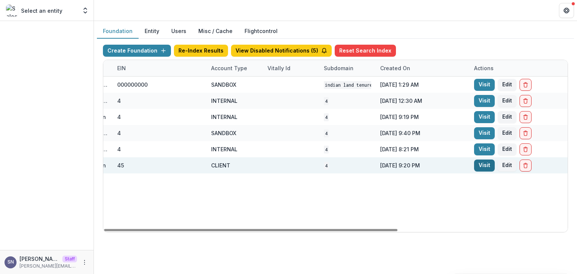
click at [482, 162] on link "Visit" at bounding box center [484, 166] width 21 height 12
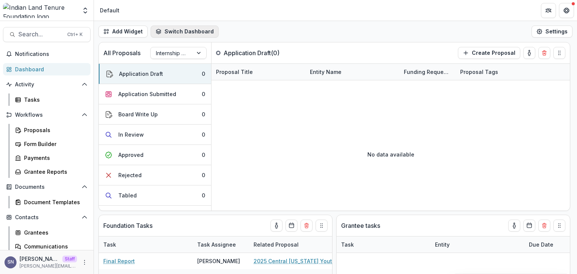
click at [186, 32] on button "Switch Dashboard" at bounding box center [185, 32] width 68 height 12
click at [28, 101] on div "Tasks" at bounding box center [54, 100] width 60 height 8
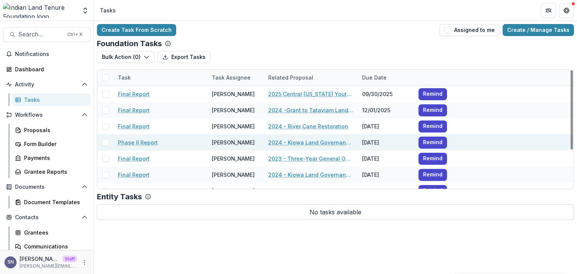
click at [143, 144] on link "Phase II Report" at bounding box center [138, 143] width 40 height 8
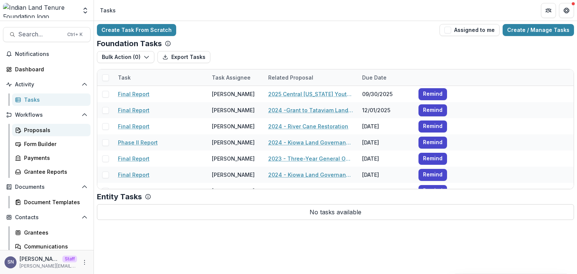
click at [26, 128] on div "Proposals" at bounding box center [54, 130] width 60 height 8
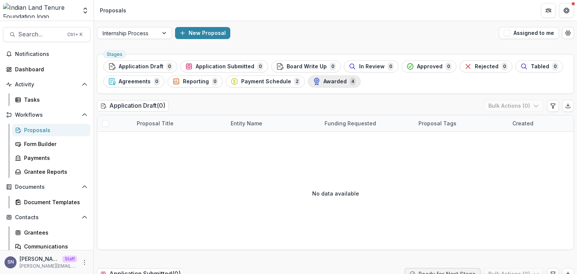
click at [317, 80] on div "Awarded 4" at bounding box center [334, 81] width 43 height 8
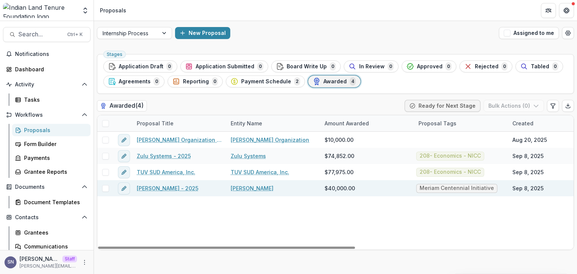
click at [155, 189] on link "[PERSON_NAME] - 2025" at bounding box center [168, 188] width 62 height 8
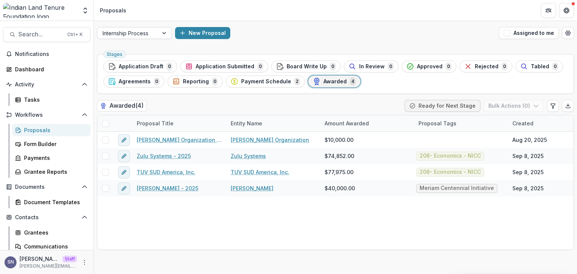
click at [131, 29] on div at bounding box center [128, 33] width 50 height 9
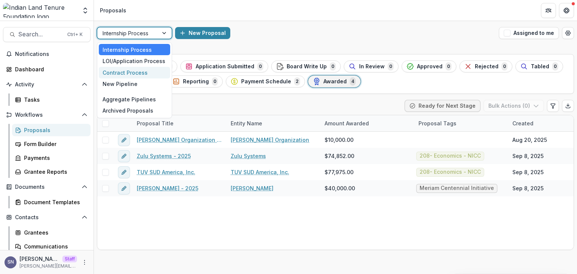
click at [132, 76] on div "Contract Process" at bounding box center [134, 73] width 71 height 12
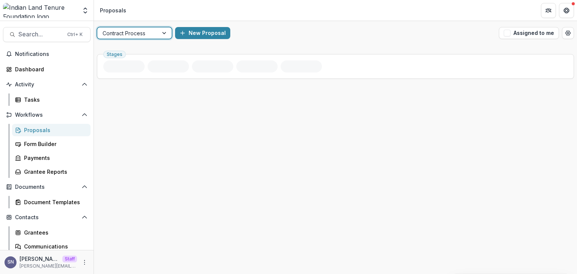
click at [122, 33] on div at bounding box center [128, 33] width 50 height 9
click at [282, 23] on div "Contract Process New Proposal Assigned to me" at bounding box center [335, 33] width 483 height 24
click at [122, 34] on div at bounding box center [128, 33] width 50 height 9
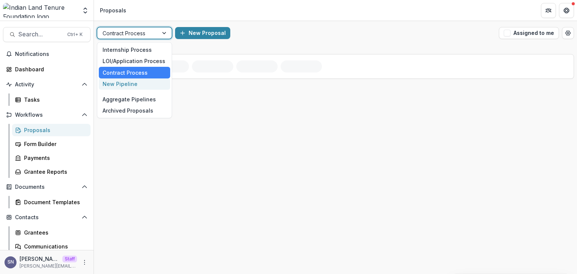
click at [128, 84] on div "New Pipeline" at bounding box center [134, 84] width 71 height 12
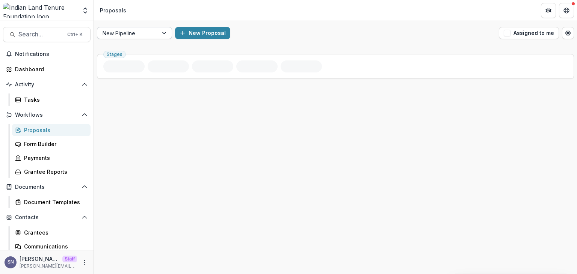
click at [132, 28] on div "New Pipeline" at bounding box center [127, 33] width 61 height 11
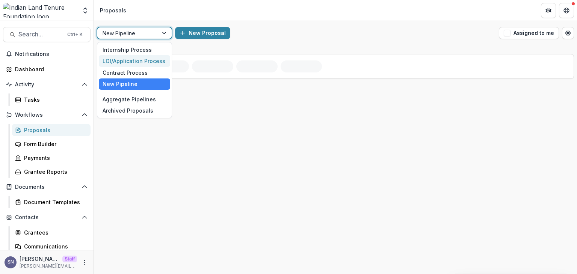
click at [130, 56] on div "LOI/Application Process" at bounding box center [134, 61] width 71 height 12
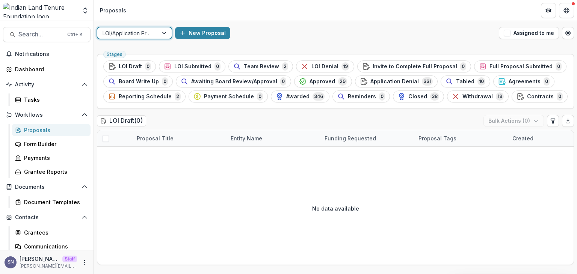
click at [131, 32] on div at bounding box center [128, 33] width 50 height 9
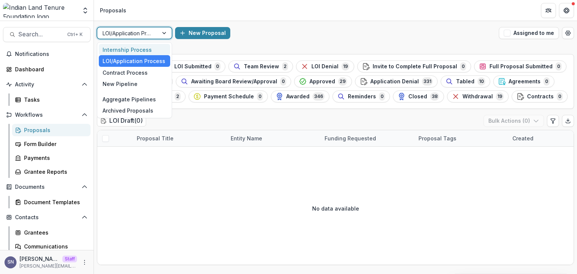
click at [130, 42] on div "Internship Process LOI/Application Process Contract Process New Pipeline Aggreg…" at bounding box center [134, 80] width 75 height 76
click at [129, 48] on div "Internship Process" at bounding box center [134, 50] width 71 height 12
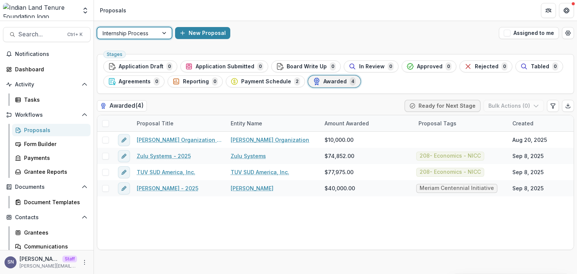
click at [138, 32] on div at bounding box center [128, 33] width 50 height 9
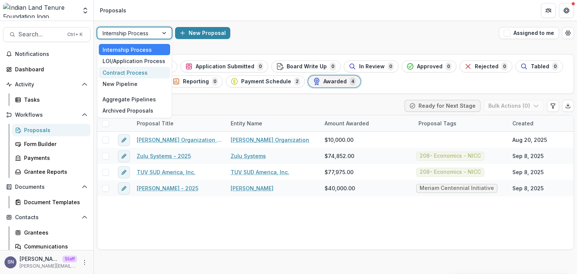
click at [119, 67] on div "Contract Process" at bounding box center [134, 73] width 71 height 12
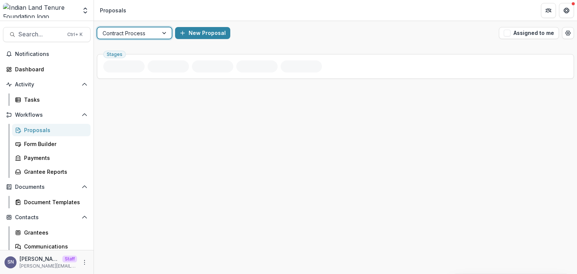
click at [129, 30] on div at bounding box center [128, 33] width 50 height 9
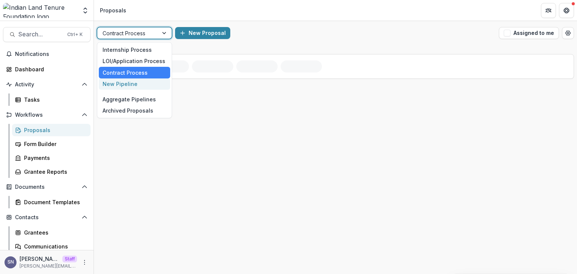
click at [121, 83] on div "New Pipeline" at bounding box center [134, 84] width 71 height 12
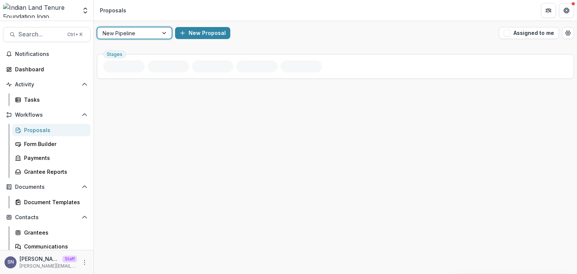
click at [128, 37] on div at bounding box center [128, 33] width 50 height 9
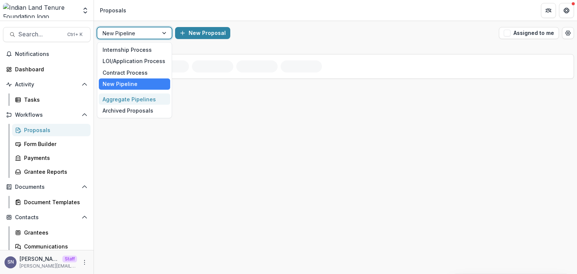
click at [109, 95] on div "Aggregate Pipelines" at bounding box center [134, 100] width 71 height 12
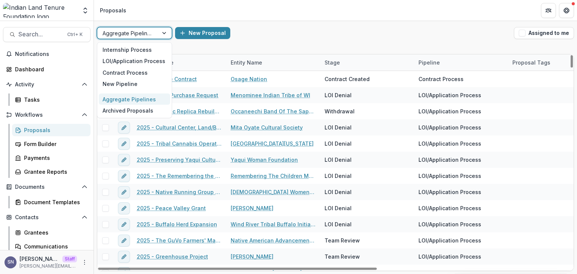
click at [134, 35] on div at bounding box center [128, 33] width 50 height 9
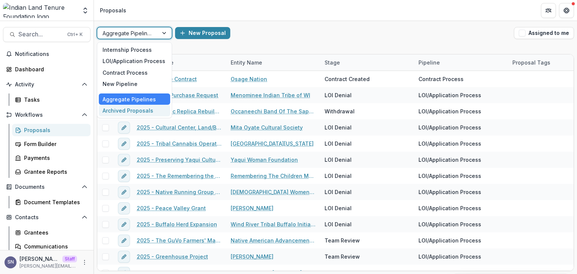
click at [114, 111] on div "Archived Proposals" at bounding box center [134, 111] width 71 height 12
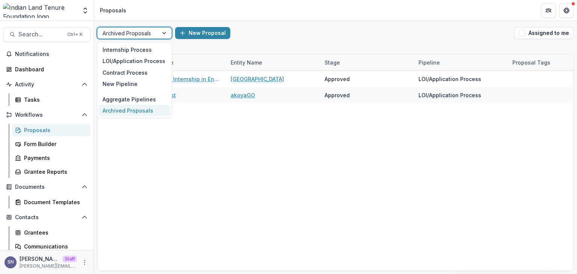
click at [133, 33] on div at bounding box center [128, 33] width 50 height 9
click at [124, 71] on div "Contract Process" at bounding box center [134, 73] width 71 height 12
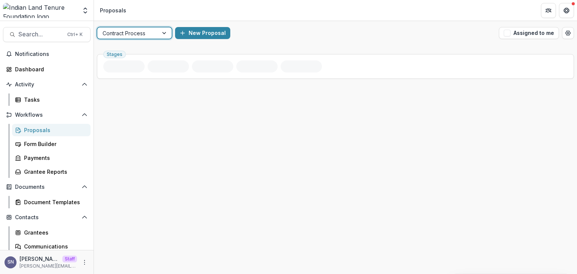
click at [135, 32] on div at bounding box center [128, 33] width 50 height 9
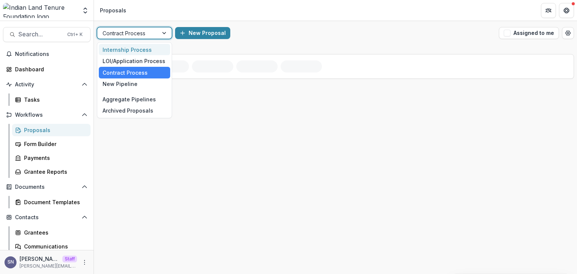
click at [126, 54] on div "Internship Process" at bounding box center [134, 50] width 71 height 12
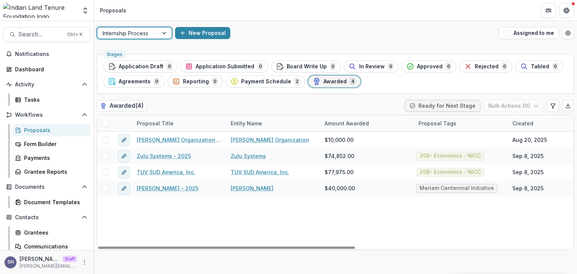
click at [172, 36] on div "Internship Process" at bounding box center [134, 33] width 75 height 12
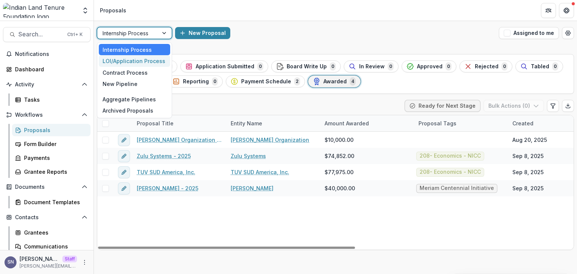
click at [115, 63] on div "LOI/Application Process" at bounding box center [134, 61] width 71 height 12
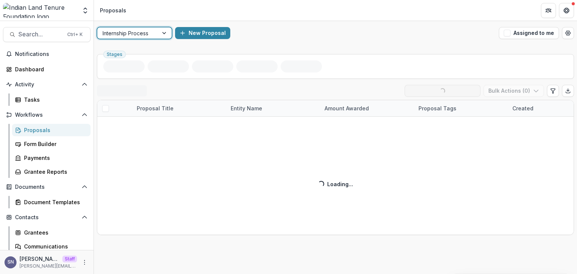
click at [135, 31] on div at bounding box center [128, 33] width 50 height 9
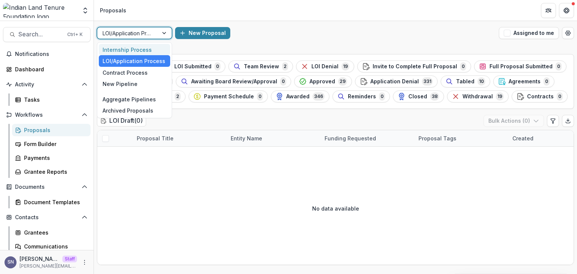
click at [243, 12] on header "Proposals" at bounding box center [335, 10] width 483 height 21
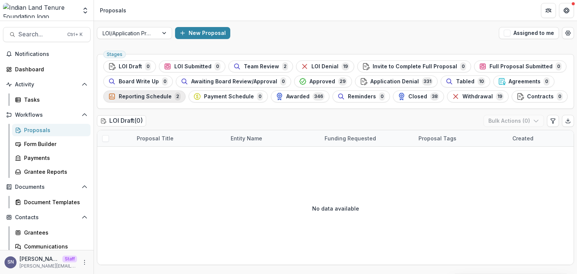
click at [167, 94] on span "Reporting Schedule" at bounding box center [145, 97] width 53 height 6
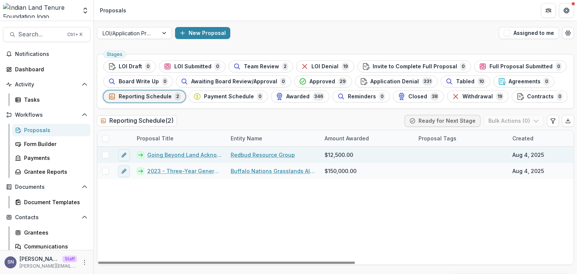
click at [152, 151] on link "Going Beyond Land Acknowledgements Resource Database Expansion 2024" at bounding box center [184, 155] width 74 height 8
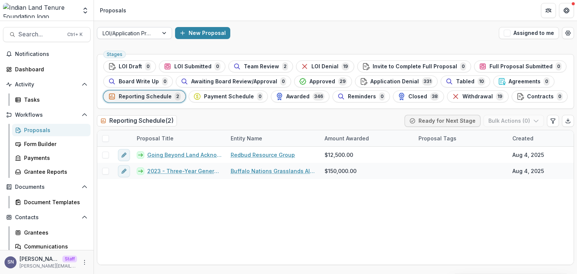
click at [125, 31] on div at bounding box center [128, 33] width 50 height 9
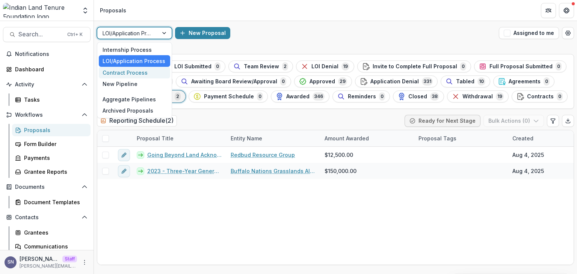
click at [279, 24] on div "7 results available. Use Up and Down to choose options, press Enter to select t…" at bounding box center [335, 33] width 483 height 24
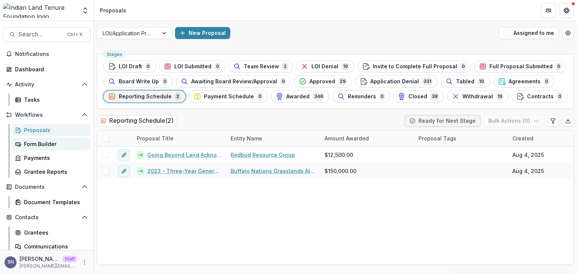
click at [21, 144] on link "Form Builder" at bounding box center [51, 144] width 78 height 12
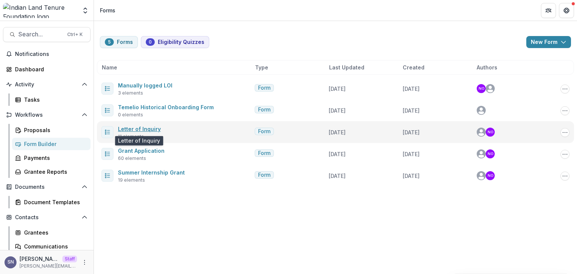
click at [133, 131] on link "Letter of Inquiry" at bounding box center [139, 129] width 43 height 6
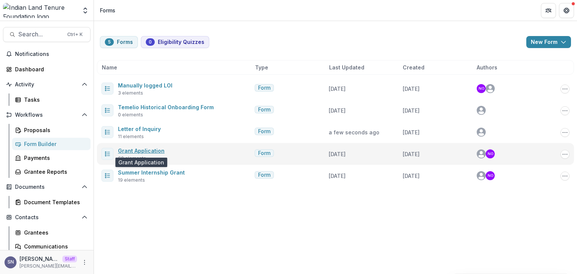
click at [138, 148] on link "Grant Application" at bounding box center [141, 151] width 47 height 6
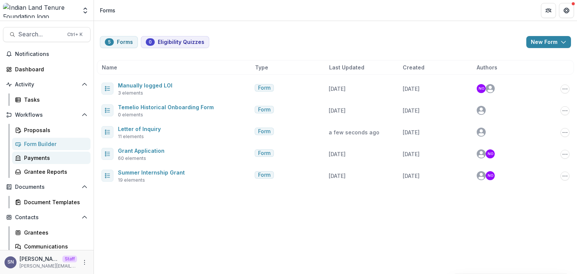
click at [39, 152] on link "Payments" at bounding box center [51, 158] width 78 height 12
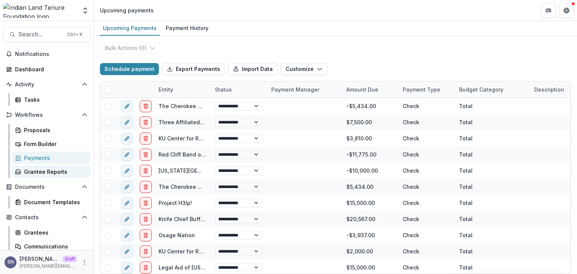
click at [39, 173] on div "Grantee Reports" at bounding box center [54, 172] width 60 height 8
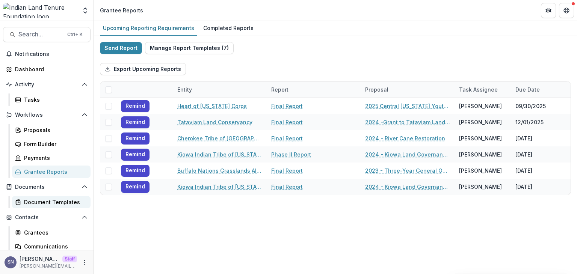
click at [43, 202] on div "Document Templates" at bounding box center [54, 202] width 60 height 8
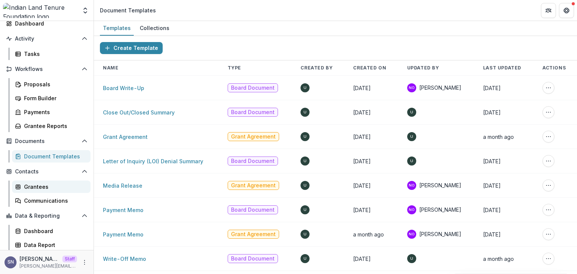
scroll to position [47, 0]
click at [34, 189] on div "Grantees" at bounding box center [54, 186] width 60 height 8
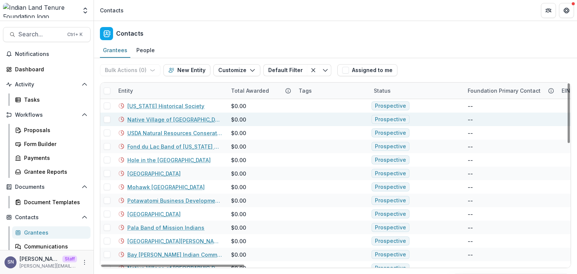
click at [143, 119] on link "Native Village of [GEOGRAPHIC_DATA]" at bounding box center [174, 120] width 95 height 8
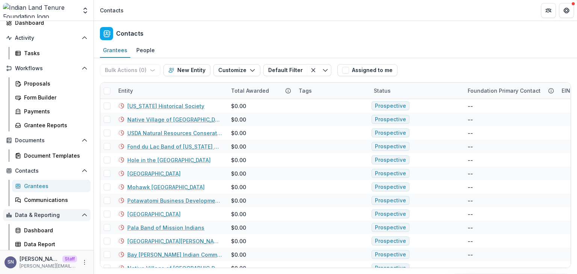
click at [53, 209] on button "Data & Reporting" at bounding box center [47, 215] width 88 height 12
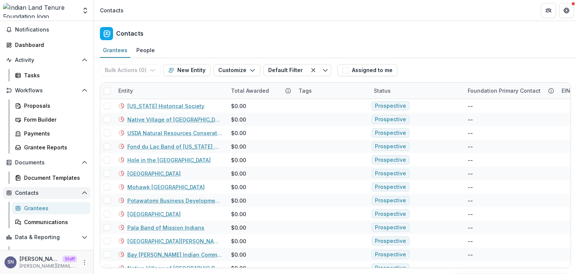
scroll to position [21, 0]
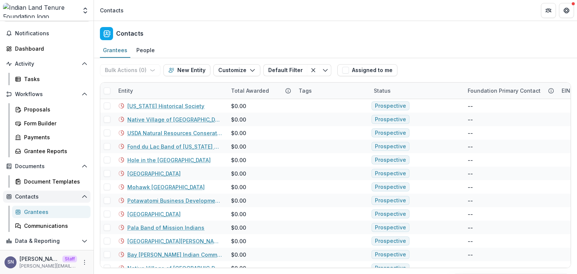
click at [56, 195] on span "Contacts" at bounding box center [46, 197] width 63 height 6
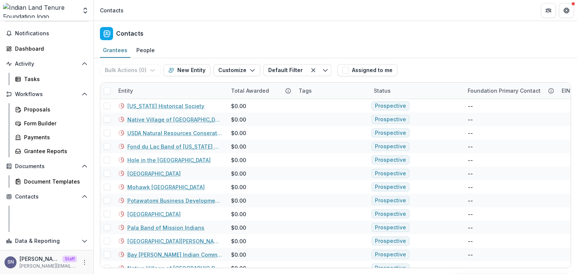
scroll to position [0, 0]
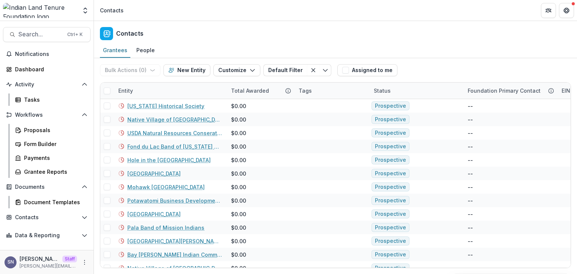
click at [48, 211] on div "Notifications Dashboard Activity Tasks Workflows Proposals Form Builder Payment…" at bounding box center [47, 149] width 94 height 202
click at [44, 220] on span "Contacts" at bounding box center [46, 217] width 63 height 6
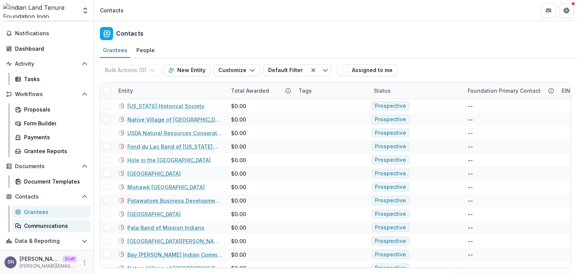
click at [42, 223] on div "Communications" at bounding box center [54, 226] width 60 height 8
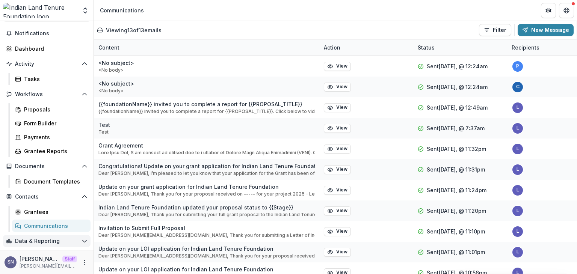
click at [81, 241] on icon "Open Data & Reporting" at bounding box center [84, 241] width 6 height 6
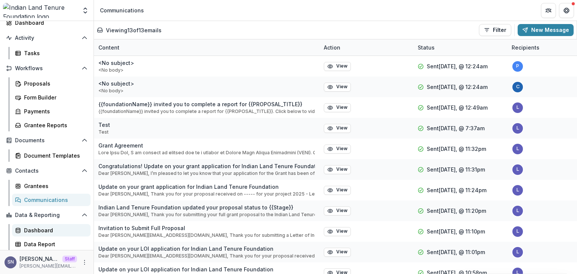
click at [38, 226] on div "Dashboard" at bounding box center [54, 230] width 60 height 8
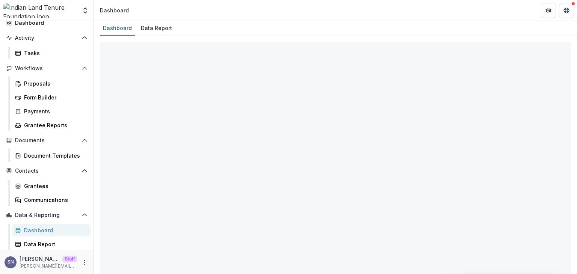
select select "**********"
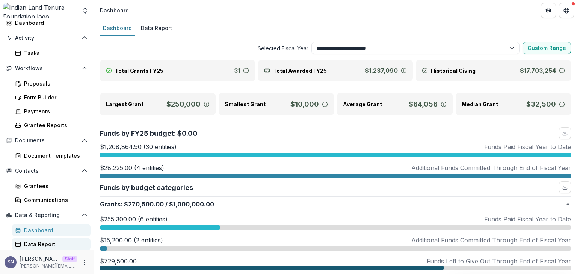
click at [39, 249] on link "Data Report" at bounding box center [51, 244] width 78 height 12
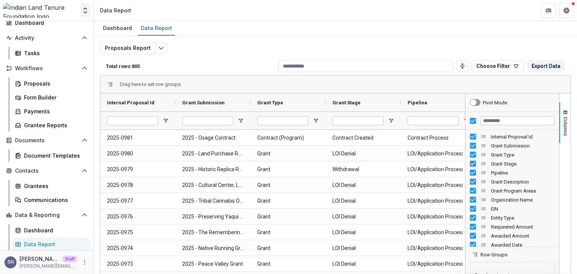
click at [87, 17] on button "Open entity switcher" at bounding box center [85, 10] width 11 height 15
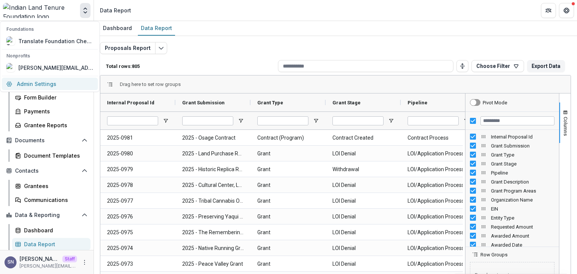
click at [38, 85] on link "Admin Settings" at bounding box center [50, 84] width 96 height 12
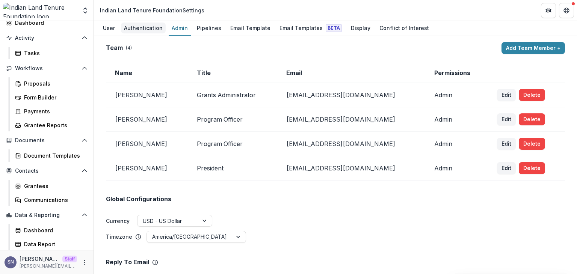
click at [143, 21] on link "Authentication" at bounding box center [143, 28] width 45 height 15
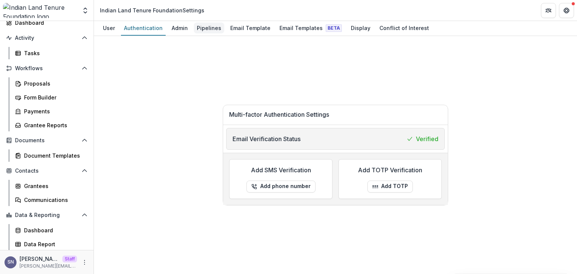
click at [204, 23] on div "Pipelines" at bounding box center [209, 28] width 30 height 11
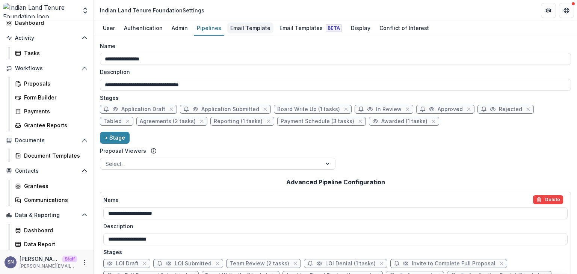
click at [248, 27] on div "Email Template" at bounding box center [250, 28] width 46 height 11
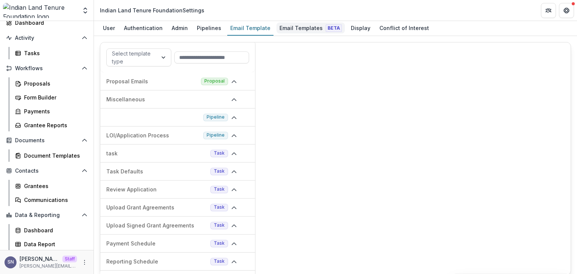
click at [289, 29] on div "Email Templates Beta" at bounding box center [310, 28] width 68 height 11
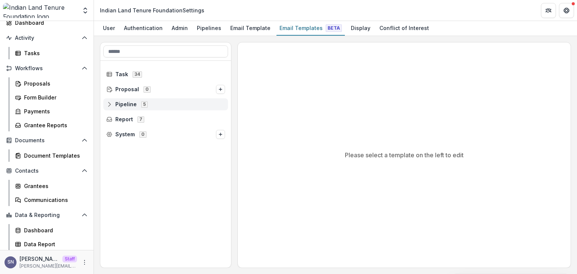
click at [109, 101] on icon at bounding box center [109, 104] width 6 height 6
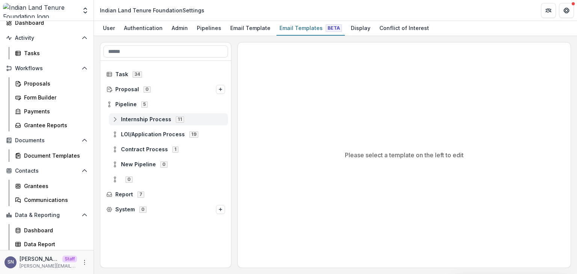
click at [114, 118] on icon at bounding box center [115, 119] width 6 height 6
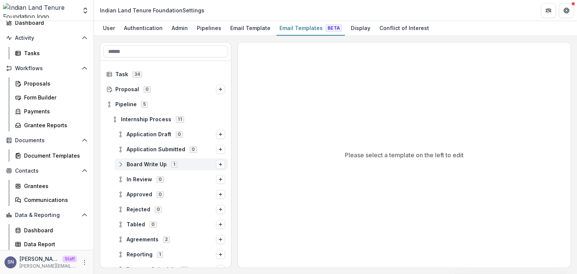
click at [119, 166] on icon at bounding box center [121, 164] width 6 height 6
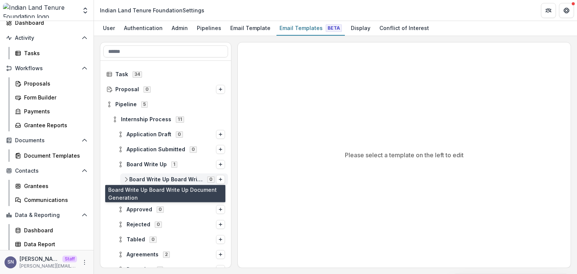
click at [147, 181] on span "Board Write Up Board Write Up Document Generation" at bounding box center [166, 180] width 74 height 6
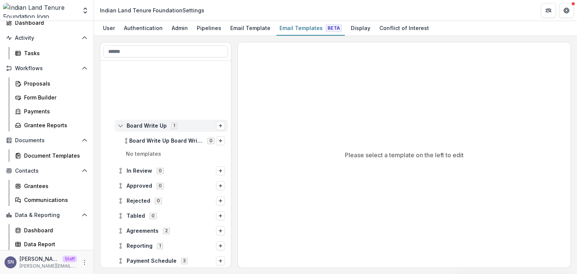
scroll to position [113, 0]
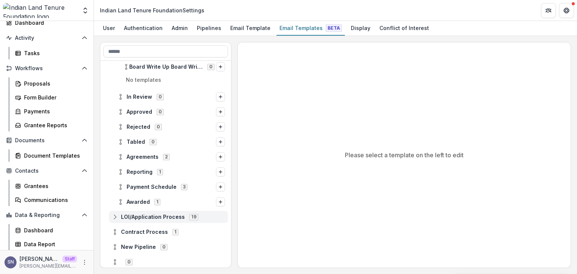
click at [114, 214] on circle at bounding box center [115, 215] width 2 height 2
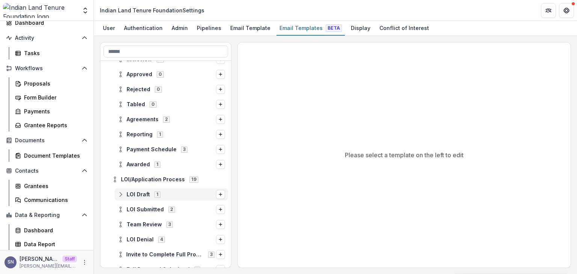
click at [121, 194] on icon at bounding box center [121, 195] width 6 height 6
click at [151, 208] on span "Viewer Stage Change Message" at bounding box center [178, 210] width 93 height 6
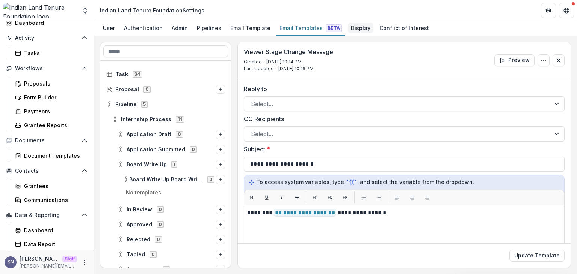
click at [352, 23] on div "Display" at bounding box center [361, 28] width 26 height 11
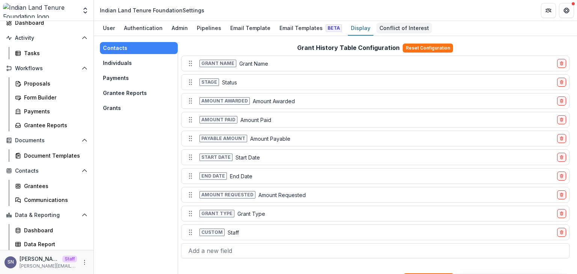
click at [396, 32] on div "Conflict of Interest" at bounding box center [404, 28] width 56 height 11
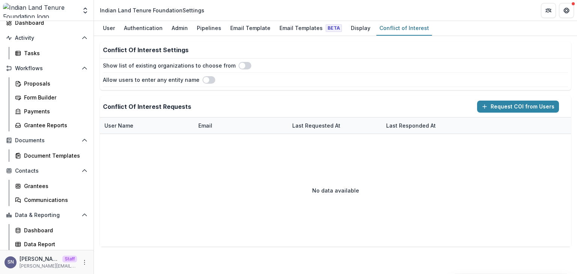
click at [44, 91] on div "Proposals Form Builder Payments Grantee Reports" at bounding box center [51, 104] width 84 height 54
click at [44, 88] on link "Proposals" at bounding box center [51, 83] width 78 height 12
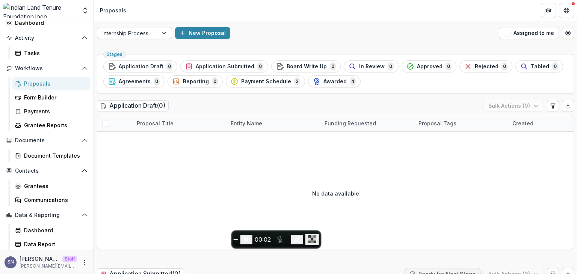
click at [135, 35] on div at bounding box center [128, 33] width 50 height 9
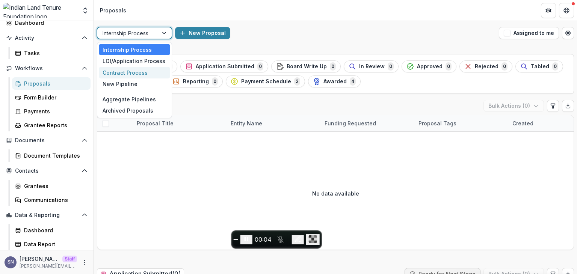
click at [126, 72] on div "Contract Process" at bounding box center [134, 73] width 71 height 12
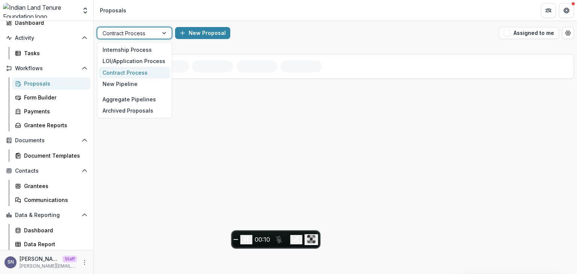
click at [133, 35] on div at bounding box center [128, 33] width 50 height 9
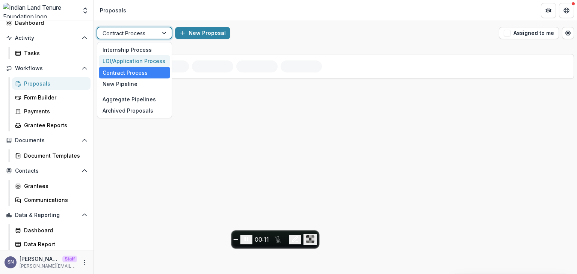
click at [124, 63] on div "LOI/Application Process" at bounding box center [134, 61] width 71 height 12
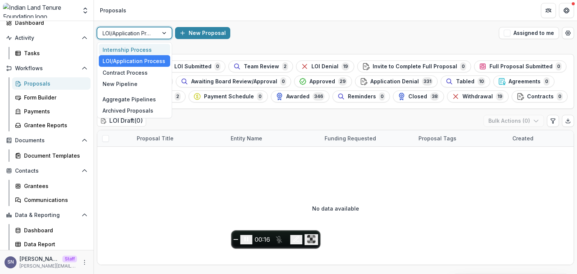
click at [131, 33] on div at bounding box center [128, 33] width 50 height 9
click at [122, 85] on div "New Pipeline" at bounding box center [134, 84] width 71 height 12
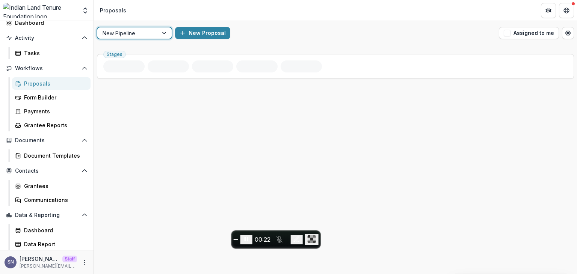
click at [129, 36] on div at bounding box center [128, 33] width 50 height 9
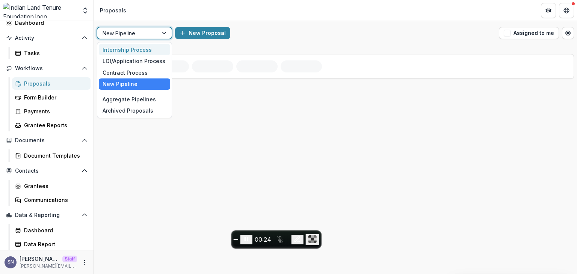
click at [127, 51] on div "Internship Process" at bounding box center [134, 50] width 71 height 12
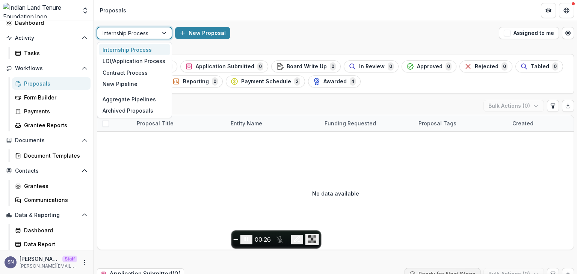
click at [132, 32] on div at bounding box center [128, 33] width 50 height 9
click at [117, 94] on div "Aggregate Pipelines" at bounding box center [134, 100] width 71 height 12
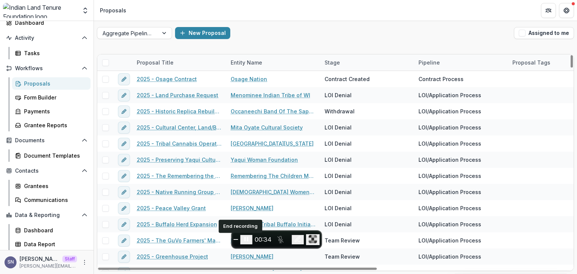
click at [237, 239] on button "End recording" at bounding box center [236, 239] width 5 height 1
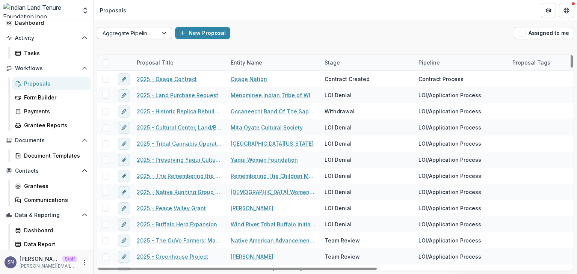
click at [140, 35] on div at bounding box center [128, 33] width 50 height 9
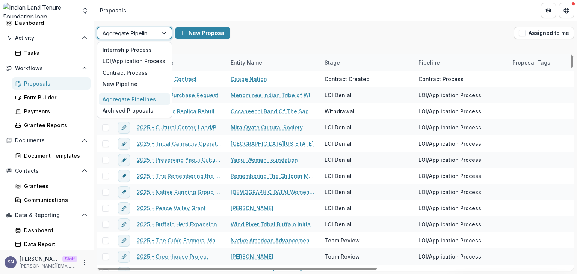
click at [159, 35] on div at bounding box center [165, 32] width 14 height 11
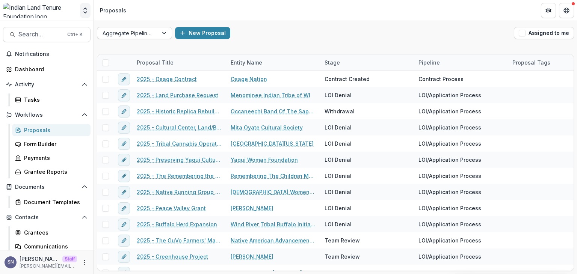
click at [80, 11] on button "Open entity switcher" at bounding box center [85, 10] width 11 height 15
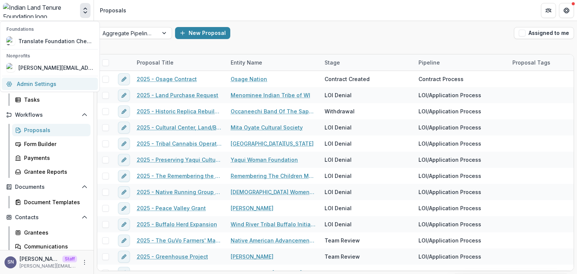
click at [36, 81] on link "Admin Settings" at bounding box center [50, 84] width 96 height 12
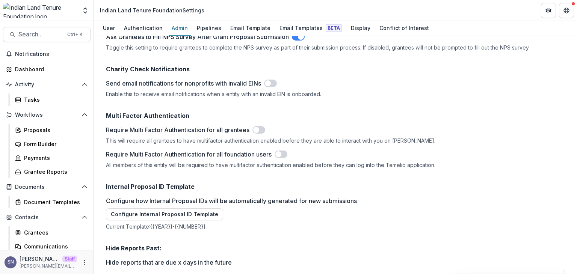
scroll to position [1307, 0]
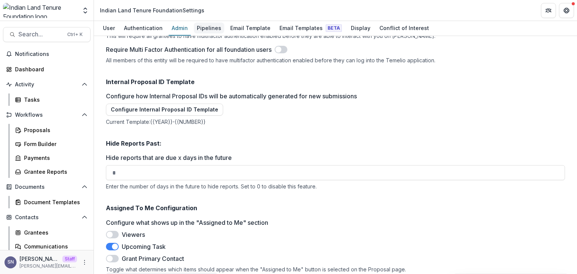
click at [202, 31] on div "Pipelines" at bounding box center [209, 28] width 30 height 11
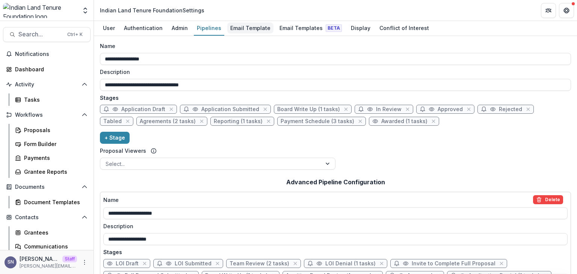
click at [257, 23] on div "Email Template" at bounding box center [250, 28] width 46 height 11
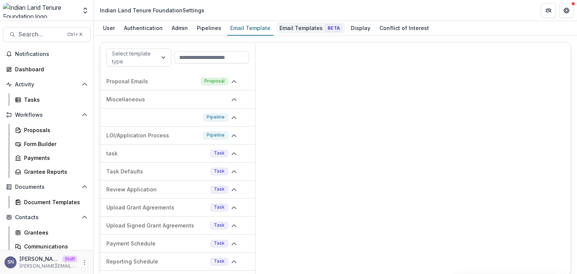
click at [290, 26] on div "Email Templates Beta" at bounding box center [310, 28] width 68 height 11
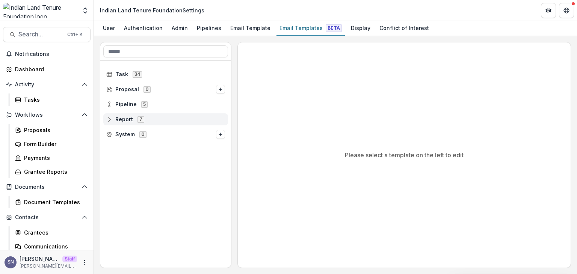
click at [109, 120] on icon at bounding box center [109, 121] width 5 height 2
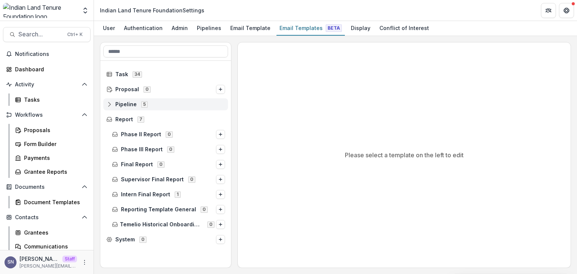
click at [108, 103] on icon at bounding box center [109, 104] width 6 height 6
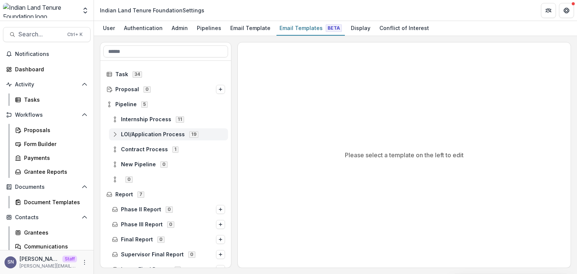
click at [114, 134] on icon at bounding box center [115, 134] width 6 height 6
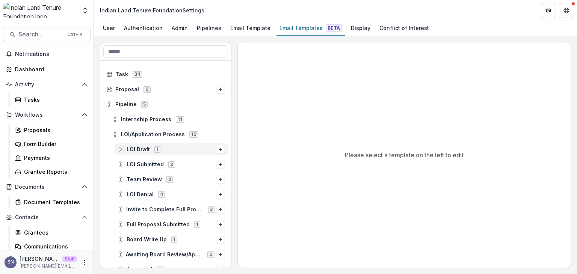
click at [119, 147] on icon at bounding box center [121, 149] width 6 height 6
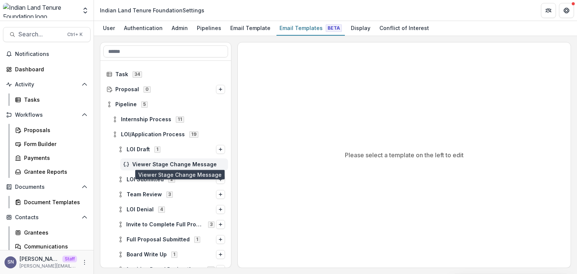
click at [151, 166] on span "Viewer Stage Change Message" at bounding box center [178, 164] width 93 height 6
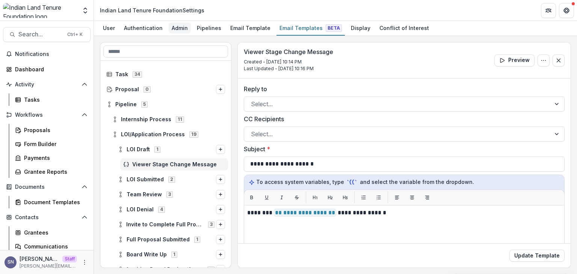
click at [179, 30] on div "Admin" at bounding box center [180, 28] width 22 height 11
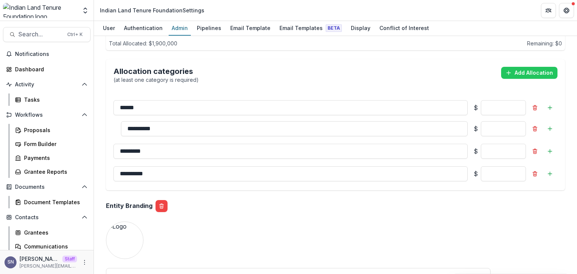
scroll to position [714, 0]
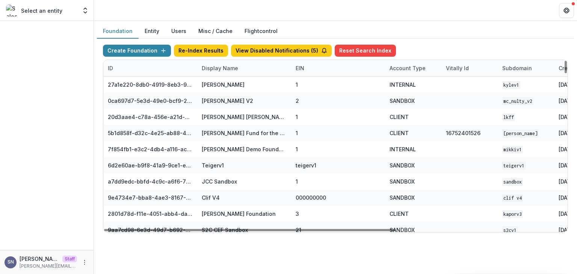
click at [223, 65] on div "Display Name" at bounding box center [219, 68] width 45 height 8
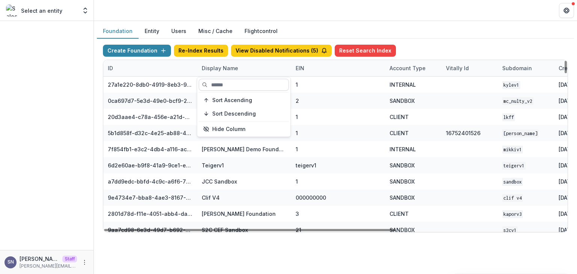
click at [221, 83] on input at bounding box center [244, 85] width 90 height 12
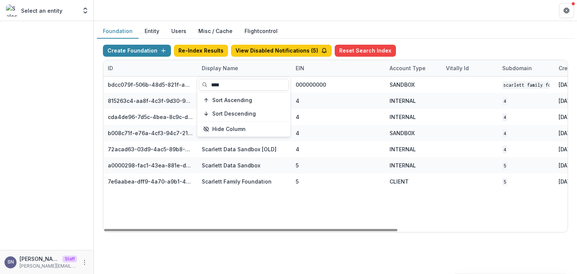
type input "****"
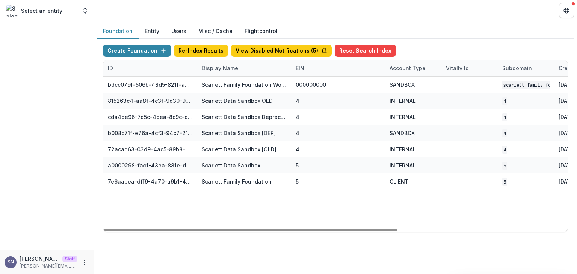
click at [236, 204] on div "bdcc079f-506b-48d5-821f-a9854713fb9d Scarlett Family Foundation Workflow Sandbo…" at bounding box center [469, 154] width 732 height 155
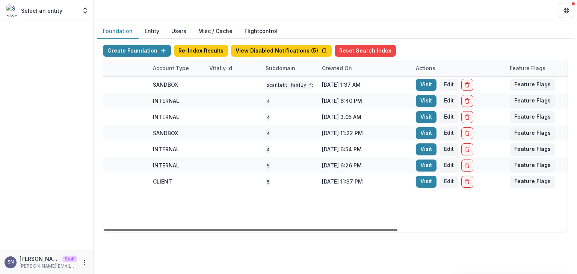
scroll to position [0, 258]
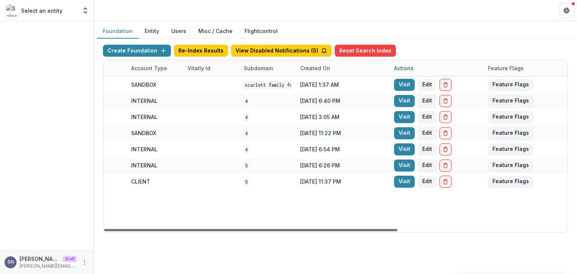
drag, startPoint x: 266, startPoint y: 229, endPoint x: 429, endPoint y: 238, distance: 163.6
click at [397, 231] on div at bounding box center [250, 230] width 293 height 2
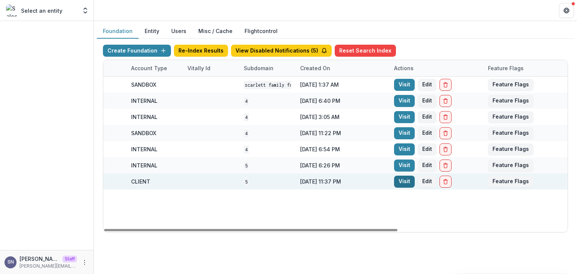
click at [406, 181] on link "Visit" at bounding box center [404, 182] width 21 height 12
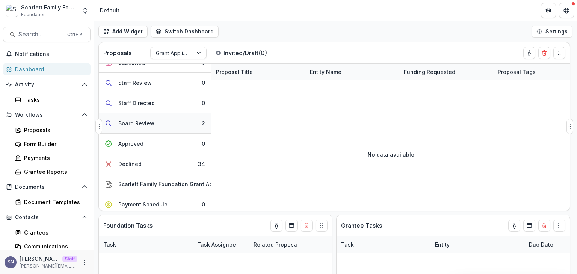
scroll to position [60, 0]
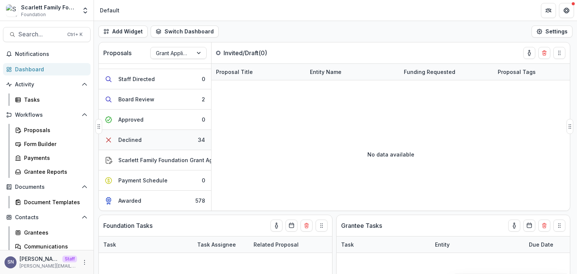
click at [169, 136] on button "Declined 34" at bounding box center [155, 140] width 112 height 20
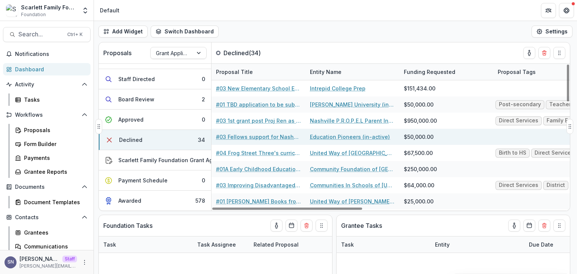
click at [244, 137] on link "#03 Fellows support for Nashville" at bounding box center [258, 137] width 85 height 8
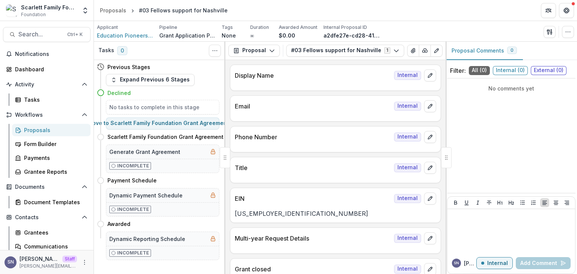
click at [49, 131] on div "Proposals" at bounding box center [54, 130] width 60 height 8
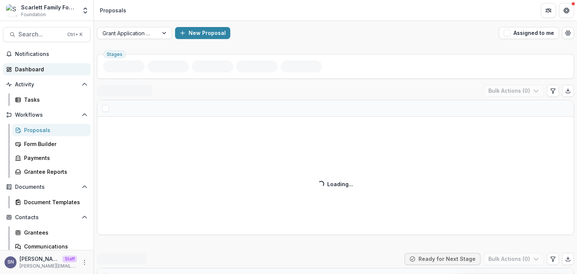
click at [22, 68] on div "Dashboard" at bounding box center [49, 69] width 69 height 8
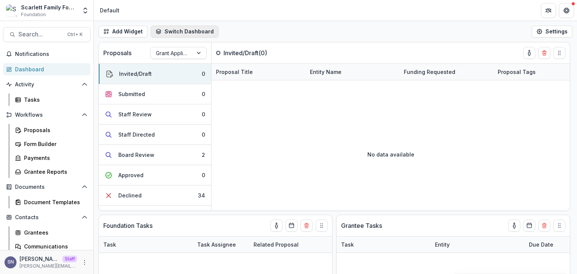
click at [183, 29] on button "Switch Dashboard" at bounding box center [185, 32] width 68 height 12
click at [269, 23] on div "Add Widget Switch Dashboard Default New Dashboard Settings" at bounding box center [335, 31] width 483 height 21
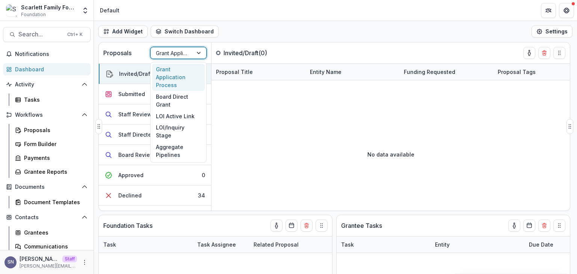
click at [158, 54] on div at bounding box center [172, 52] width 32 height 9
click at [278, 23] on div "Add Widget Switch Dashboard Default New Dashboard Settings" at bounding box center [335, 31] width 483 height 21
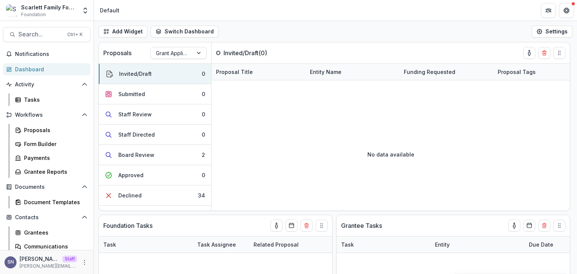
click at [37, 121] on div "Workflows Proposals Form Builder Payments Grantee Reports" at bounding box center [47, 143] width 94 height 69
click at [36, 128] on div "Proposals" at bounding box center [54, 130] width 60 height 8
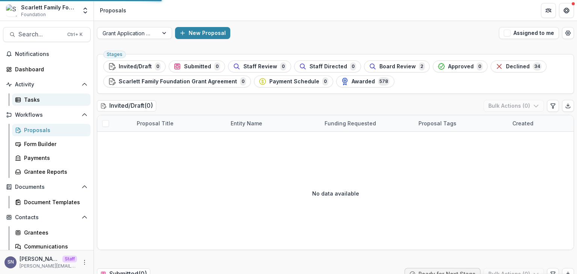
click at [33, 98] on div "Tasks" at bounding box center [54, 100] width 60 height 8
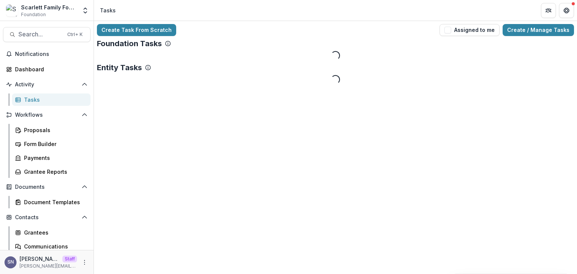
click at [33, 98] on div "Tasks" at bounding box center [54, 100] width 60 height 8
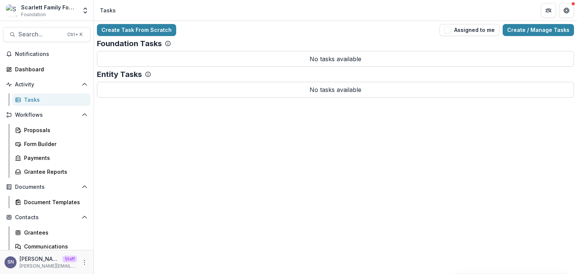
click at [33, 98] on div "Tasks" at bounding box center [54, 100] width 60 height 8
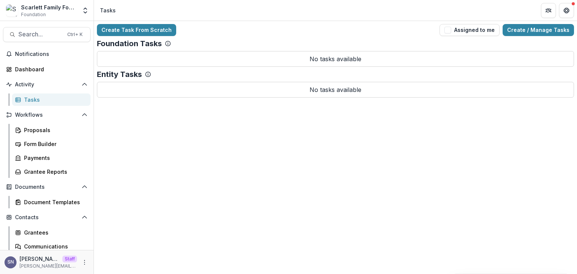
click at [33, 98] on div "Tasks" at bounding box center [54, 100] width 60 height 8
click at [41, 137] on div "Proposals Form Builder Payments Grantee Reports" at bounding box center [51, 151] width 84 height 54
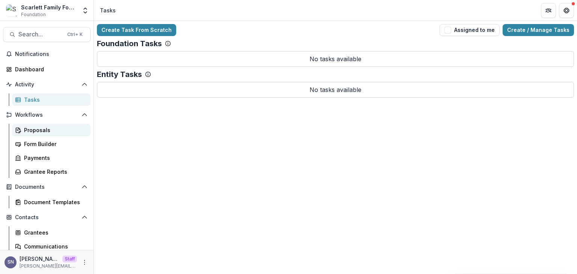
click at [42, 135] on link "Proposals" at bounding box center [51, 130] width 78 height 12
click at [41, 134] on link "Proposals" at bounding box center [51, 130] width 78 height 12
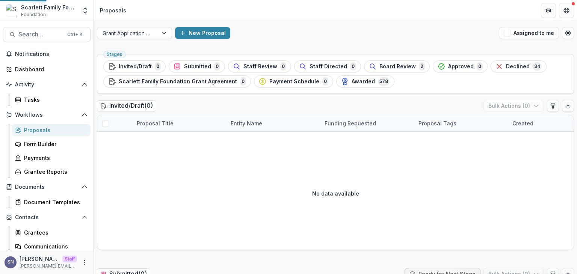
click at [41, 134] on link "Proposals" at bounding box center [51, 130] width 78 height 12
click at [352, 80] on span "Awarded" at bounding box center [363, 81] width 23 height 6
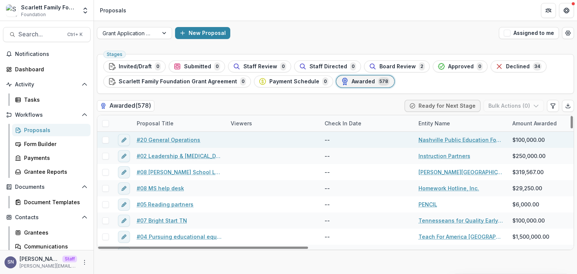
click at [163, 142] on link "#20 General Operations" at bounding box center [168, 140] width 63 height 8
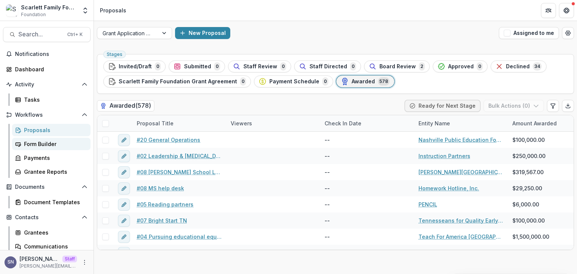
click at [38, 145] on div "Form Builder" at bounding box center [54, 144] width 60 height 8
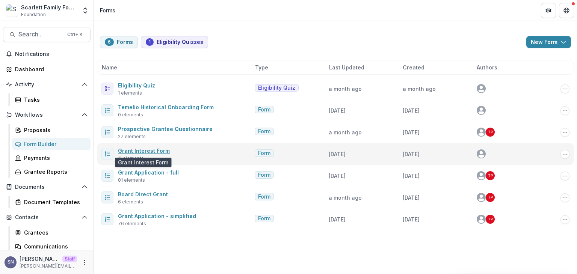
click at [146, 149] on link "Grant Interest Form" at bounding box center [144, 151] width 52 height 6
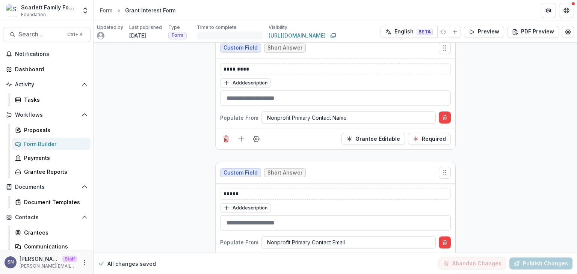
scroll to position [150, 0]
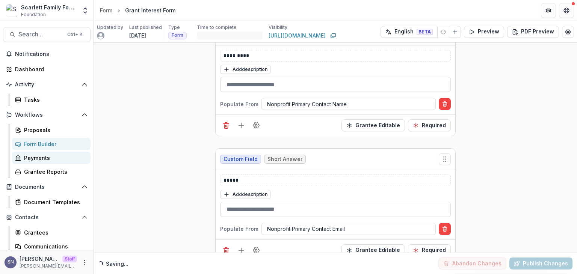
click at [47, 153] on link "Payments" at bounding box center [51, 158] width 78 height 12
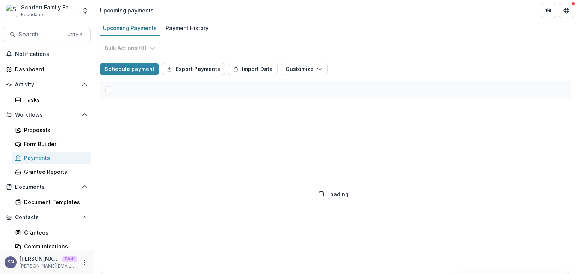
select select "******"
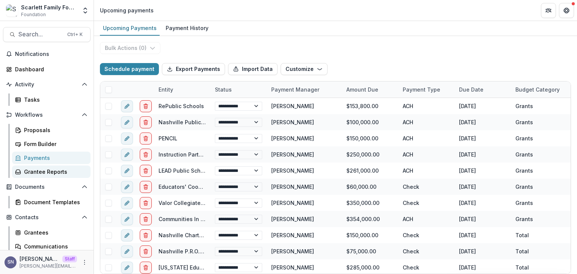
click at [47, 173] on div "Grantee Reports" at bounding box center [54, 172] width 60 height 8
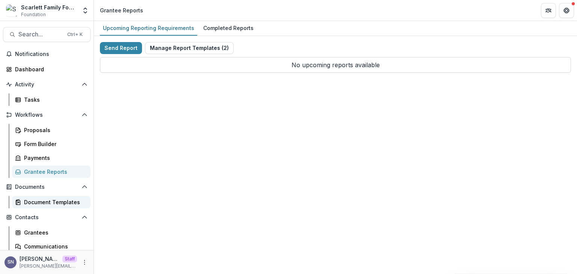
click at [35, 201] on div "Document Templates" at bounding box center [54, 202] width 60 height 8
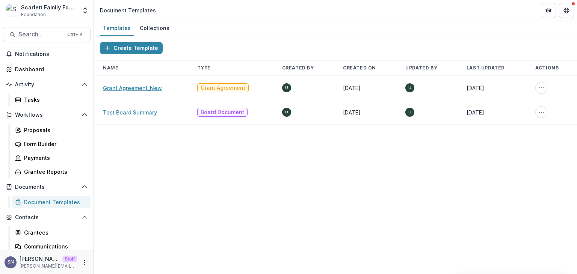
click at [146, 88] on link "Grant Agreement_New" at bounding box center [132, 88] width 59 height 6
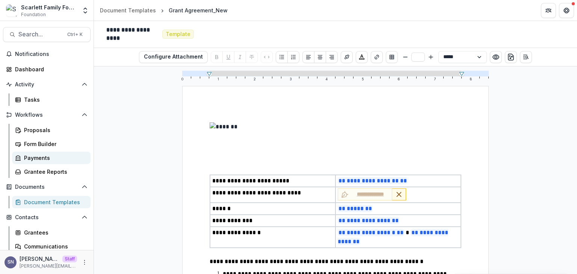
scroll to position [47, 0]
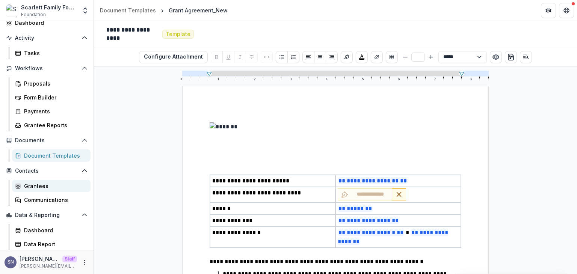
click at [44, 191] on link "Grantees" at bounding box center [51, 186] width 78 height 12
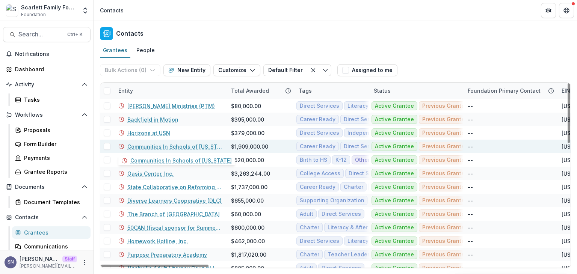
click at [145, 147] on link "Communities In Schools of [US_STATE]" at bounding box center [174, 147] width 95 height 8
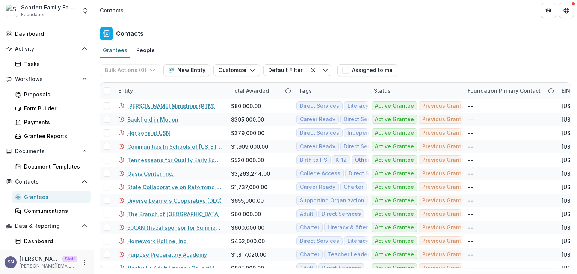
scroll to position [38, 0]
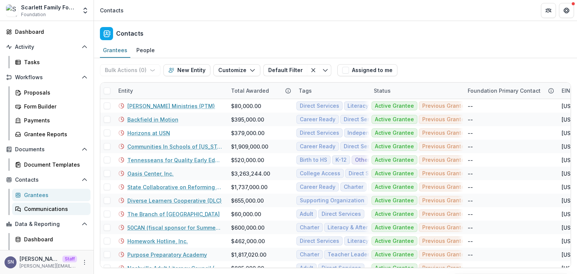
click at [43, 207] on div "Communications" at bounding box center [54, 209] width 60 height 8
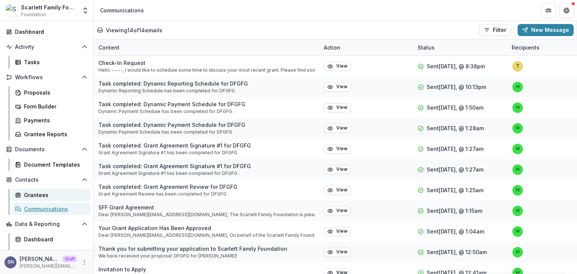
scroll to position [47, 0]
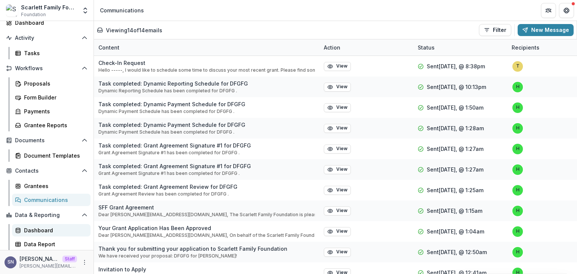
click at [48, 224] on link "Dashboard" at bounding box center [51, 230] width 78 height 12
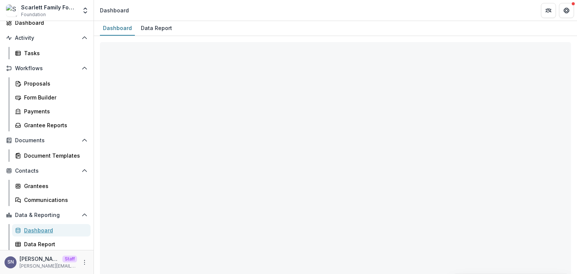
select select "**********"
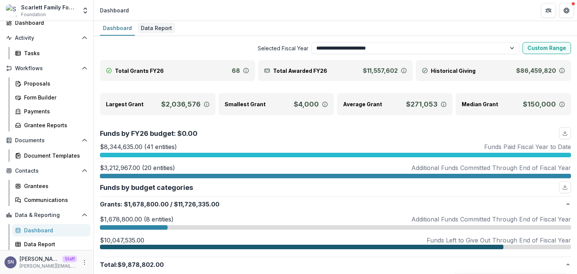
click at [139, 26] on div "Data Report" at bounding box center [156, 28] width 37 height 11
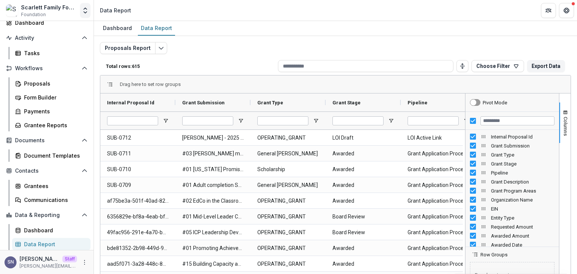
click at [86, 14] on icon "Open entity switcher" at bounding box center [85, 11] width 8 height 8
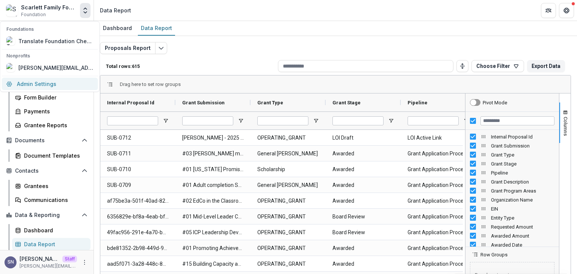
click at [49, 86] on link "Admin Settings" at bounding box center [50, 84] width 96 height 12
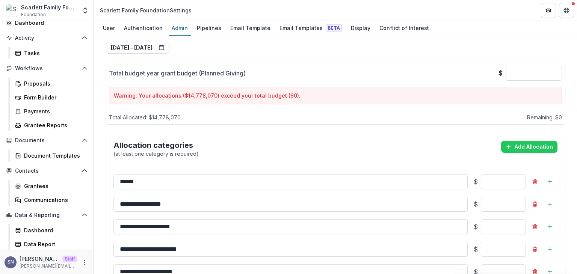
scroll to position [325, 0]
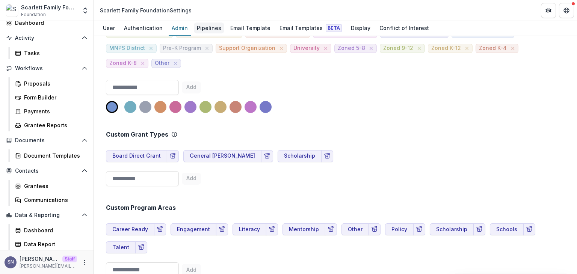
click at [200, 25] on div "Pipelines" at bounding box center [209, 28] width 30 height 11
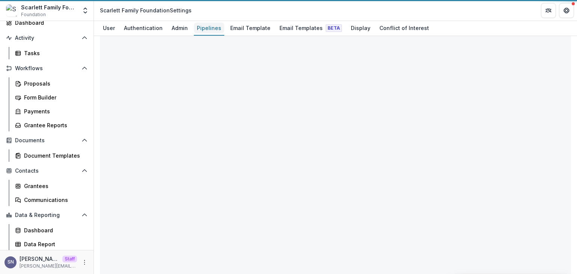
scroll to position [324, 0]
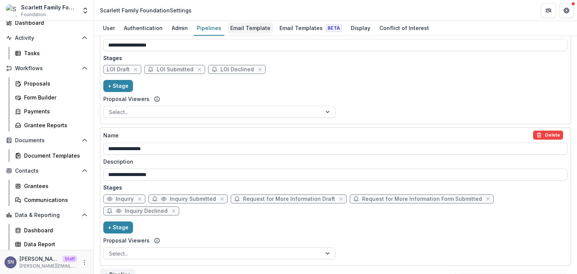
click at [244, 34] on link "Email Template" at bounding box center [250, 28] width 46 height 15
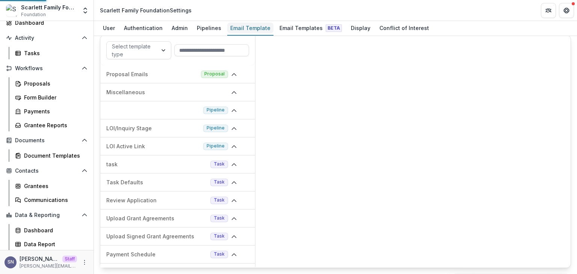
scroll to position [6, 0]
click at [290, 30] on div "Email Templates Beta" at bounding box center [310, 28] width 68 height 11
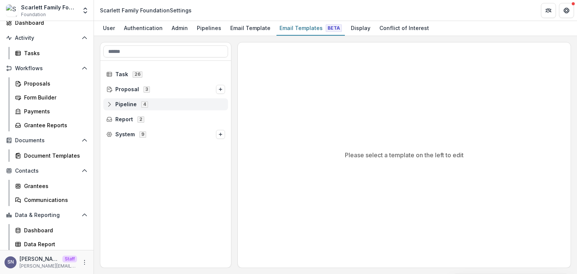
click at [109, 102] on icon at bounding box center [109, 104] width 6 height 6
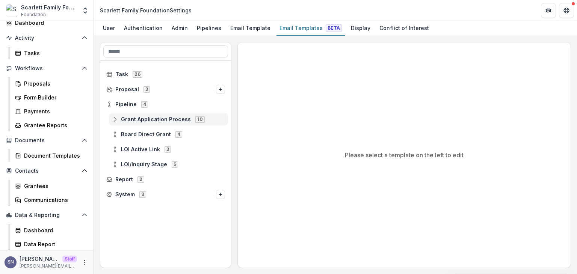
click at [113, 121] on icon at bounding box center [115, 119] width 6 height 6
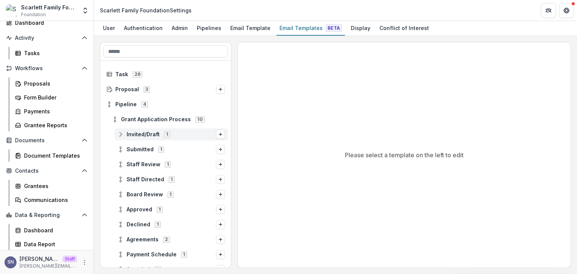
click at [122, 133] on icon at bounding box center [121, 134] width 6 height 6
click at [150, 148] on span "Stage Change Message" at bounding box center [178, 149] width 93 height 6
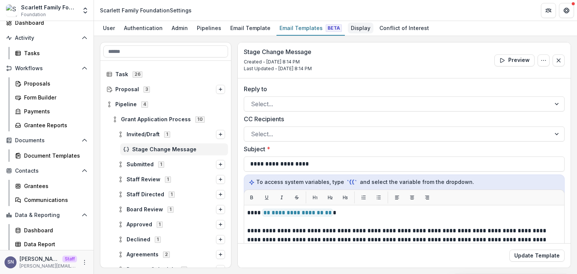
click at [348, 27] on div "Display" at bounding box center [361, 28] width 26 height 11
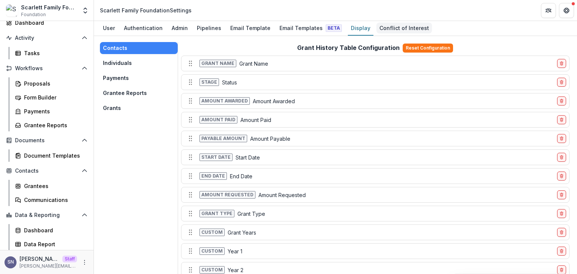
click at [385, 33] on div "Conflict of Interest" at bounding box center [404, 28] width 56 height 11
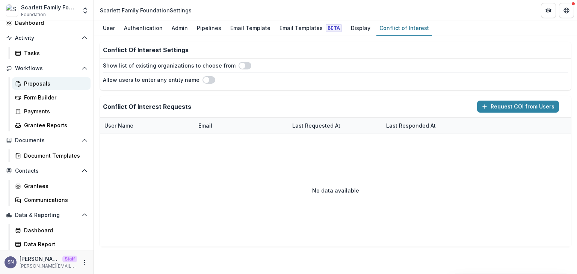
click at [41, 83] on div "Proposals" at bounding box center [54, 84] width 60 height 8
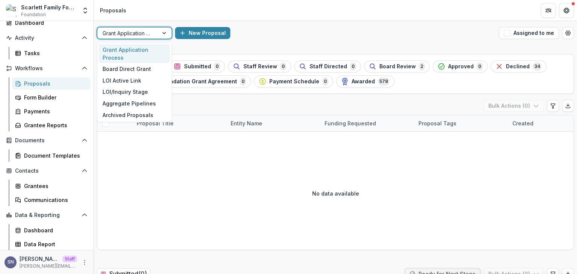
click at [129, 33] on div at bounding box center [128, 33] width 50 height 9
click at [132, 74] on div "Board Direct Grant" at bounding box center [134, 69] width 71 height 12
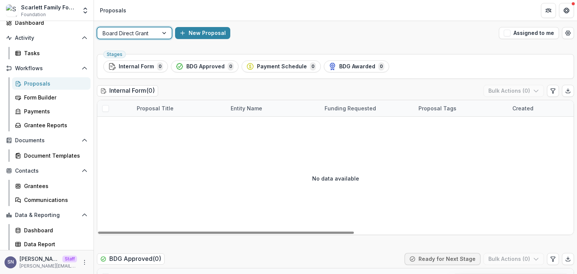
click at [153, 39] on div "option Board Direct Grant, selected. Board Direct Grant New Proposal Assigned t…" at bounding box center [335, 33] width 483 height 24
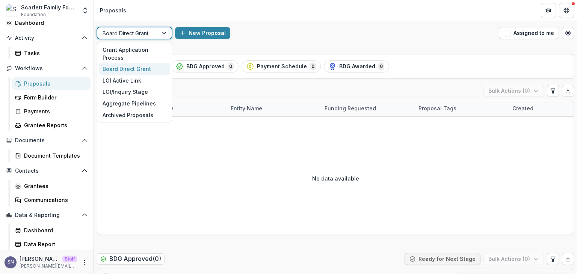
click at [149, 34] on div at bounding box center [128, 33] width 50 height 9
click at [147, 81] on div "LOI Active Link" at bounding box center [134, 81] width 71 height 12
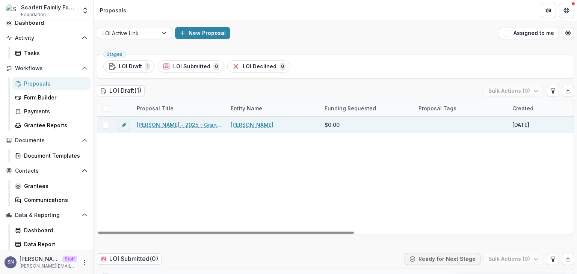
click at [162, 125] on link "[PERSON_NAME] - 2025 - Grant Interest Form" at bounding box center [179, 125] width 85 height 8
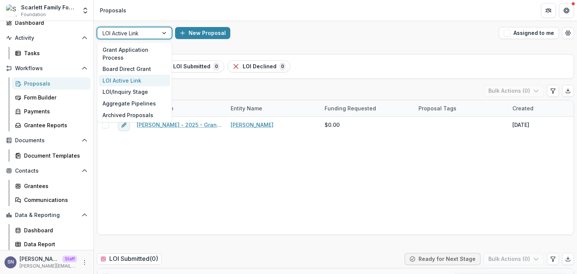
click at [143, 32] on div at bounding box center [128, 33] width 50 height 9
click at [120, 94] on div "LOI/Inquiry Stage" at bounding box center [134, 92] width 71 height 12
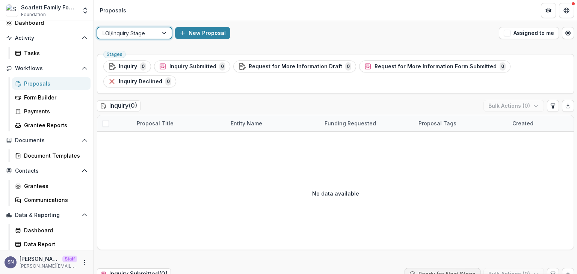
click at [135, 36] on div at bounding box center [128, 33] width 50 height 9
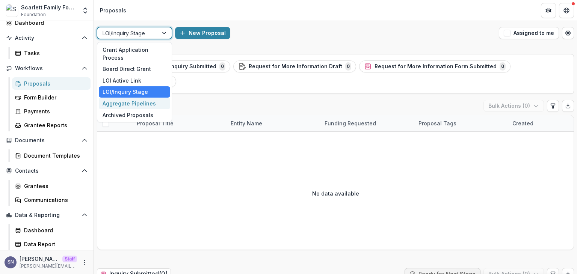
click at [117, 105] on div "Aggregate Pipelines" at bounding box center [134, 104] width 71 height 12
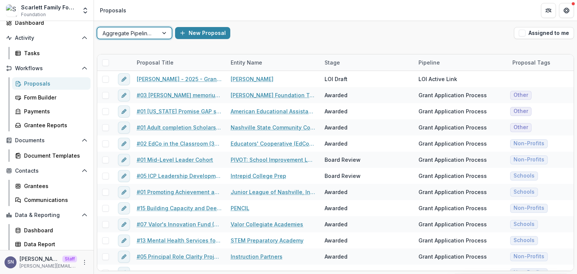
click at [136, 35] on div at bounding box center [128, 33] width 50 height 9
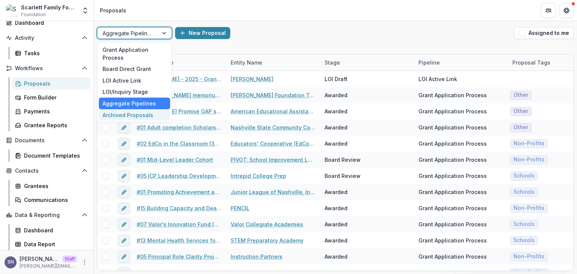
click at [117, 113] on div "Archived Proposals" at bounding box center [134, 115] width 71 height 12
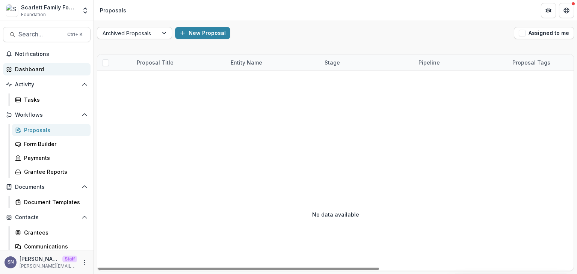
click at [33, 72] on div "Dashboard" at bounding box center [49, 69] width 69 height 8
